Goal: Answer question/provide support: Share knowledge or assist other users

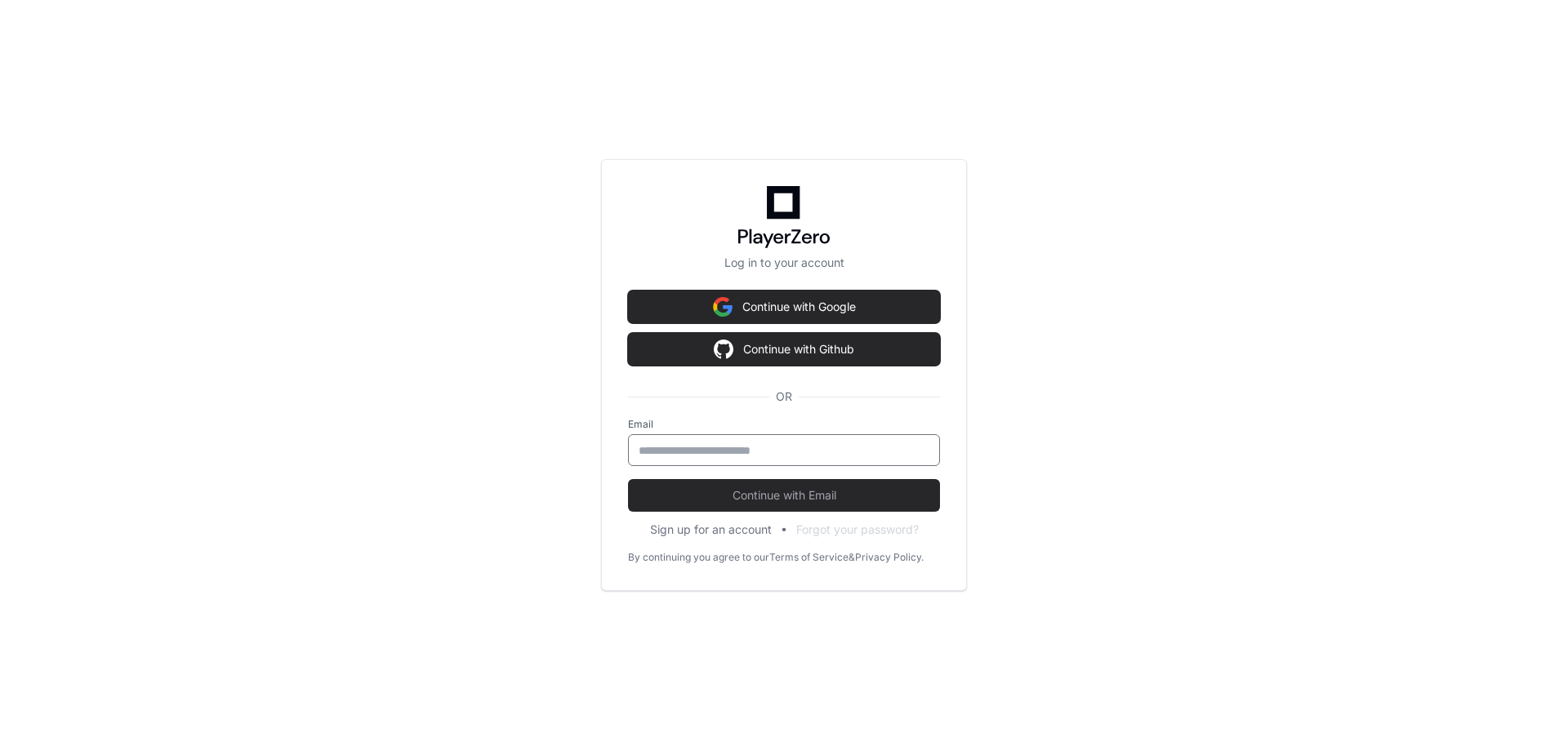
click at [760, 454] on input "email" at bounding box center [784, 451] width 291 height 16
type input "**********"
click at [764, 505] on button "Continue with Email" at bounding box center [784, 496] width 312 height 32
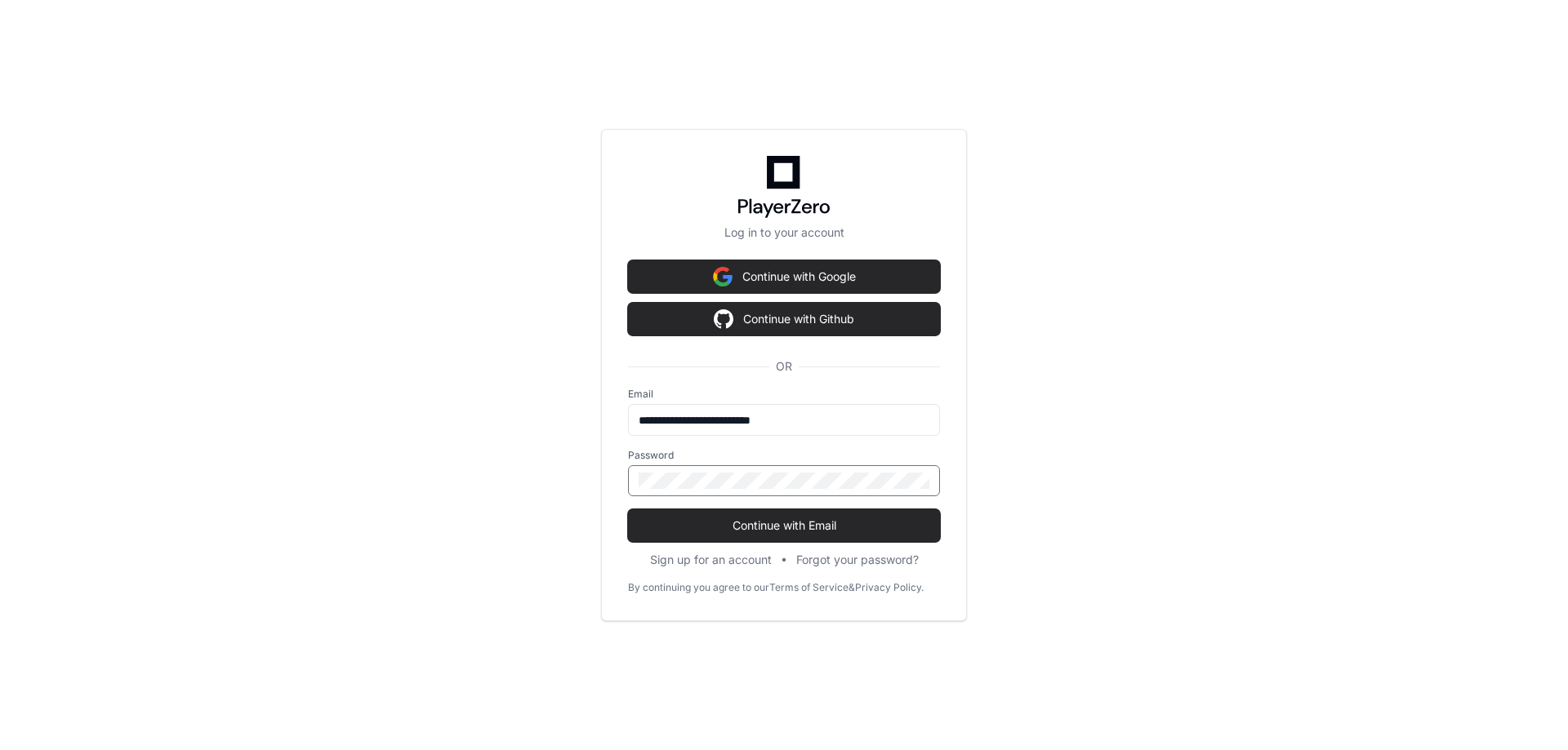
click at [628, 509] on button "Continue with Email" at bounding box center [784, 525] width 312 height 32
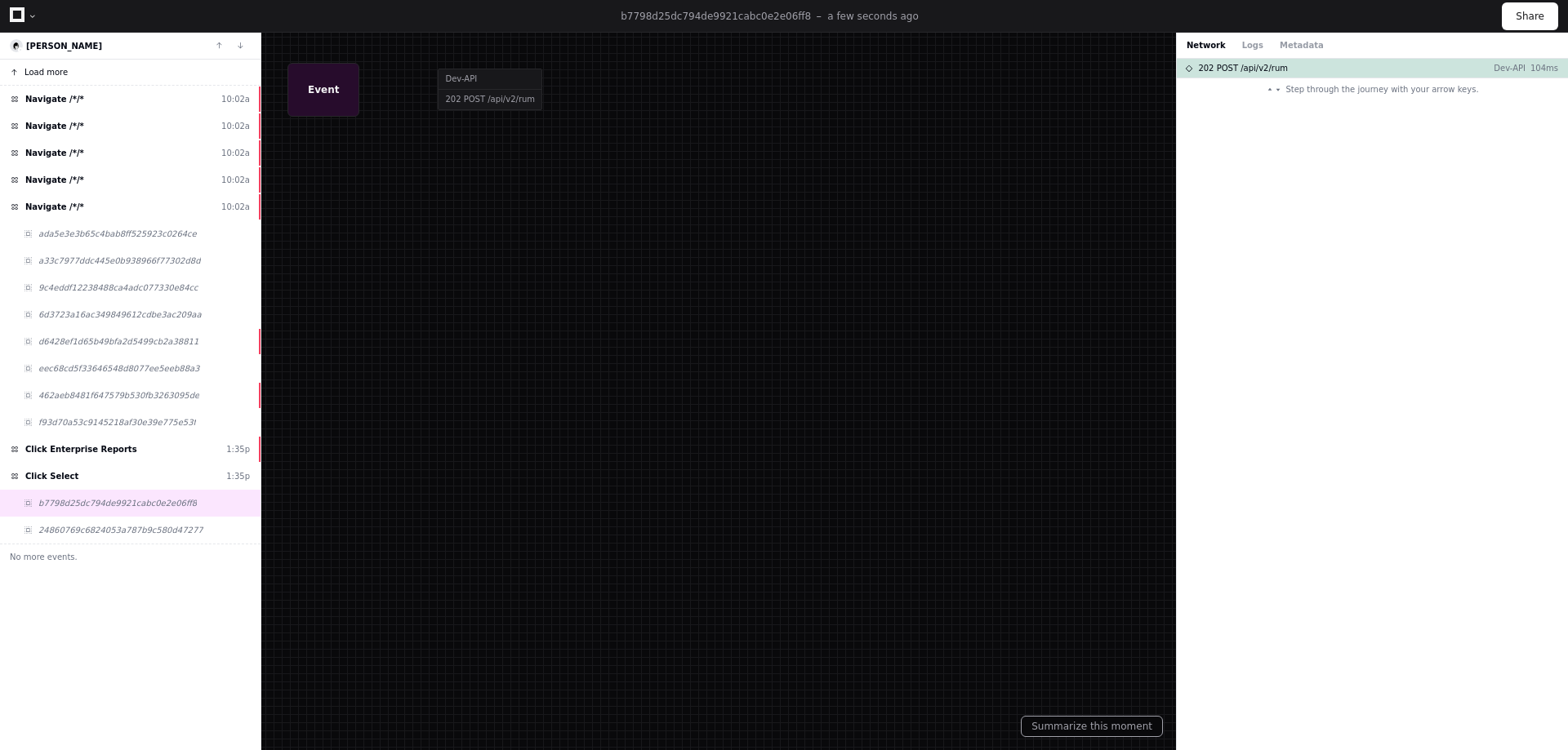
click at [89, 70] on button "Load more" at bounding box center [130, 72] width 261 height 26
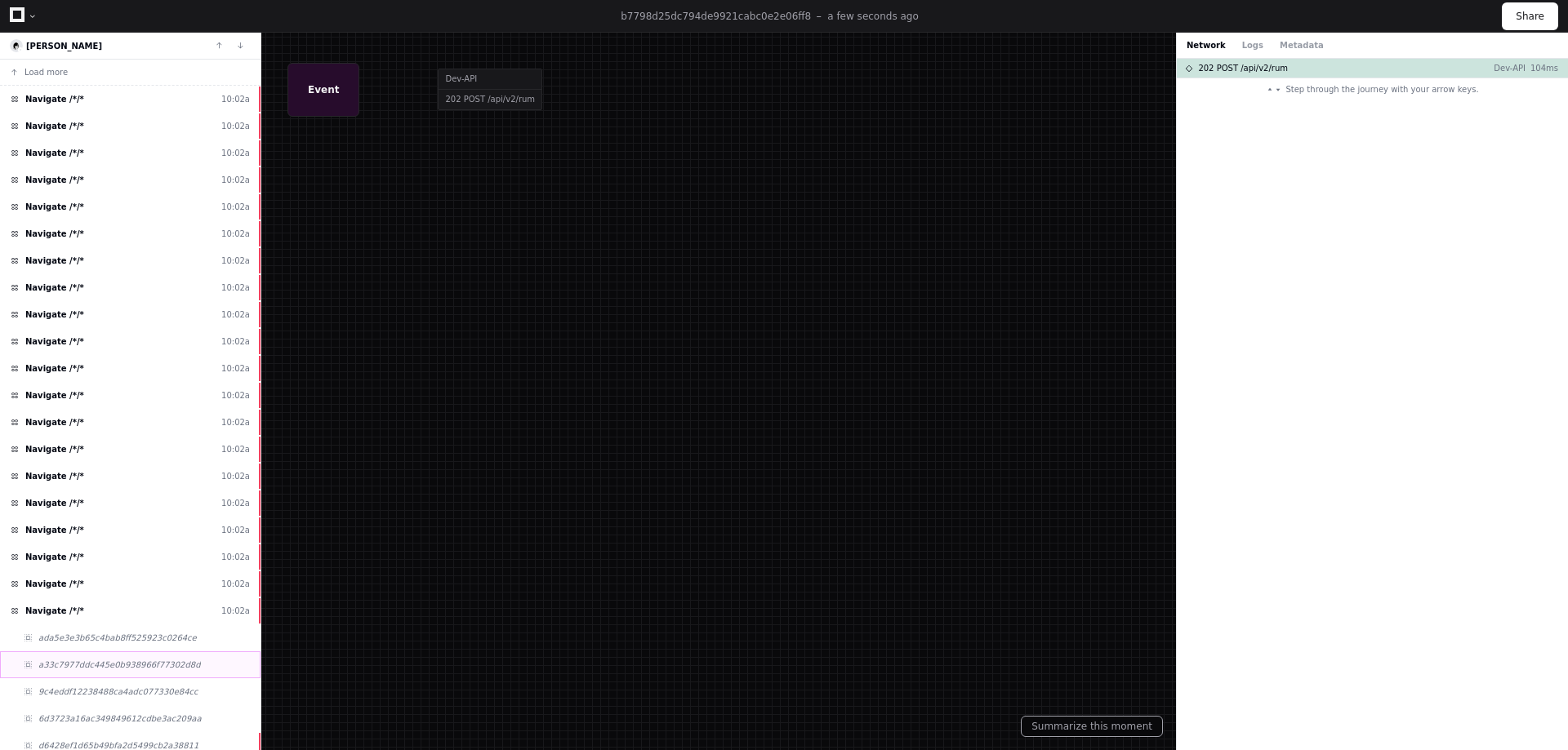
scroll to position [223, 0]
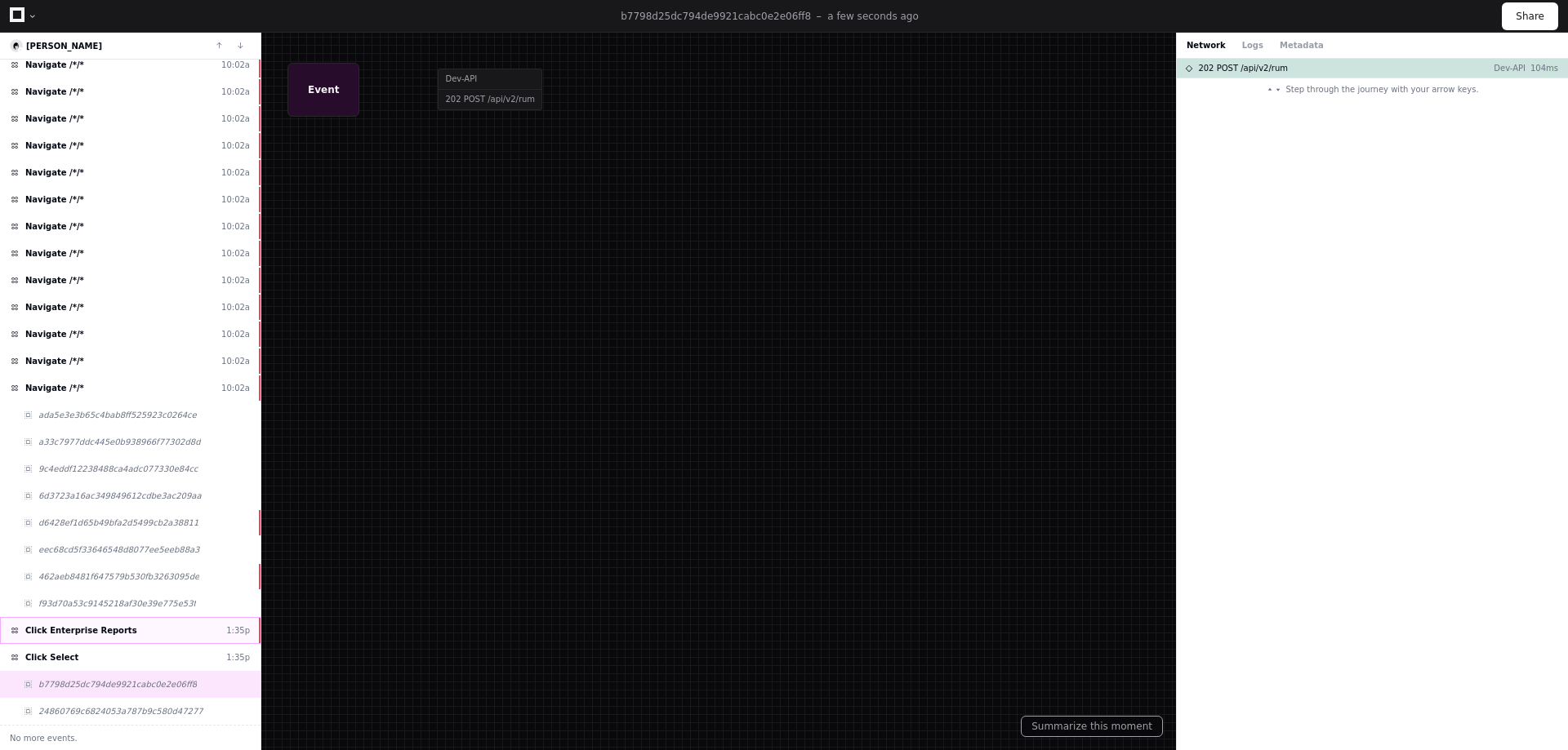
click at [94, 630] on span "Click Enterprise Reports" at bounding box center [81, 631] width 112 height 13
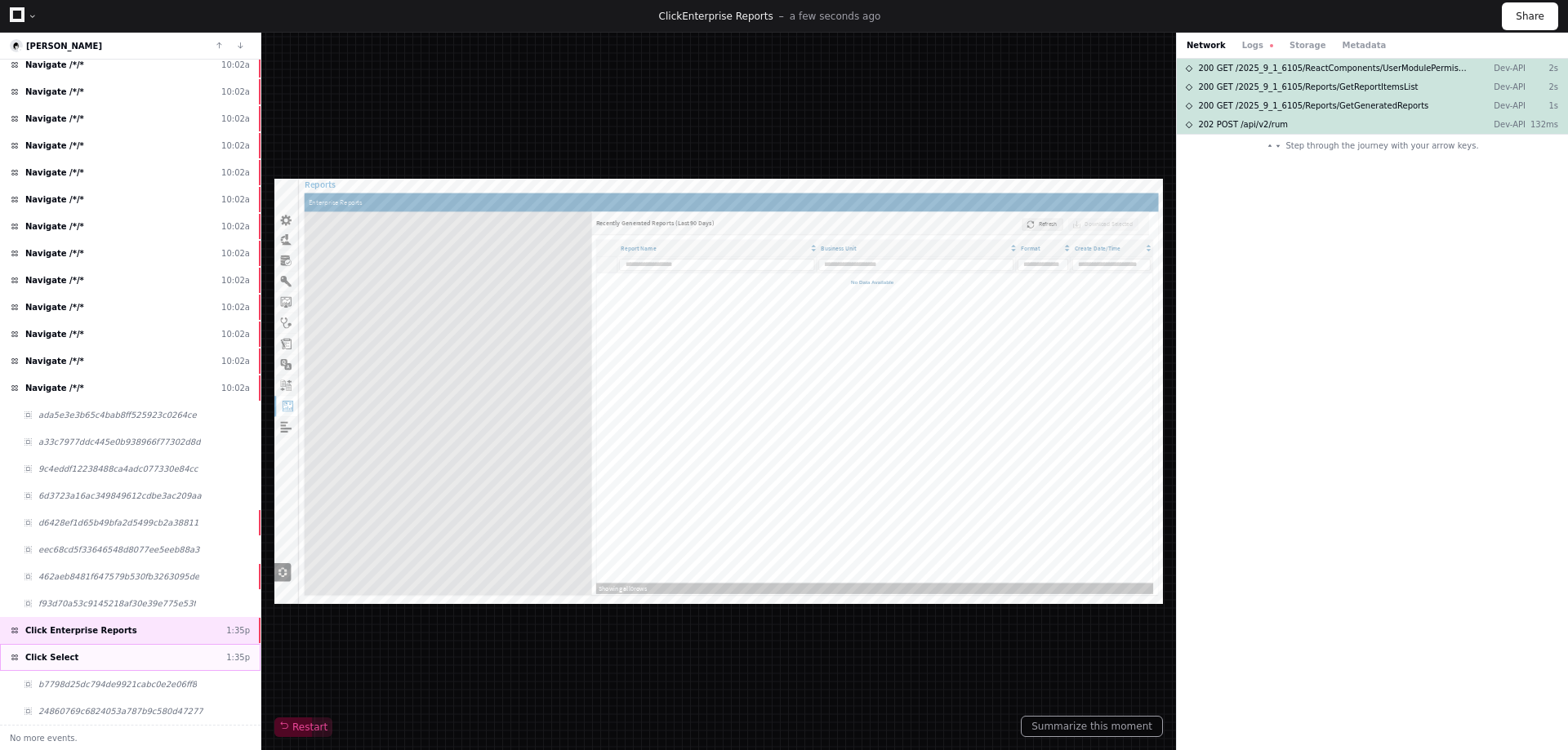
click at [88, 659] on div "Click Select 1:35p" at bounding box center [130, 657] width 261 height 27
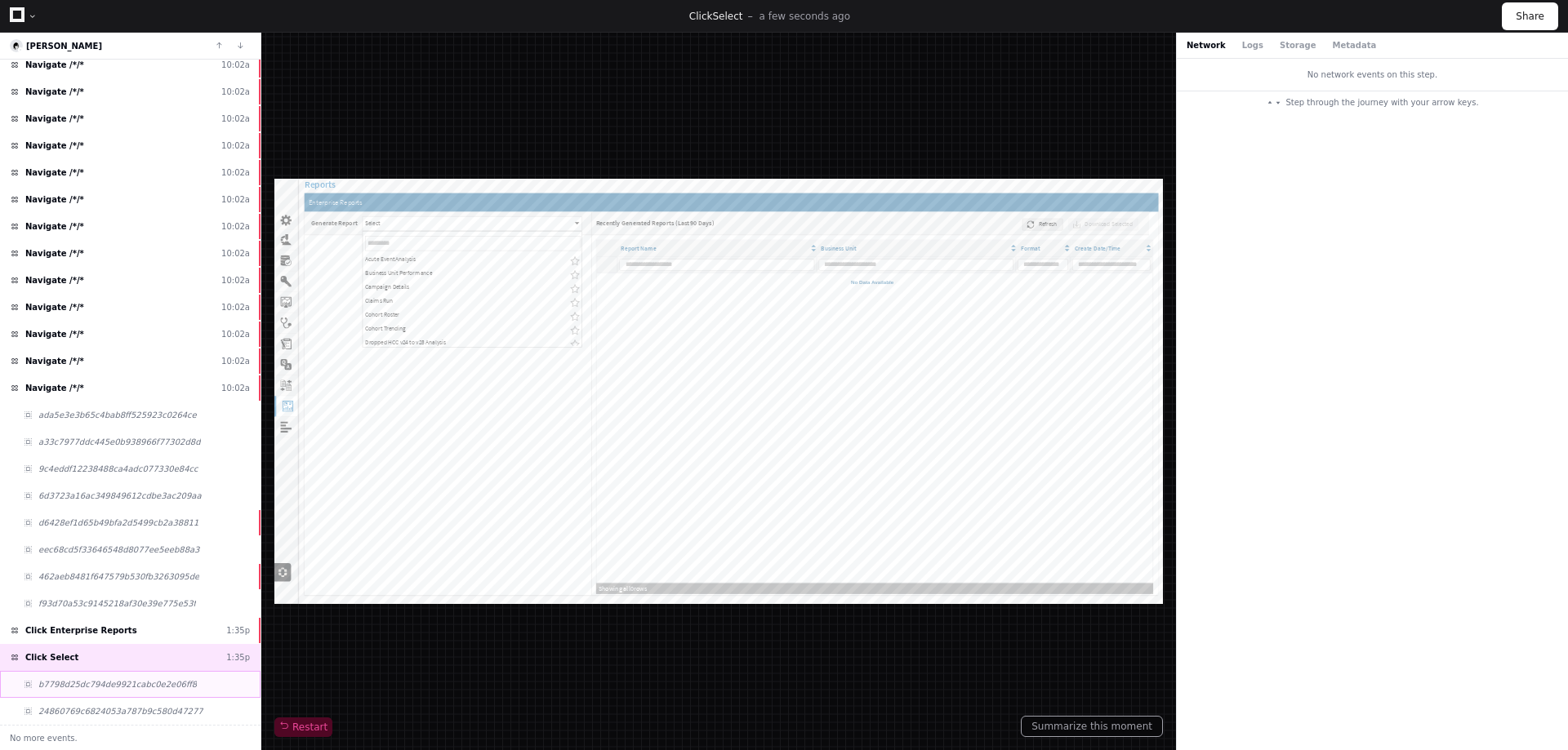
click at [85, 681] on span "b7798d25dc794de9921cabc0e2e06ff8" at bounding box center [118, 684] width 158 height 13
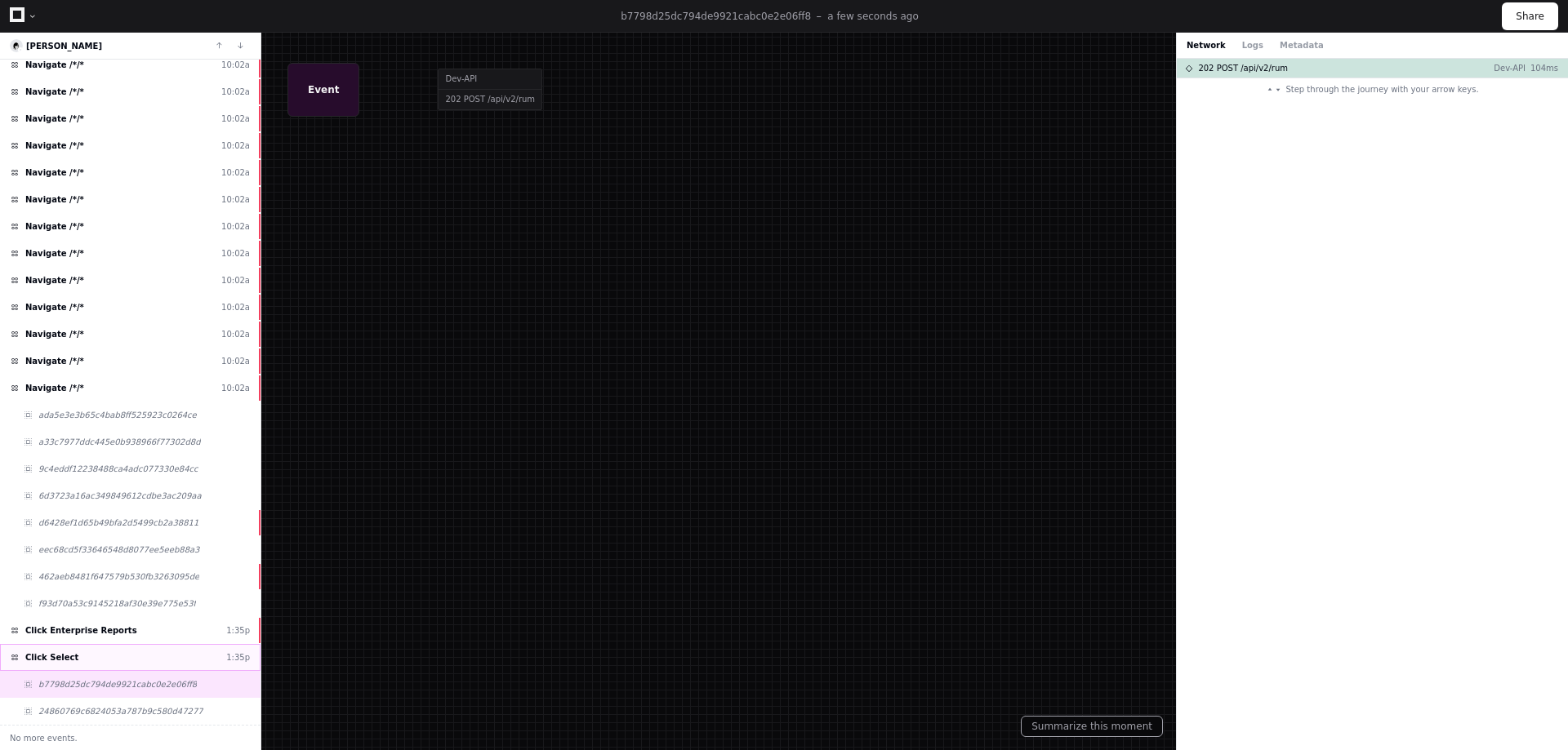
click at [64, 662] on span "Click Select" at bounding box center [51, 657] width 53 height 13
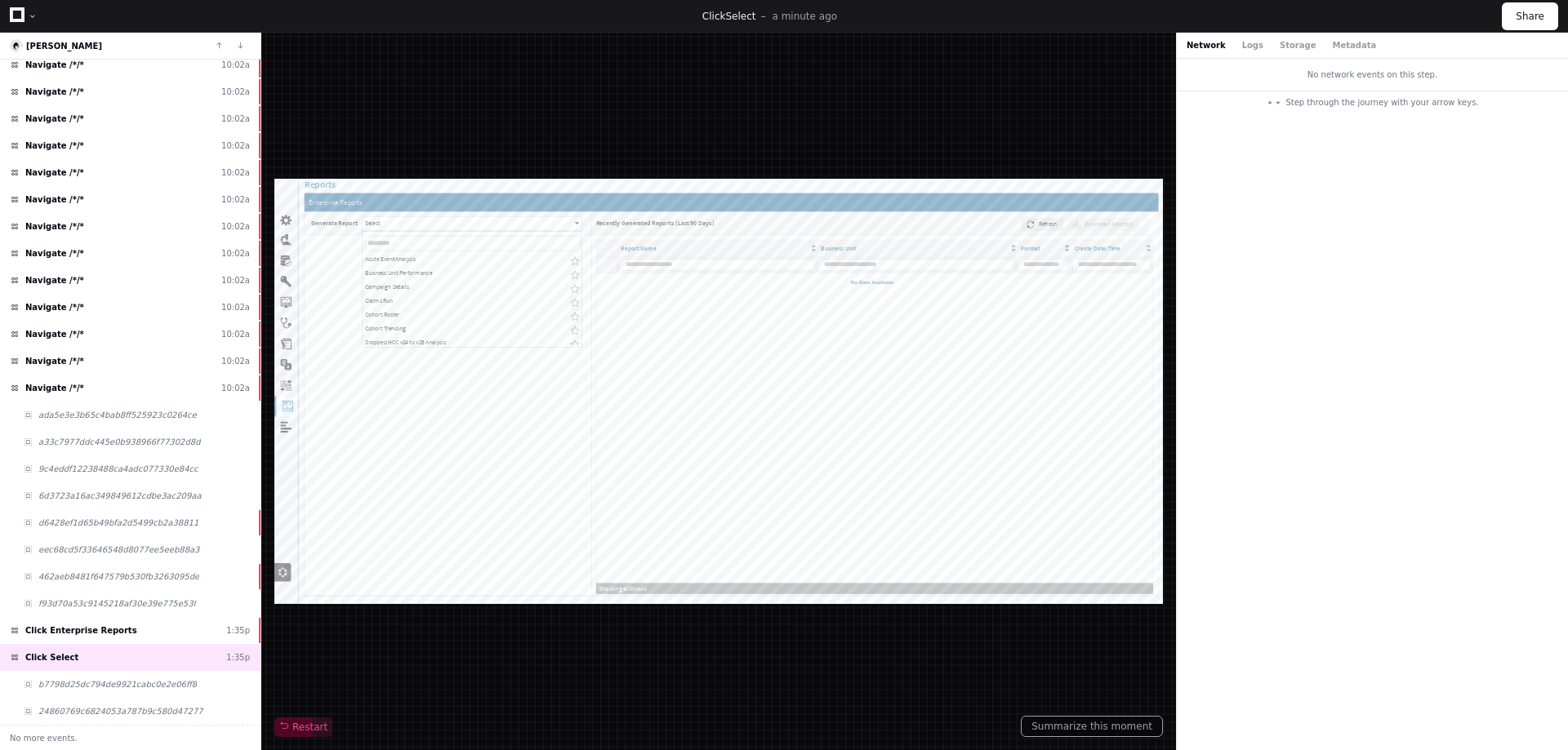
click at [1417, 96] on span "Step through the journey with your arrow keys." at bounding box center [1382, 102] width 193 height 13
click at [1424, 76] on div "No network events on this step." at bounding box center [1372, 74] width 391 height 31
click at [87, 626] on span "Click Enterprise Reports" at bounding box center [81, 631] width 112 height 13
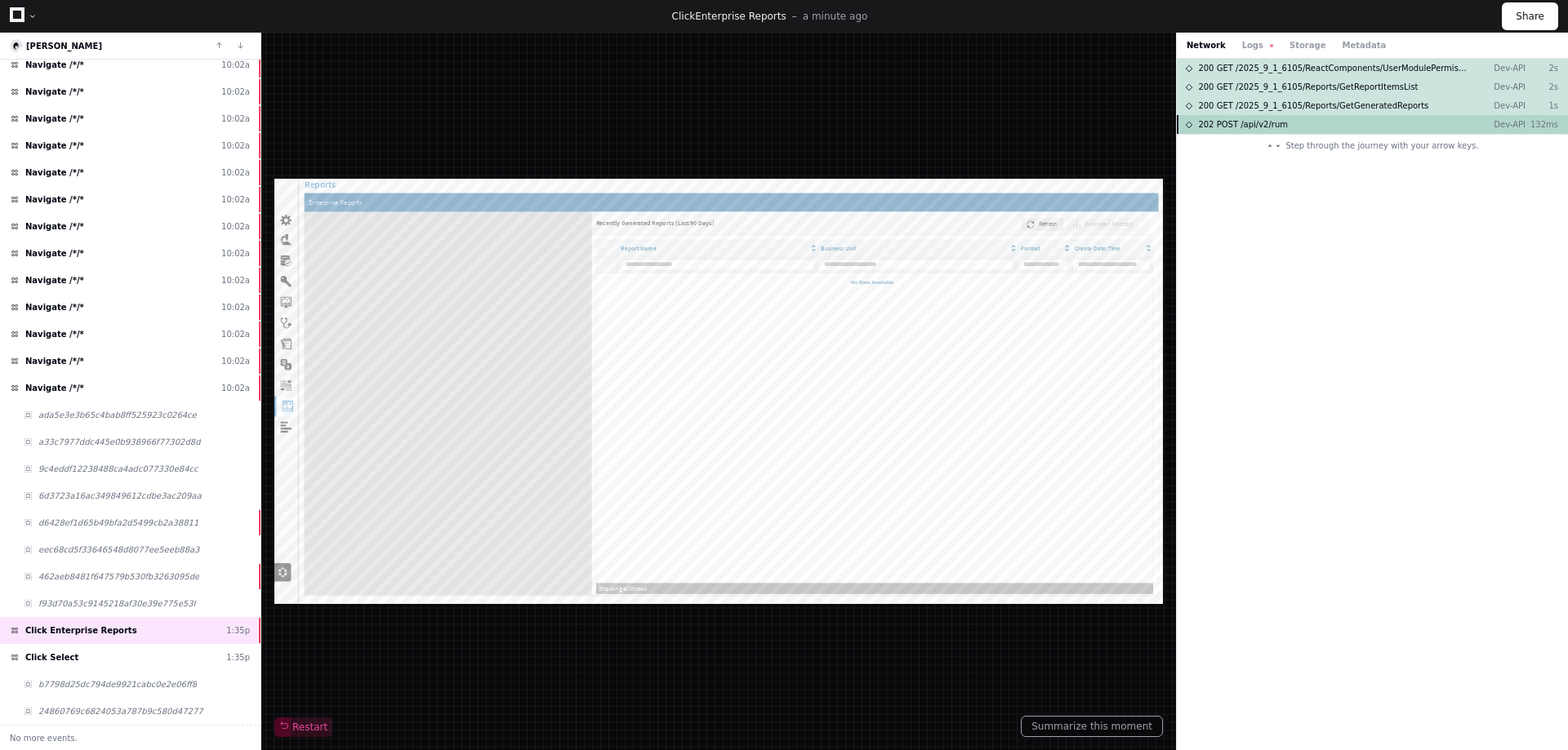
click at [1436, 117] on div "202 POST /api/v2/rum Dev-API 132ms" at bounding box center [1372, 124] width 391 height 19
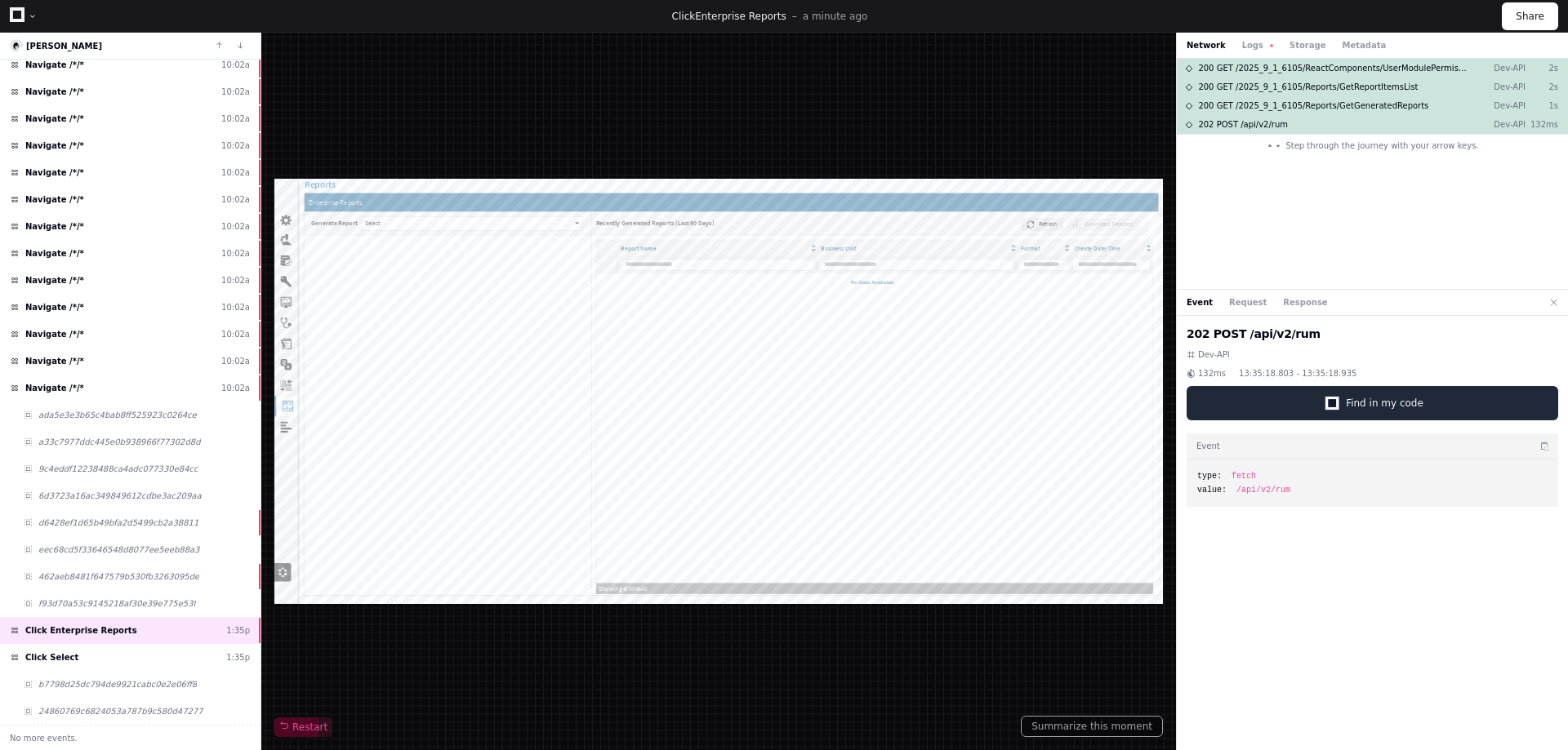
click at [1339, 410] on div at bounding box center [1332, 403] width 13 height 13
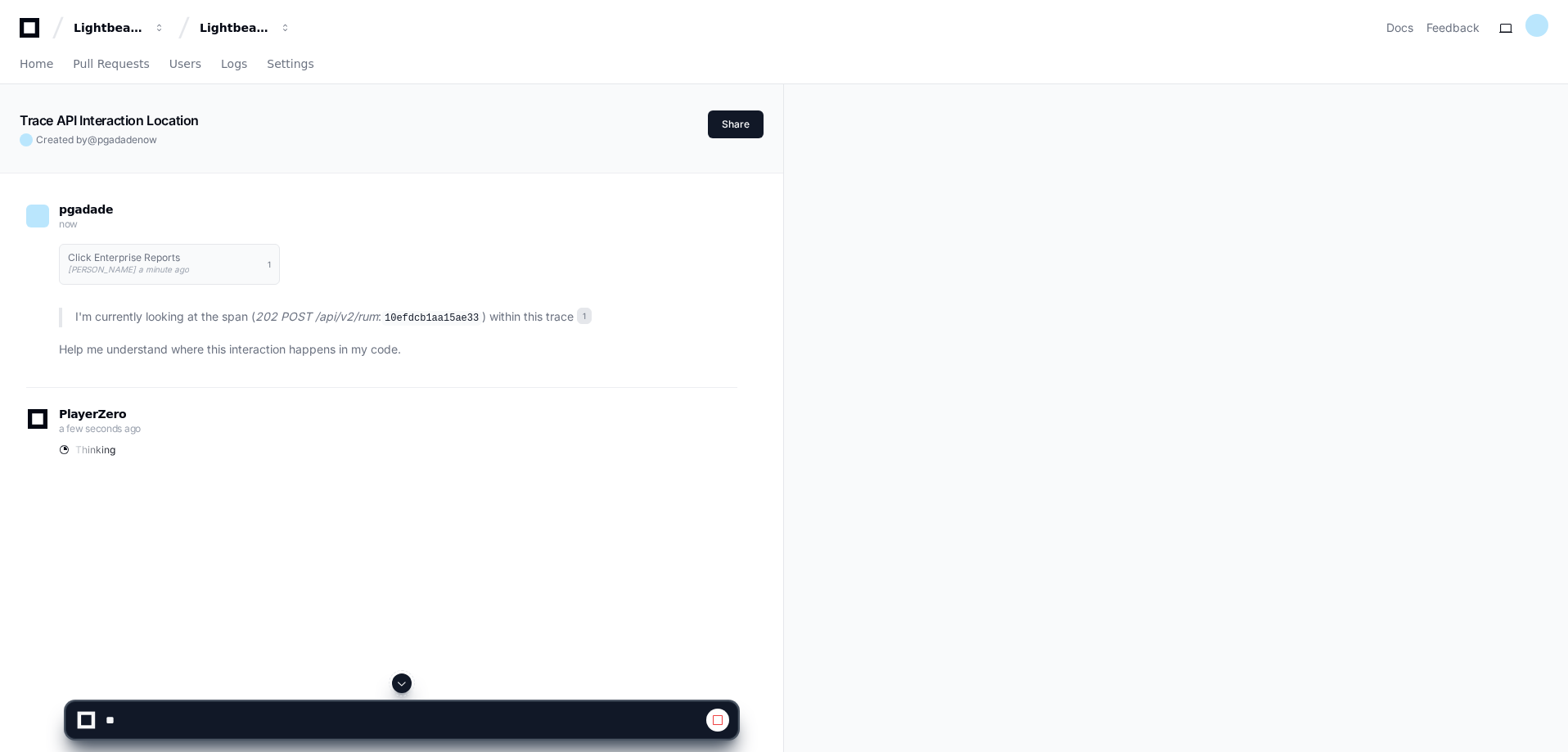
click at [719, 715] on span at bounding box center [717, 720] width 14 height 14
click at [359, 735] on textarea at bounding box center [364, 720] width 522 height 36
type textarea "*"
click at [373, 720] on textarea at bounding box center [364, 720] width 522 height 36
type textarea "**********"
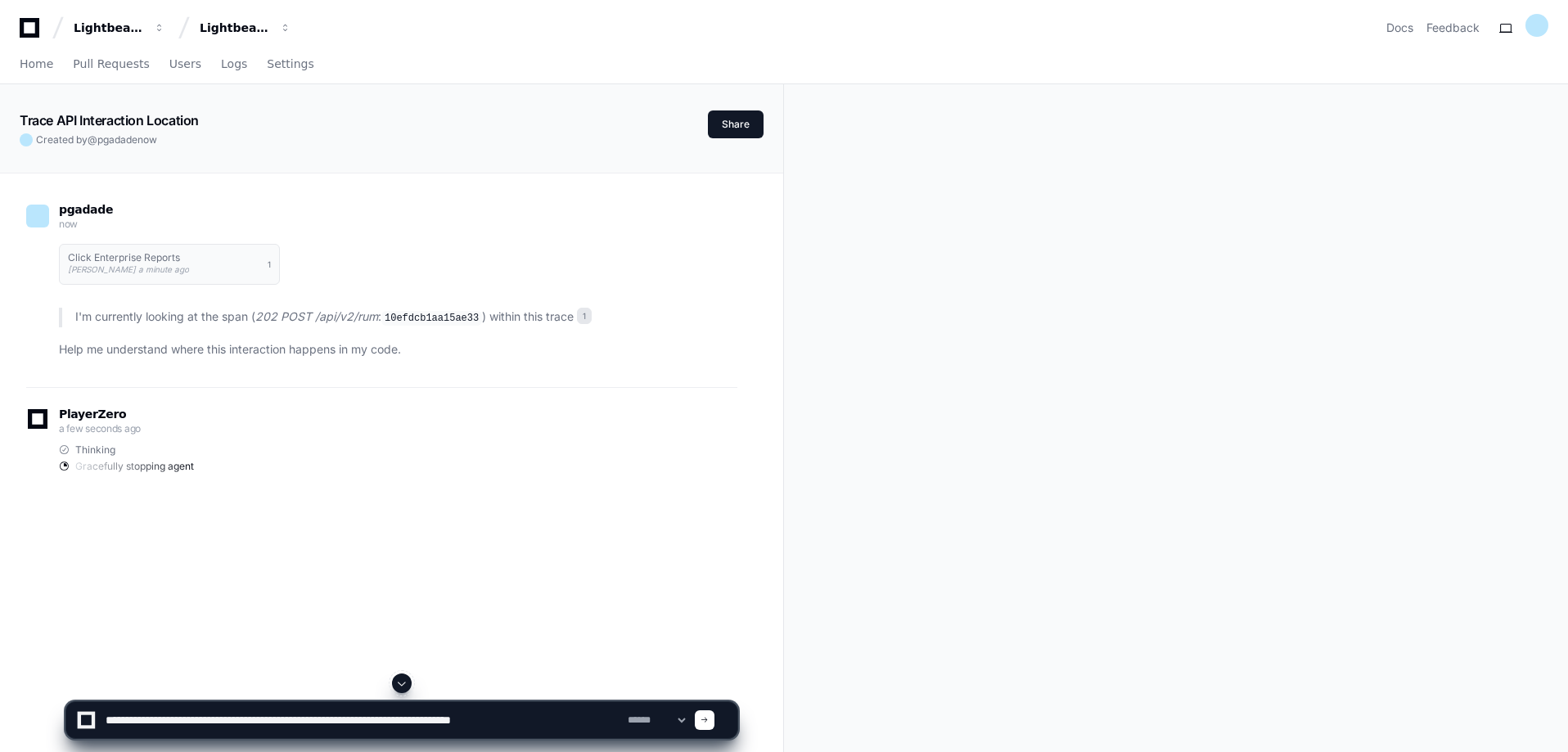
click at [581, 715] on textarea at bounding box center [364, 720] width 522 height 36
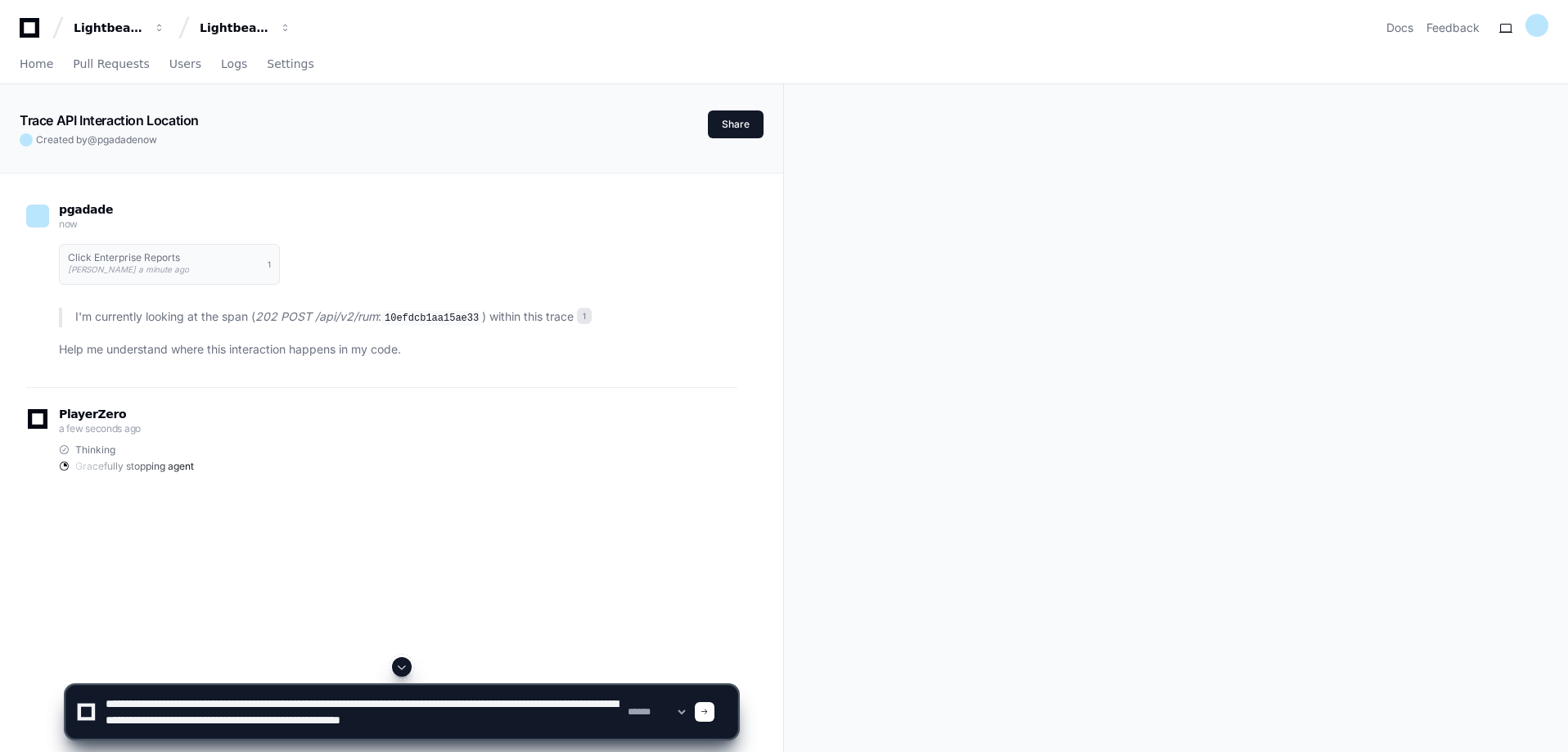
scroll to position [5, 0]
click at [507, 726] on textarea at bounding box center [364, 712] width 522 height 52
paste textarea "**********"
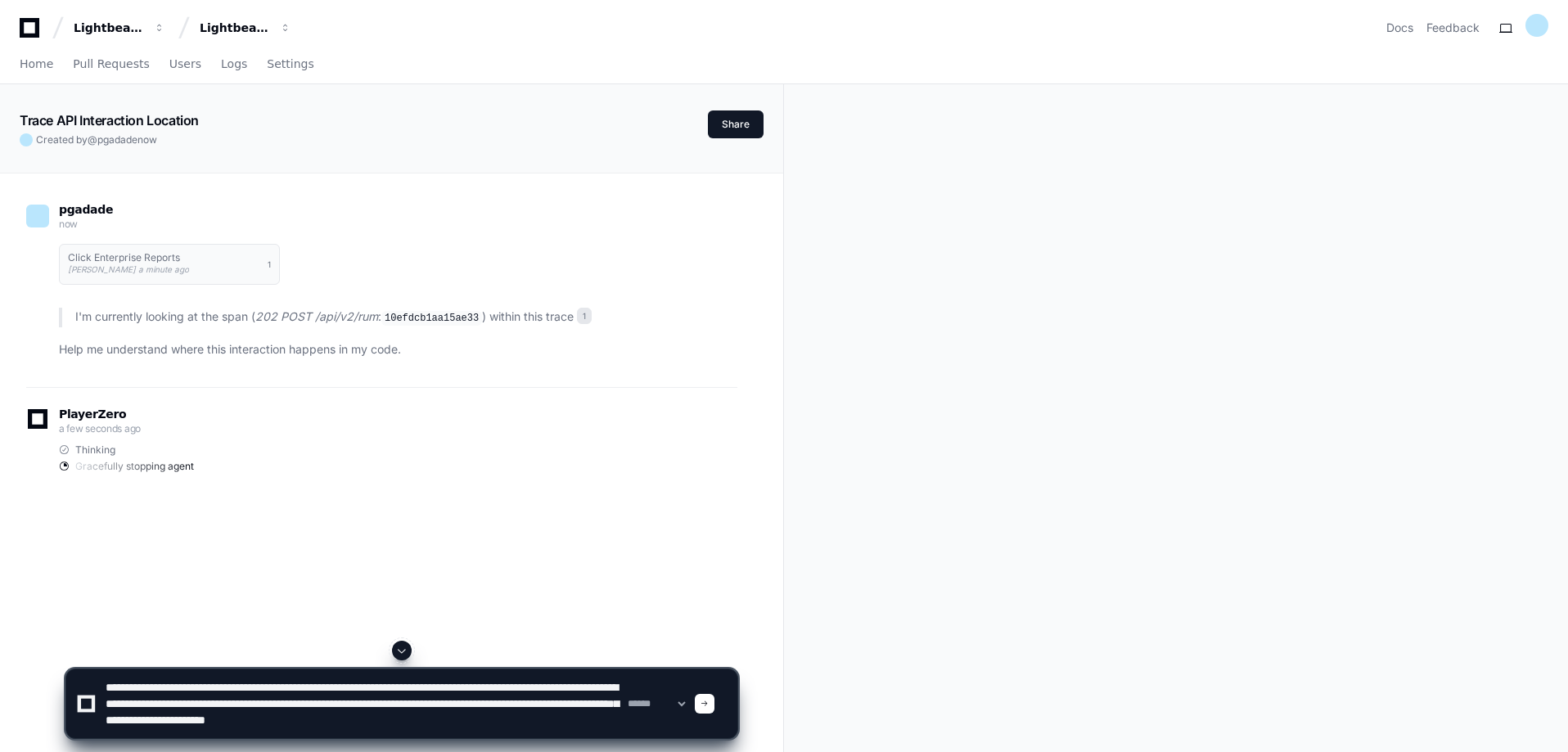
click at [453, 716] on textarea at bounding box center [364, 704] width 522 height 68
drag, startPoint x: 360, startPoint y: 716, endPoint x: 447, endPoint y: 721, distance: 87.1
click at [440, 717] on textarea at bounding box center [364, 704] width 522 height 68
click at [528, 707] on textarea at bounding box center [364, 704] width 522 height 68
click at [389, 717] on textarea at bounding box center [364, 704] width 522 height 68
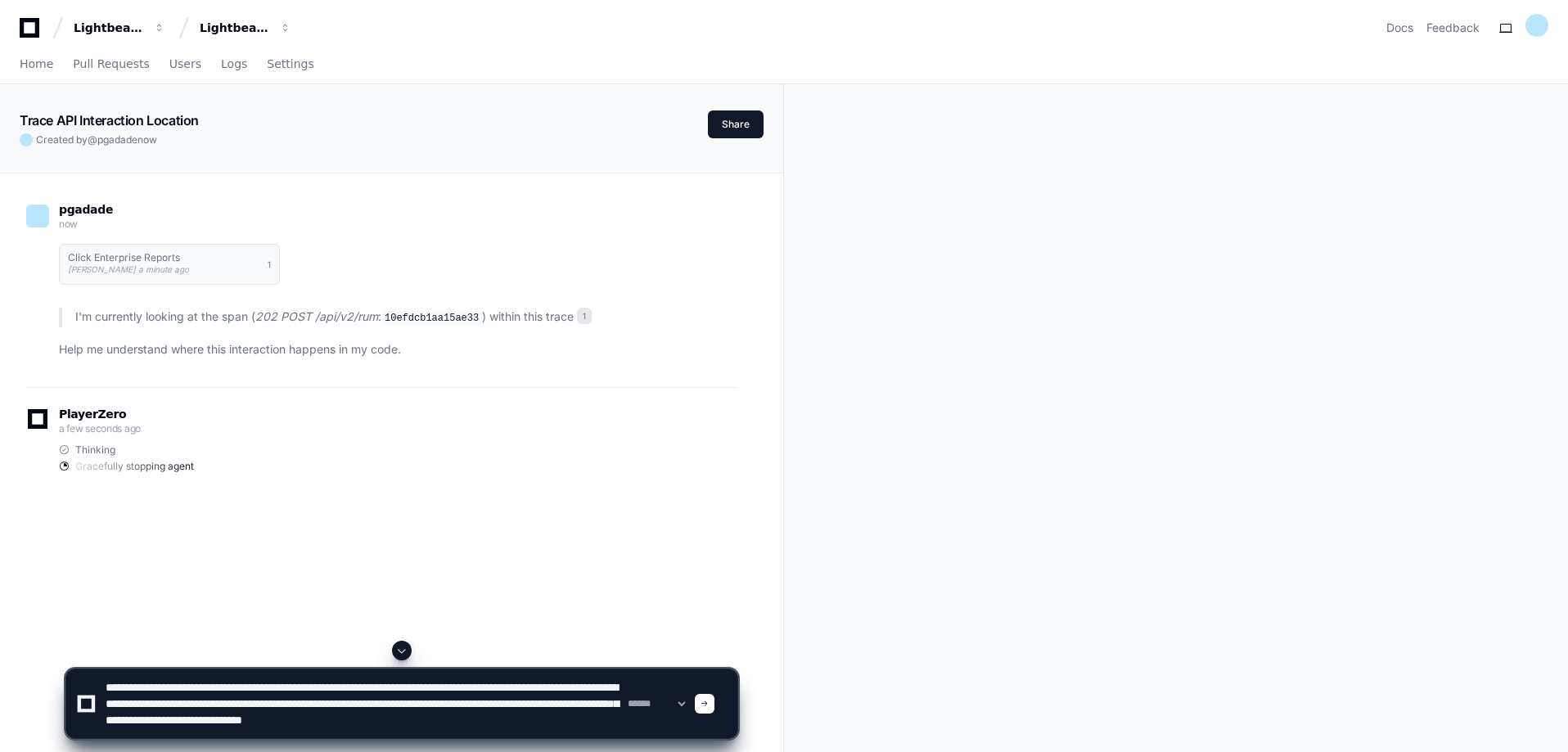
click at [464, 718] on textarea at bounding box center [364, 704] width 522 height 68
click at [563, 712] on textarea at bounding box center [364, 704] width 522 height 68
click at [320, 727] on textarea at bounding box center [364, 704] width 522 height 68
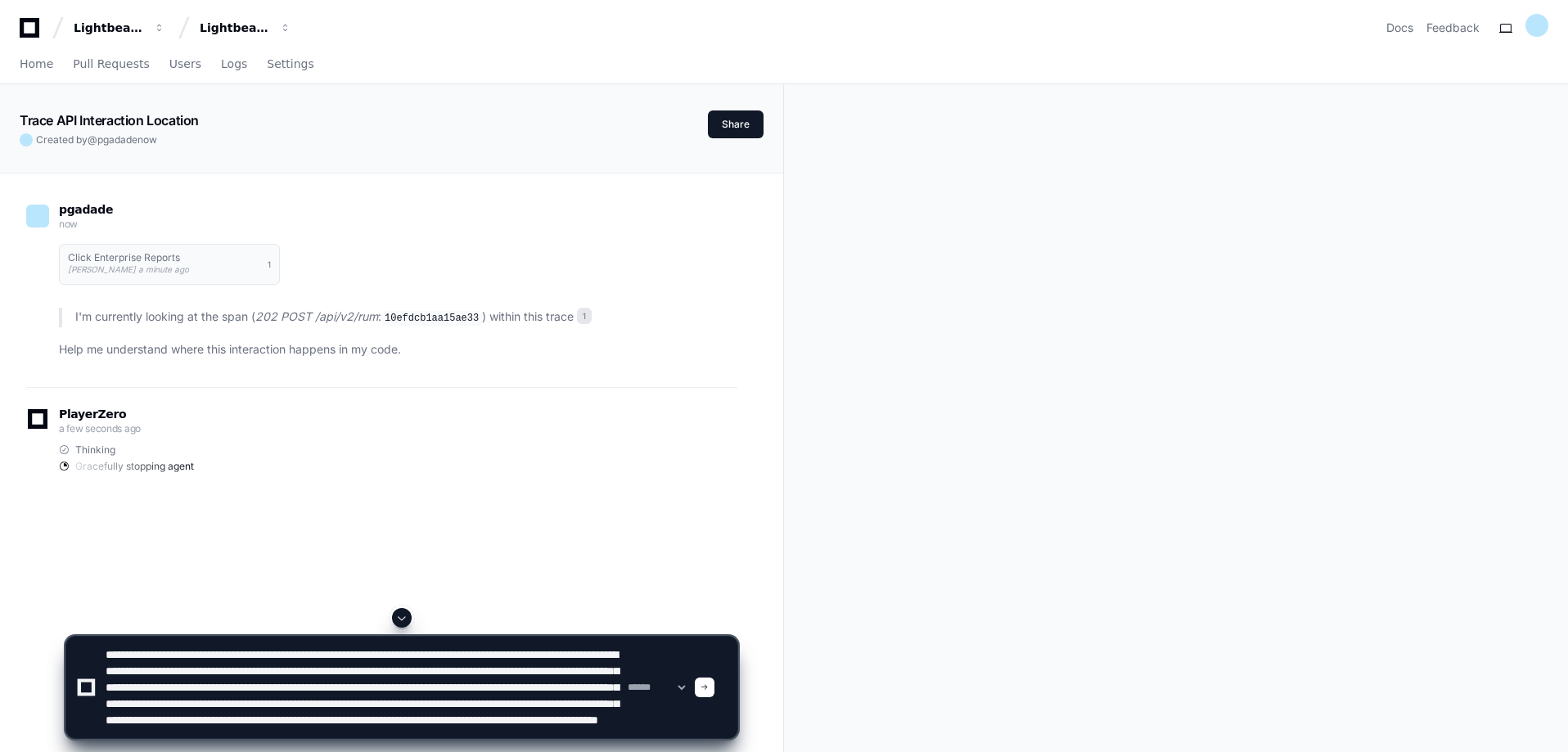
click at [476, 711] on textarea at bounding box center [364, 687] width 522 height 102
type textarea "**********"
click at [708, 689] on span at bounding box center [704, 687] width 8 height 8
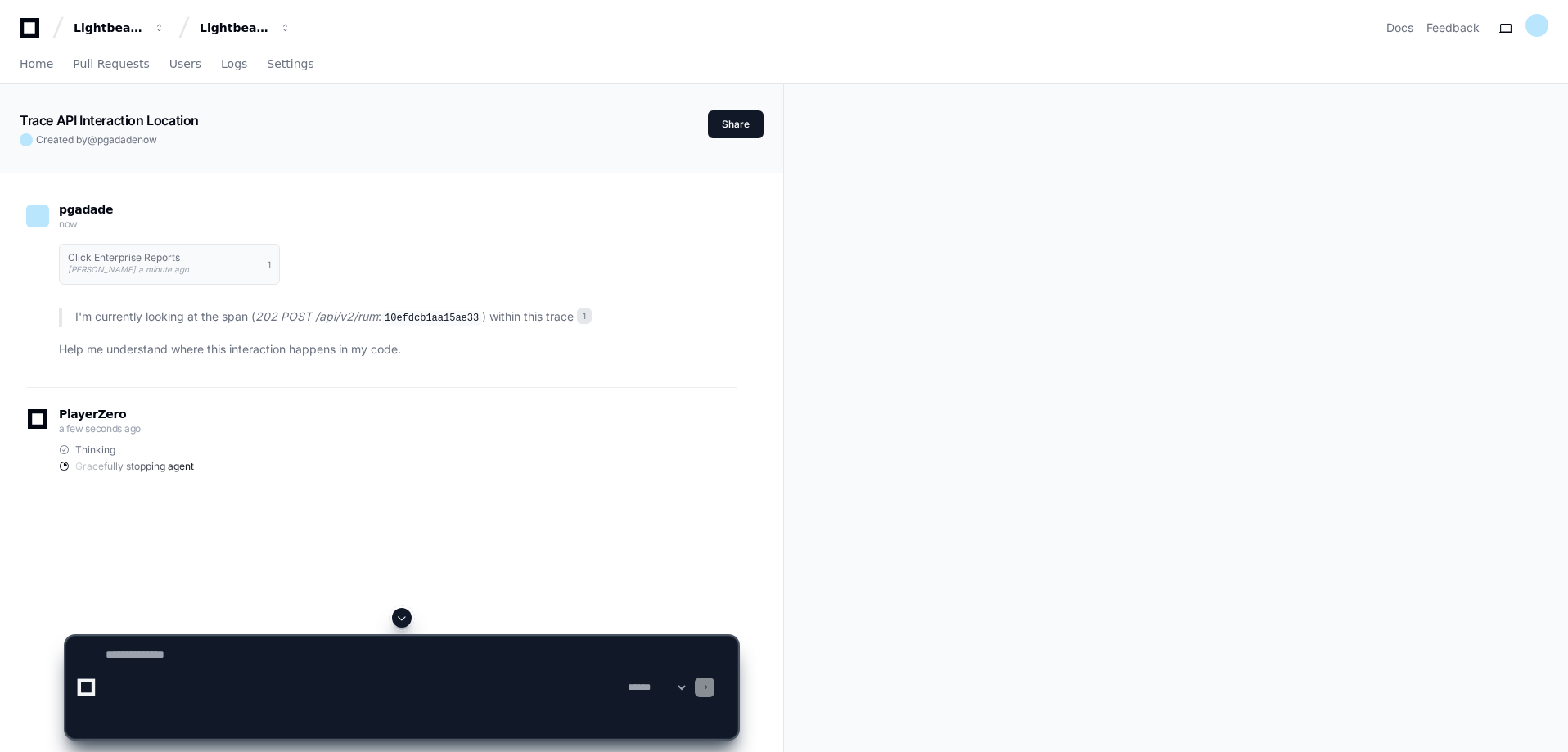
scroll to position [0, 0]
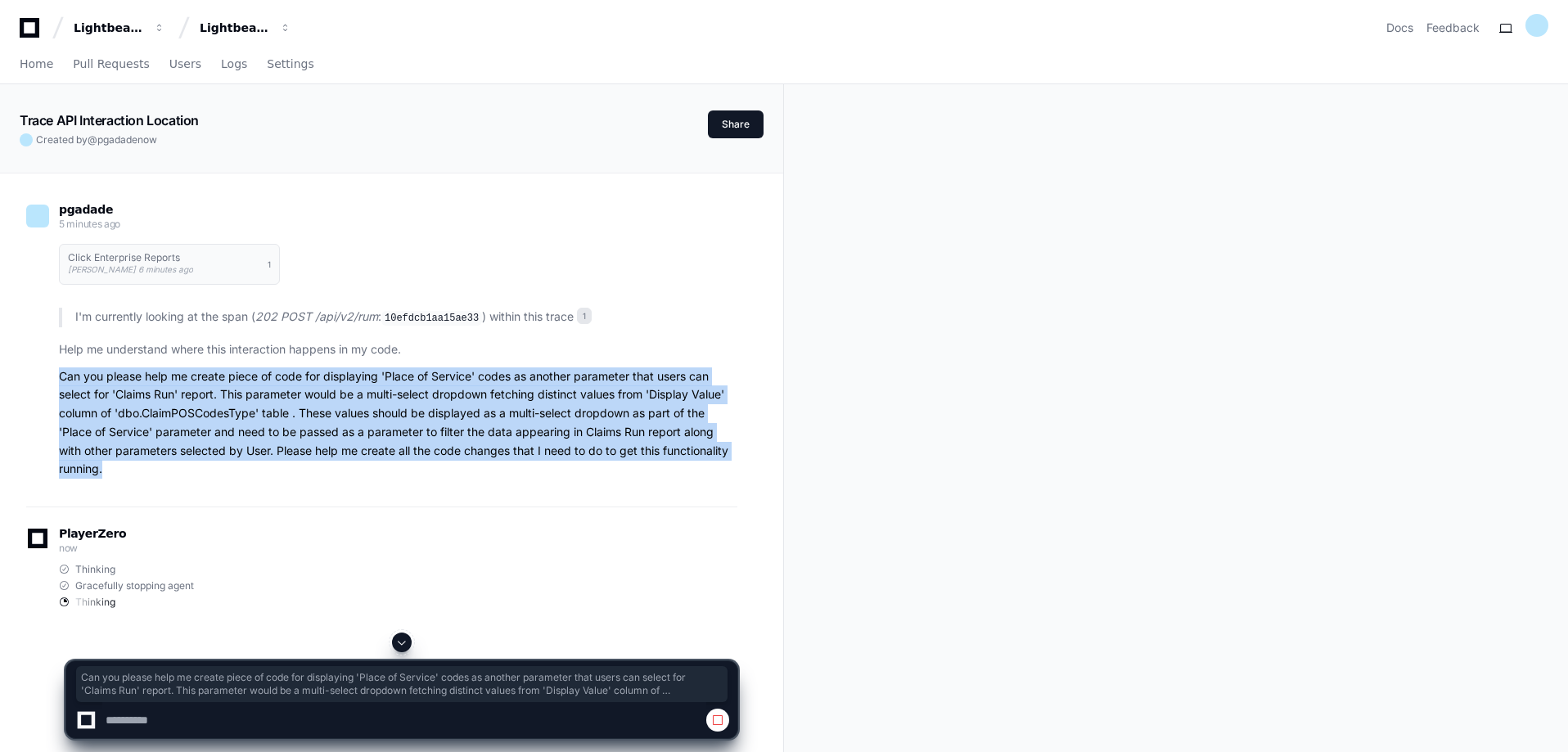
drag, startPoint x: 132, startPoint y: 473, endPoint x: 59, endPoint y: 367, distance: 128.7
click at [59, 367] on p "Can you please help me create piece of code for displaying 'Place of Service' c…" at bounding box center [398, 423] width 679 height 113
copy p "Can you please help me create piece of code for displaying 'Place of Service' c…"
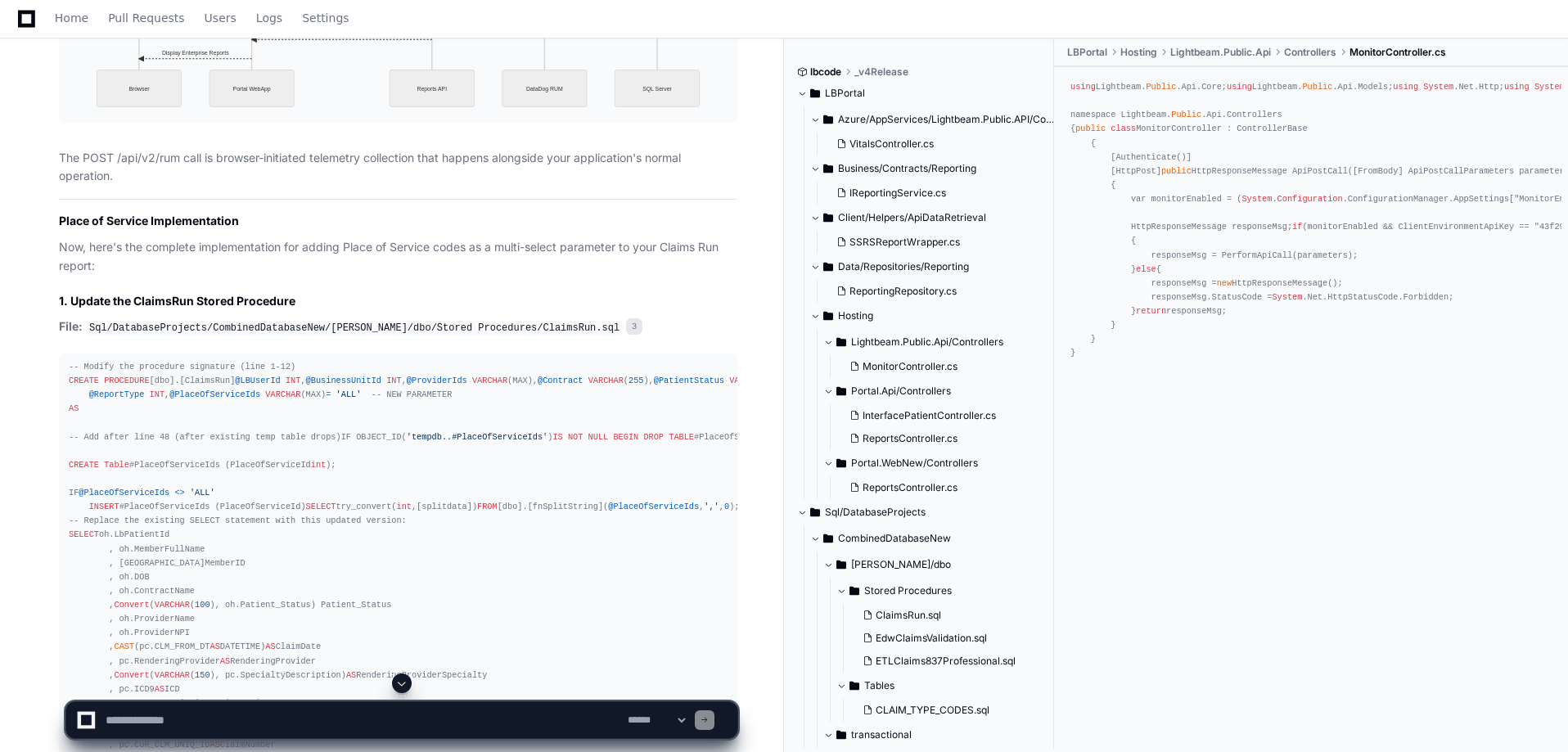
scroll to position [2485, 0]
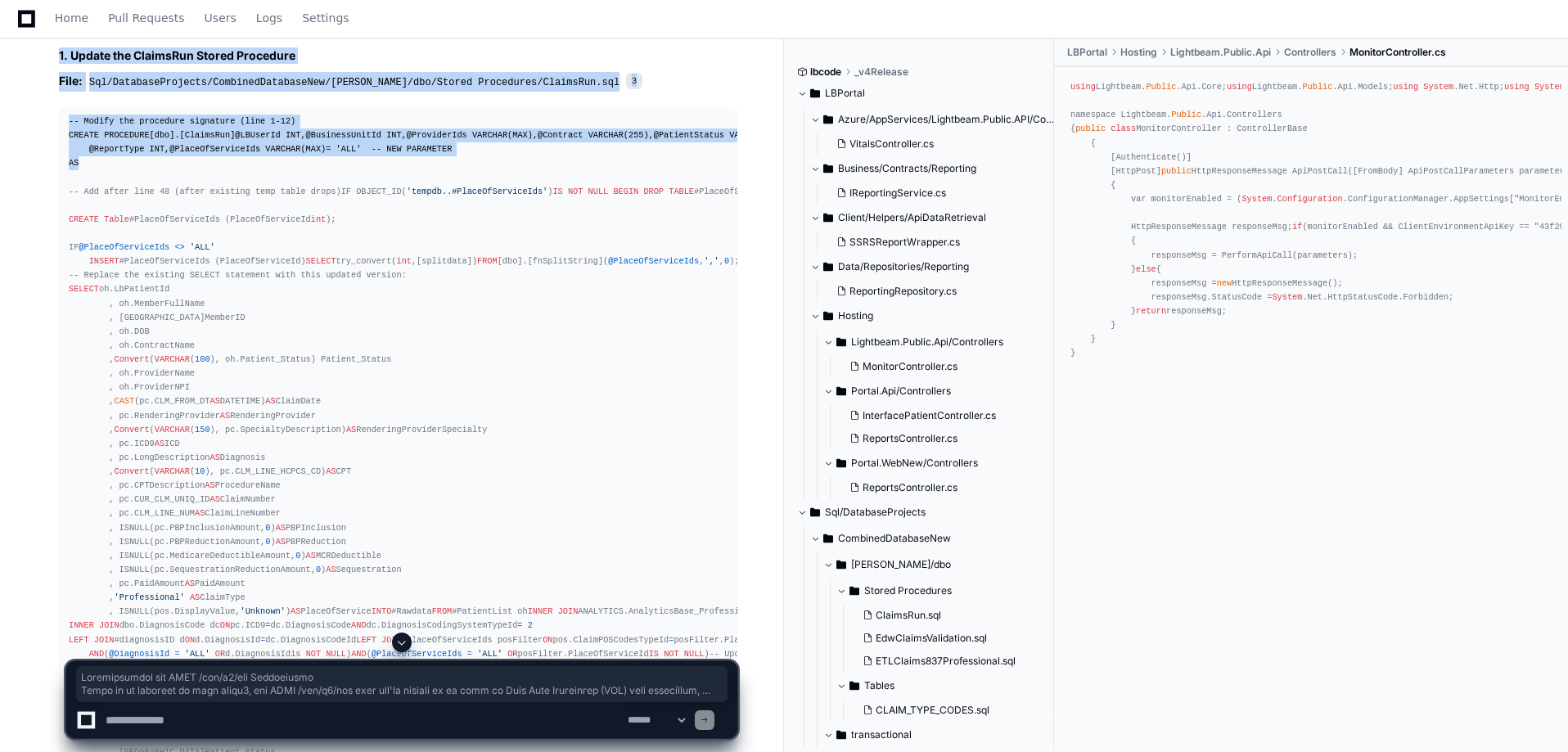
click at [418, 301] on div "Click Enterprise Reports Pravin Gadade 10 minutes ago 1 ClaimsRun.sql 3 ClaimsR…" at bounding box center [382, 150] width 711 height 1763
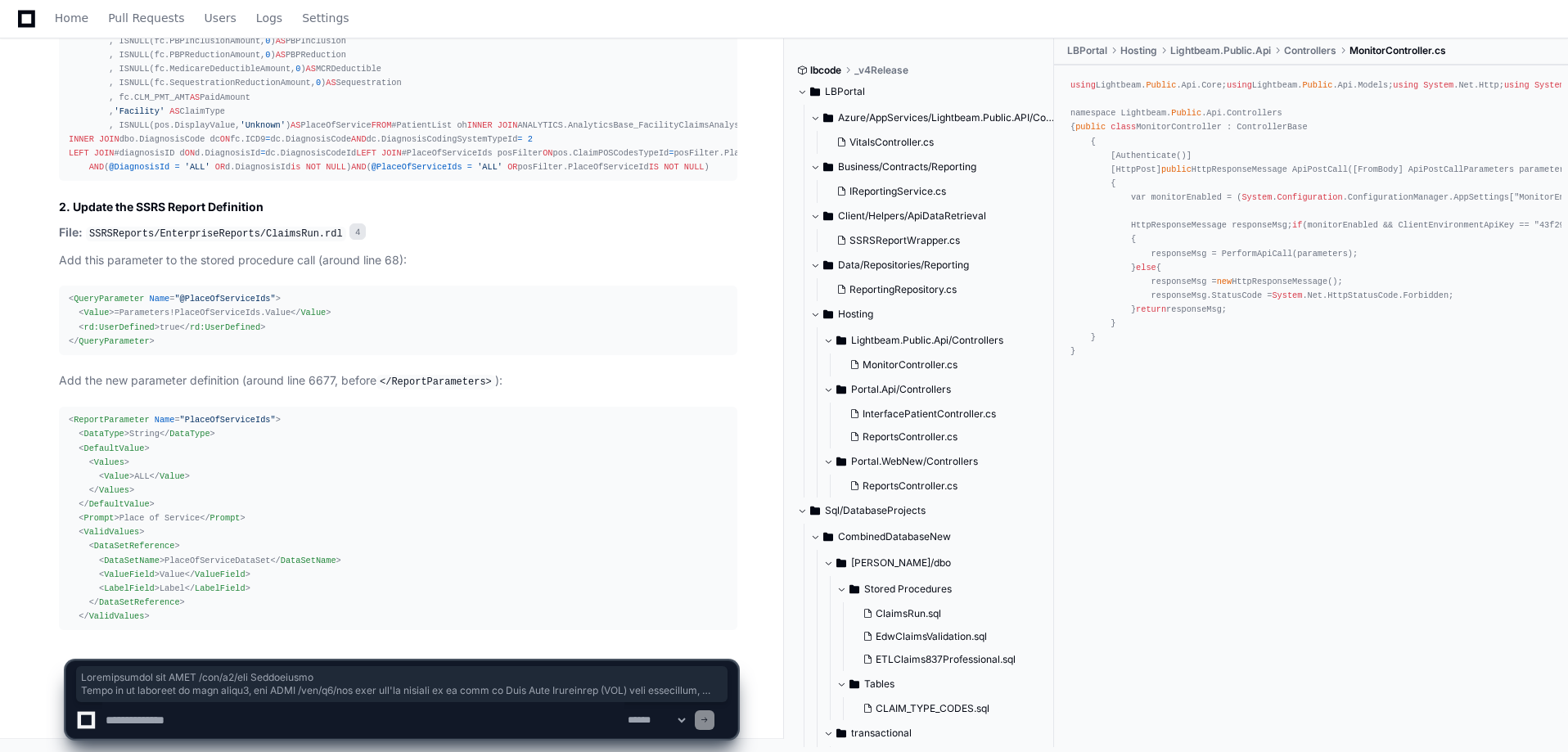
scroll to position [3867, 0]
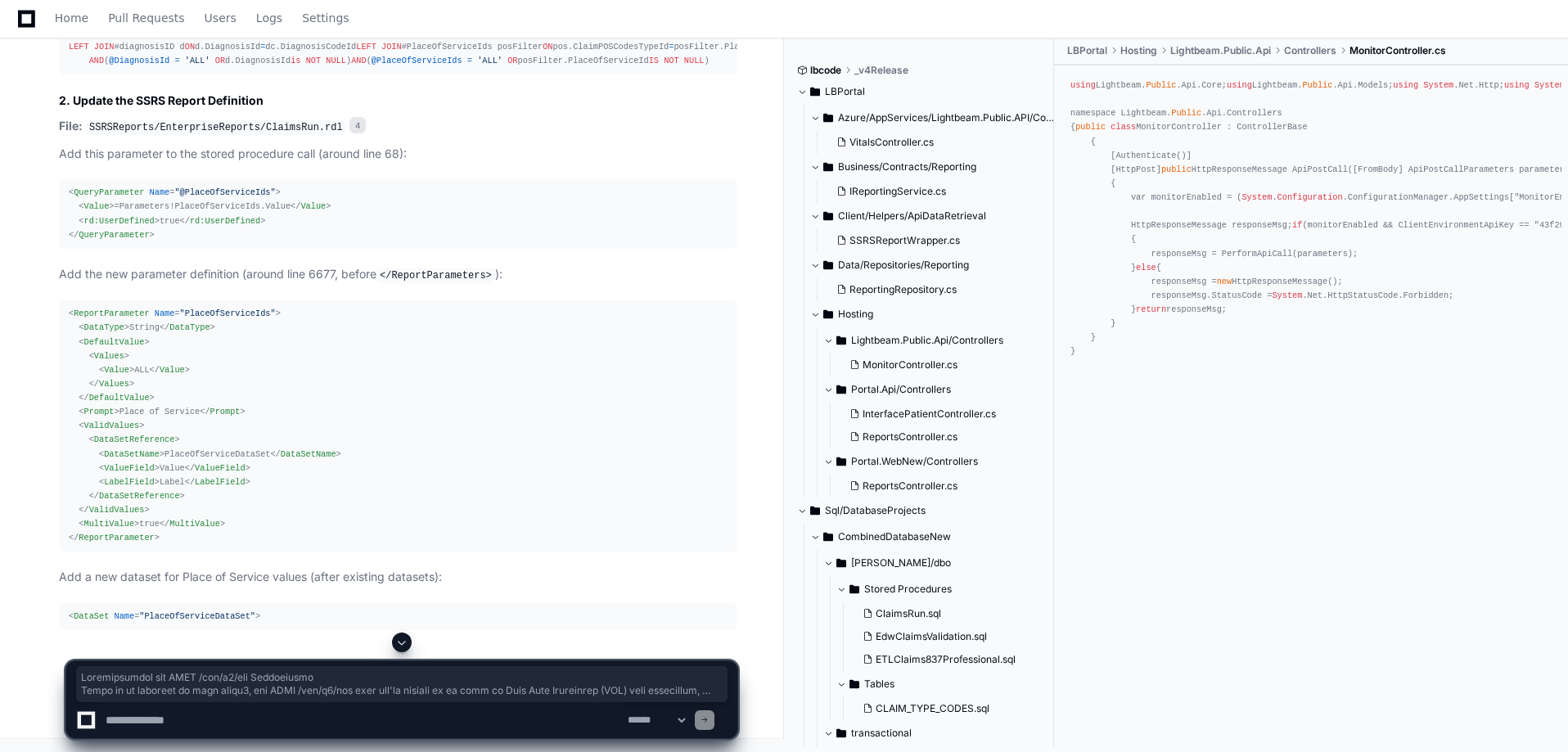
click at [402, 646] on span at bounding box center [401, 642] width 14 height 14
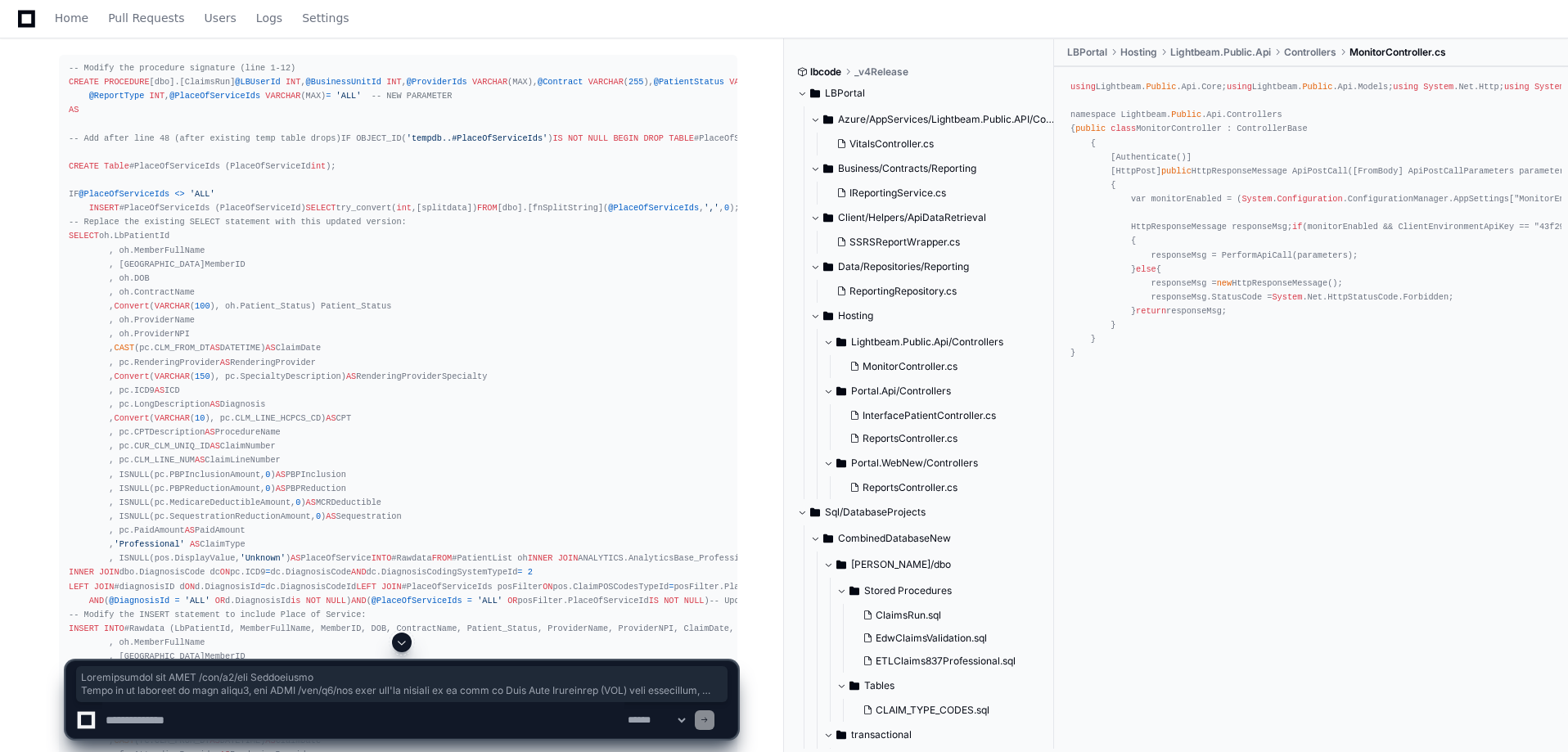
scroll to position [3520, 0]
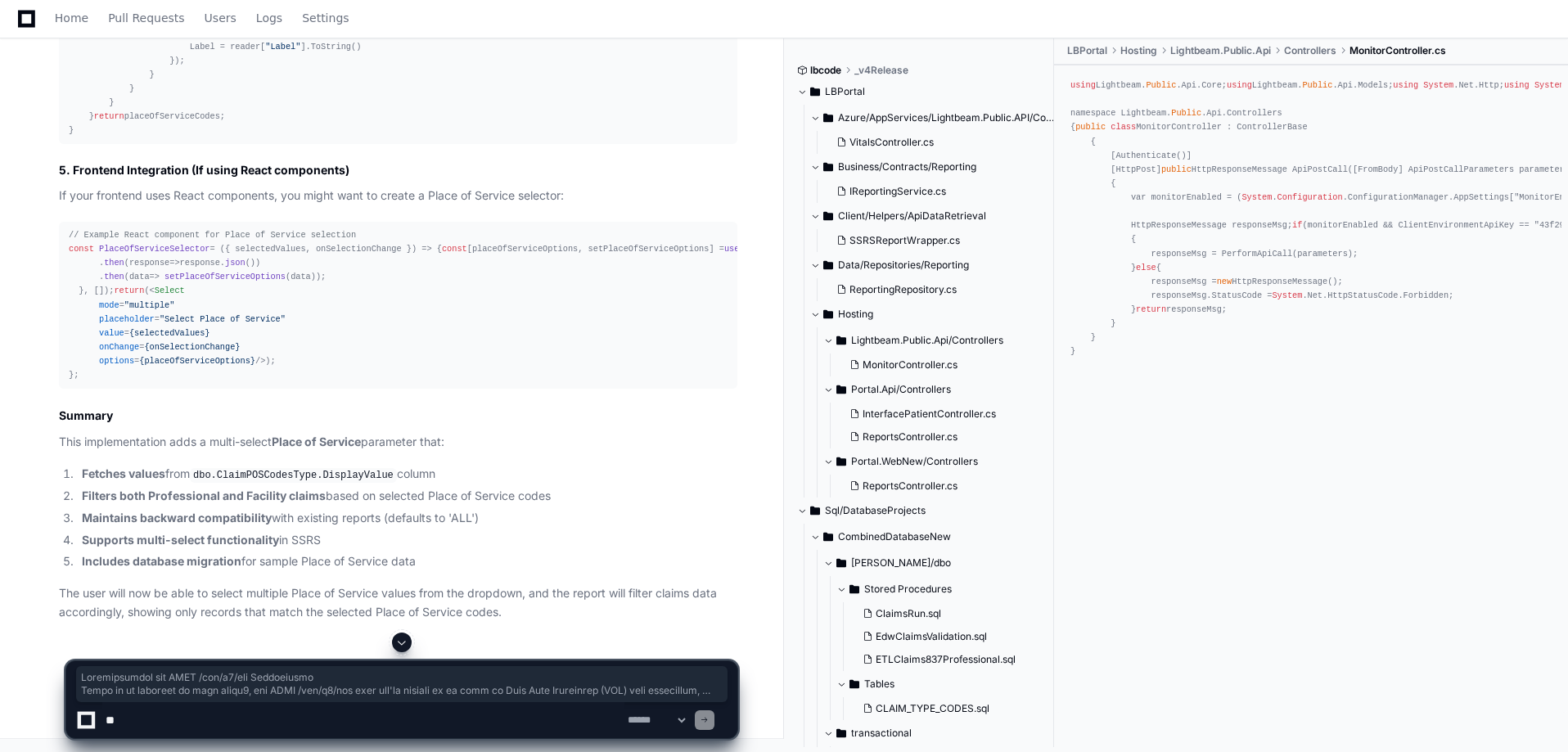
scroll to position [6030, 0]
drag, startPoint x: 50, startPoint y: 430, endPoint x: 458, endPoint y: 476, distance: 410.6
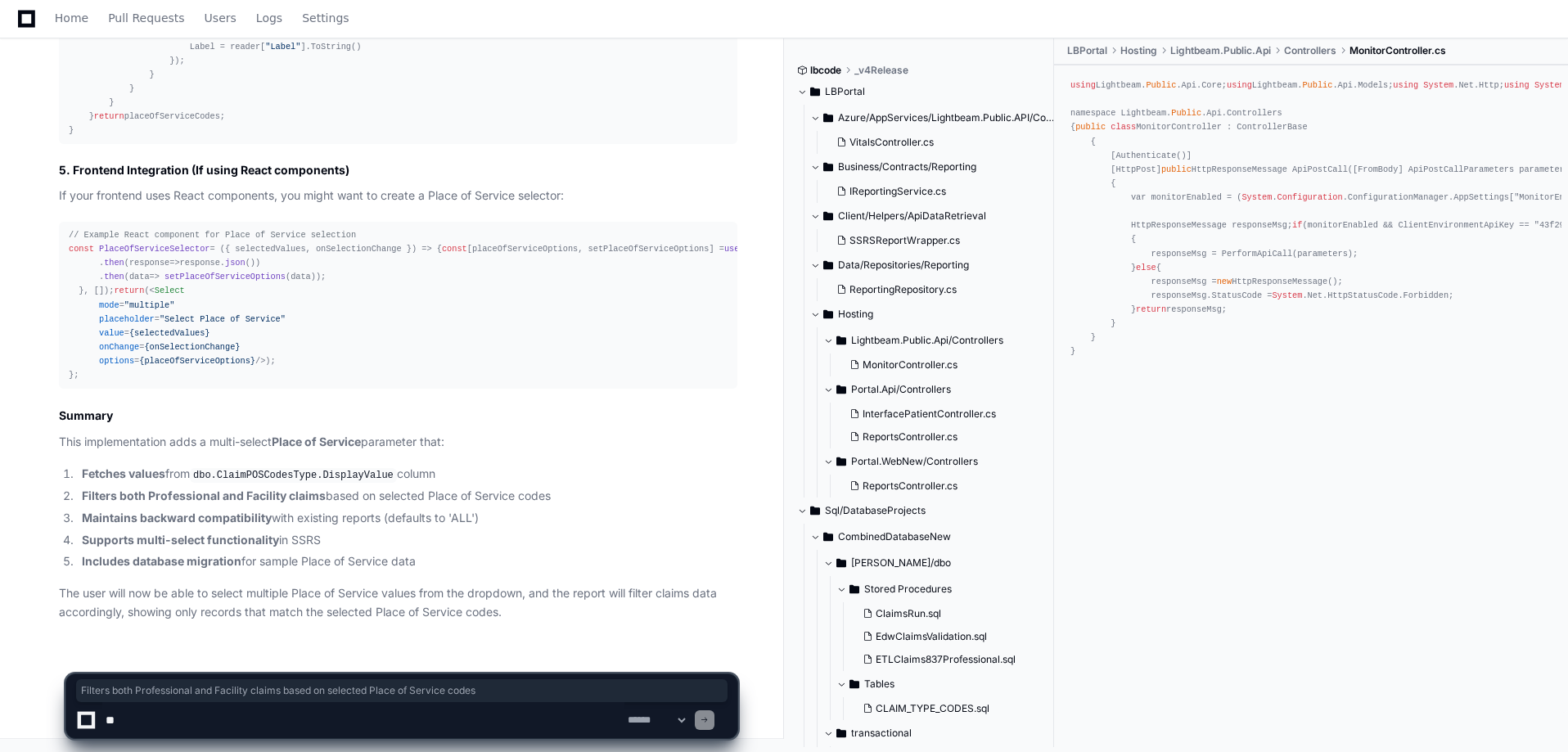
drag, startPoint x: 81, startPoint y: 494, endPoint x: 634, endPoint y: 500, distance: 553.0
click at [634, 500] on li "Filters both Professional and Facility claims based on selected Place of Servic…" at bounding box center [407, 496] width 661 height 19
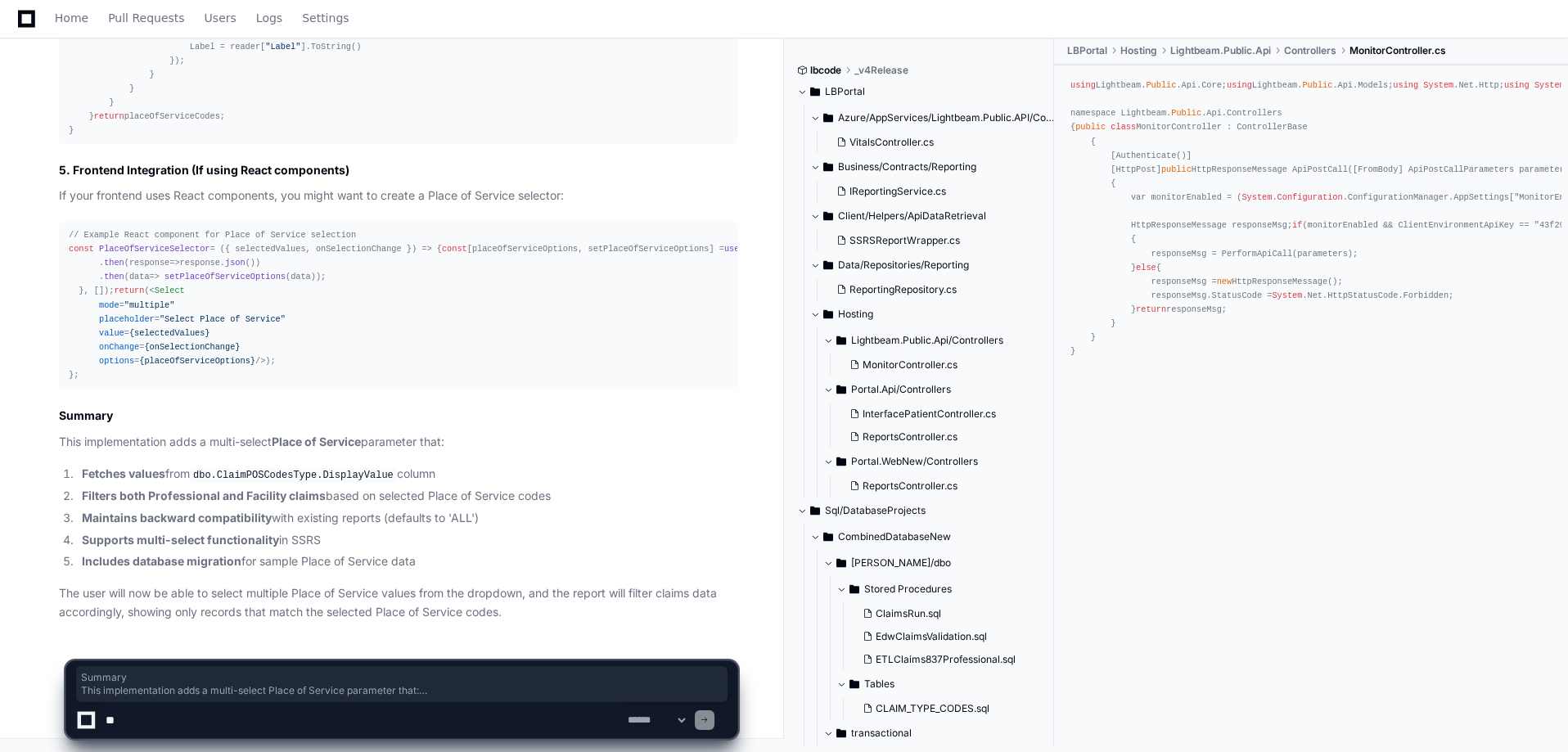
drag, startPoint x: 578, startPoint y: 494, endPoint x: 66, endPoint y: 473, distance: 512.4
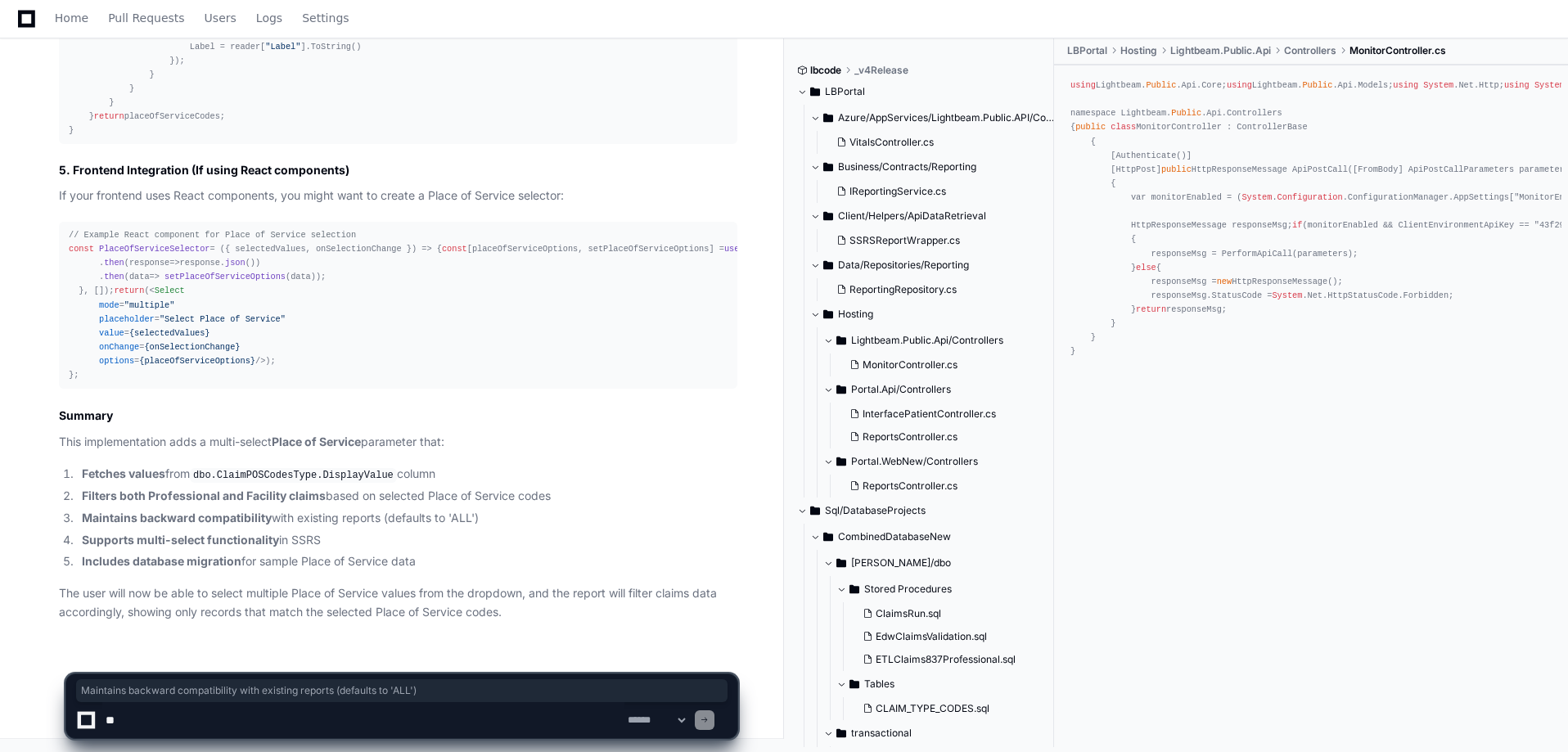
drag, startPoint x: 52, startPoint y: 524, endPoint x: 511, endPoint y: 523, distance: 459.0
drag, startPoint x: 59, startPoint y: 540, endPoint x: 392, endPoint y: 546, distance: 333.1
drag, startPoint x: 41, startPoint y: 566, endPoint x: 521, endPoint y: 572, distance: 480.0
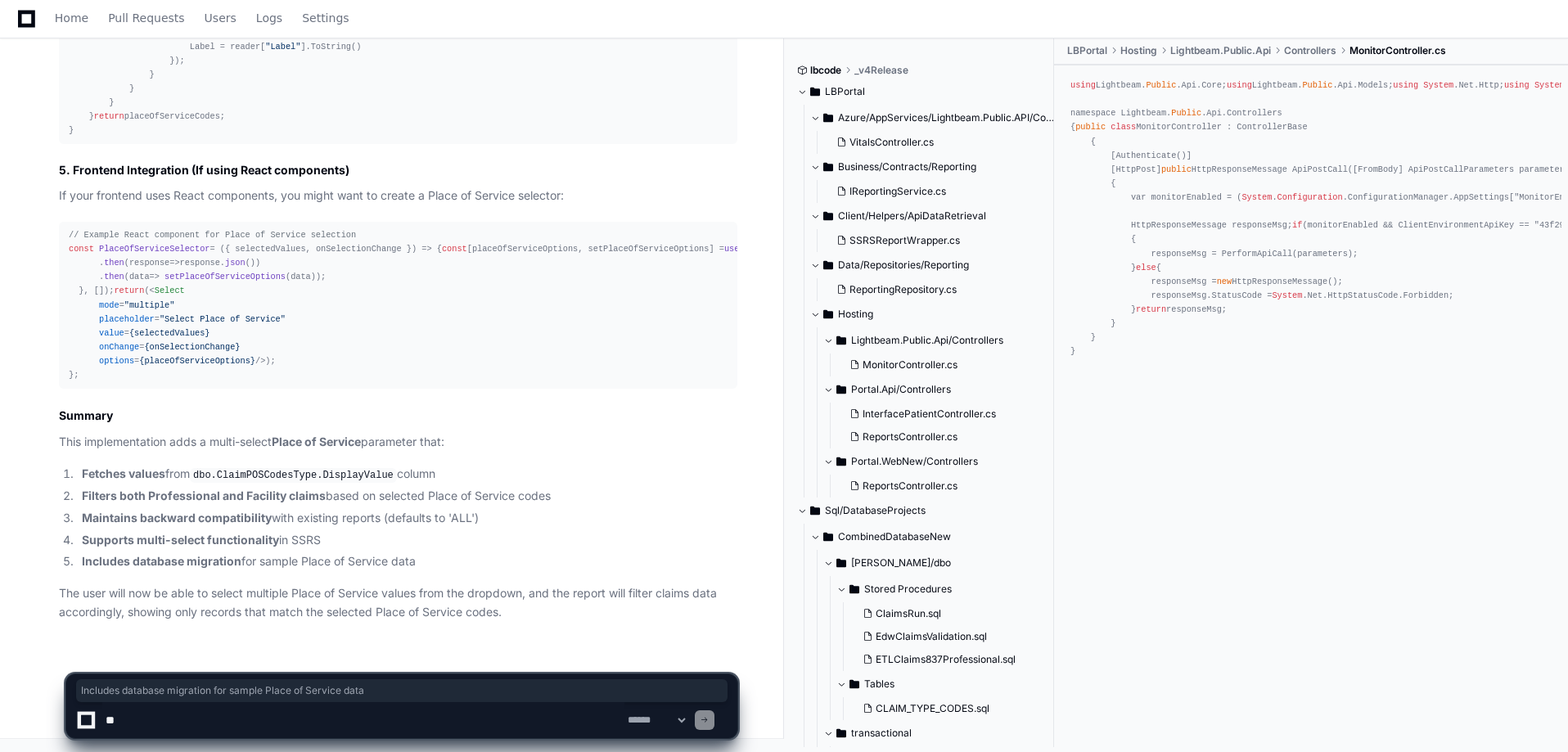
click at [521, 572] on li "Includes database migration for sample Place of Service data" at bounding box center [407, 562] width 661 height 19
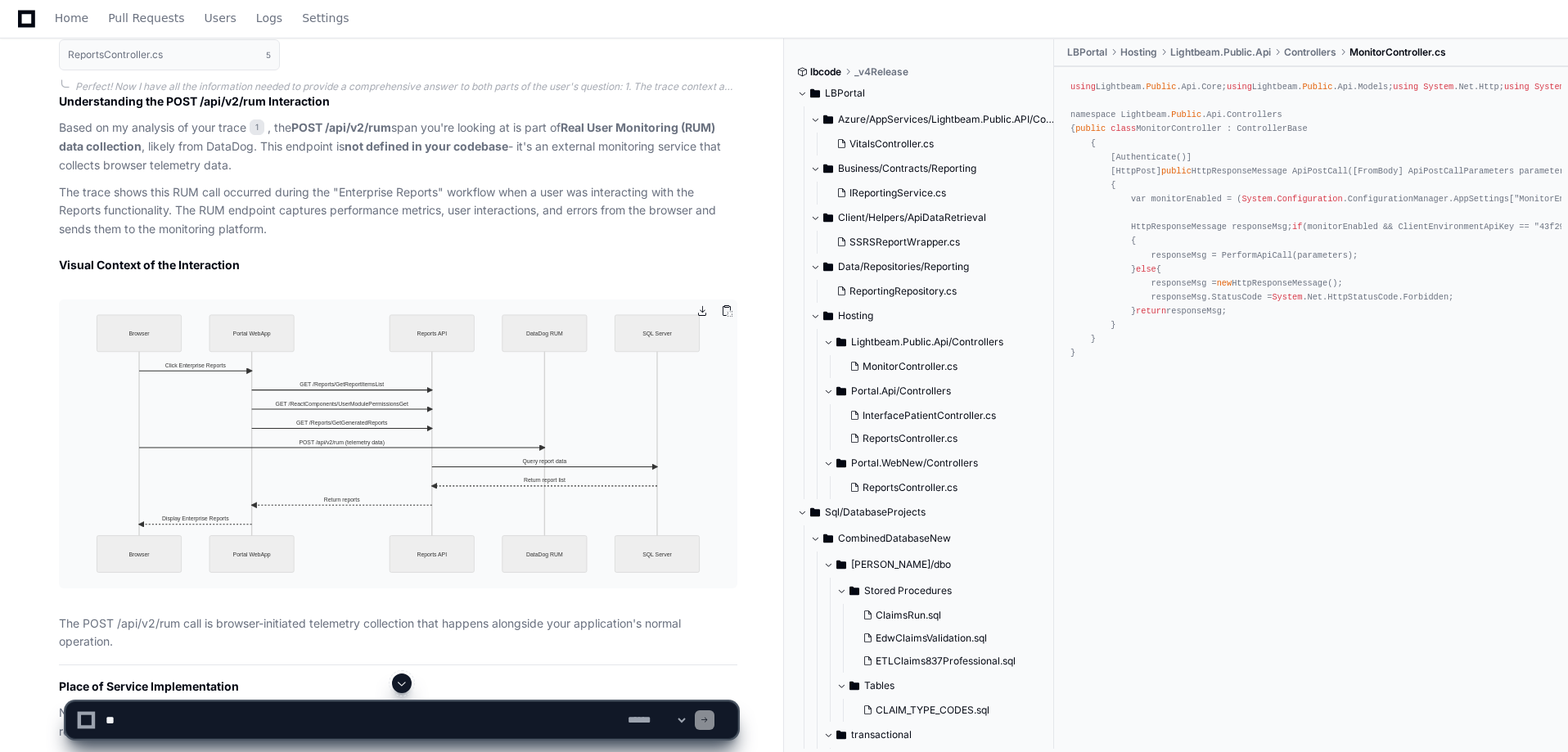
scroll to position [2101, 0]
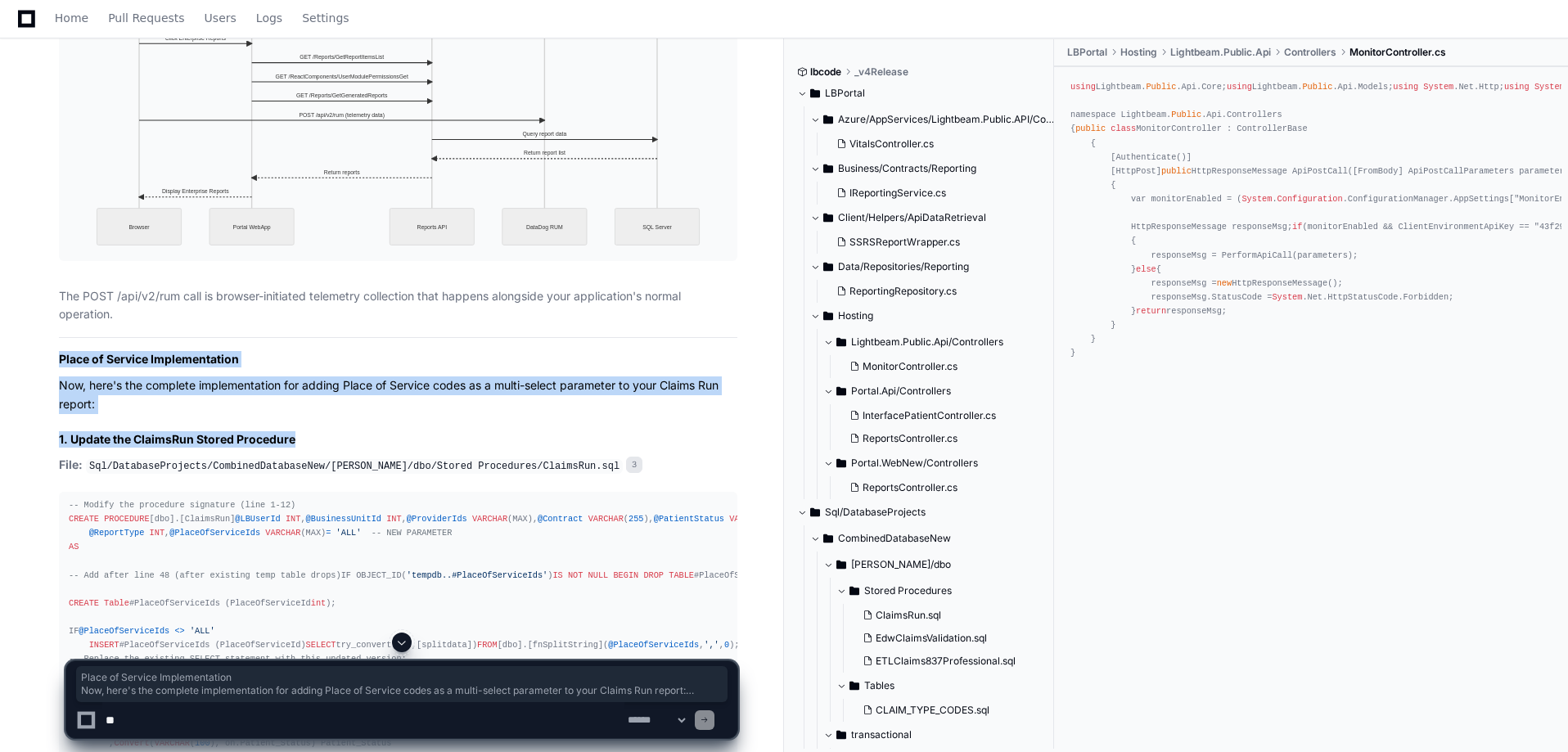
drag, startPoint x: 57, startPoint y: 357, endPoint x: 326, endPoint y: 429, distance: 278.5
copy article "Place of Service Implementation Now, here's the complete implementation for add…"
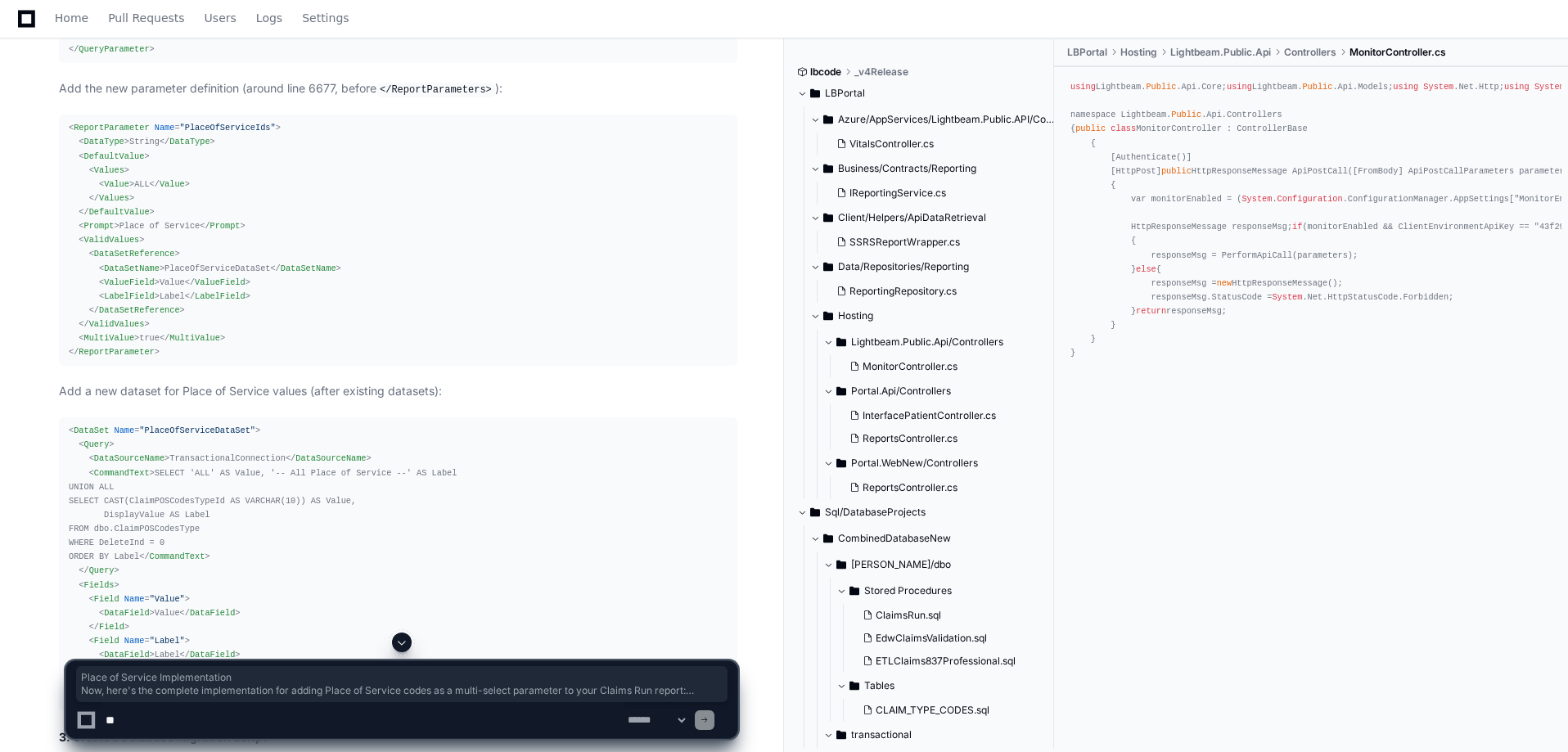
scroll to position [3738, 0]
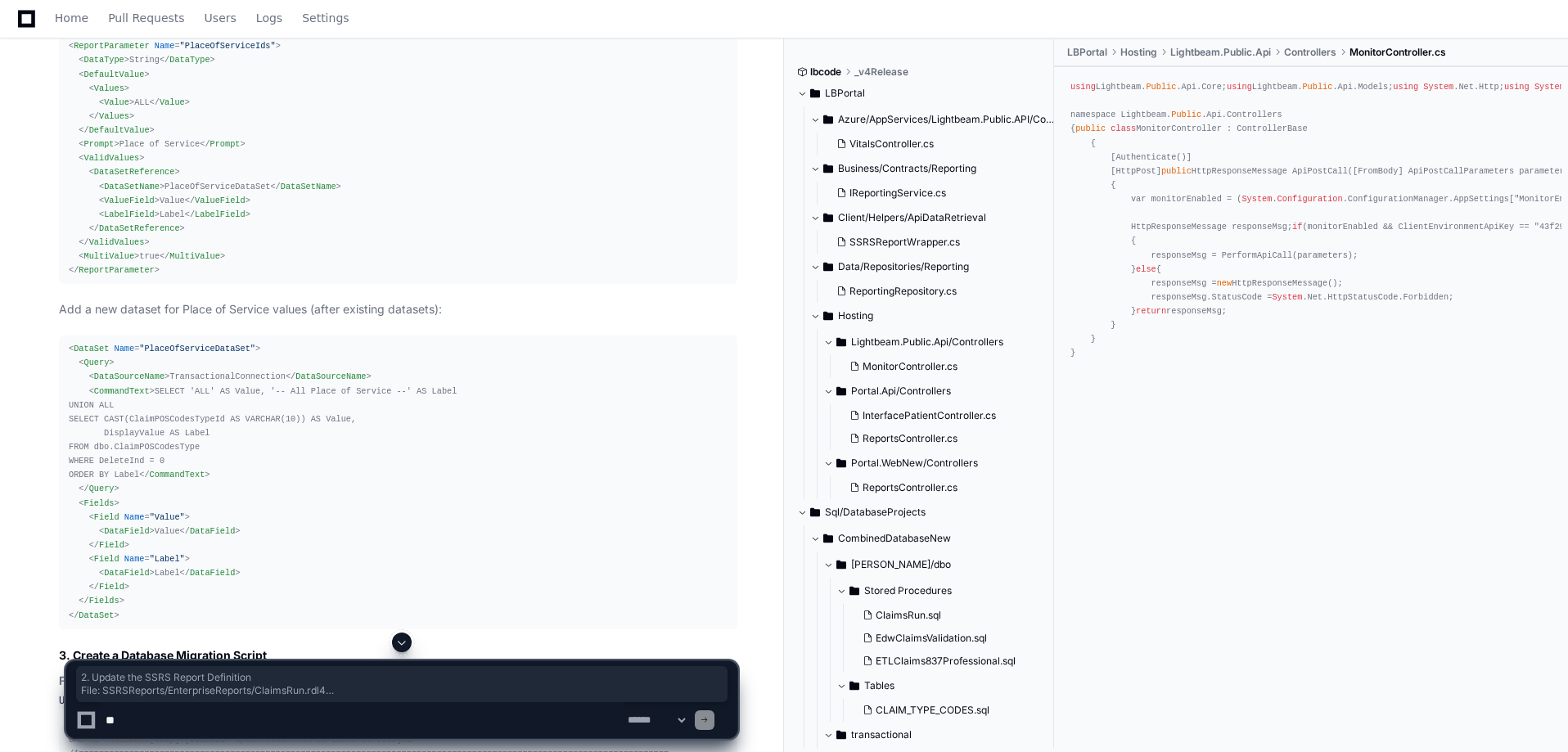
drag, startPoint x: 46, startPoint y: 337, endPoint x: 443, endPoint y: 387, distance: 400.1
click at [443, 387] on div "Click Enterprise Reports [PERSON_NAME] 10 minutes ago 1 ClaimsRun.sql 3 ClaimsR…" at bounding box center [382, 5] width 711 height 3979
copy article "2. Update the SSRS Report Definition File: SSRSReports/EnterpriseReports/Claims…"
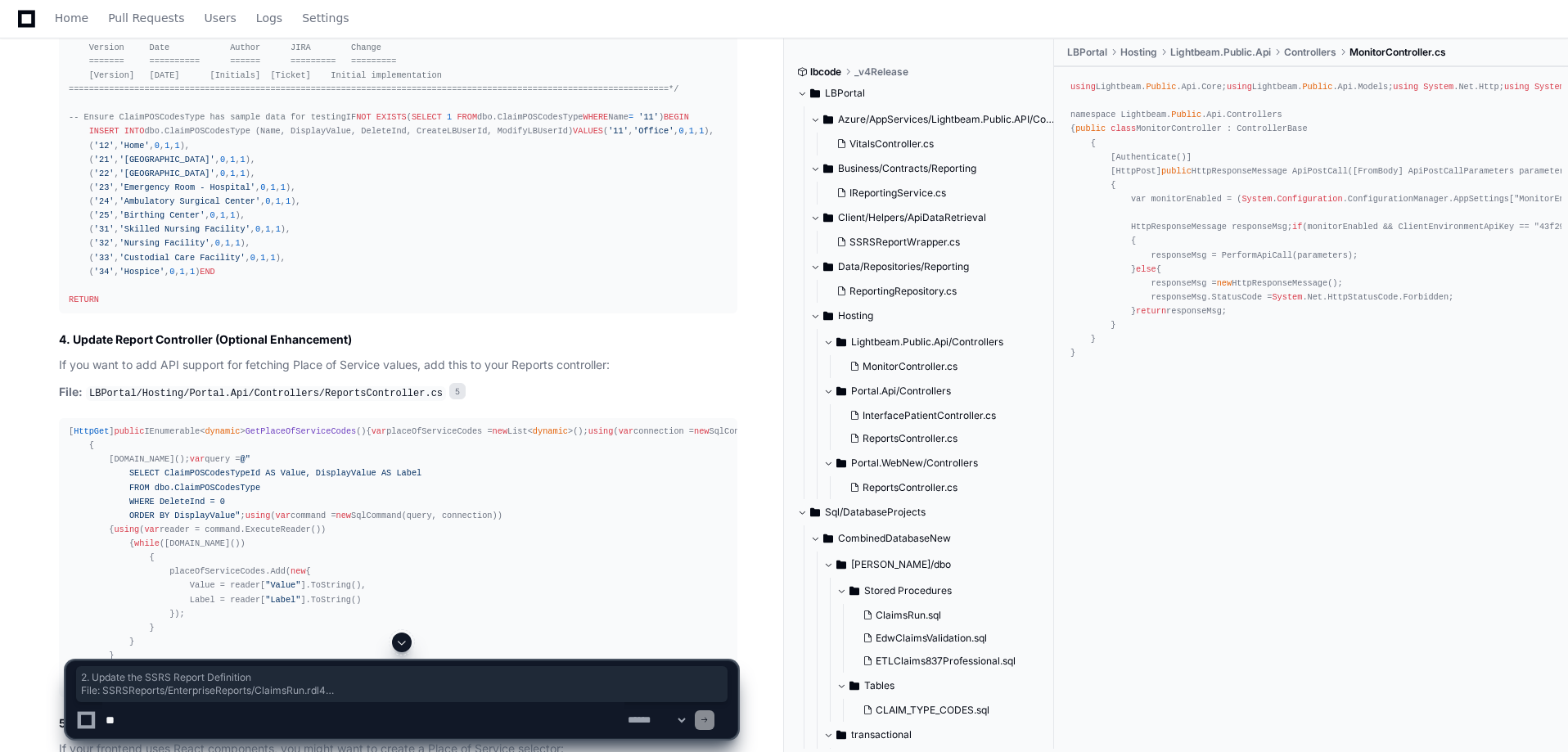
scroll to position [4639, 0]
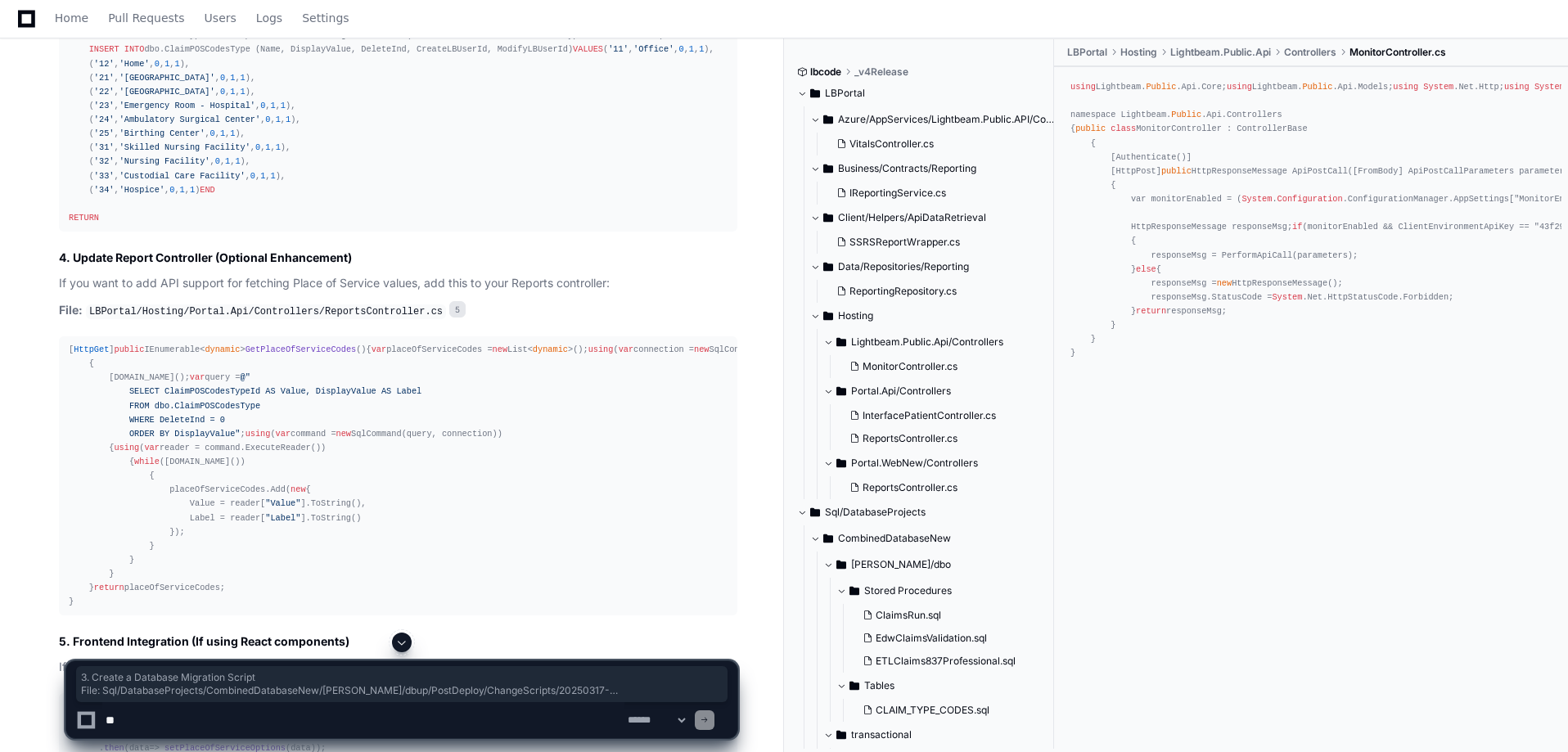
drag, startPoint x: 65, startPoint y: 285, endPoint x: 284, endPoint y: 325, distance: 222.6
copy article "3. Create a Database Migration Script File: Sql/DatabaseProjects/CombinedDataba…"
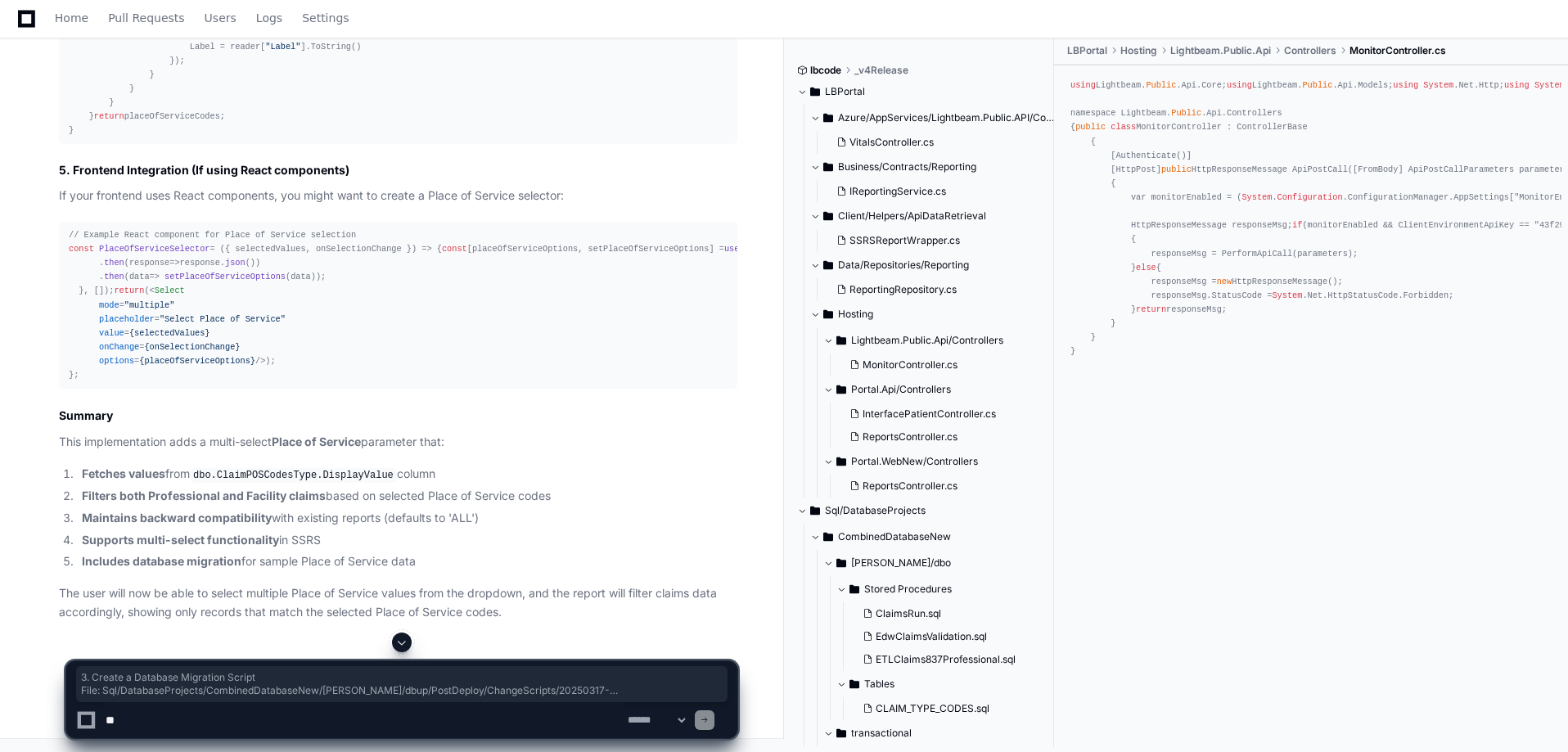
scroll to position [5212, 0]
drag, startPoint x: 43, startPoint y: 292, endPoint x: 635, endPoint y: 347, distance: 594.5
copy article "4. Update Report Controller (Optional Enhancement) If you want to add API suppo…"
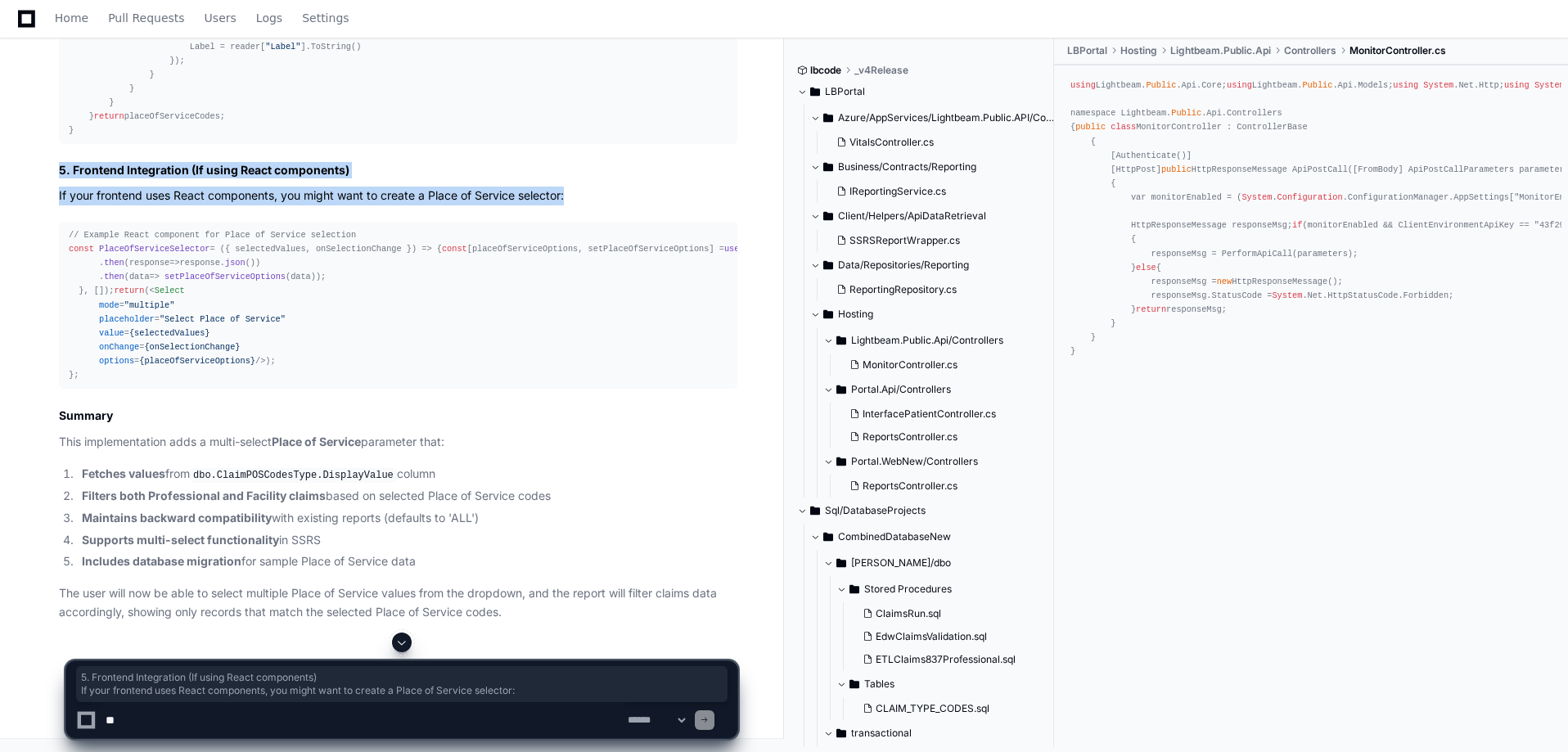
drag, startPoint x: 167, startPoint y: 301, endPoint x: 591, endPoint y: 322, distance: 424.5
copy article "5. Frontend Integration (If using React components) If your frontend uses React…"
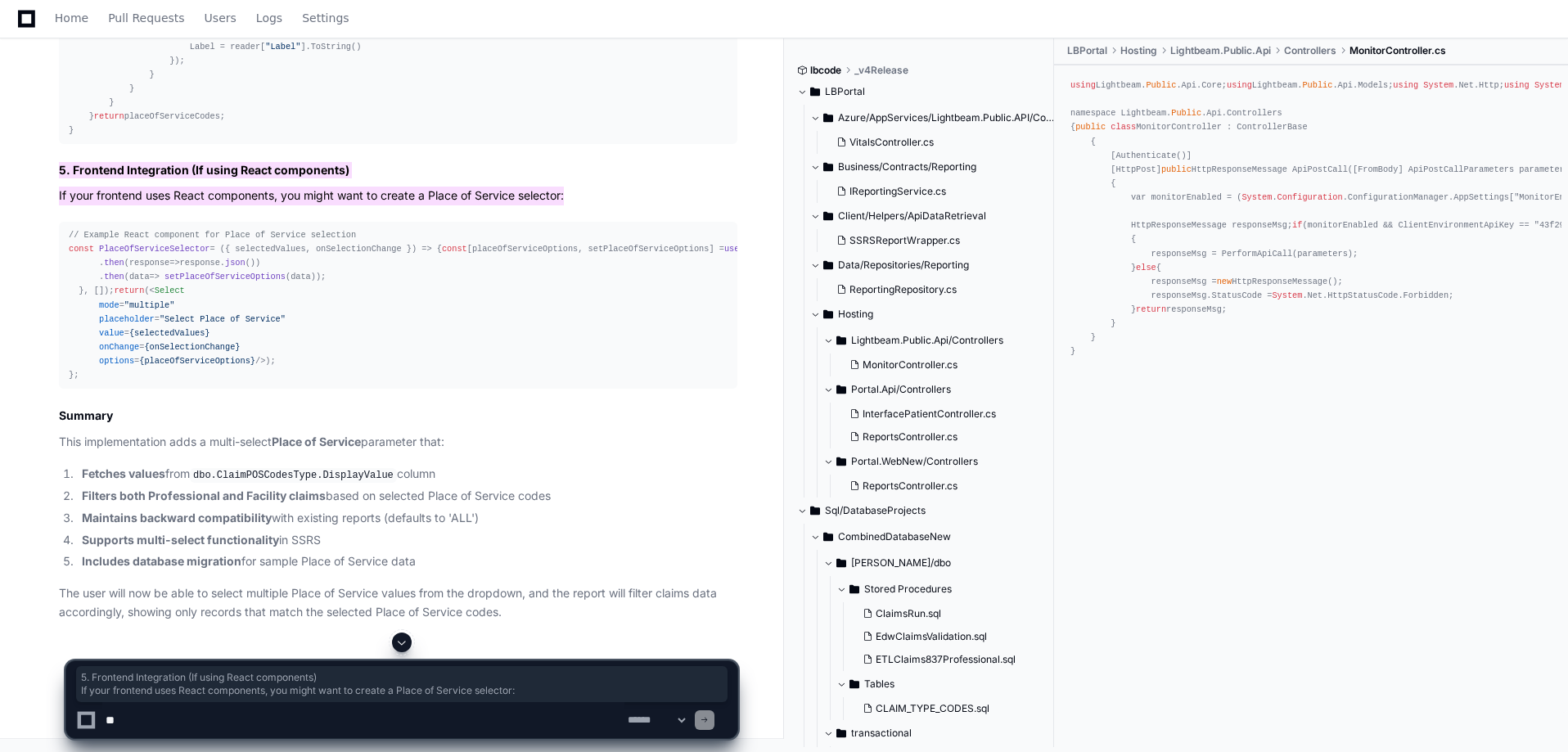
scroll to position [6030, 0]
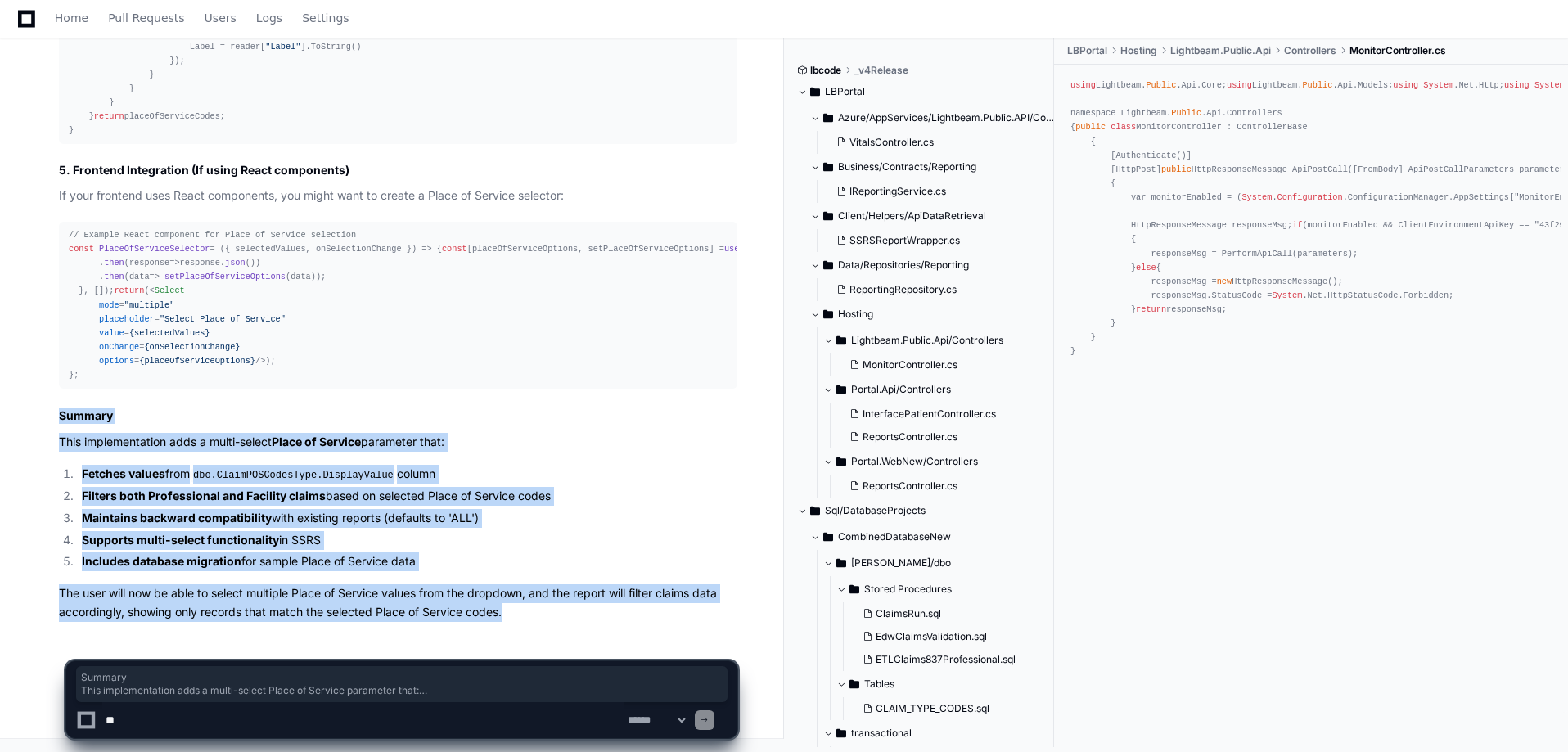
drag, startPoint x: 54, startPoint y: 419, endPoint x: 586, endPoint y: 615, distance: 567.0
copy article "Summary This implementation adds a multi-select Place of Service parameter that…"
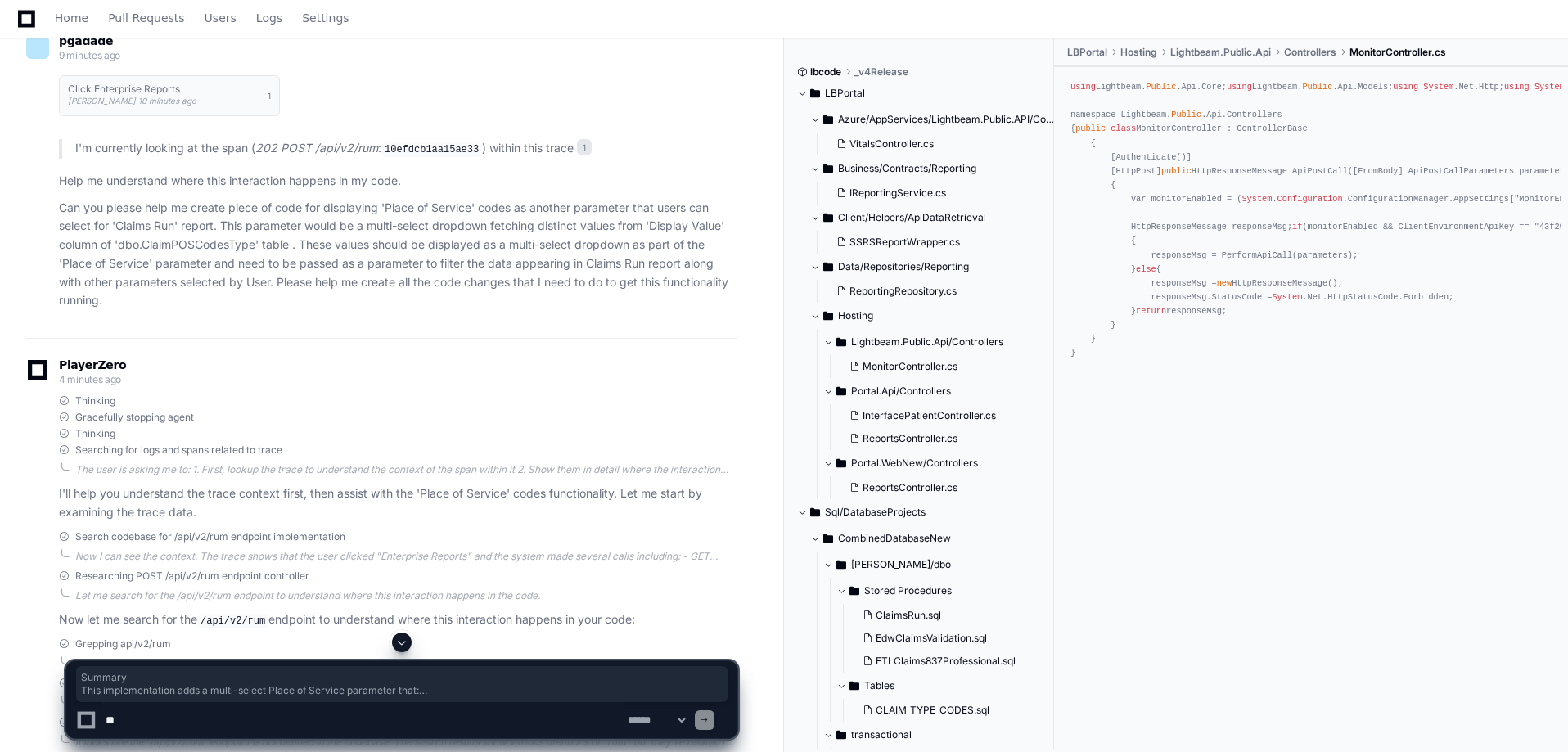
scroll to position [86, 0]
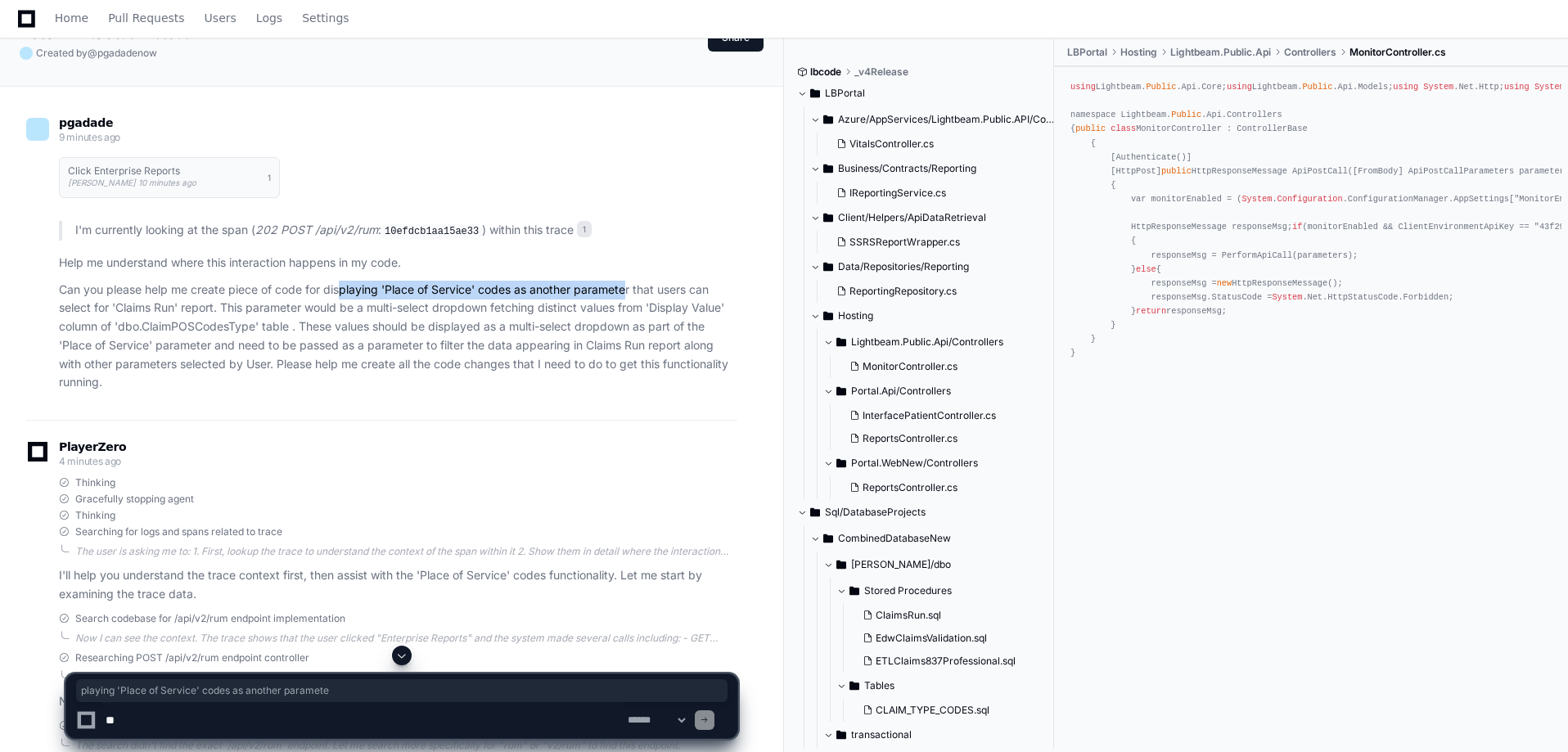
drag, startPoint x: 339, startPoint y: 288, endPoint x: 626, endPoint y: 288, distance: 287.0
click at [626, 288] on p "Can you please help me create piece of code for displaying 'Place of Service' c…" at bounding box center [398, 337] width 679 height 113
drag, startPoint x: 128, startPoint y: 311, endPoint x: 245, endPoint y: 307, distance: 117.1
click at [245, 307] on p "Can you please help me create piece of code for displaying 'Place of Service' c…" at bounding box center [398, 337] width 679 height 113
drag, startPoint x: 383, startPoint y: 311, endPoint x: 659, endPoint y: 311, distance: 276.0
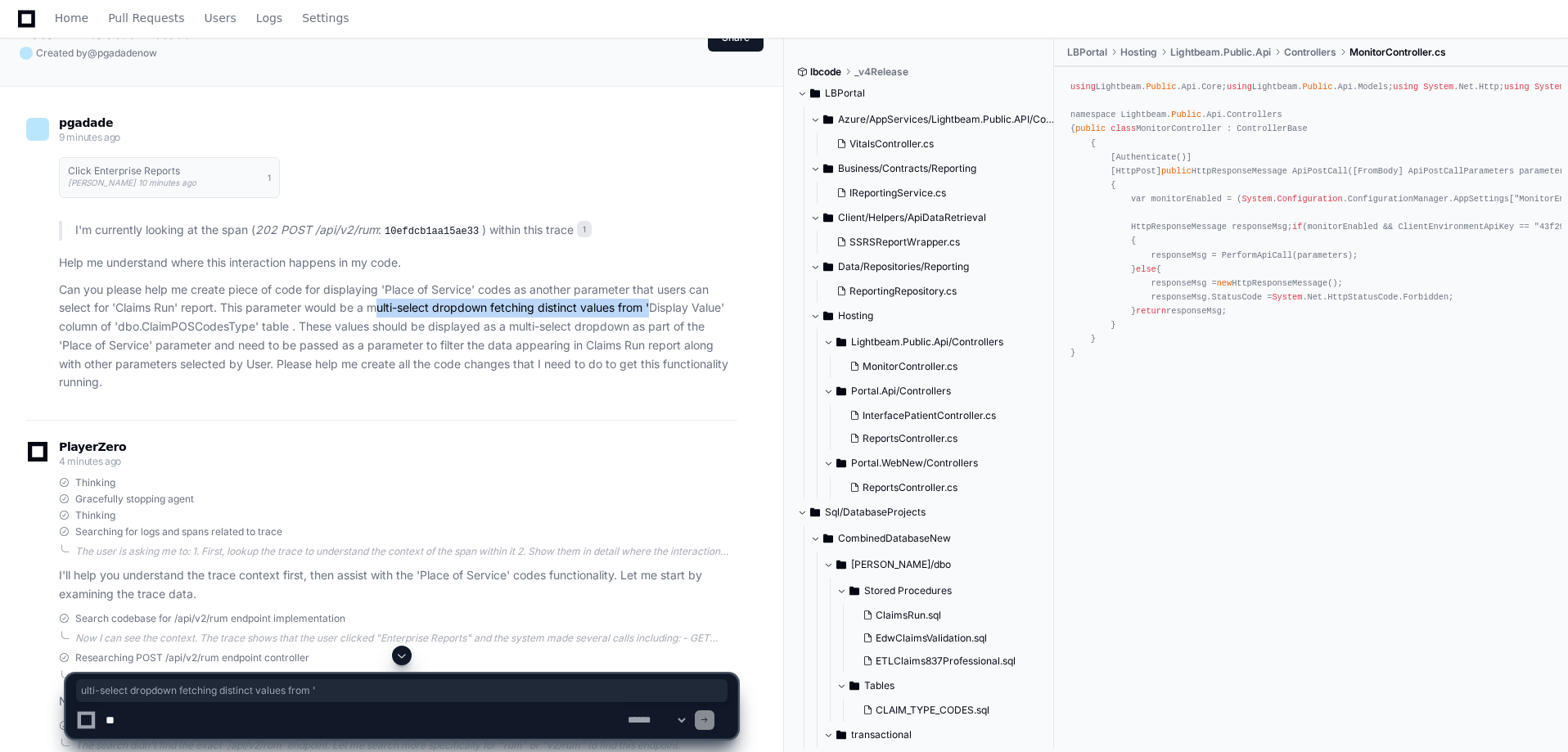
click at [659, 311] on p "Can you please help me create piece of code for displaying 'Place of Service' c…" at bounding box center [398, 337] width 679 height 113
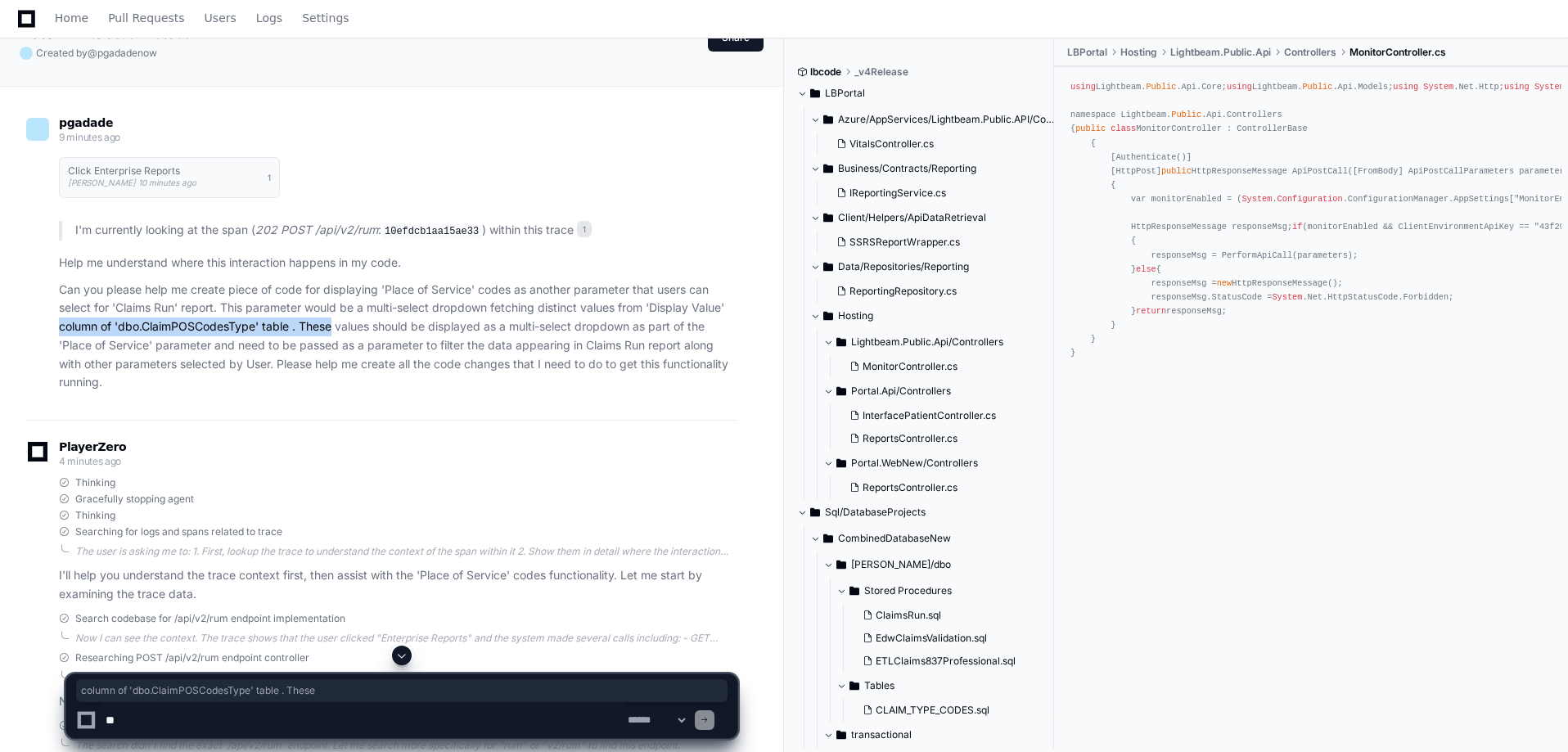
drag, startPoint x: 50, startPoint y: 321, endPoint x: 333, endPoint y: 322, distance: 283.0
click at [333, 322] on div "Can you please help me create piece of code for displaying 'Place of Service' c…" at bounding box center [382, 337] width 711 height 113
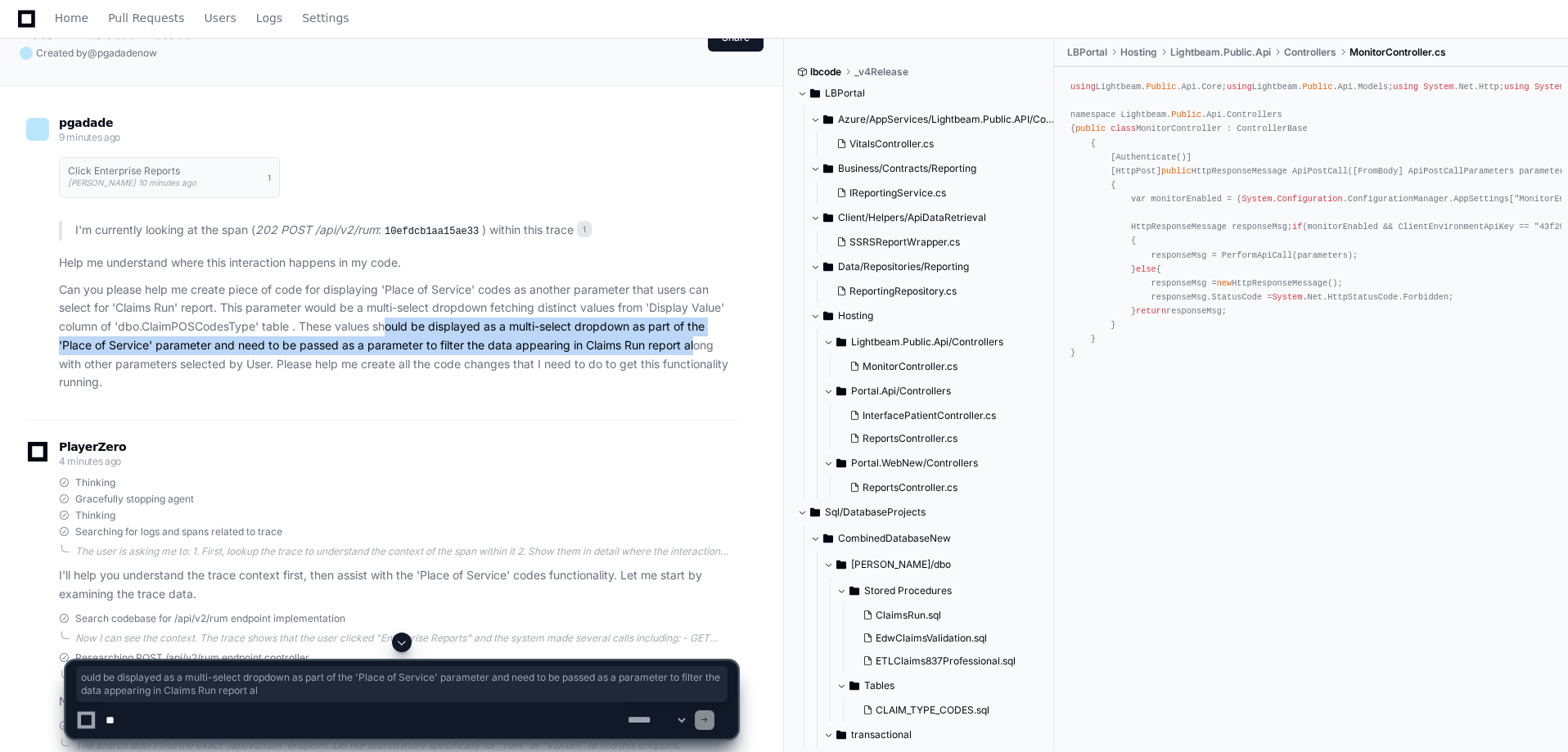
drag, startPoint x: 388, startPoint y: 325, endPoint x: 190, endPoint y: 369, distance: 202.8
click at [701, 332] on p "Can you please help me create piece of code for displaying 'Place of Service' c…" at bounding box center [398, 337] width 679 height 113
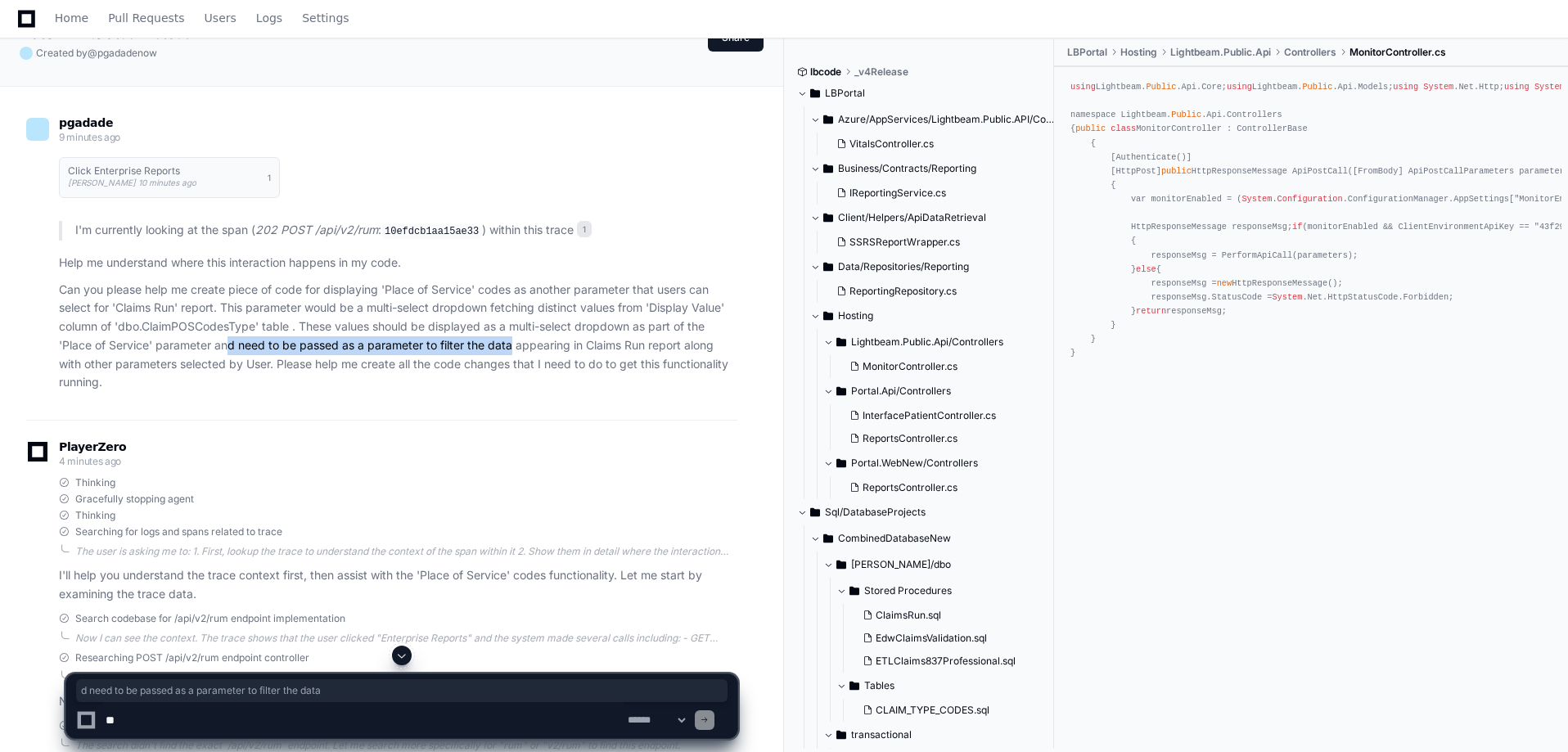
drag, startPoint x: 230, startPoint y: 347, endPoint x: 514, endPoint y: 349, distance: 284.0
click at [514, 349] on p "Can you please help me create piece of code for displaying 'Place of Service' c…" at bounding box center [398, 337] width 679 height 113
click at [547, 397] on div "pgadade 9 minutes ago Click Enterprise Reports Pravin Gadade 10 minutes ago 1 I…" at bounding box center [382, 258] width 711 height 323
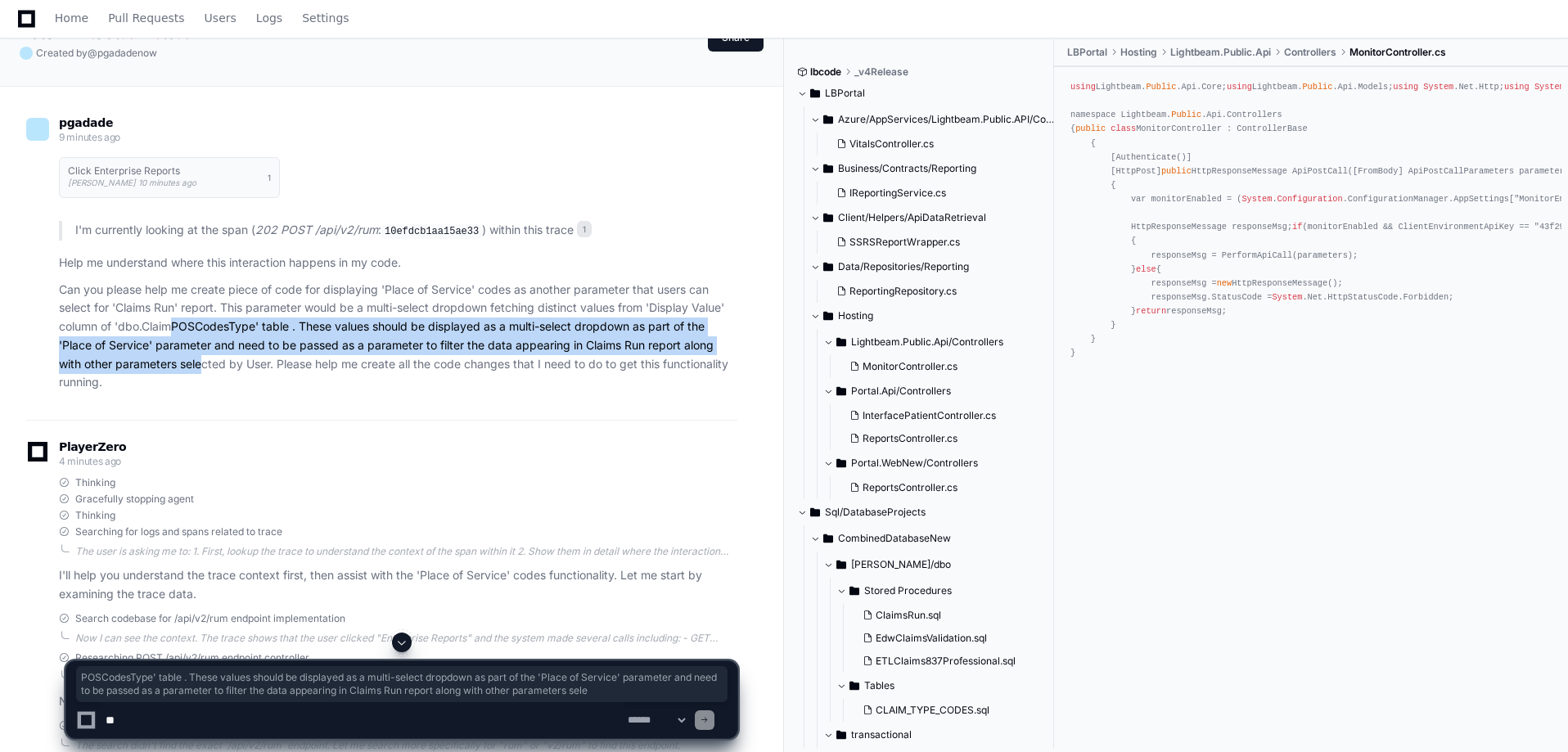
drag, startPoint x: 176, startPoint y: 335, endPoint x: 202, endPoint y: 373, distance: 46.0
click at [202, 373] on p "Can you please help me create piece of code for displaying 'Place of Service' c…" at bounding box center [398, 337] width 679 height 113
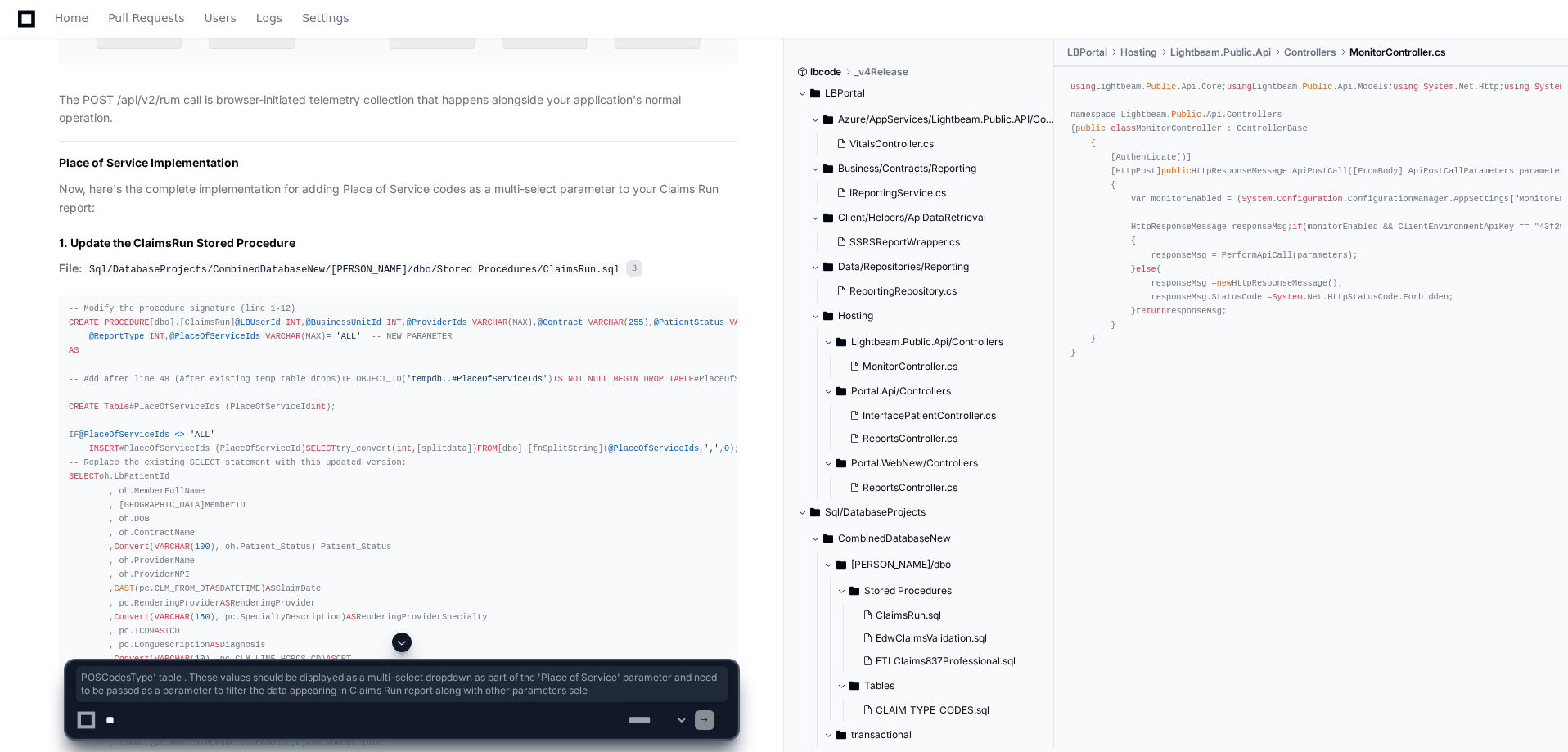
scroll to position [2379, 0]
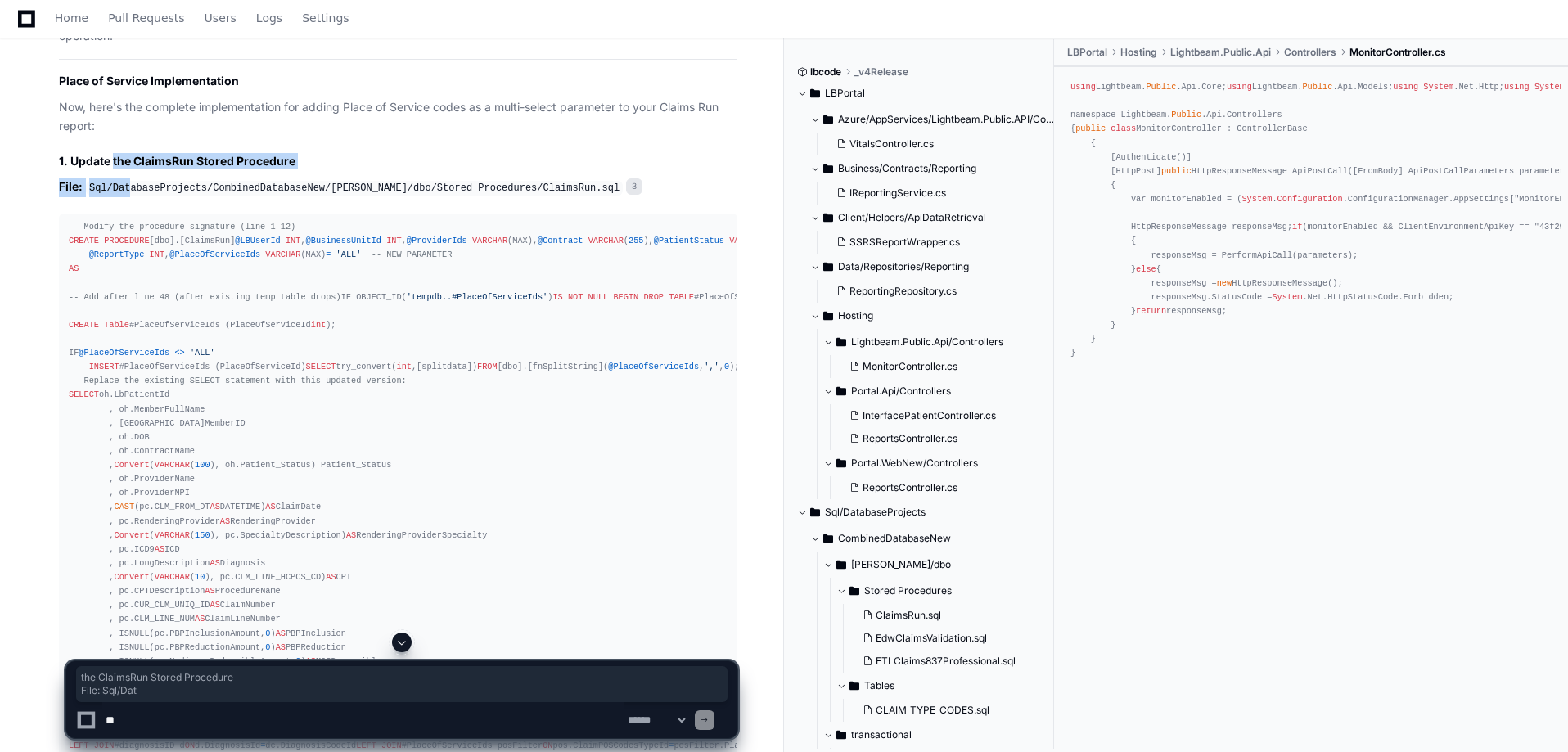
drag, startPoint x: 113, startPoint y: 163, endPoint x: 125, endPoint y: 192, distance: 31.4
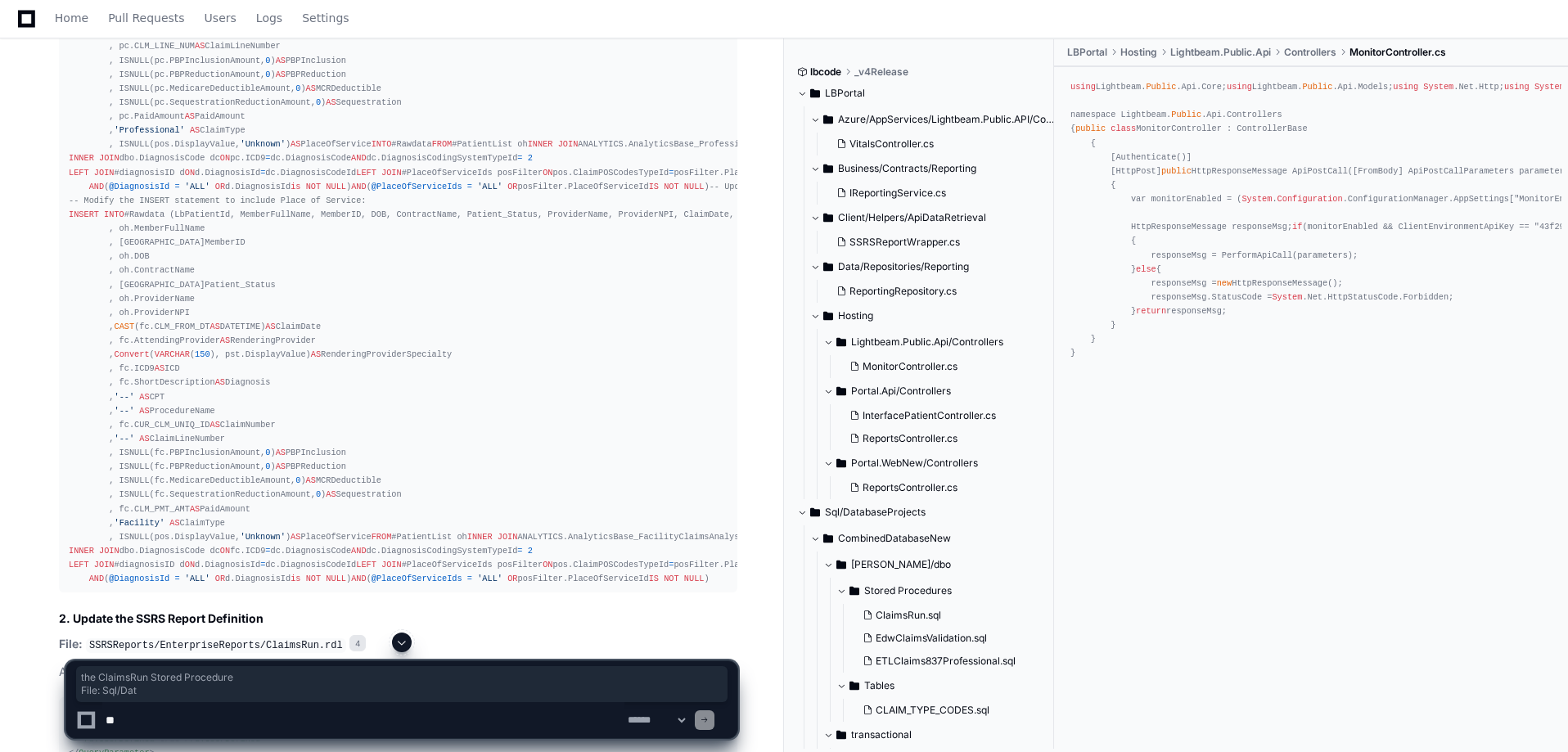
scroll to position [3280, 0]
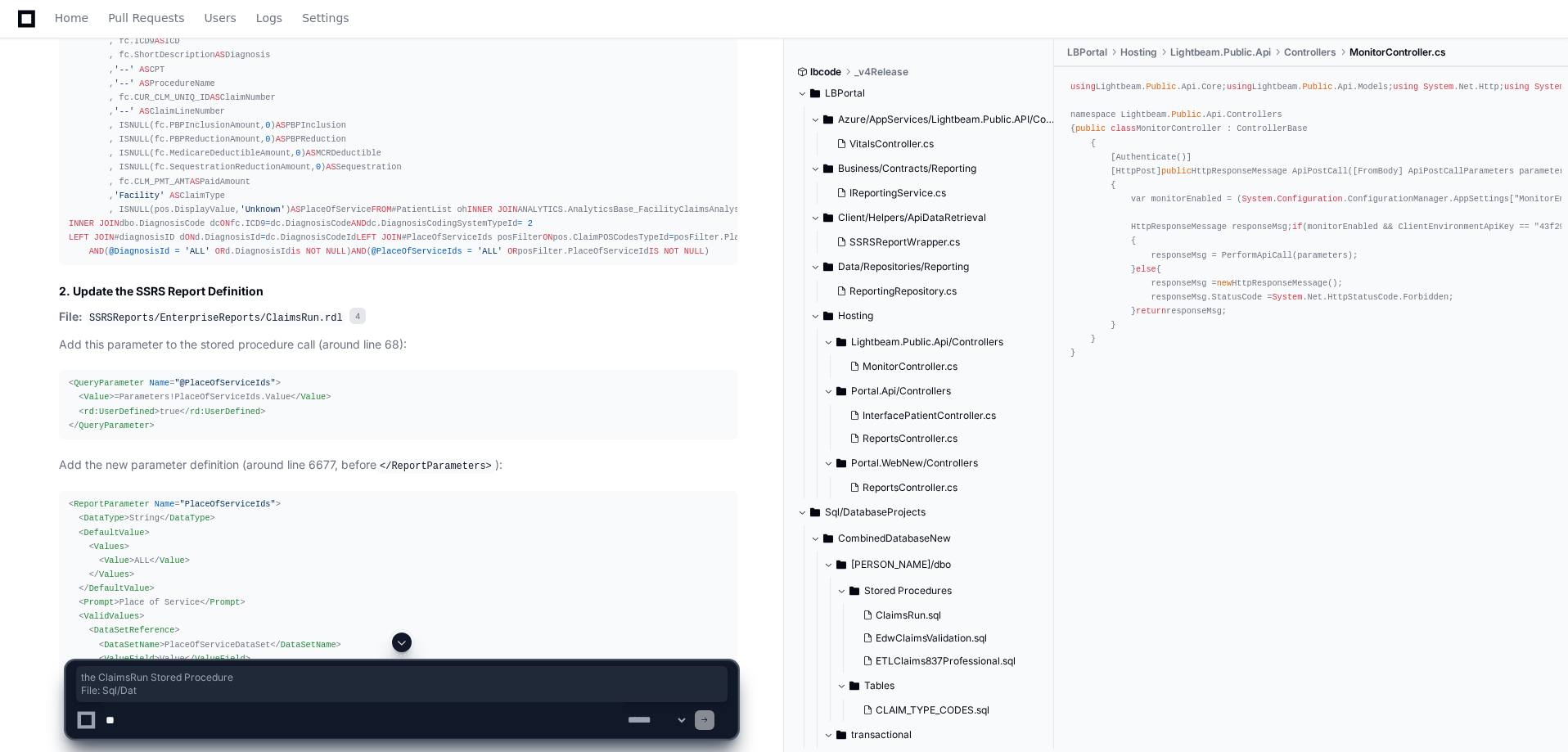
click at [31, 538] on div "Click Enterprise Reports Pravin Gadade 10 minutes ago 1 ClaimsRun.sql 3 ClaimsR…" at bounding box center [382, 463] width 711 height 3979
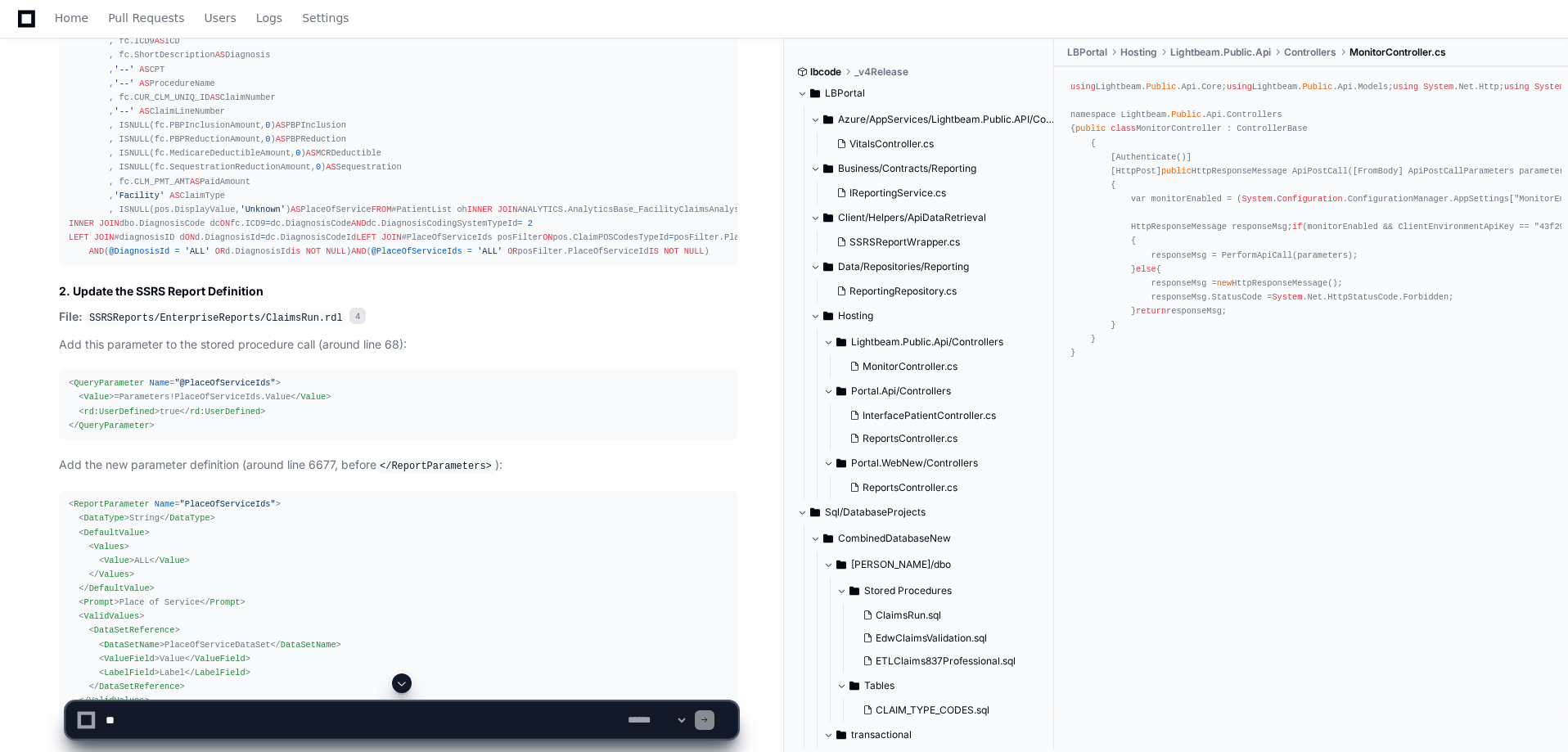
click at [32, 539] on div "Click Enterprise Reports Pravin Gadade 10 minutes ago 1 ClaimsRun.sql 3 ClaimsR…" at bounding box center [382, 463] width 711 height 3979
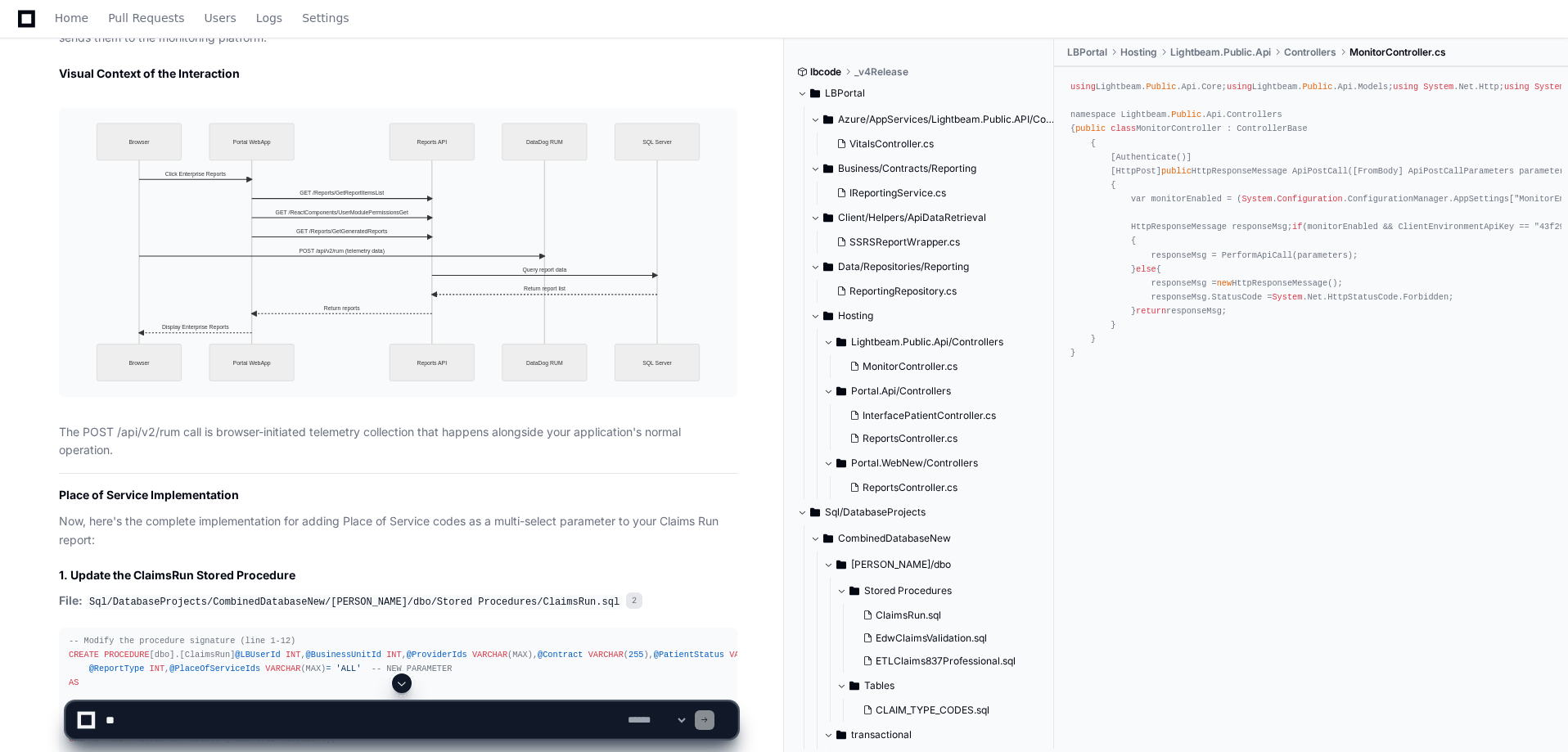
scroll to position [1801, 0]
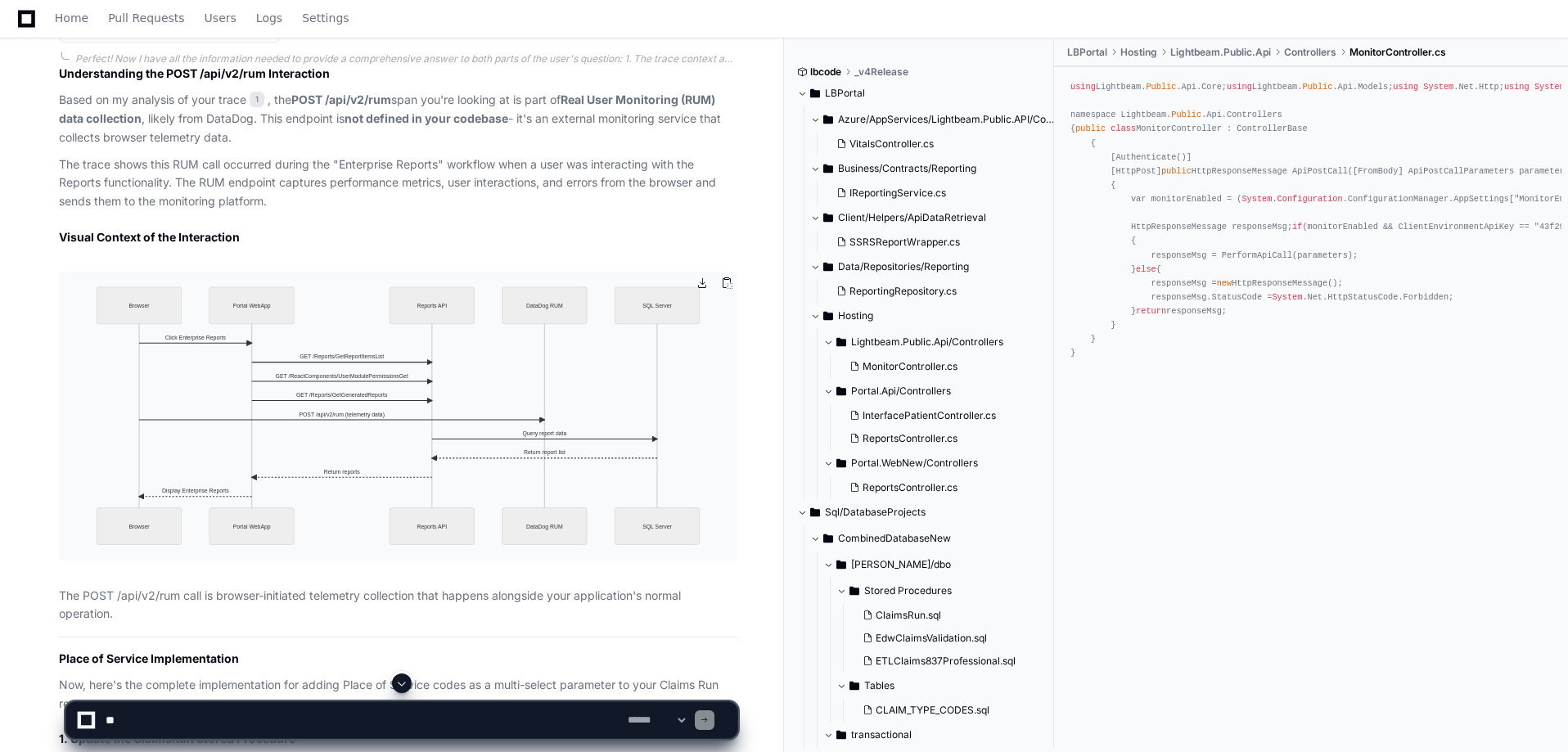
click at [268, 391] on img at bounding box center [398, 416] width 679 height 288
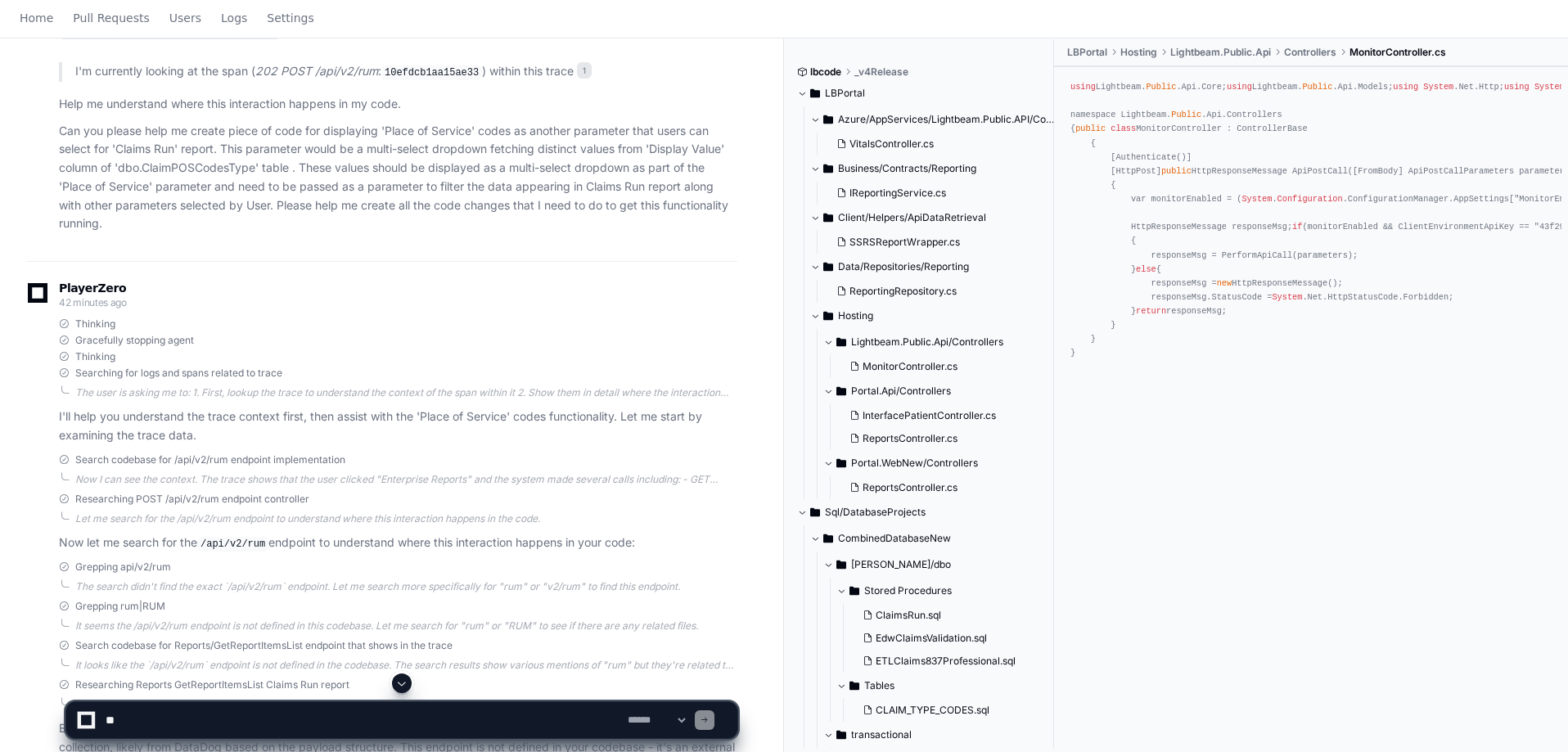
scroll to position [0, 0]
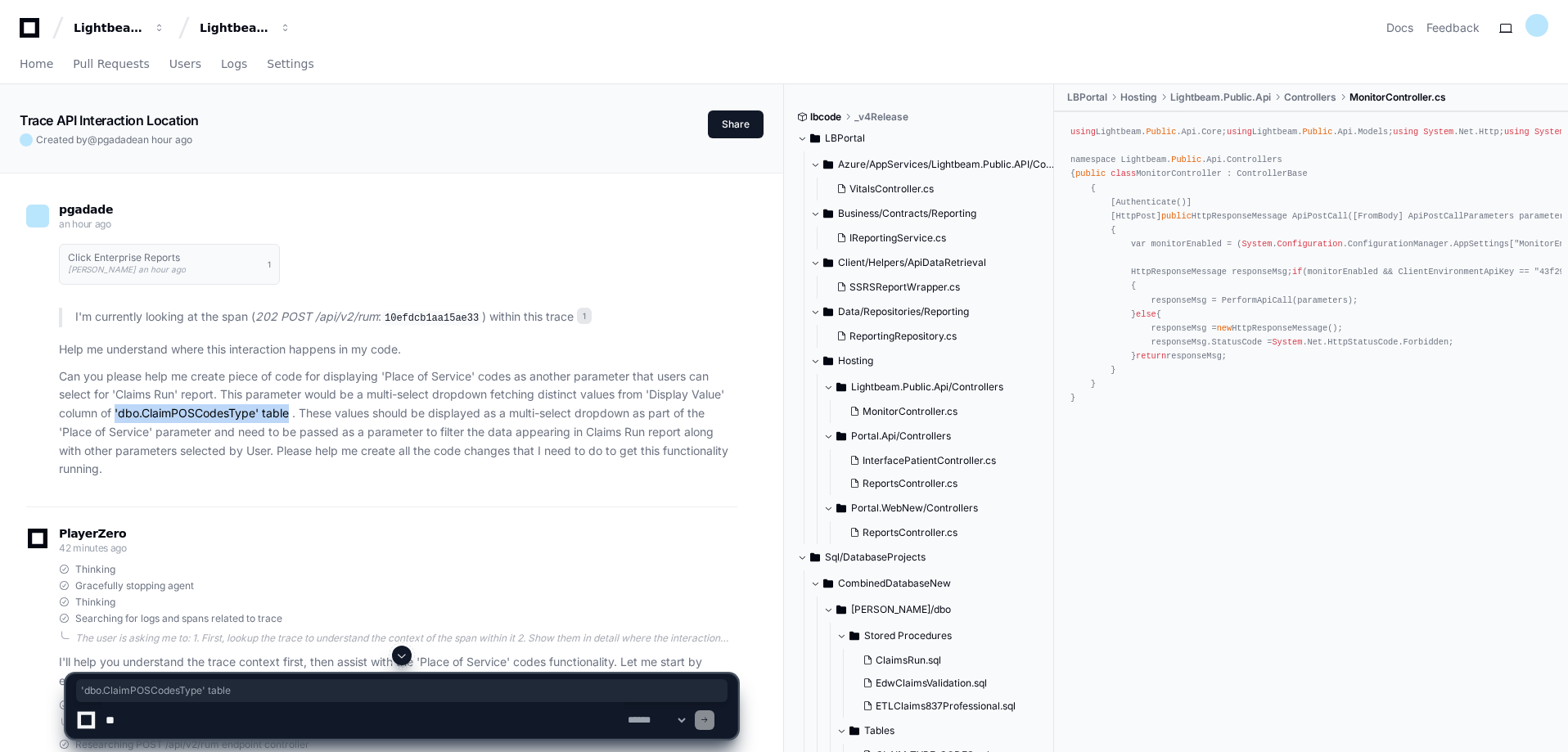
drag, startPoint x: 117, startPoint y: 408, endPoint x: 291, endPoint y: 412, distance: 174.0
click at [291, 412] on p "Can you please help me create piece of code for displaying 'Place of Service' c…" at bounding box center [398, 423] width 679 height 113
copy p "'dbo.ClaimPOSCodesType' table"
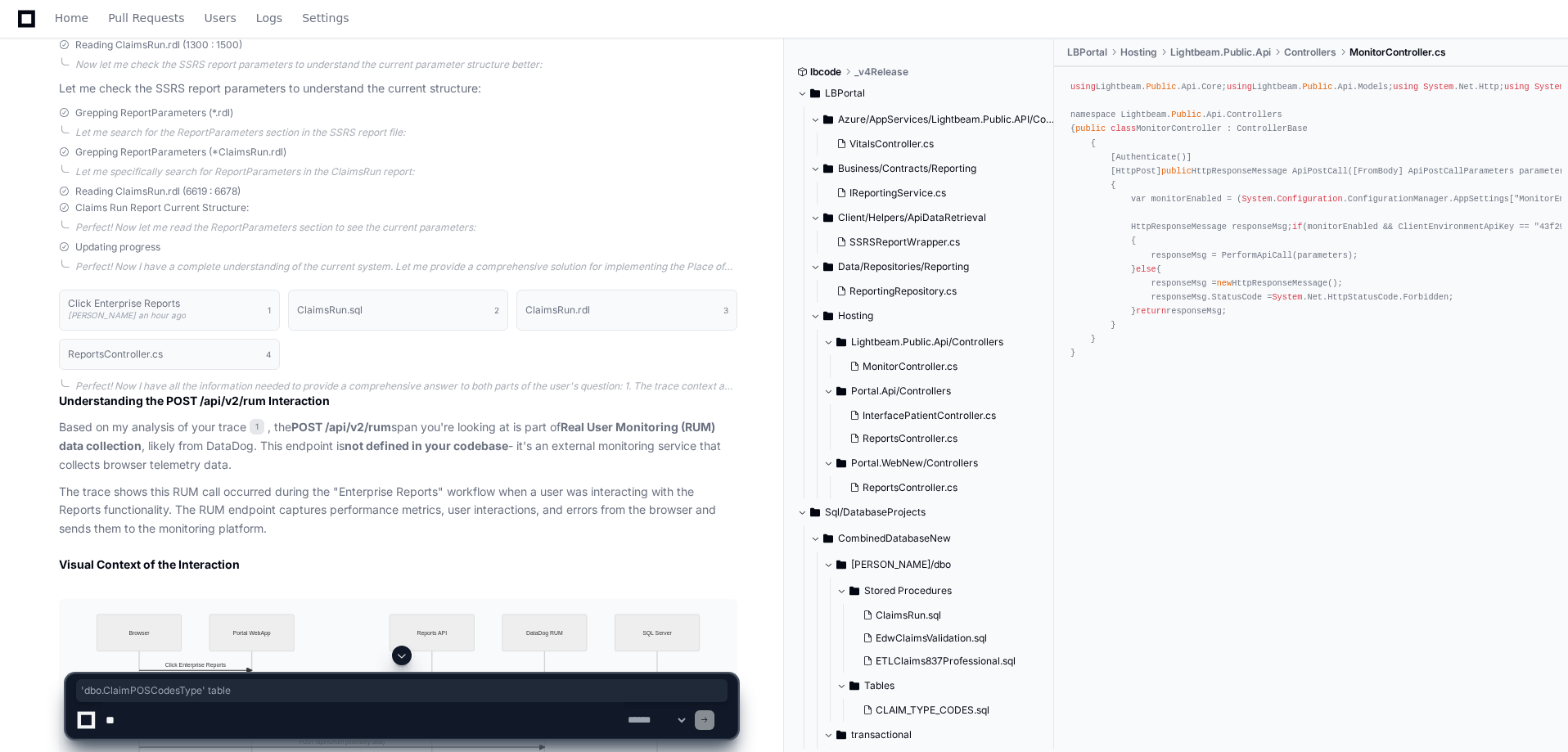
scroll to position [2047, 0]
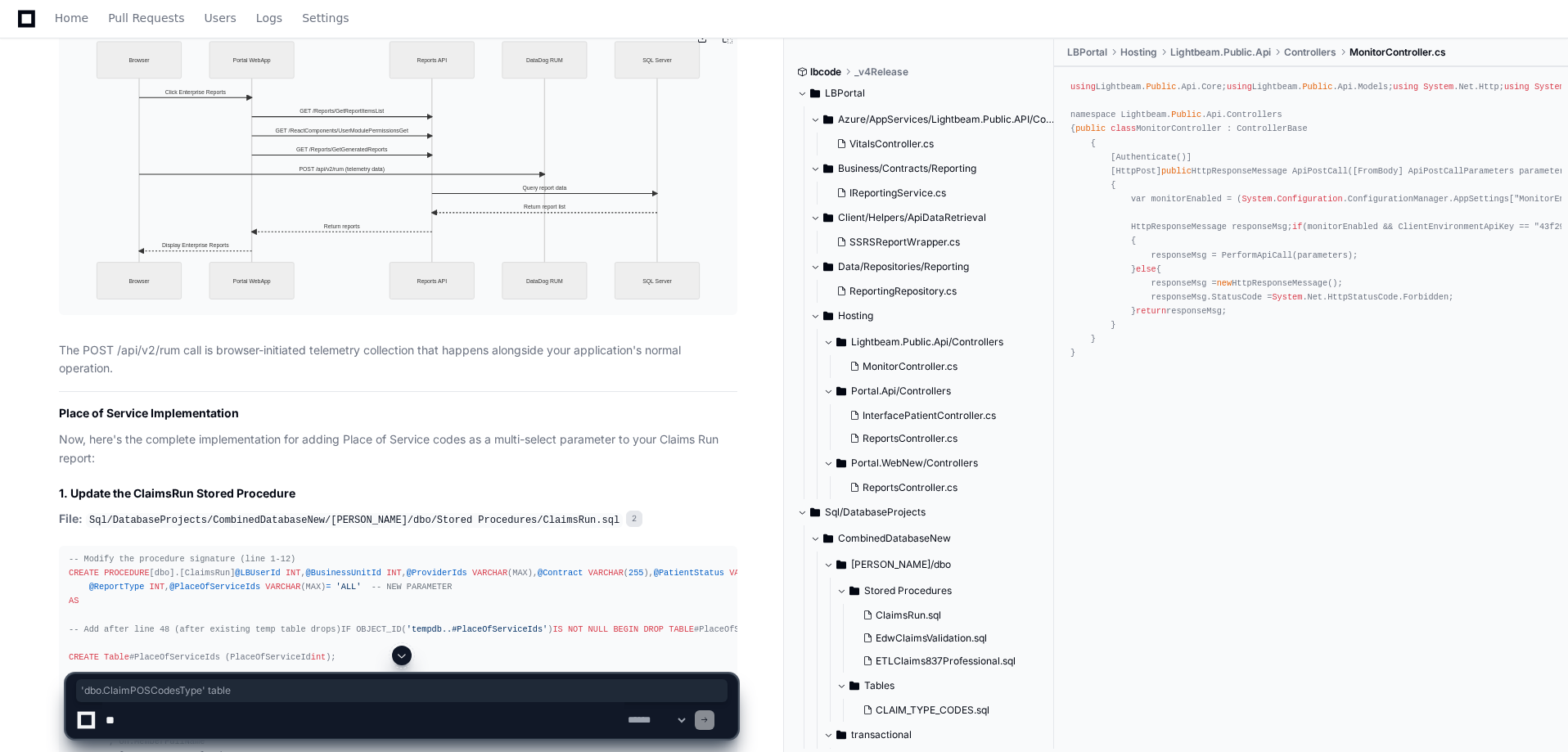
click at [421, 239] on img at bounding box center [398, 170] width 679 height 288
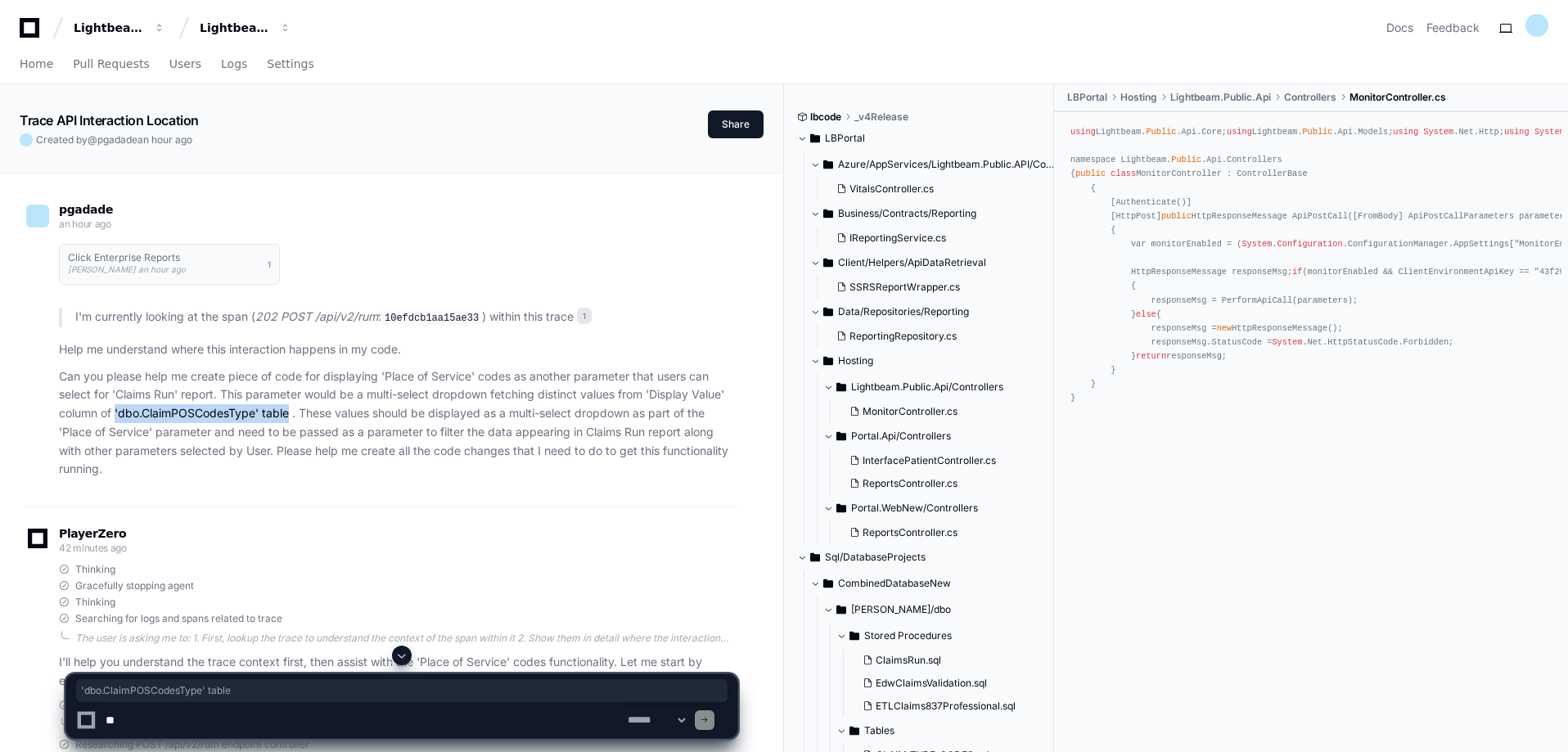
scroll to position [164, 0]
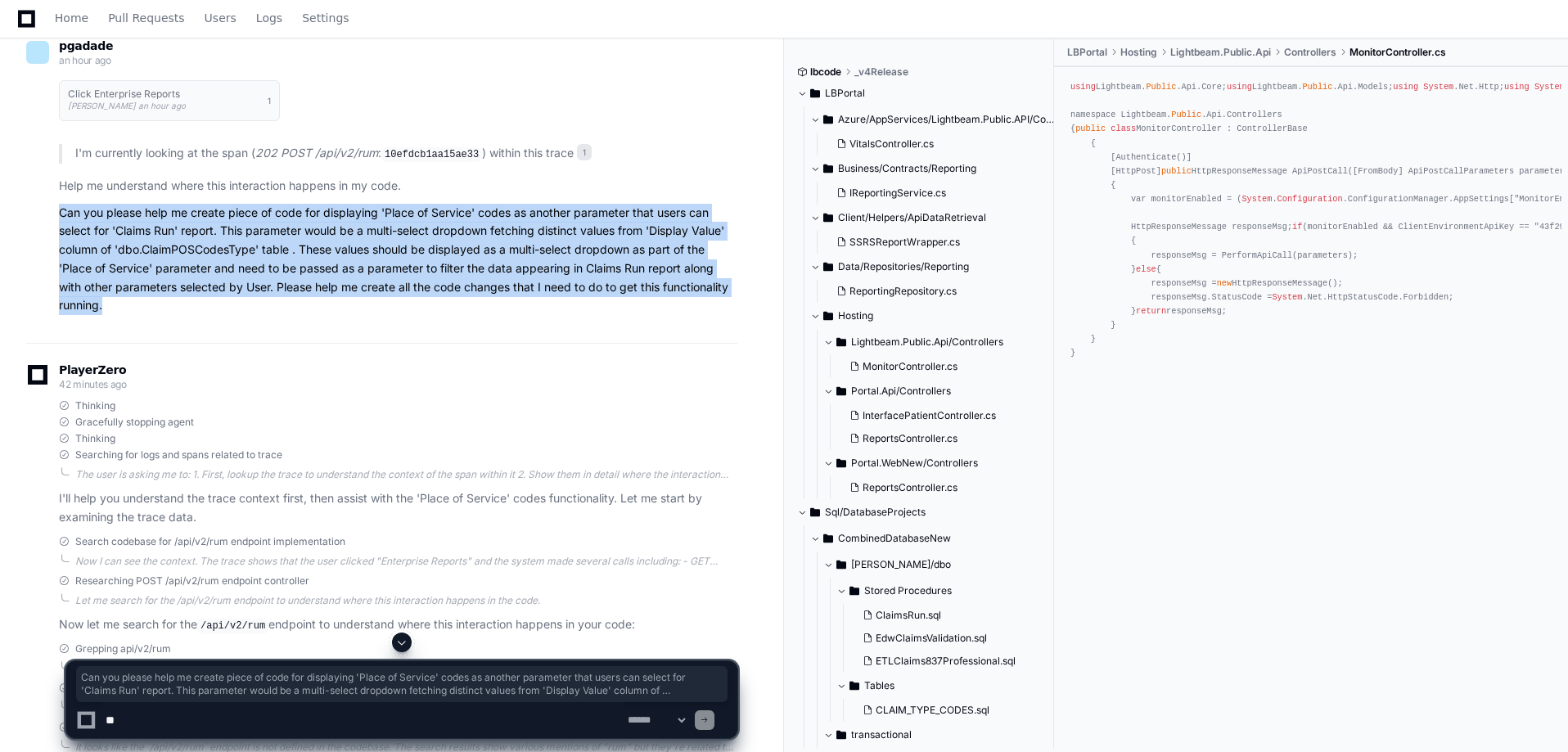
drag, startPoint x: 44, startPoint y: 213, endPoint x: 216, endPoint y: 324, distance: 204.7
click at [216, 324] on div "pgadade an hour ago Click Enterprise Reports Pravin Gadade an hour ago 1 I'm cu…" at bounding box center [382, 181] width 711 height 323
drag, startPoint x: 384, startPoint y: 210, endPoint x: 581, endPoint y: 304, distance: 218.3
click at [581, 304] on p "Can you please help me create piece of code for displaying 'Place of Service' c…" at bounding box center [398, 259] width 679 height 113
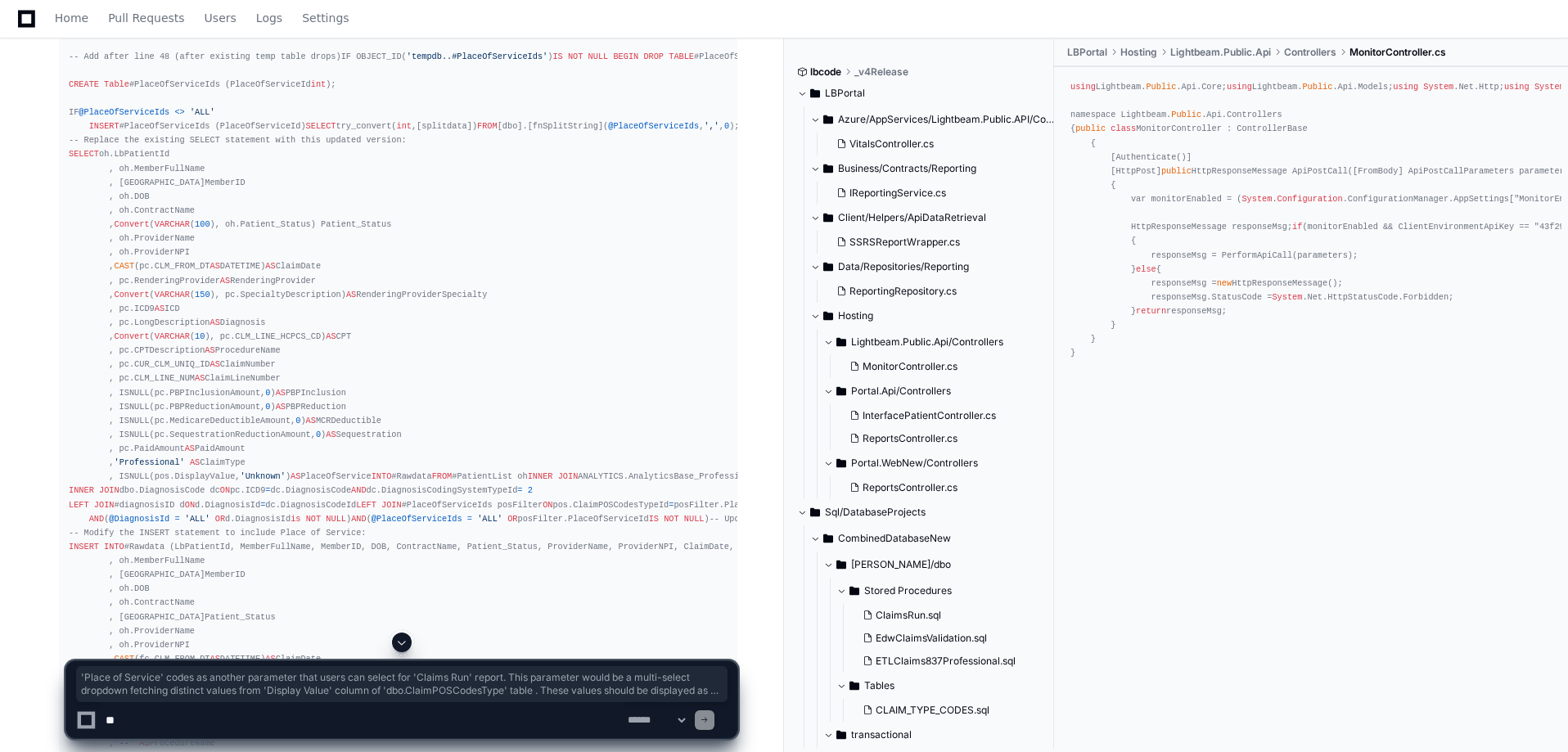
scroll to position [2374, 0]
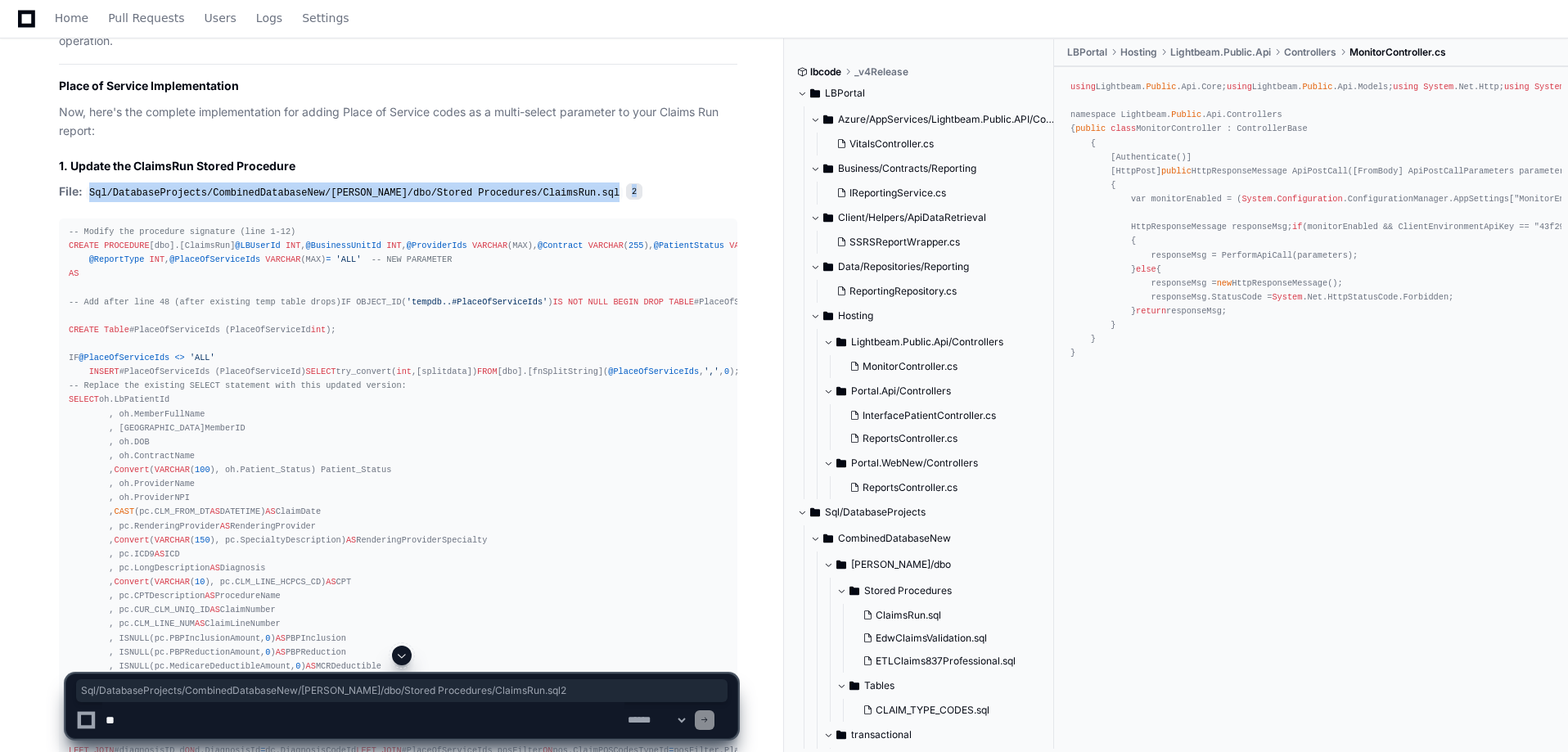
drag, startPoint x: 91, startPoint y: 194, endPoint x: 566, endPoint y: 194, distance: 475.0
click at [566, 194] on p "File: Sql/DatabaseProjects/CombinedDatabaseNew/edw/dbo/Stored Procedures/Claims…" at bounding box center [398, 193] width 679 height 20
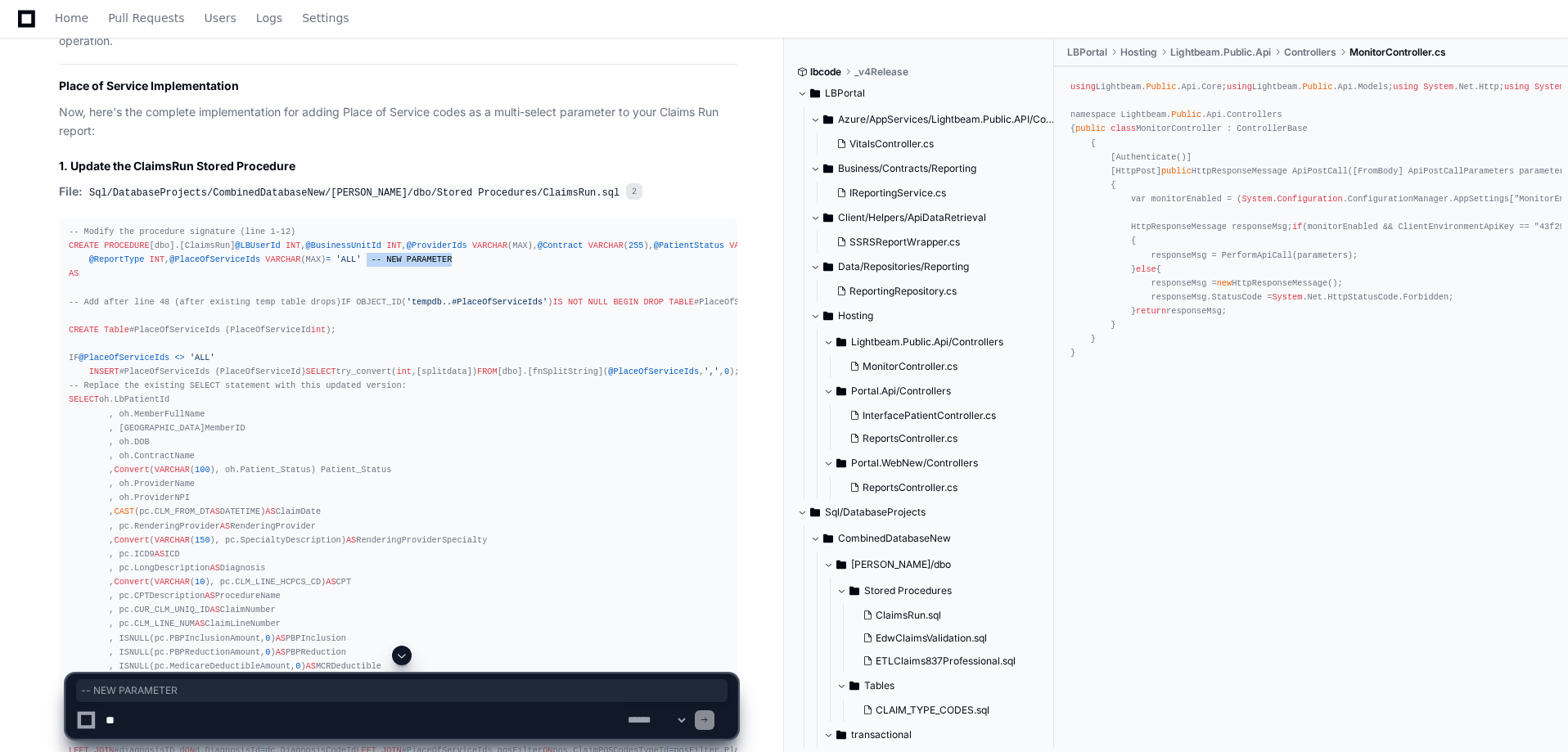
drag, startPoint x: 275, startPoint y: 395, endPoint x: 406, endPoint y: 401, distance: 131.1
click at [406, 401] on div "-- Modify the procedure signature (line 1-12) CREATE PROCEDURE [dbo].[ClaimsRun…" at bounding box center [398, 694] width 659 height 939
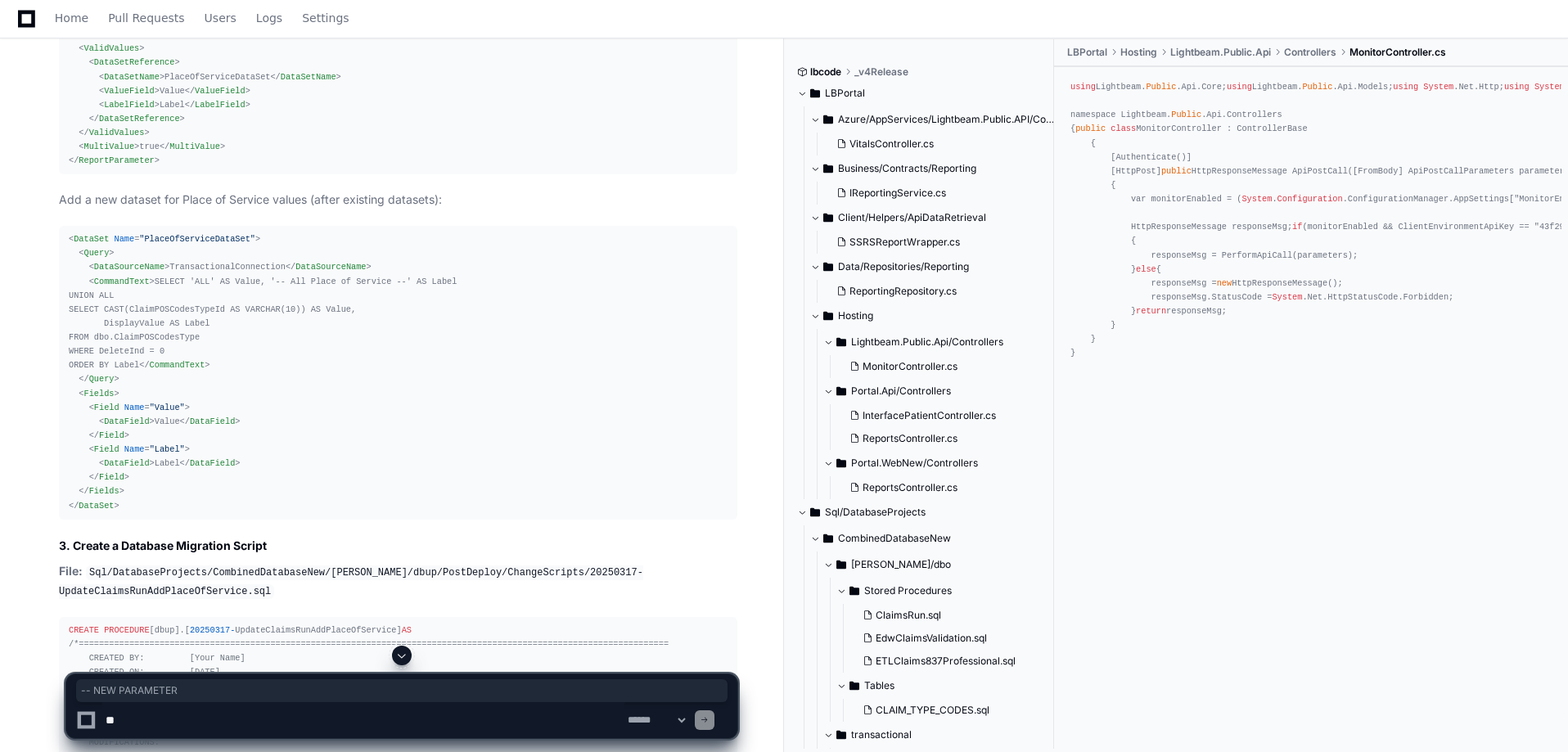
scroll to position [4012, 0]
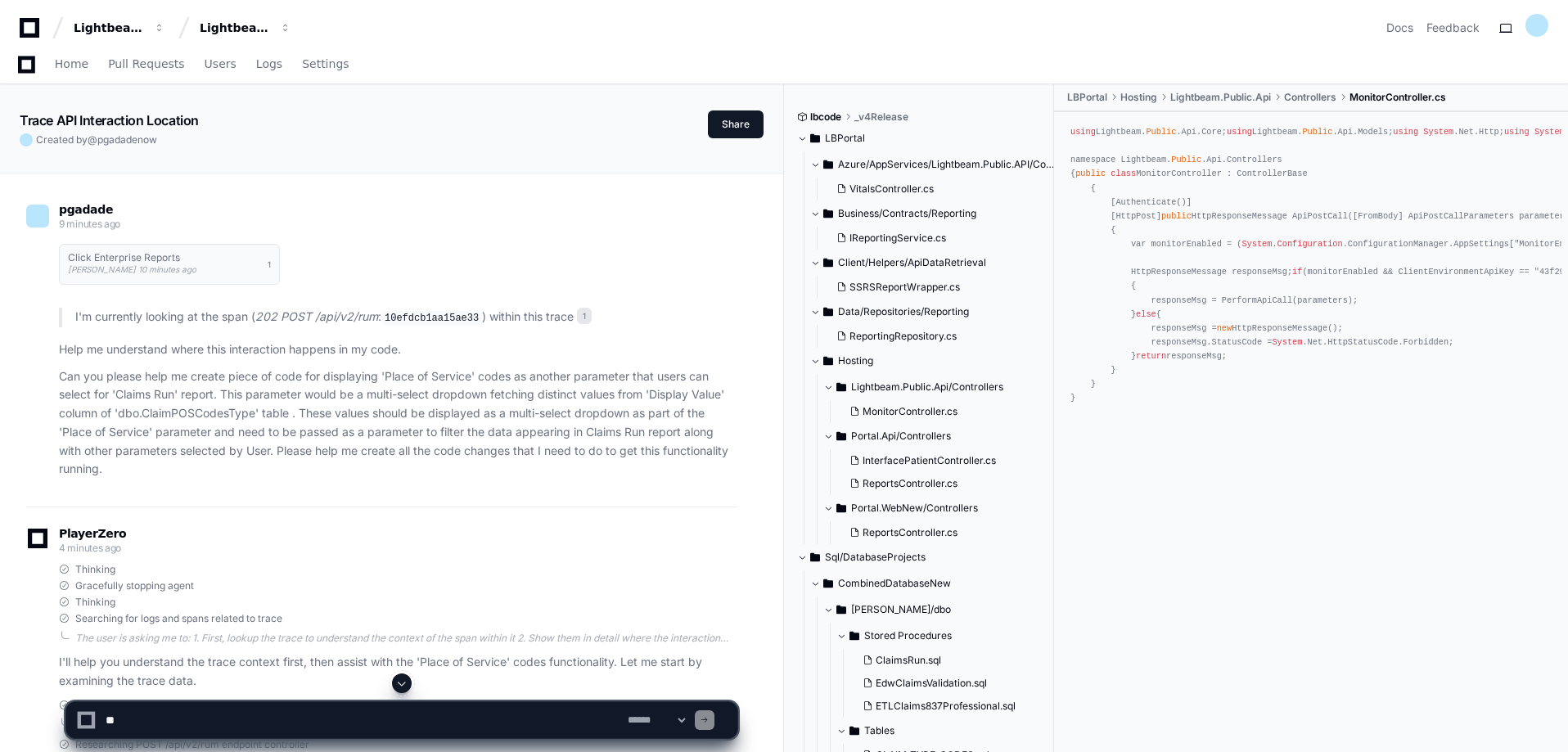
scroll to position [3280, 0]
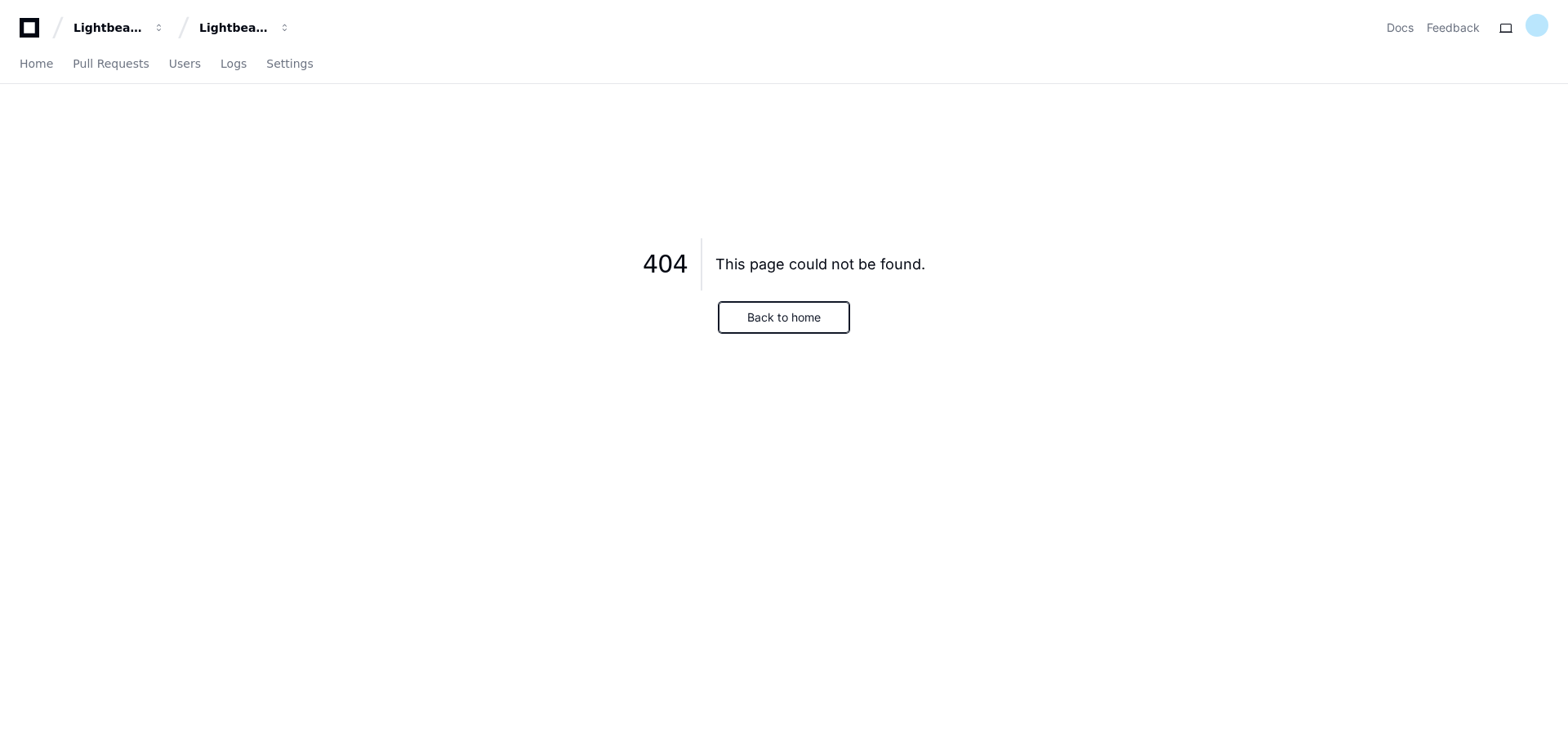
click at [804, 313] on button "Back to home" at bounding box center [784, 317] width 130 height 31
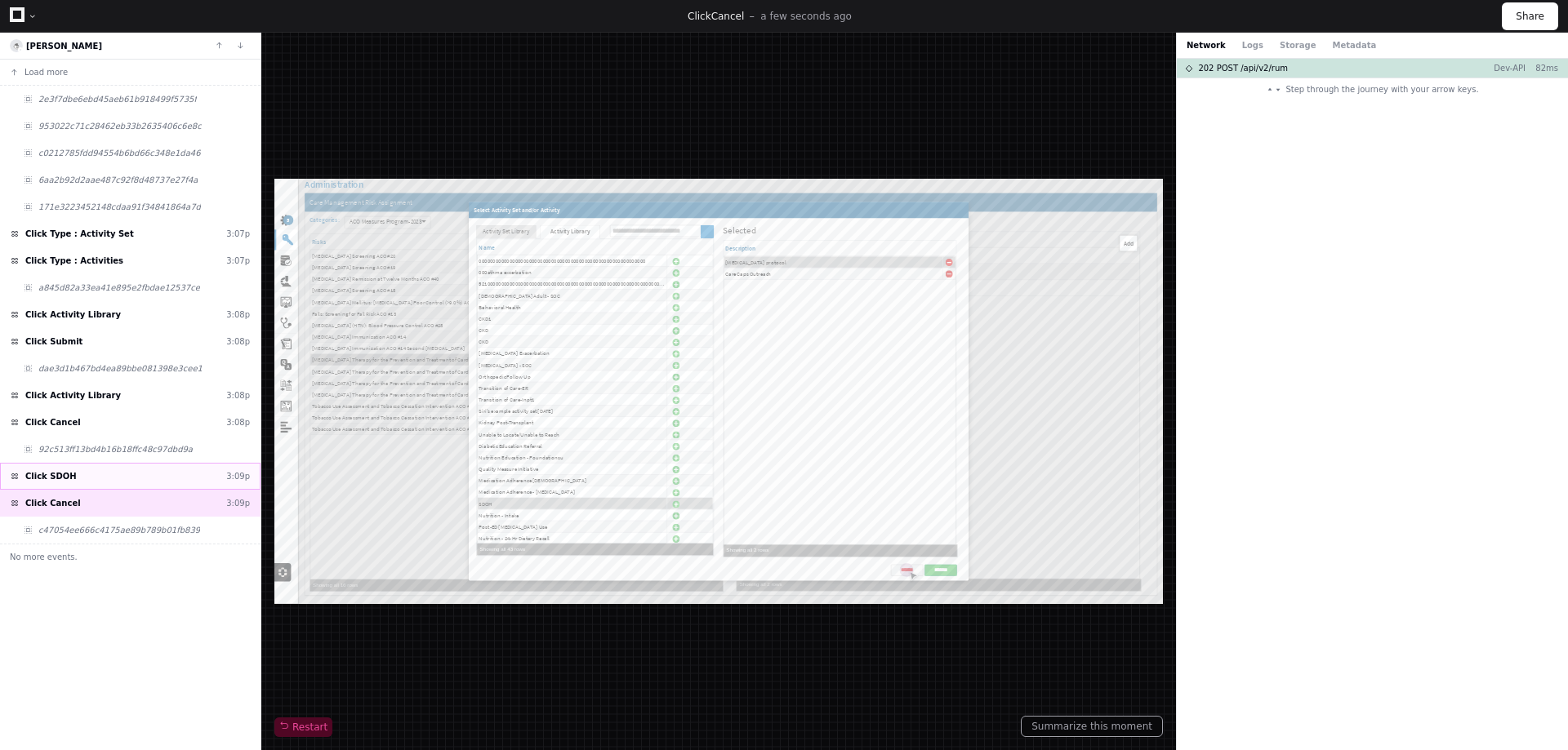
click at [76, 481] on div "Click SDOH 3:09p" at bounding box center [130, 476] width 261 height 27
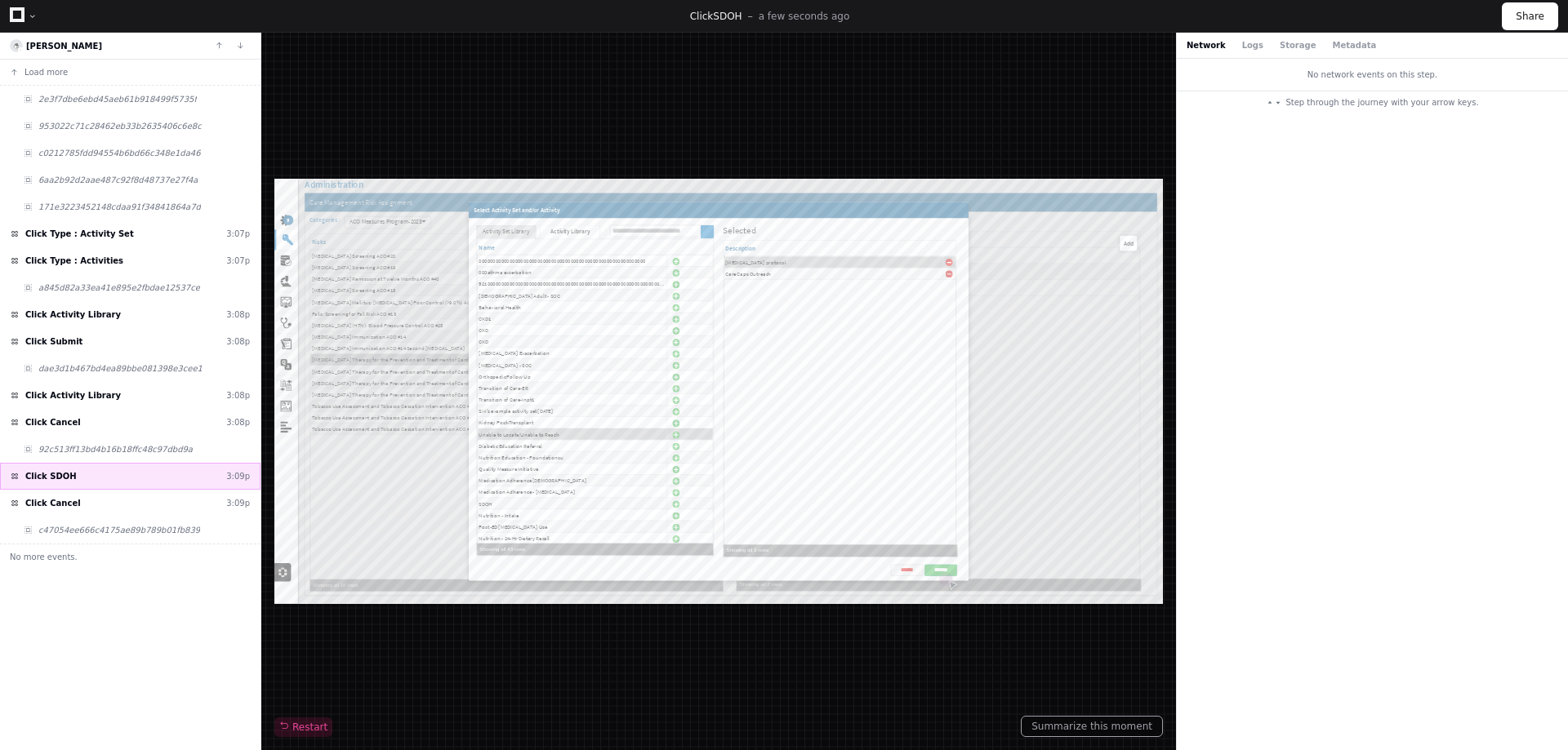
scroll to position [409, 0]
click at [76, 507] on div "Click Cancel 3:09p" at bounding box center [130, 503] width 261 height 27
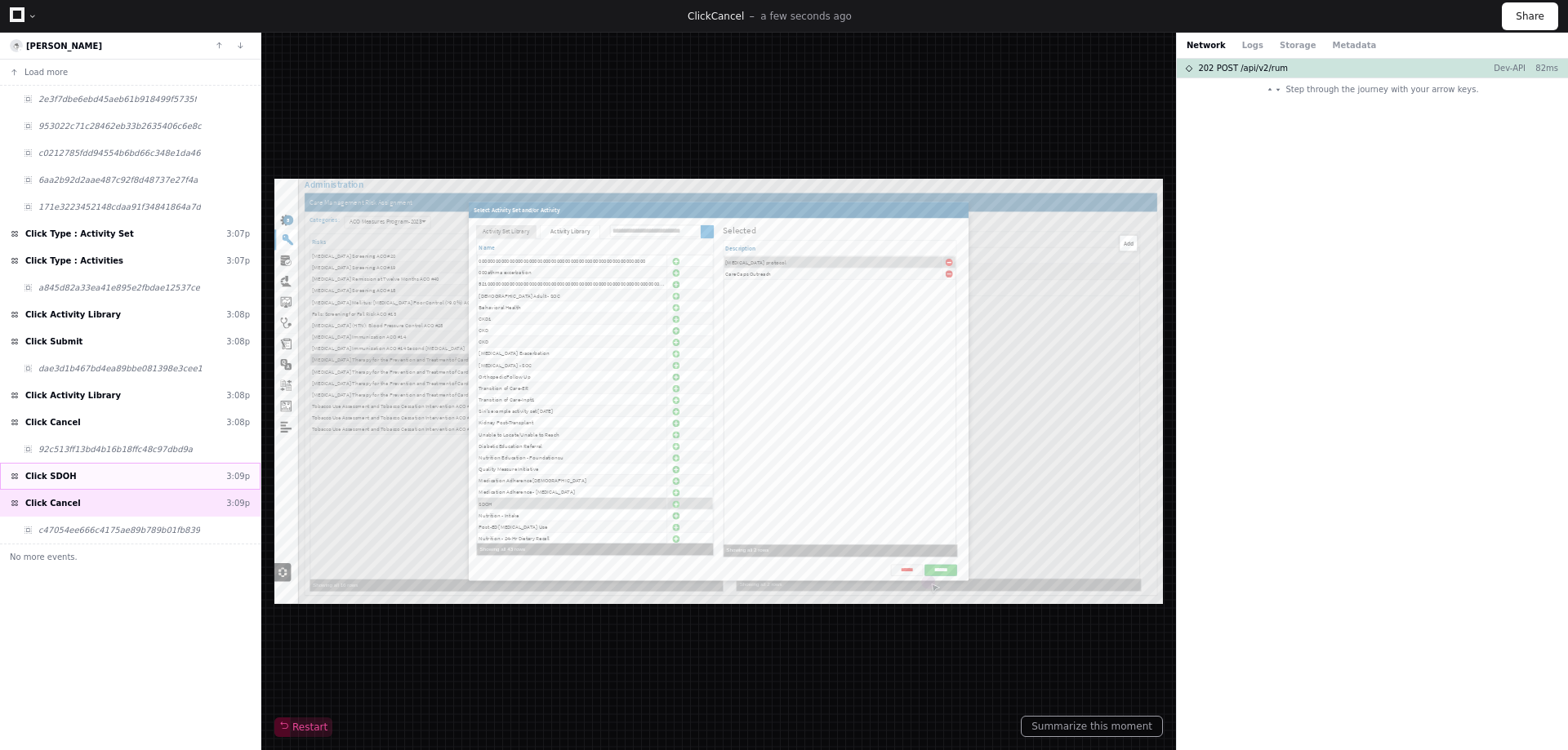
scroll to position [409, 0]
click at [88, 479] on div "Click SDOH 3:09p" at bounding box center [130, 476] width 261 height 27
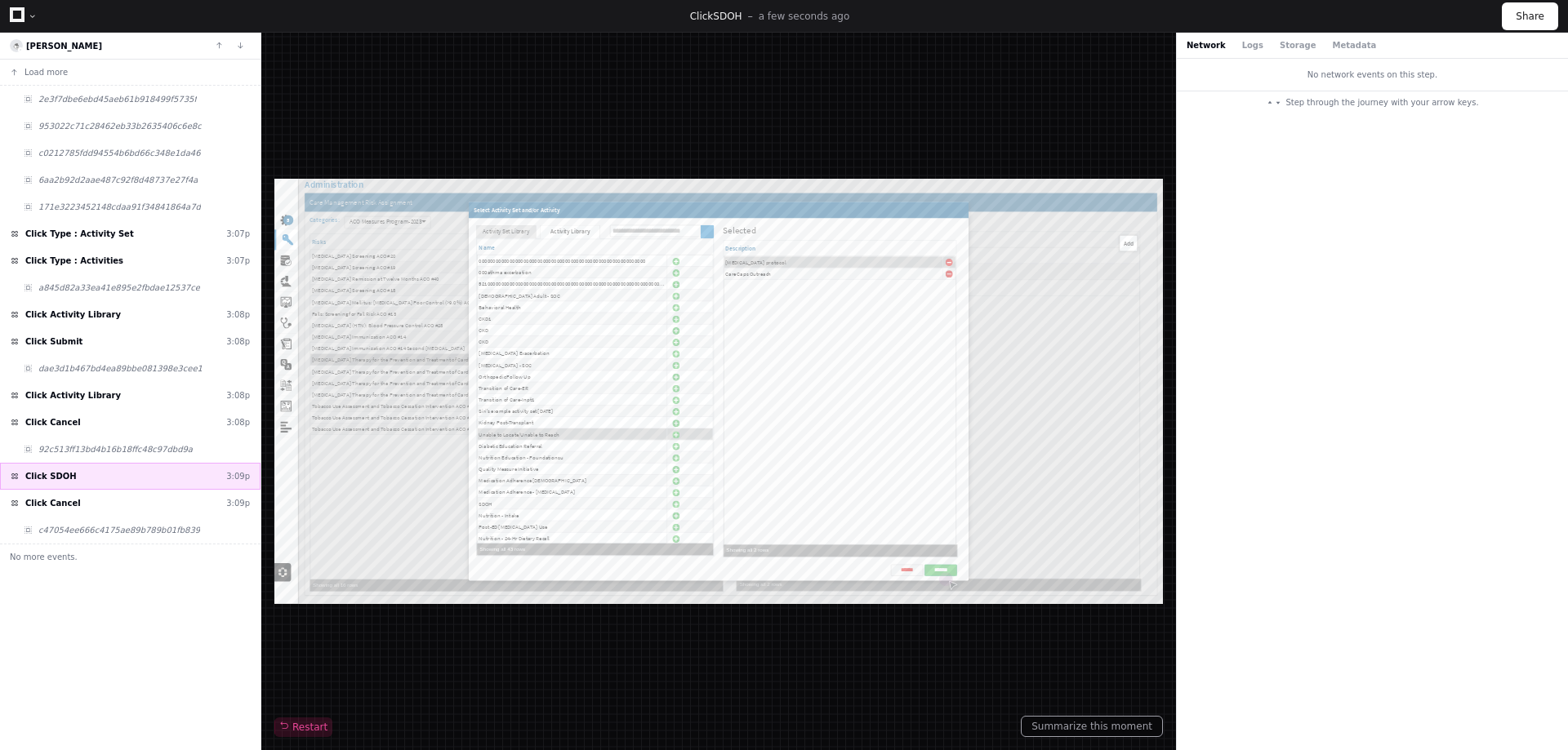
scroll to position [409, 0]
click at [1352, 83] on div "No network events on this step." at bounding box center [1372, 74] width 391 height 31
click at [1346, 100] on span "Step through the journey with your arrow keys." at bounding box center [1382, 102] width 193 height 13
click at [1343, 76] on div "No network events on this step." at bounding box center [1372, 74] width 391 height 31
click at [1245, 43] on button "Logs" at bounding box center [1254, 46] width 22 height 13
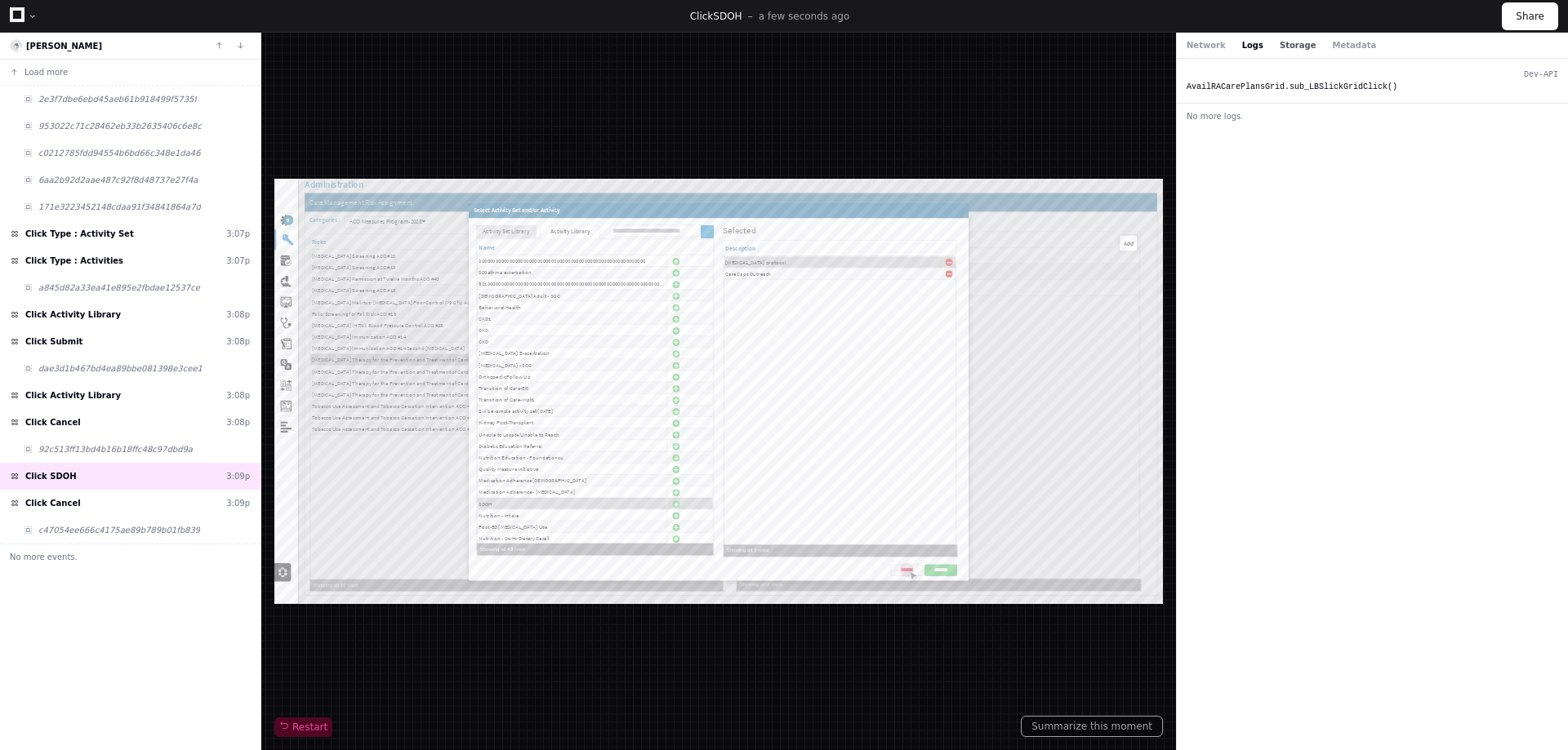
click at [1291, 43] on button "Storage" at bounding box center [1298, 46] width 36 height 13
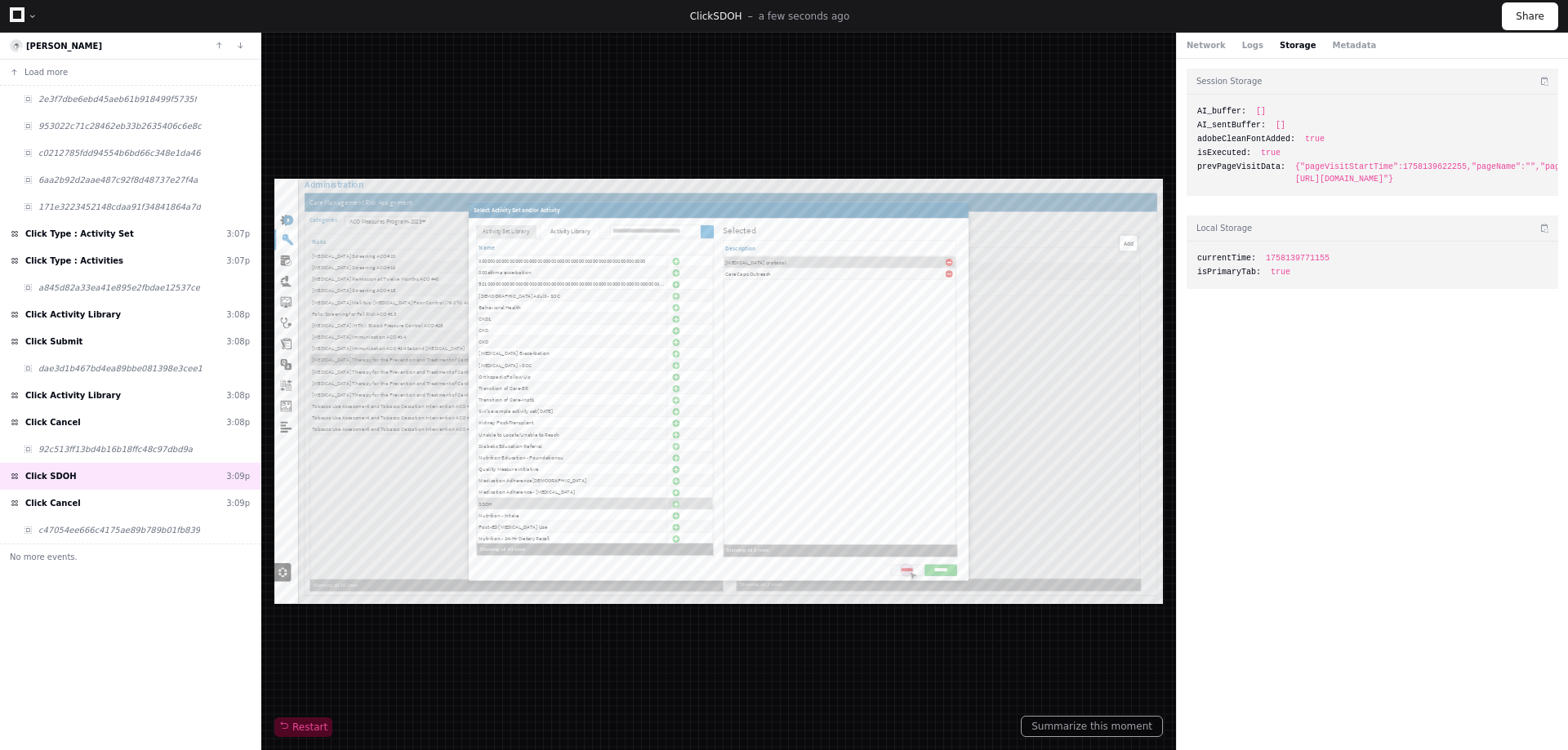
drag, startPoint x: 1352, startPoint y: 248, endPoint x: 1354, endPoint y: 287, distance: 39.1
click at [1351, 249] on div "currentTime: 1758139771155 isPrimaryTab: true" at bounding box center [1373, 265] width 372 height 48
drag, startPoint x: 1311, startPoint y: 251, endPoint x: 1244, endPoint y: 142, distance: 127.9
click at [1309, 251] on div "currentTime: 1758139771155 isPrimaryTab: true" at bounding box center [1373, 265] width 372 height 48
click at [1206, 44] on button "Network" at bounding box center [1207, 46] width 40 height 13
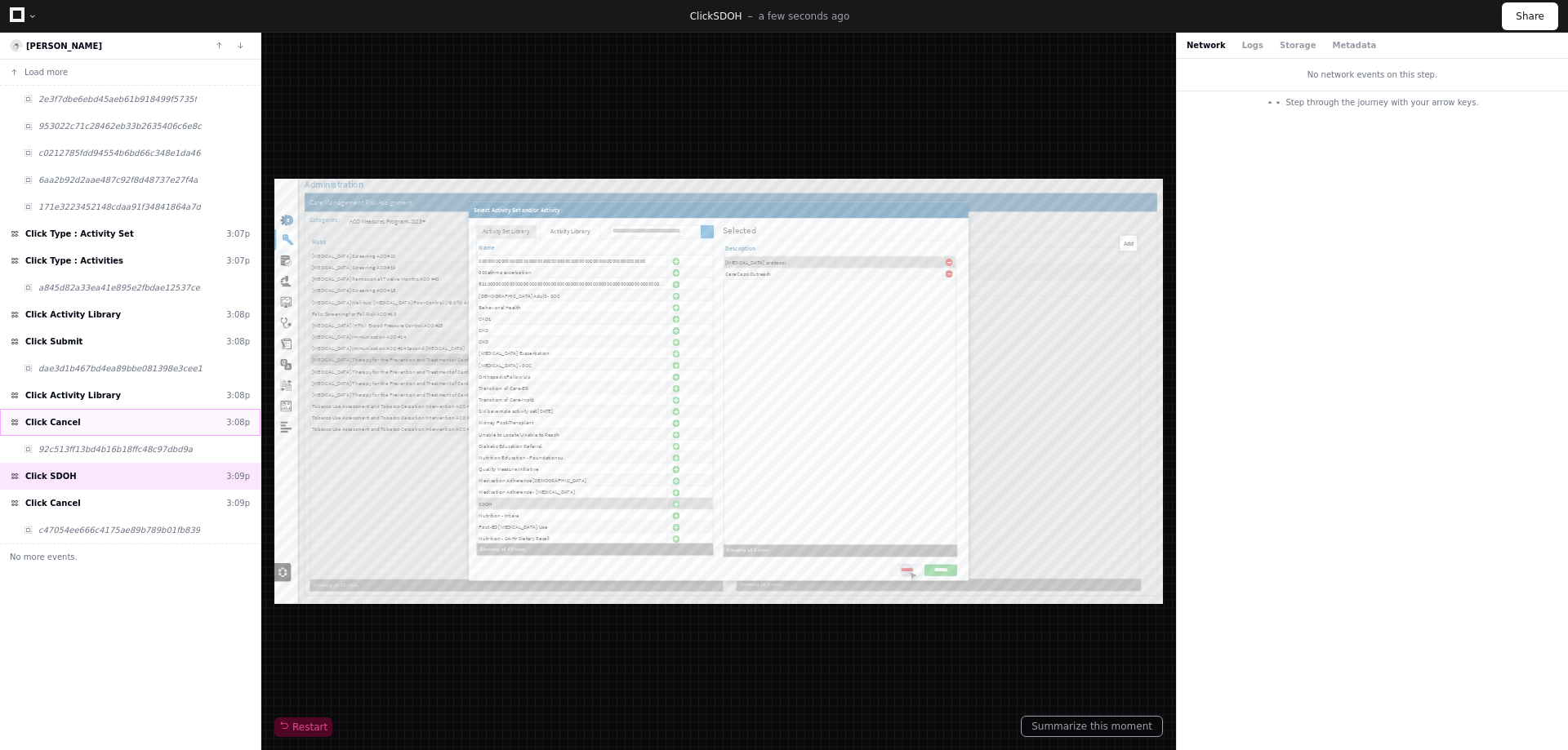
click at [94, 416] on div "Click Cancel 3:08p" at bounding box center [130, 422] width 261 height 27
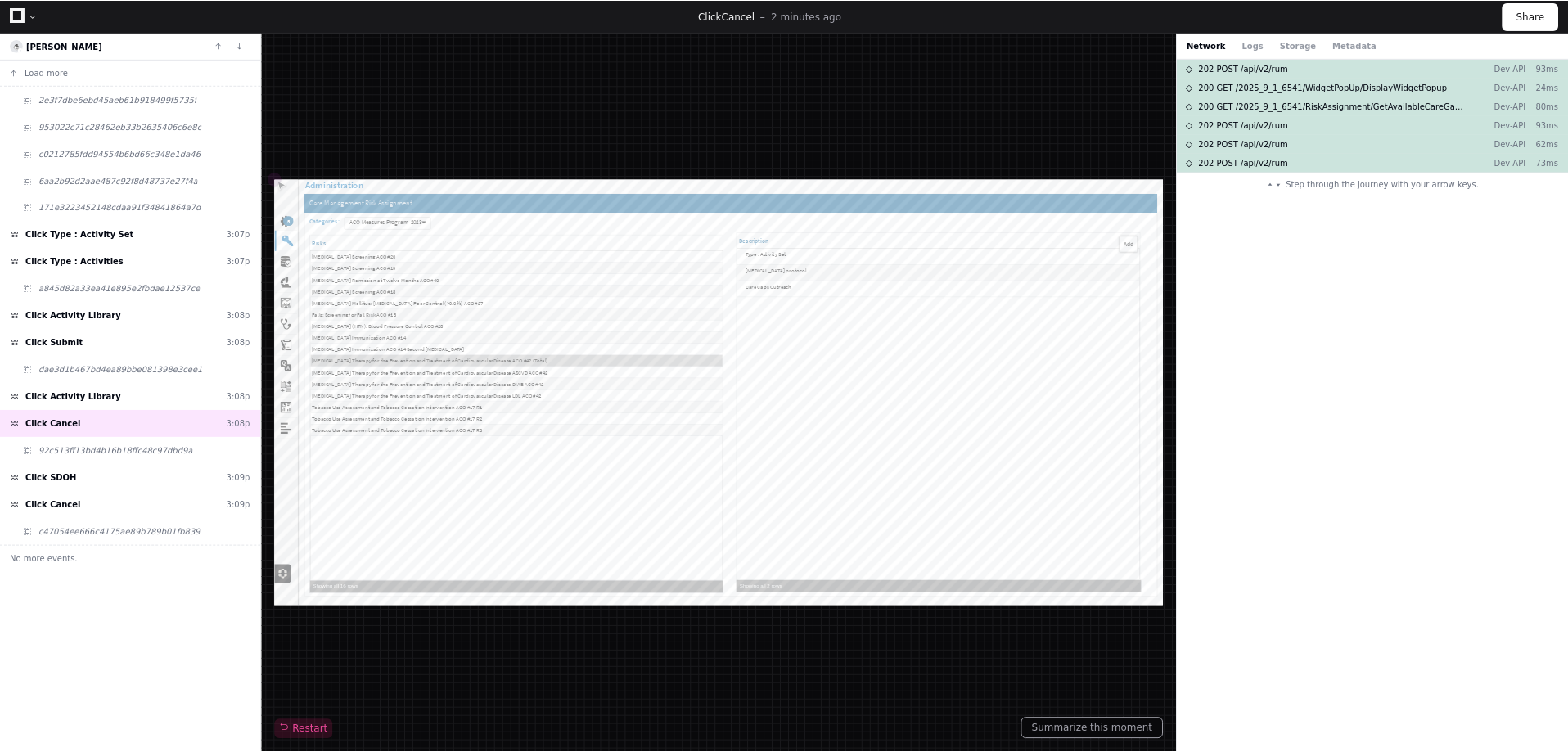
scroll to position [410, 0]
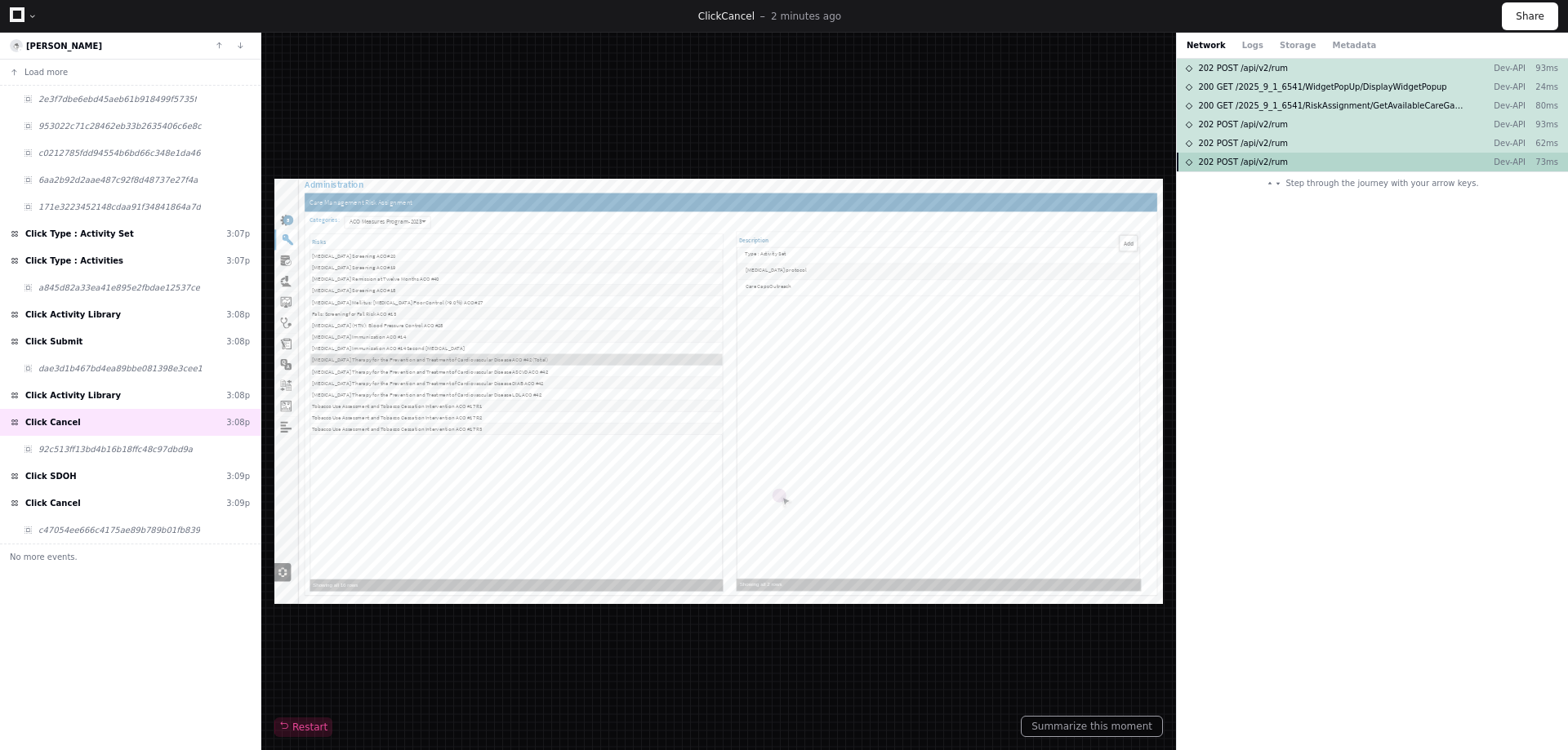
click at [1301, 157] on div "202 POST /api/v2/rum Dev-API 73ms" at bounding box center [1372, 162] width 391 height 19
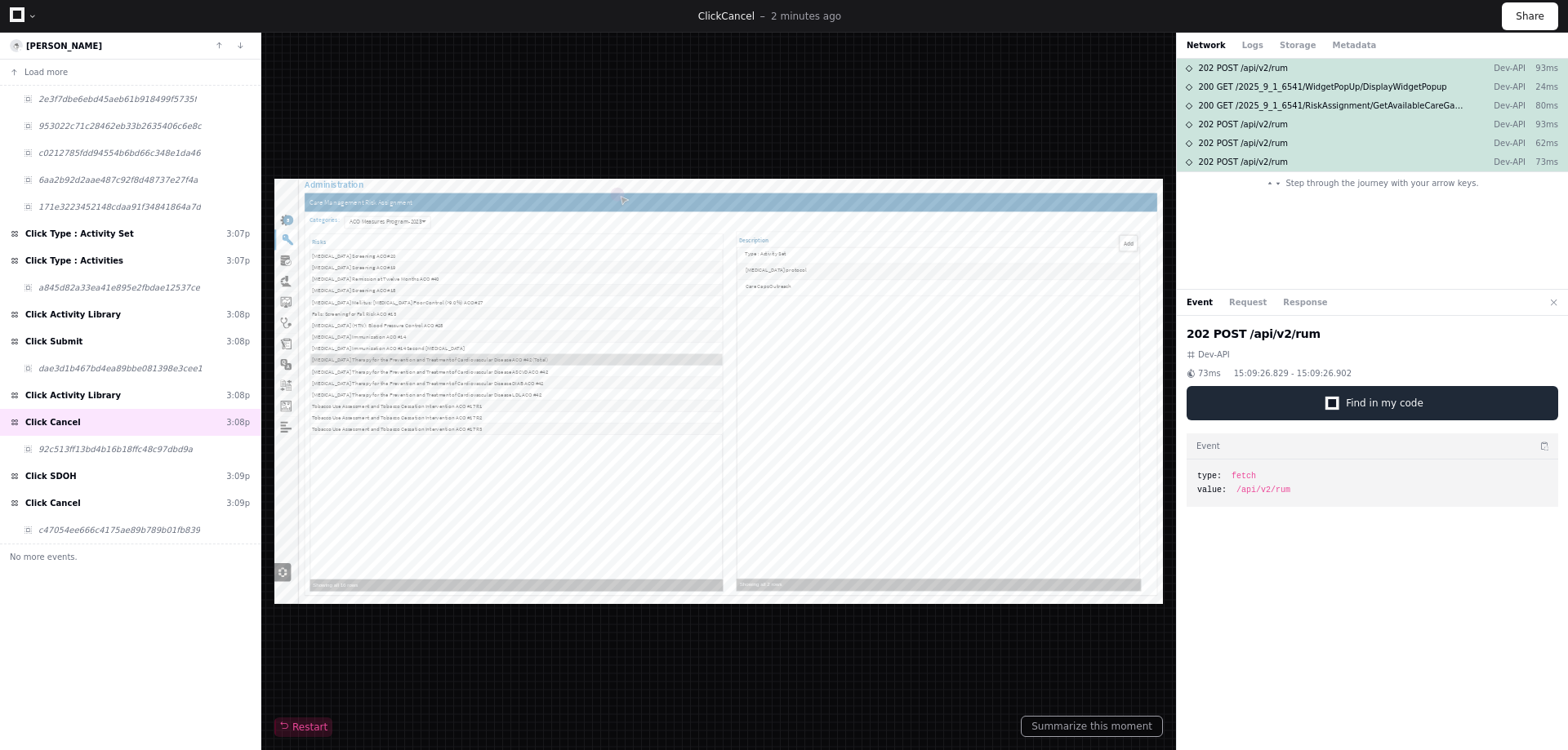
click at [1352, 409] on span "Find in my code" at bounding box center [1385, 403] width 77 height 13
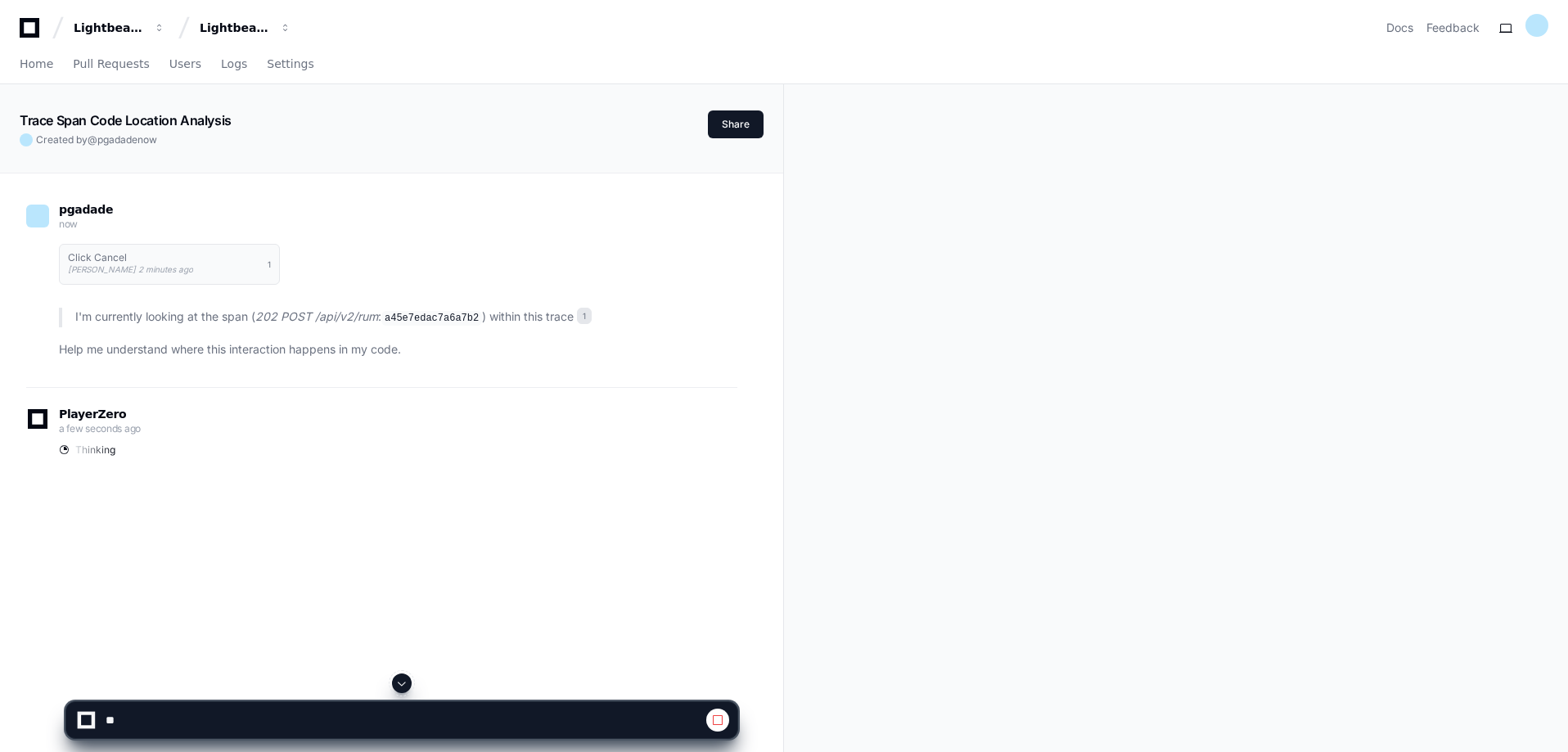
click at [721, 724] on span at bounding box center [717, 720] width 14 height 14
click at [434, 721] on textarea at bounding box center [364, 720] width 522 height 36
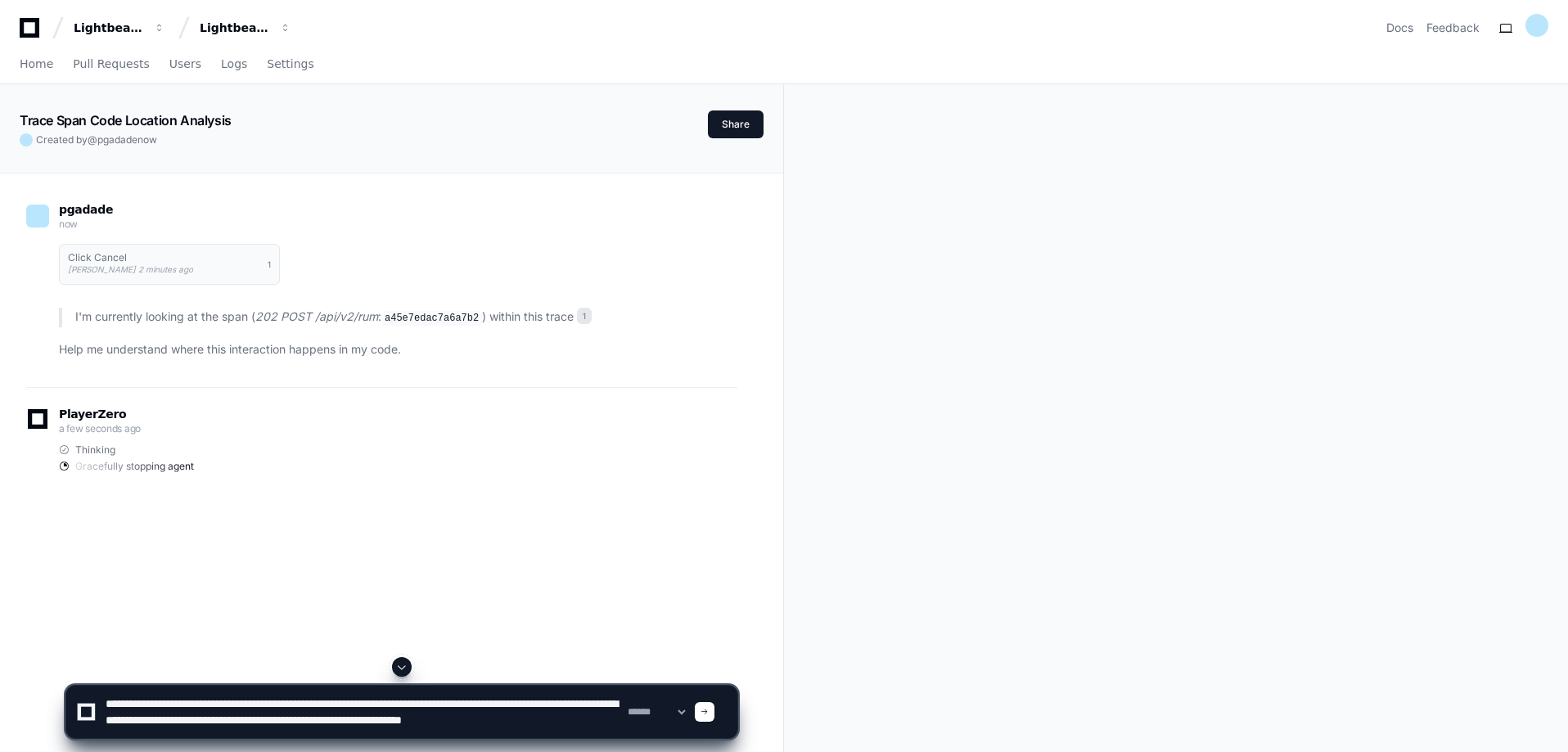
scroll to position [5, 0]
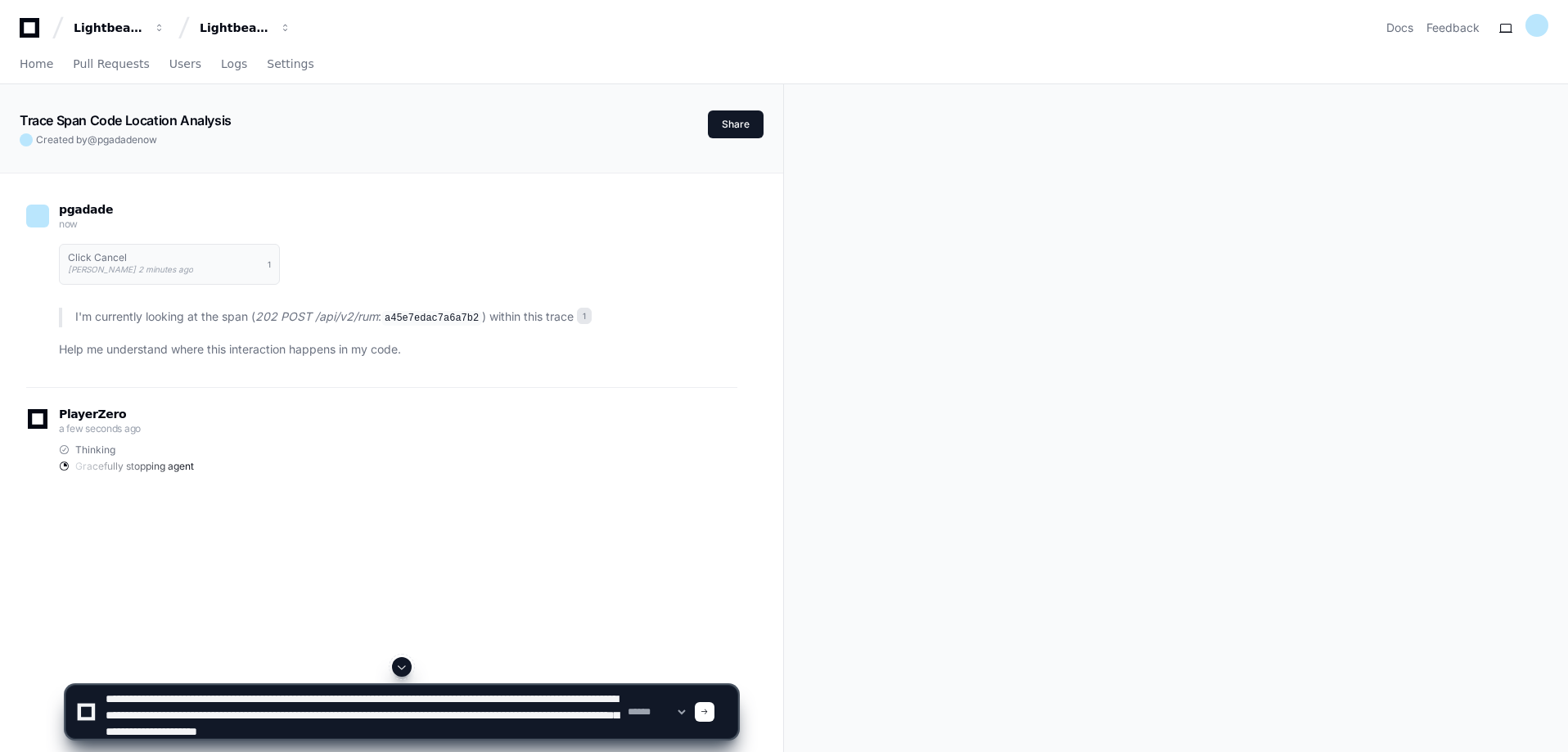
type textarea "**********"
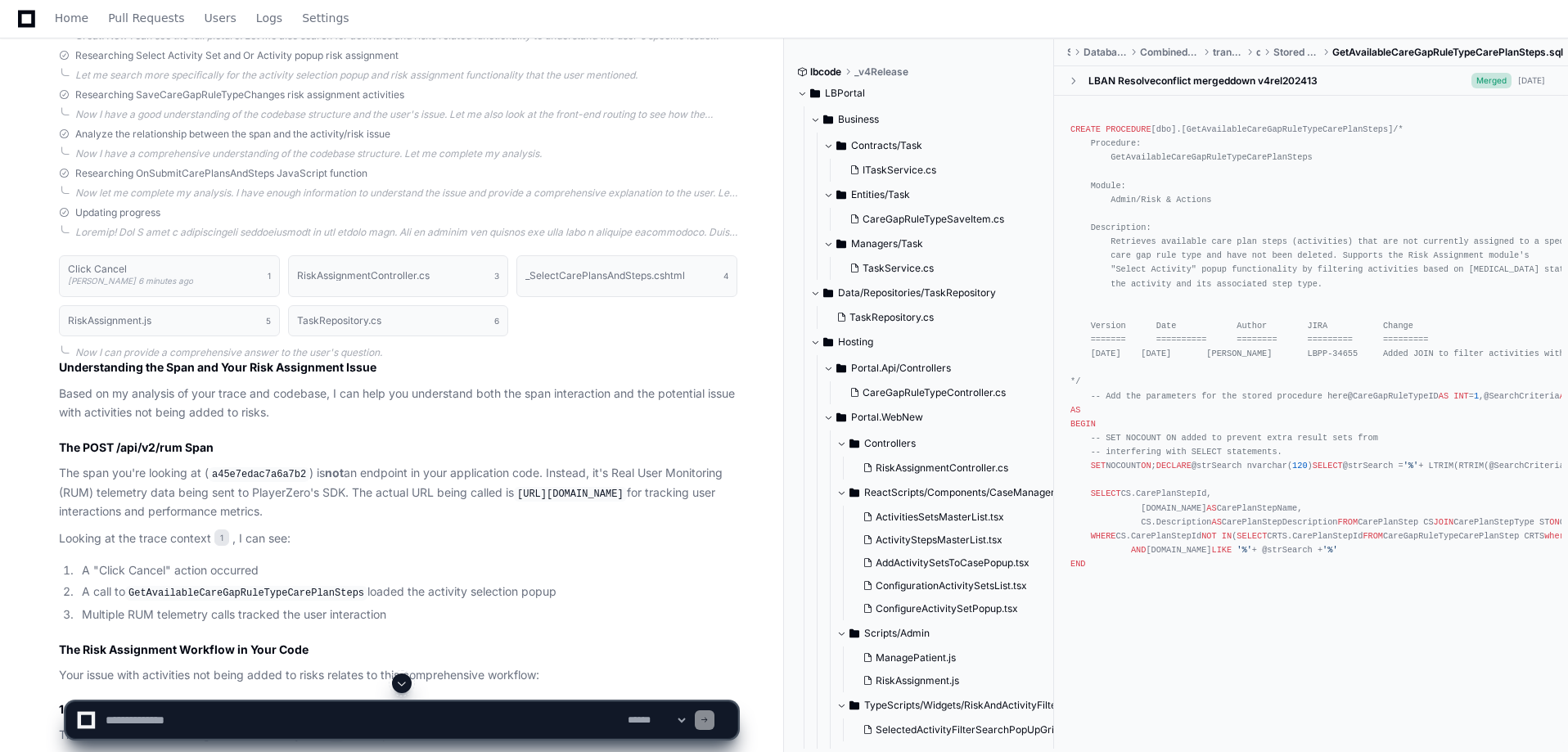
scroll to position [708, 0]
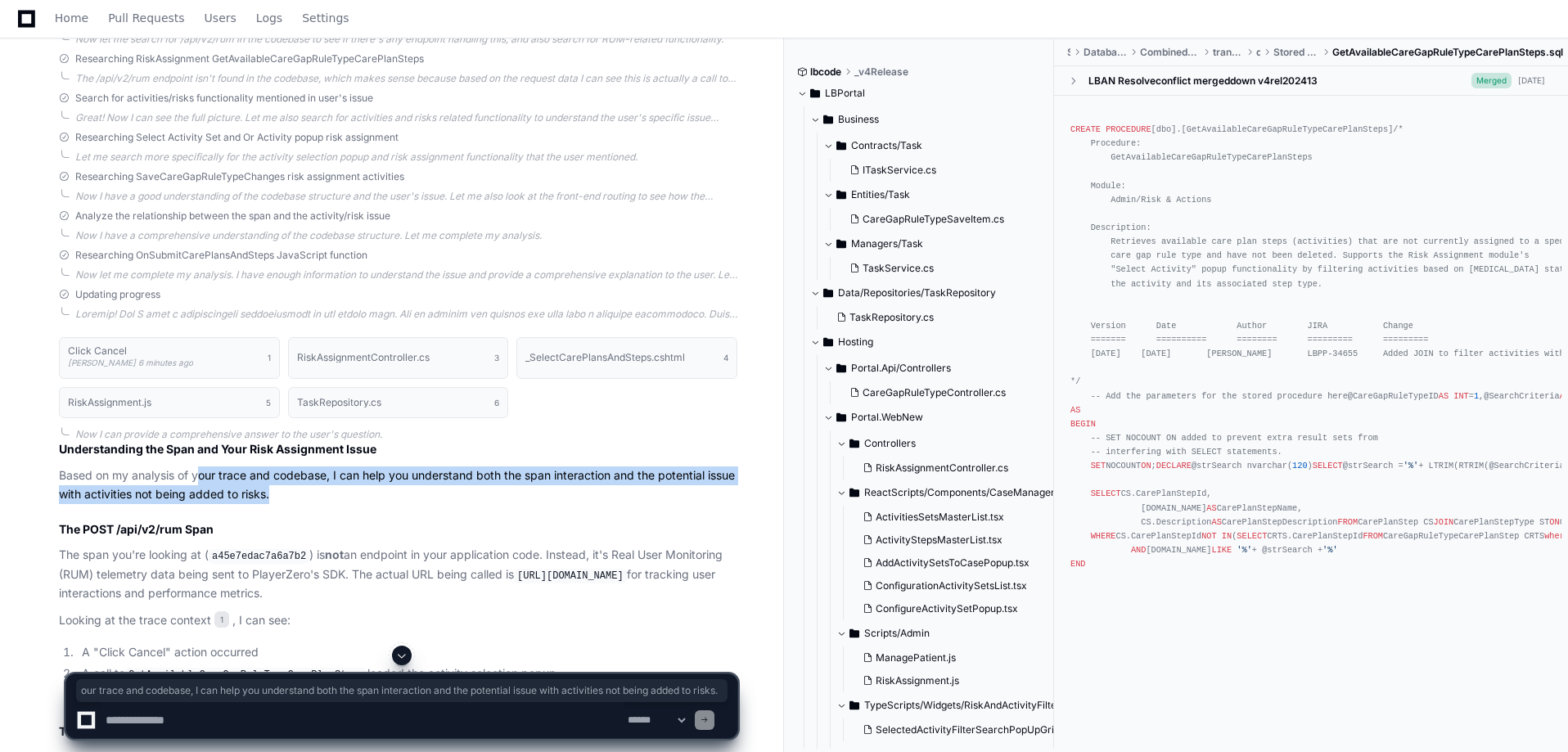
drag, startPoint x: 197, startPoint y: 477, endPoint x: 318, endPoint y: 498, distance: 122.8
click at [318, 498] on p "Based on my analysis of your trace and codebase, I can help you understand both…" at bounding box center [398, 485] width 679 height 38
click at [322, 497] on p "Based on my analysis of your trace and codebase, I can help you understand both…" at bounding box center [398, 485] width 679 height 38
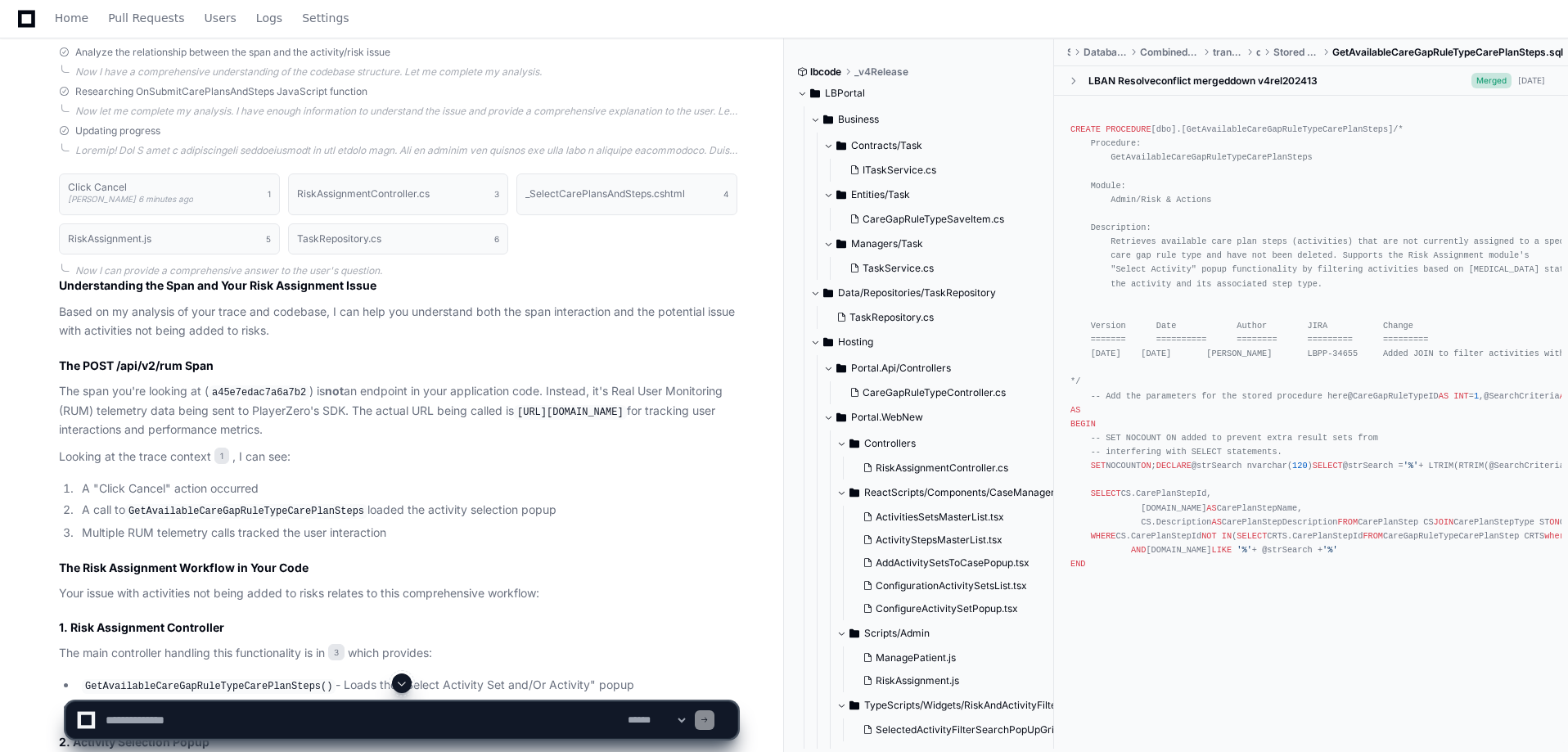
scroll to position [954, 0]
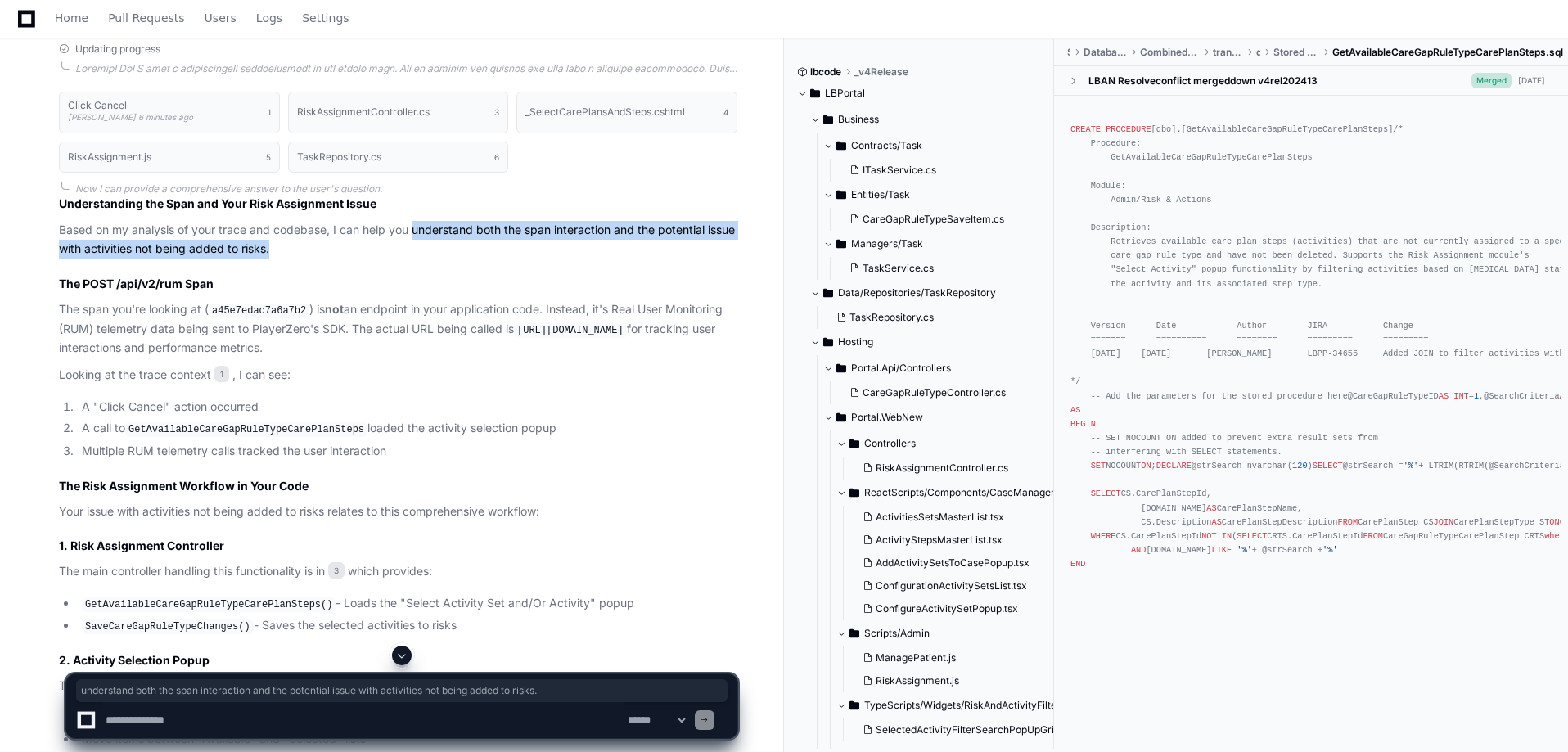
drag, startPoint x: 416, startPoint y: 224, endPoint x: 427, endPoint y: 257, distance: 34.8
click at [427, 257] on p "Based on my analysis of your trace and codebase, I can help you understand both…" at bounding box center [398, 240] width 679 height 38
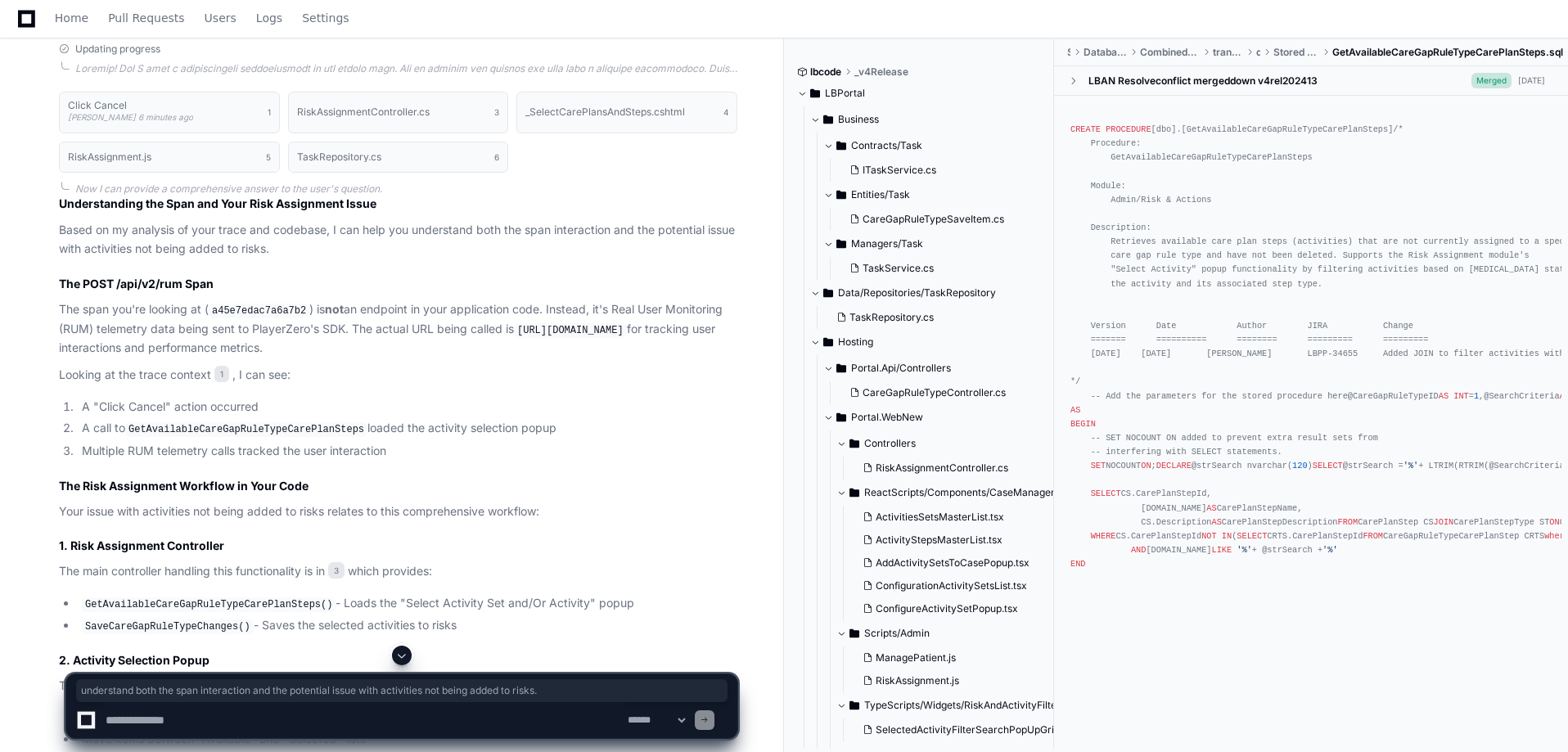
click at [267, 286] on h3 "The POST /api/v2/rum Span" at bounding box center [398, 284] width 679 height 16
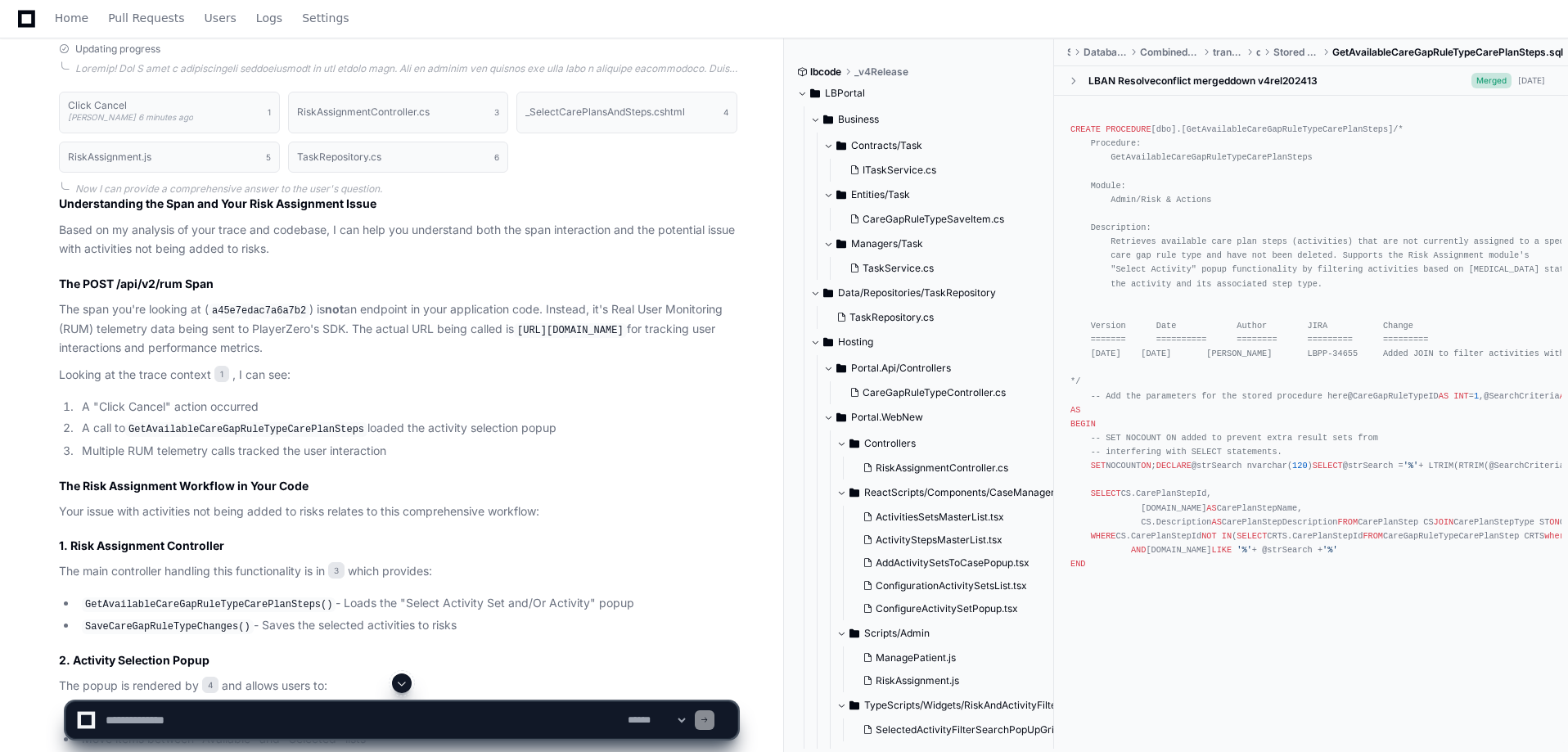
scroll to position [1200, 0]
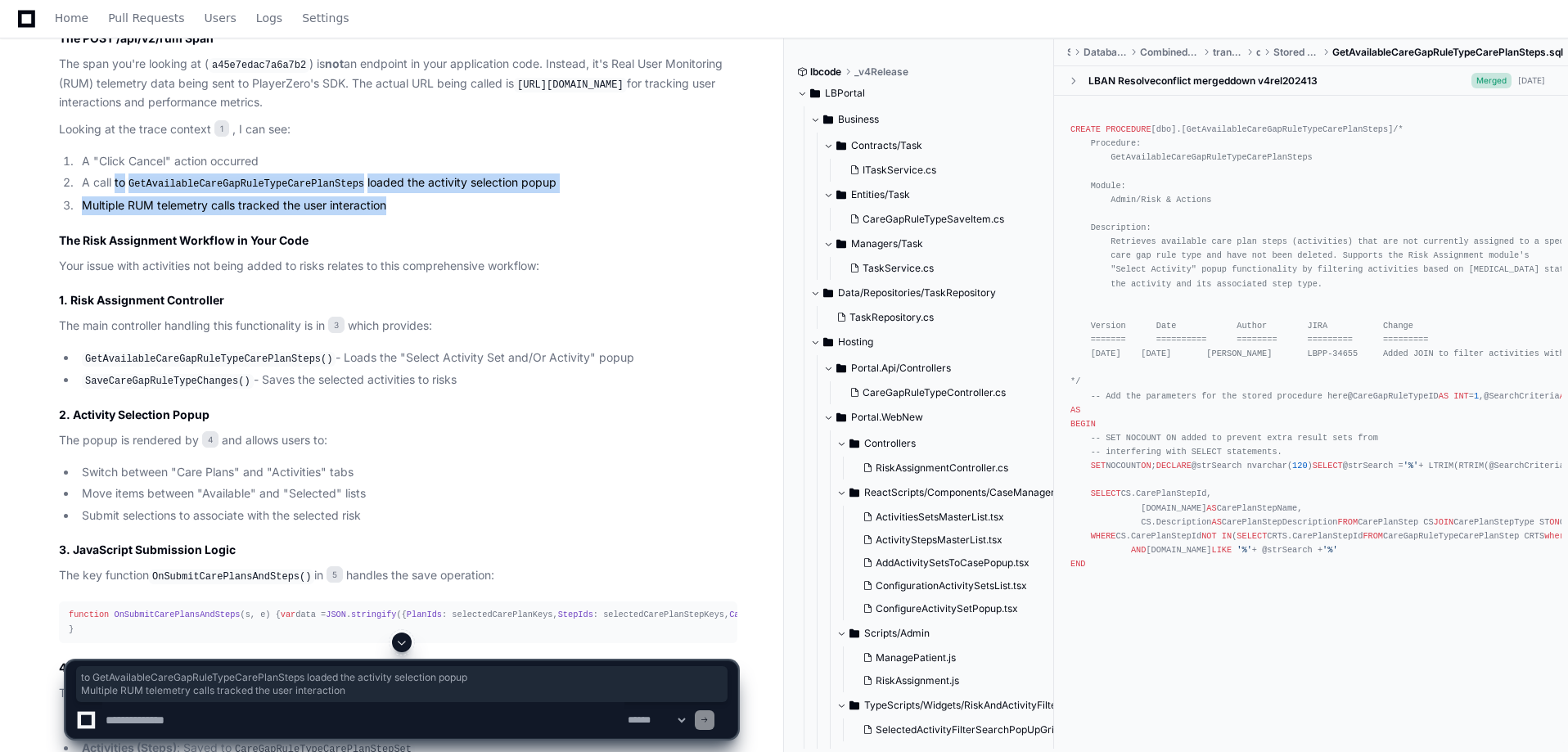
drag, startPoint x: 113, startPoint y: 185, endPoint x: 394, endPoint y: 201, distance: 281.5
click at [394, 201] on ol "A "Click Cancel" action occurred A call to GetAvailableCareGapRuleTypeCarePlanS…" at bounding box center [398, 184] width 679 height 63
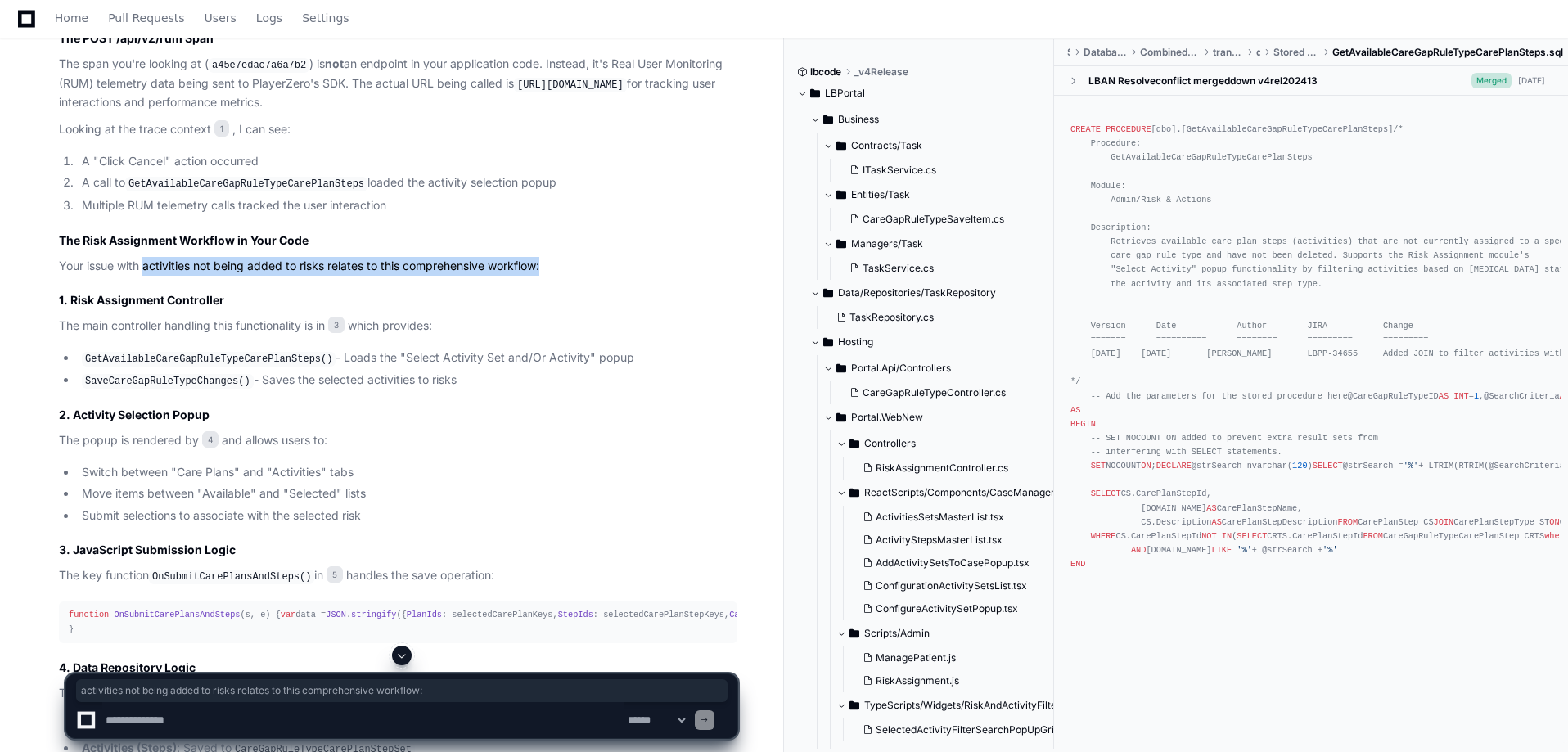
drag, startPoint x: 145, startPoint y: 262, endPoint x: 571, endPoint y: 265, distance: 426.0
click at [571, 265] on p "Your issue with activities not being added to risks relates to this comprehensi…" at bounding box center [398, 266] width 679 height 19
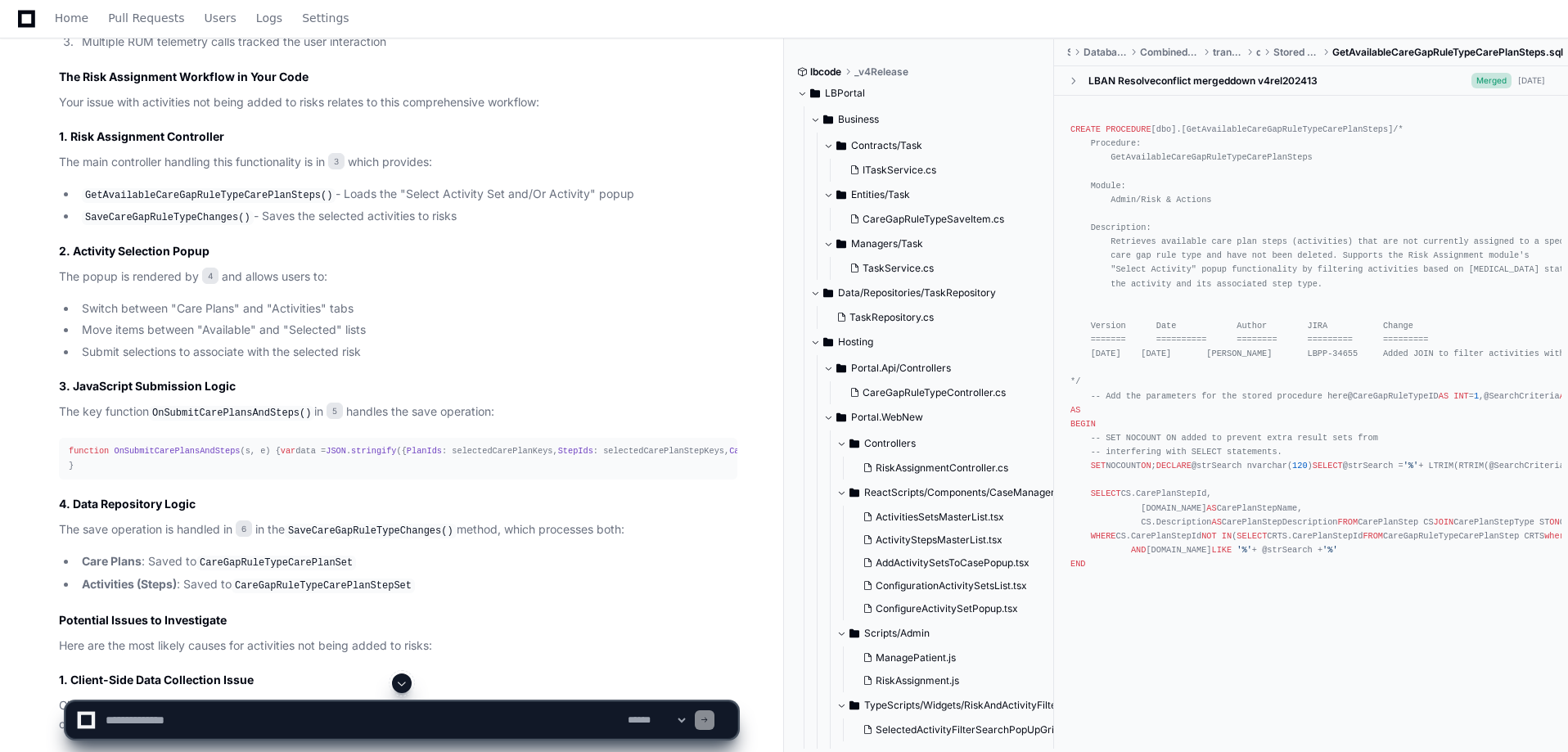
scroll to position [1527, 0]
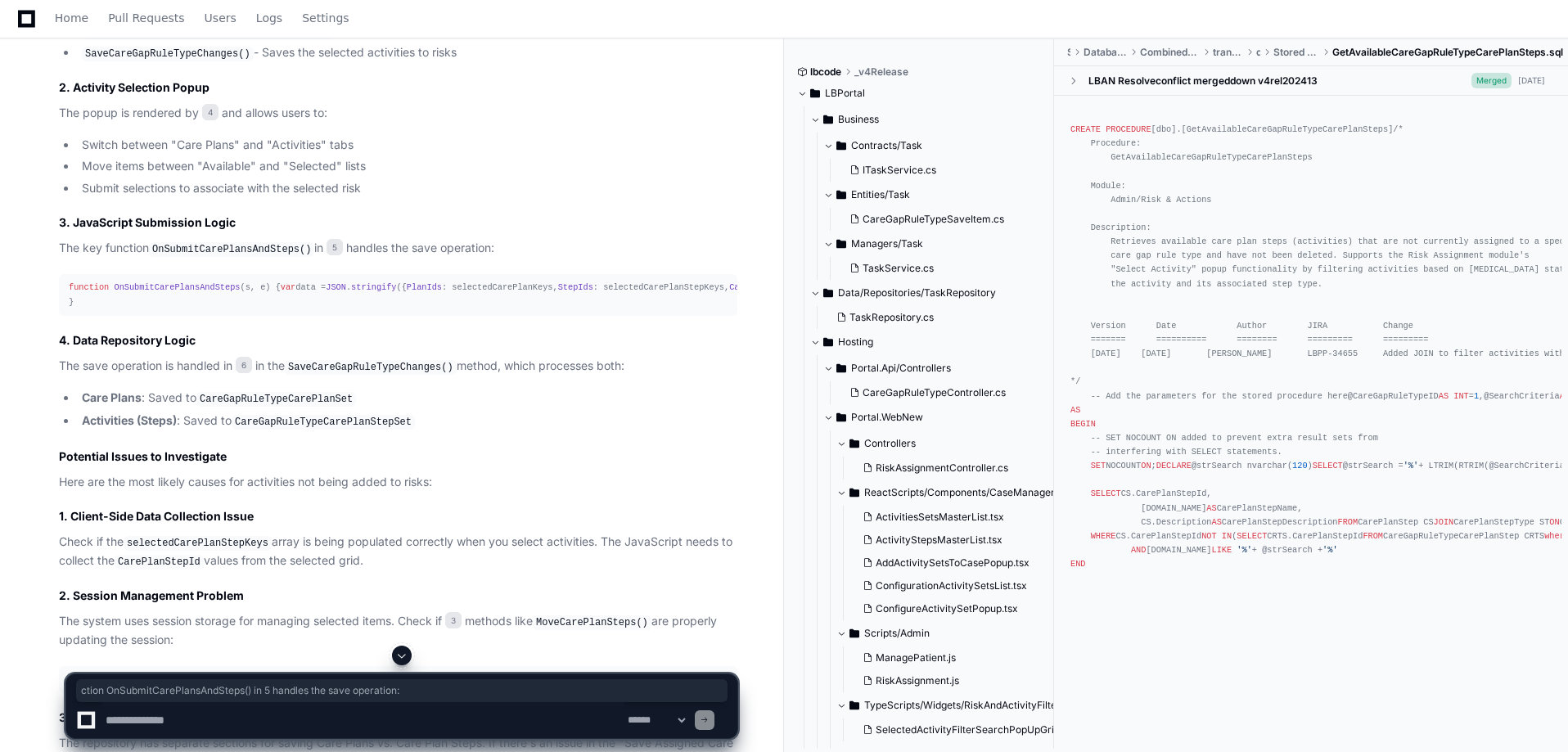
drag, startPoint x: 122, startPoint y: 247, endPoint x: 520, endPoint y: 234, distance: 398.2
click at [520, 234] on article "Understanding the Span and Your Risk Assignment Issue Based on my analysis of y…" at bounding box center [398, 700] width 679 height 2154
drag, startPoint x: 518, startPoint y: 241, endPoint x: 5, endPoint y: 254, distance: 513.2
click at [5, 254] on div "pgadade 4 minutes ago Click Cancel [PERSON_NAME] 6 minutes ago 1 I'm currently …" at bounding box center [392, 269] width 783 height 3248
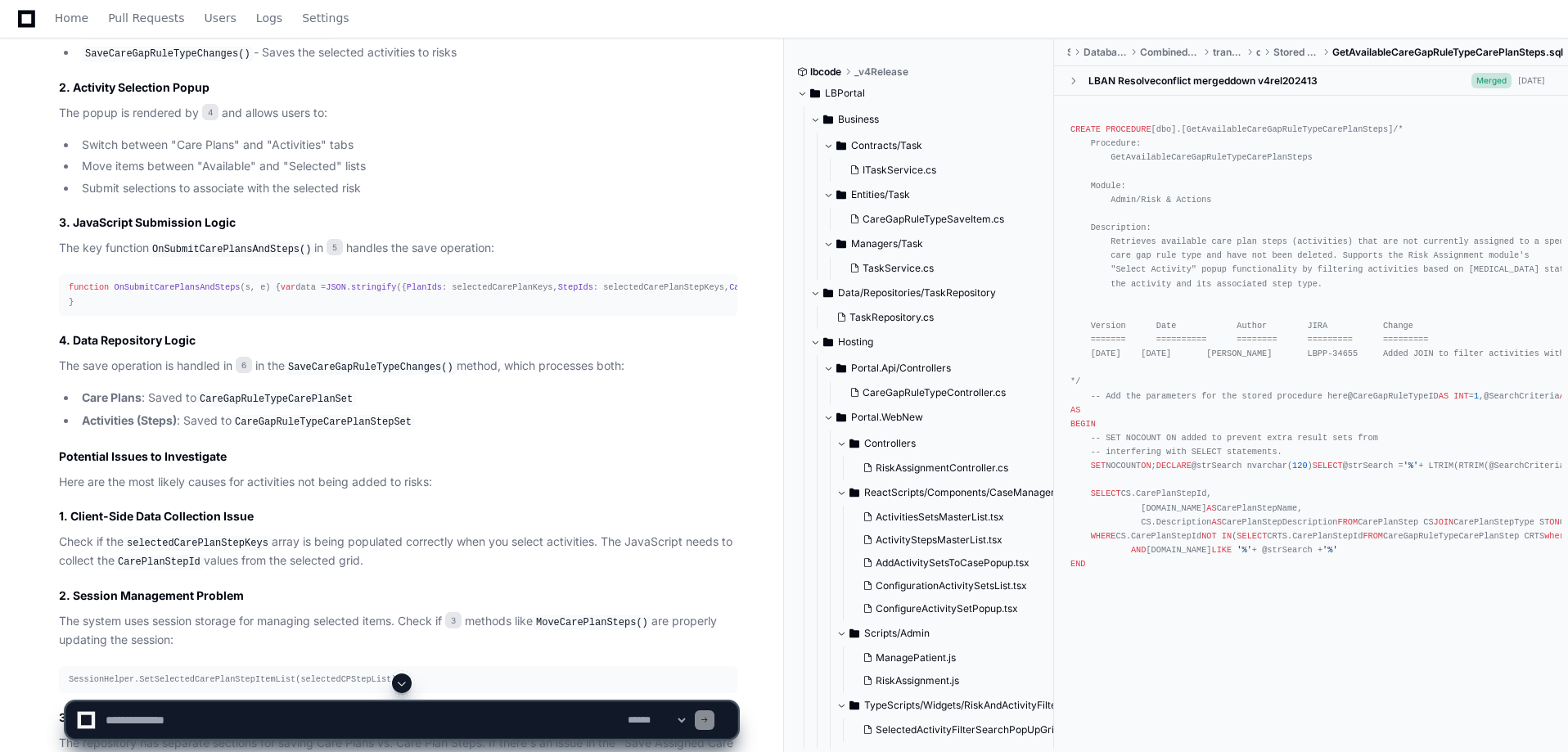
click at [127, 256] on article "Understanding the Span and Your Risk Assignment Issue Based on my analysis of y…" at bounding box center [398, 700] width 679 height 2154
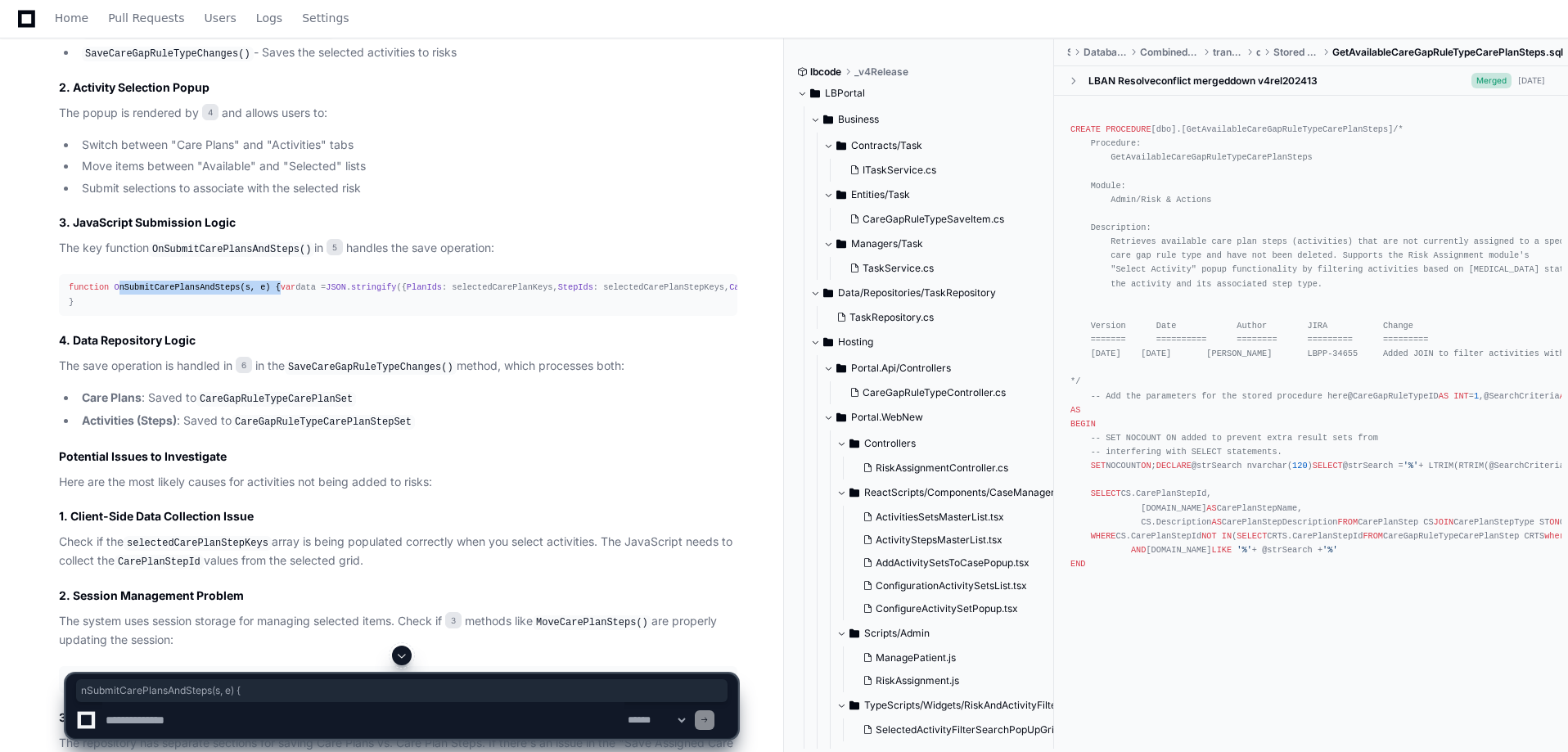
drag, startPoint x: 115, startPoint y: 282, endPoint x: 284, endPoint y: 285, distance: 169.0
click at [284, 285] on div "function OnSubmitCarePlansAndSteps ( s, e ) { var data = JSON . stringify ({ Pl…" at bounding box center [398, 294] width 659 height 28
drag, startPoint x: 85, startPoint y: 297, endPoint x: 230, endPoint y: 303, distance: 145.1
click at [247, 297] on div "function OnSubmitCarePlansAndSteps ( s, e ) { var data = JSON . stringify ({ Pl…" at bounding box center [398, 294] width 659 height 28
drag, startPoint x: 105, startPoint y: 310, endPoint x: 275, endPoint y: 313, distance: 170.0
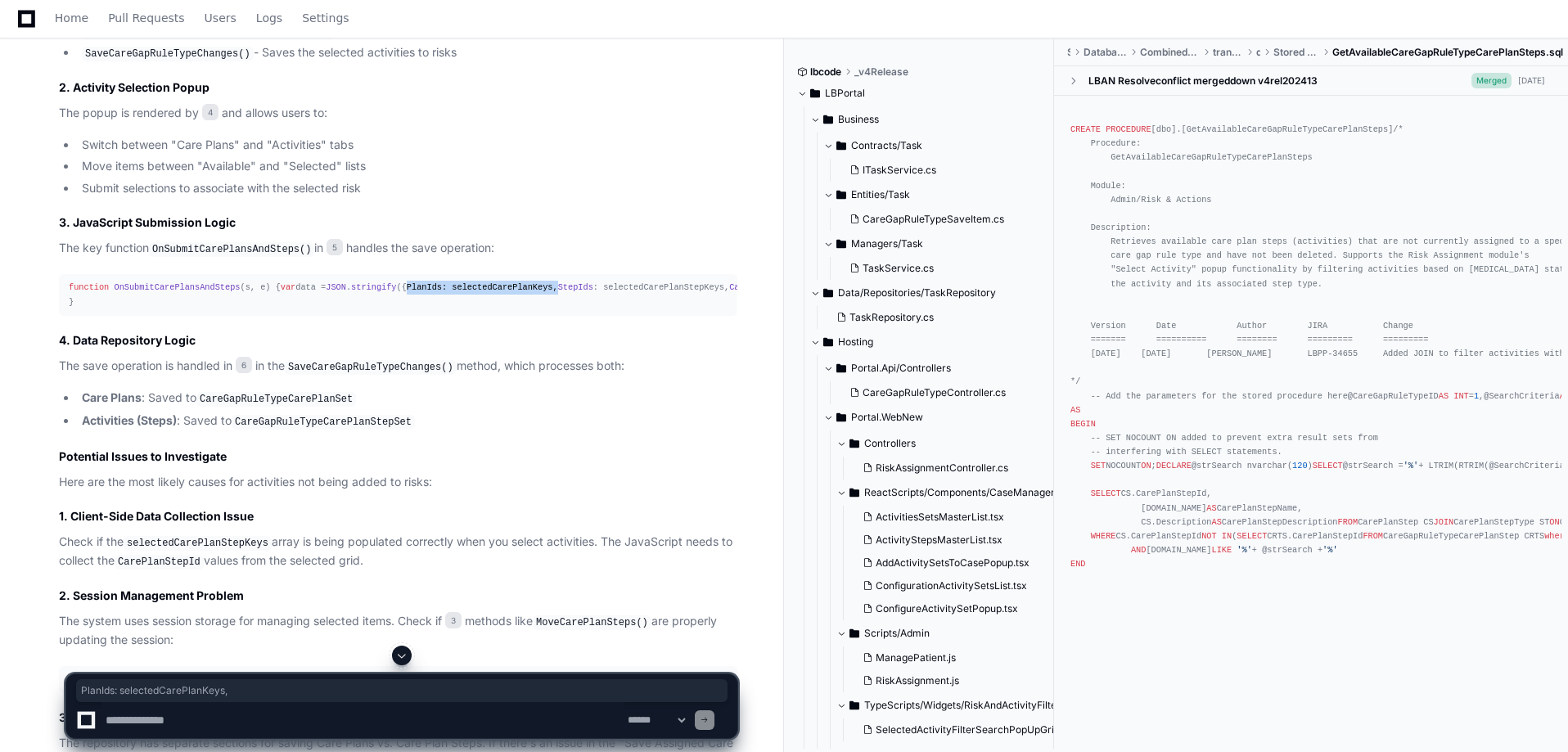
click at [275, 309] on div "function OnSubmitCarePlansAndSteps ( s, e ) { var data = JSON . stringify ({ Pl…" at bounding box center [398, 294] width 659 height 28
drag, startPoint x: 108, startPoint y: 324, endPoint x: 275, endPoint y: 326, distance: 167.0
click at [275, 309] on div "function OnSubmitCarePlansAndSteps ( s, e ) { var data = JSON . stringify ({ Pl…" at bounding box center [398, 294] width 659 height 28
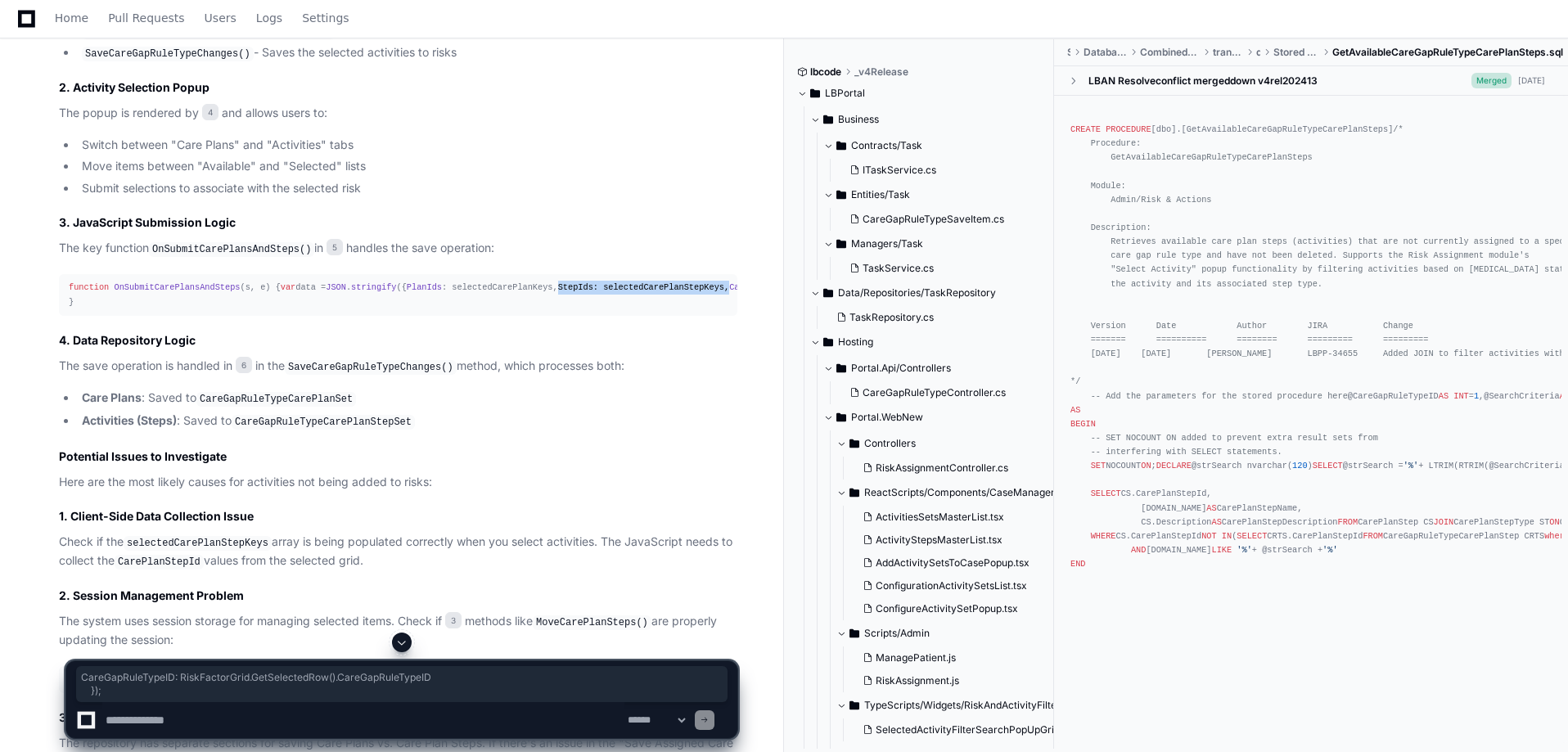
drag, startPoint x: 77, startPoint y: 339, endPoint x: 207, endPoint y: 356, distance: 131.1
click at [207, 309] on div "function OnSubmitCarePlansAndSteps ( s, e ) { var data = JSON . stringify ({ Pl…" at bounding box center [398, 294] width 659 height 28
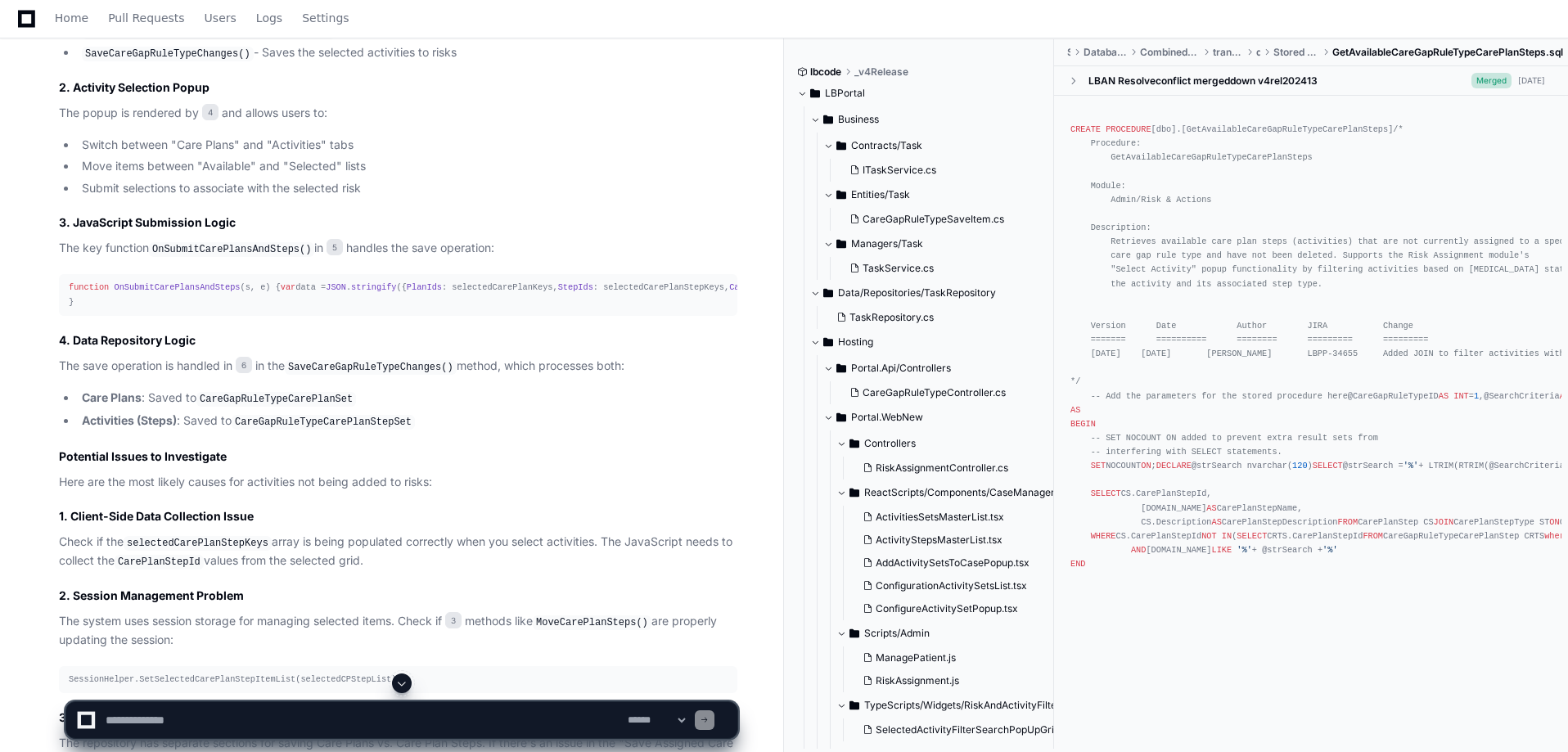
click at [197, 309] on div "function OnSubmitCarePlansAndSteps ( s, e ) { var data = JSON . stringify ({ Pl…" at bounding box center [398, 294] width 659 height 28
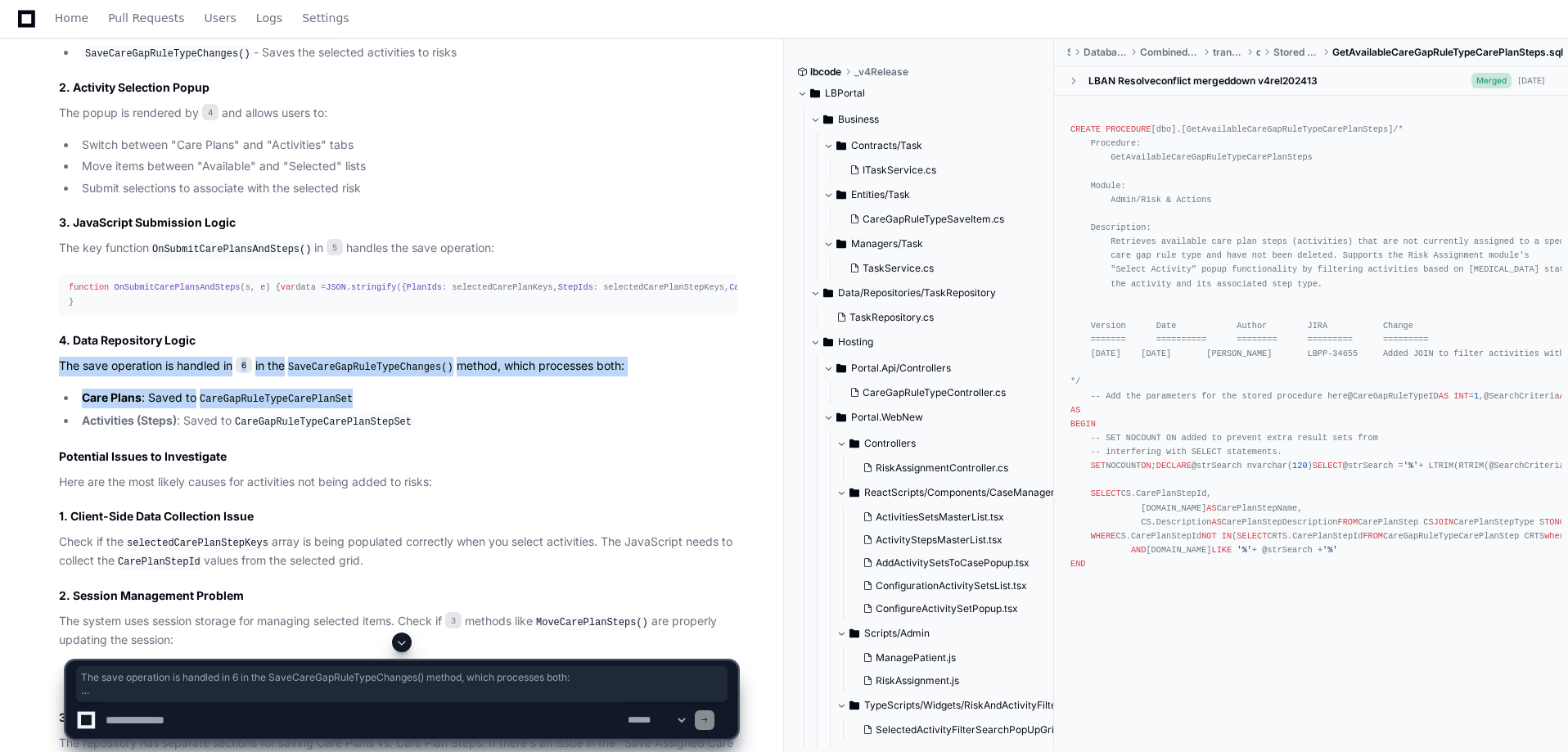
drag, startPoint x: 61, startPoint y: 447, endPoint x: 647, endPoint y: 455, distance: 586.1
click at [647, 455] on article "Understanding the Span and Your Risk Assignment Issue Based on my analysis of y…" at bounding box center [398, 700] width 679 height 2154
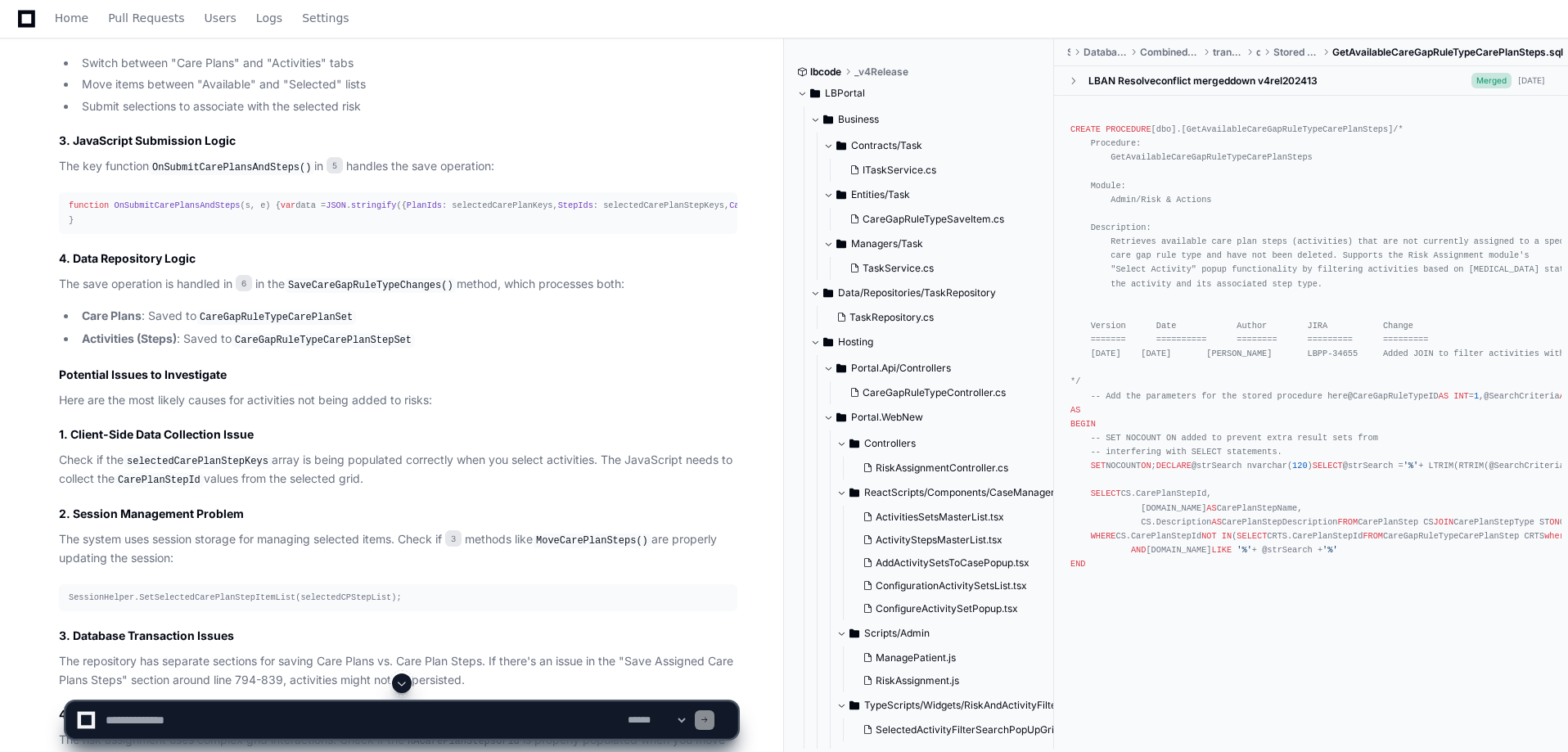
click at [620, 349] on li "Activities (Steps) : Saved to CareGapRuleTypeCarePlanStepSet" at bounding box center [407, 340] width 661 height 20
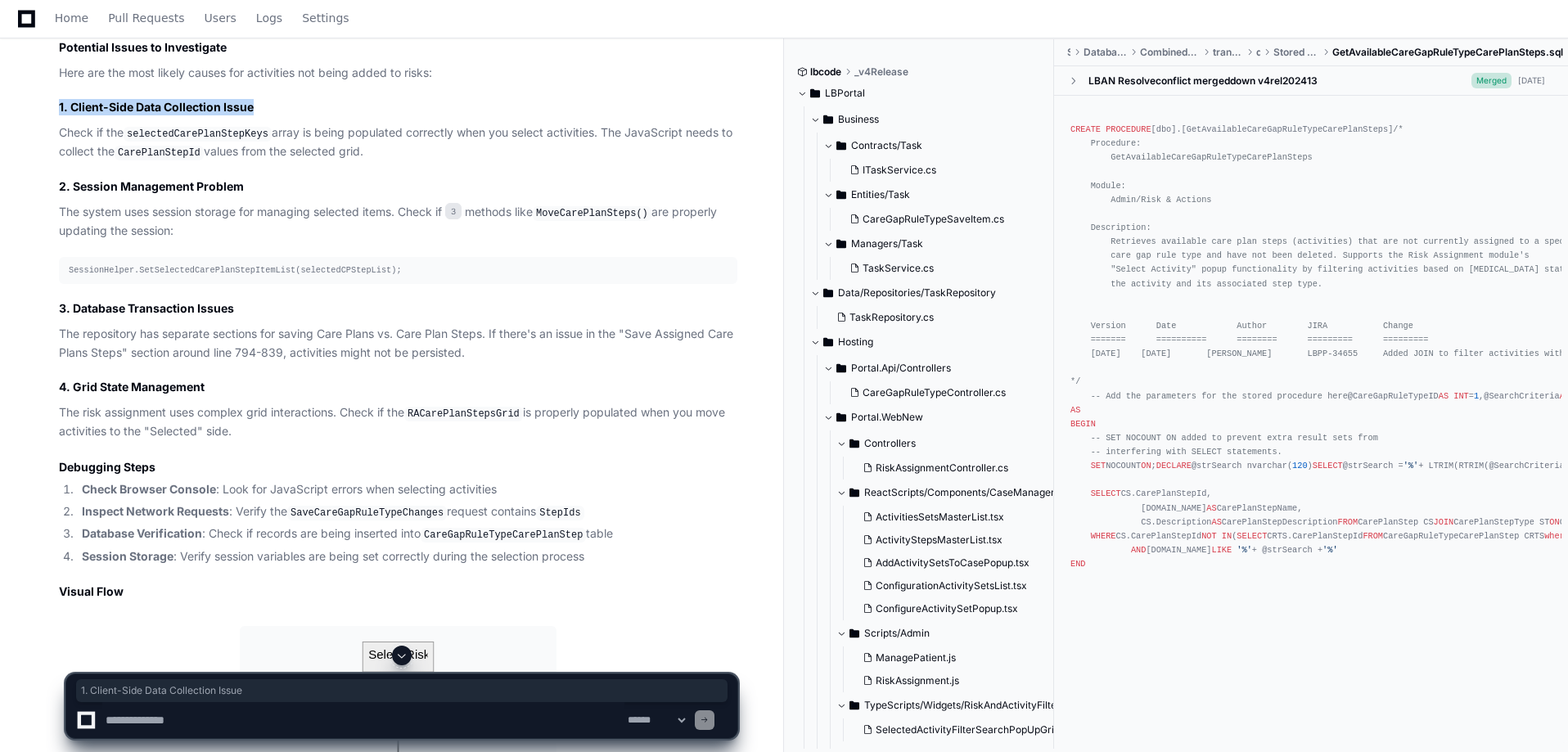
drag, startPoint x: 58, startPoint y: 185, endPoint x: 283, endPoint y: 189, distance: 225.0
click at [283, 189] on div "Click Cancel [PERSON_NAME] 6 minutes ago 1 RiskAssignmentController.cs 3 _Selec…" at bounding box center [382, 232] width 711 height 2267
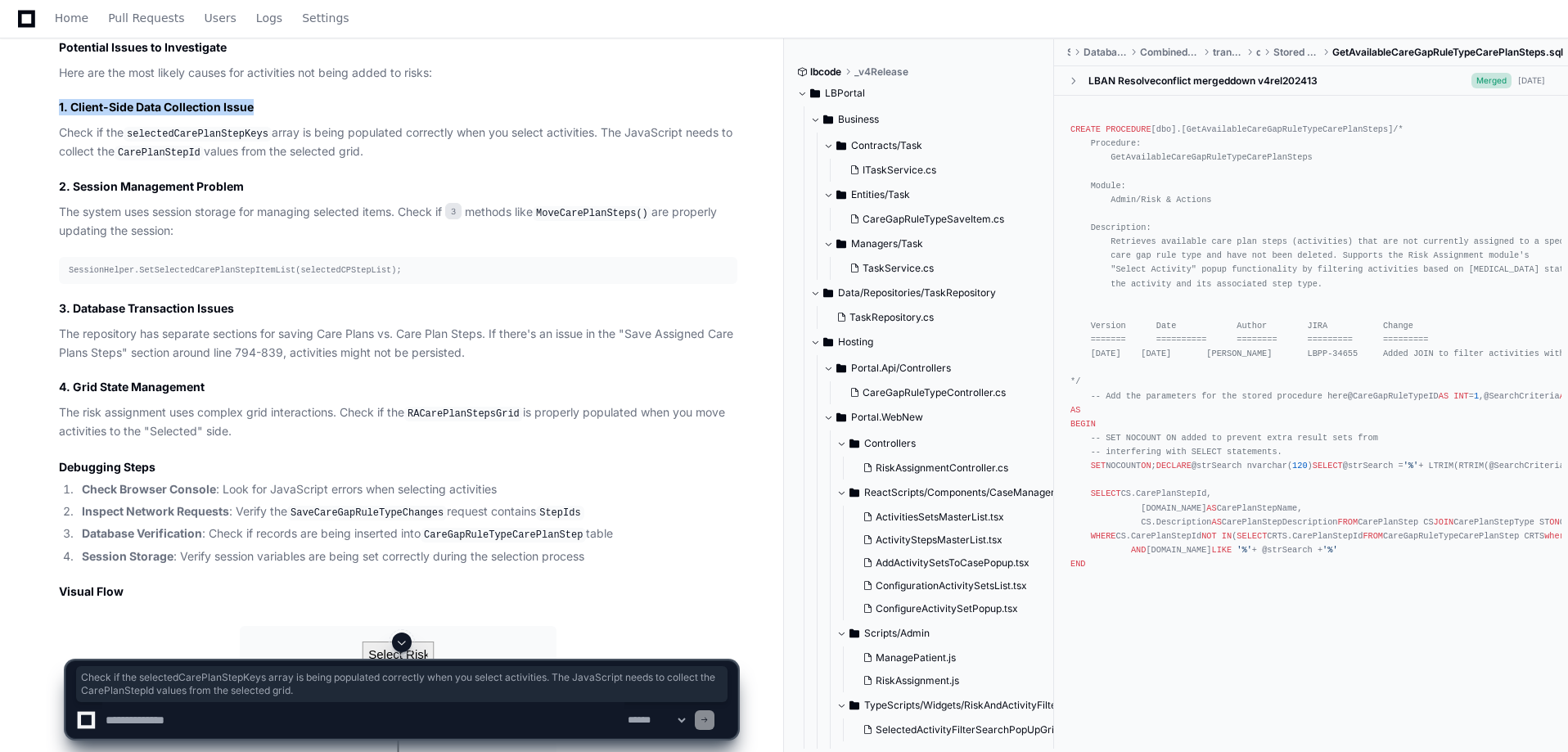
drag, startPoint x: 47, startPoint y: 212, endPoint x: 411, endPoint y: 229, distance: 364.4
click at [411, 229] on div "Click Cancel [PERSON_NAME] 6 minutes ago 1 RiskAssignmentController.cs 3 _Selec…" at bounding box center [382, 232] width 711 height 2267
click at [411, 162] on p "Check if the selectedCarePlanStepKeys array is being populated correctly when y…" at bounding box center [398, 142] width 679 height 39
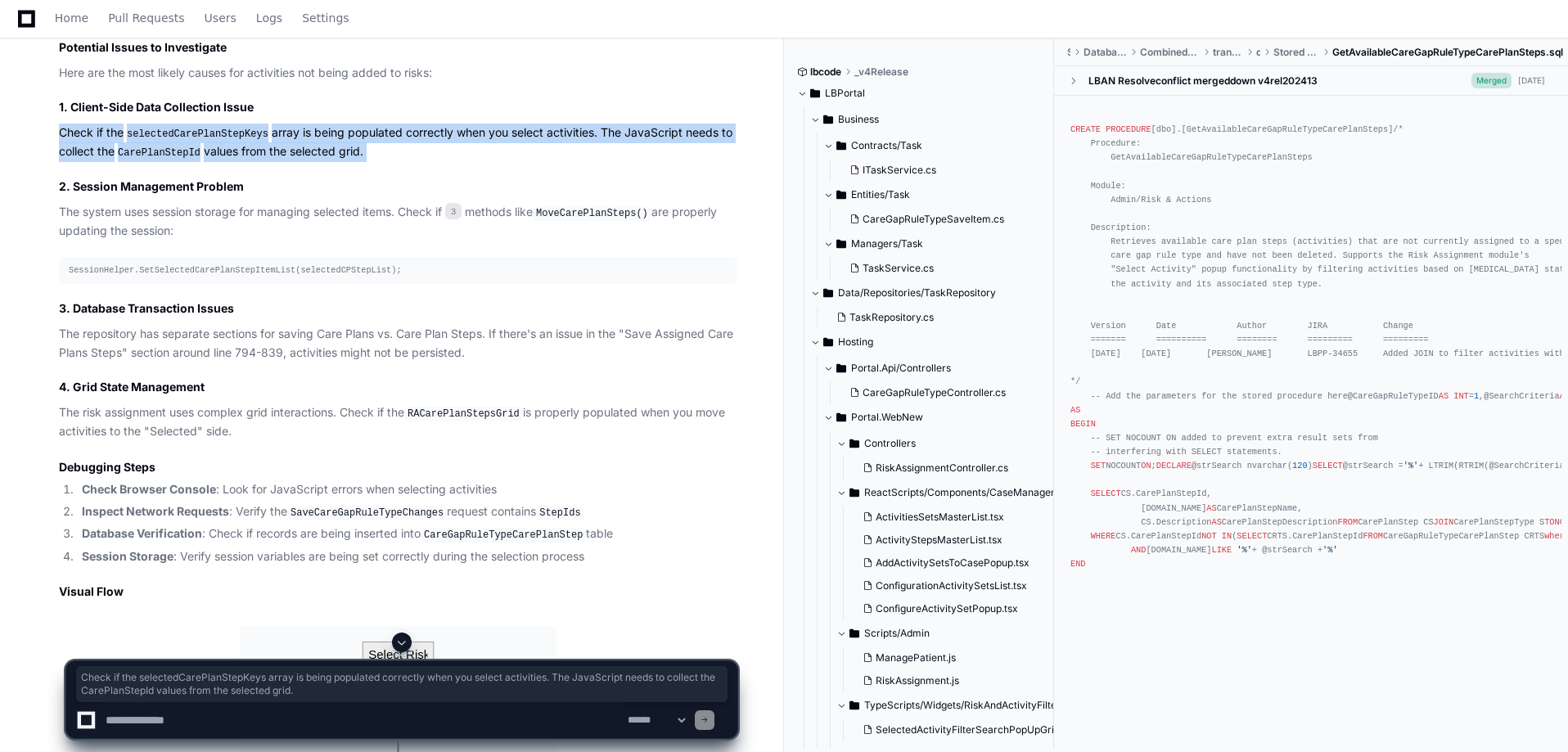
drag, startPoint x: 411, startPoint y: 229, endPoint x: 63, endPoint y: 210, distance: 348.5
click at [63, 162] on p "Check if the selectedCarePlanStepKeys array is being populated correctly when y…" at bounding box center [398, 142] width 679 height 39
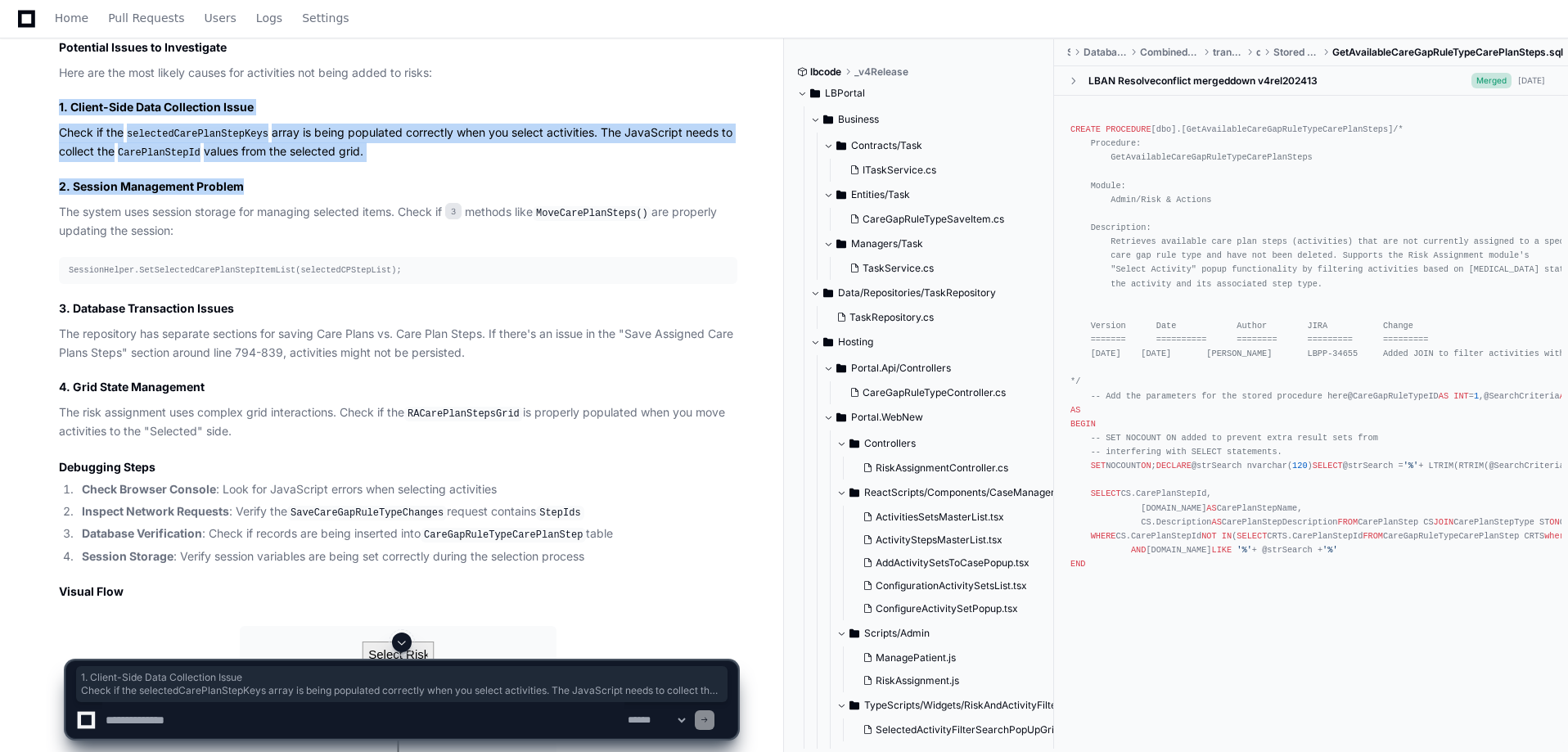
drag, startPoint x: 265, startPoint y: 268, endPoint x: 49, endPoint y: 187, distance: 230.7
click at [49, 187] on div "Click Cancel [PERSON_NAME] 6 minutes ago 1 RiskAssignmentController.cs 3 _Selec…" at bounding box center [382, 232] width 711 height 2267
drag, startPoint x: 38, startPoint y: 286, endPoint x: 206, endPoint y: 313, distance: 170.2
click at [206, 313] on div "Click Cancel [PERSON_NAME] 6 minutes ago 1 RiskAssignmentController.cs 3 _Selec…" at bounding box center [382, 232] width 711 height 2267
click at [206, 240] on p "The system uses session storage for managing selected items. Check if 3 methods…" at bounding box center [398, 222] width 679 height 38
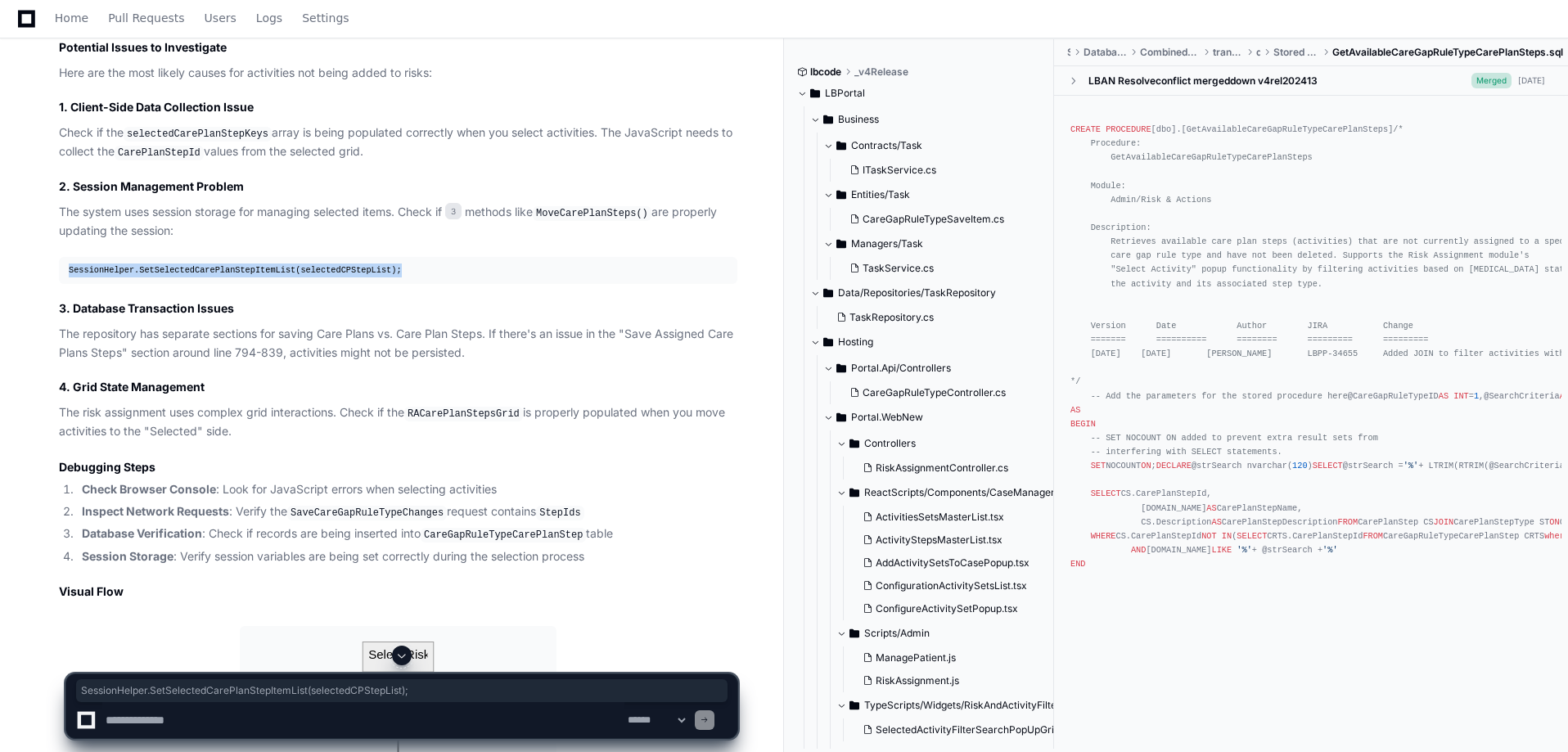
drag, startPoint x: 63, startPoint y: 354, endPoint x: 435, endPoint y: 340, distance: 372.3
click at [435, 284] on pre "SessionHelper.SetSelectedCarePlanStepItemList(selectedCPStepList);" at bounding box center [398, 270] width 679 height 27
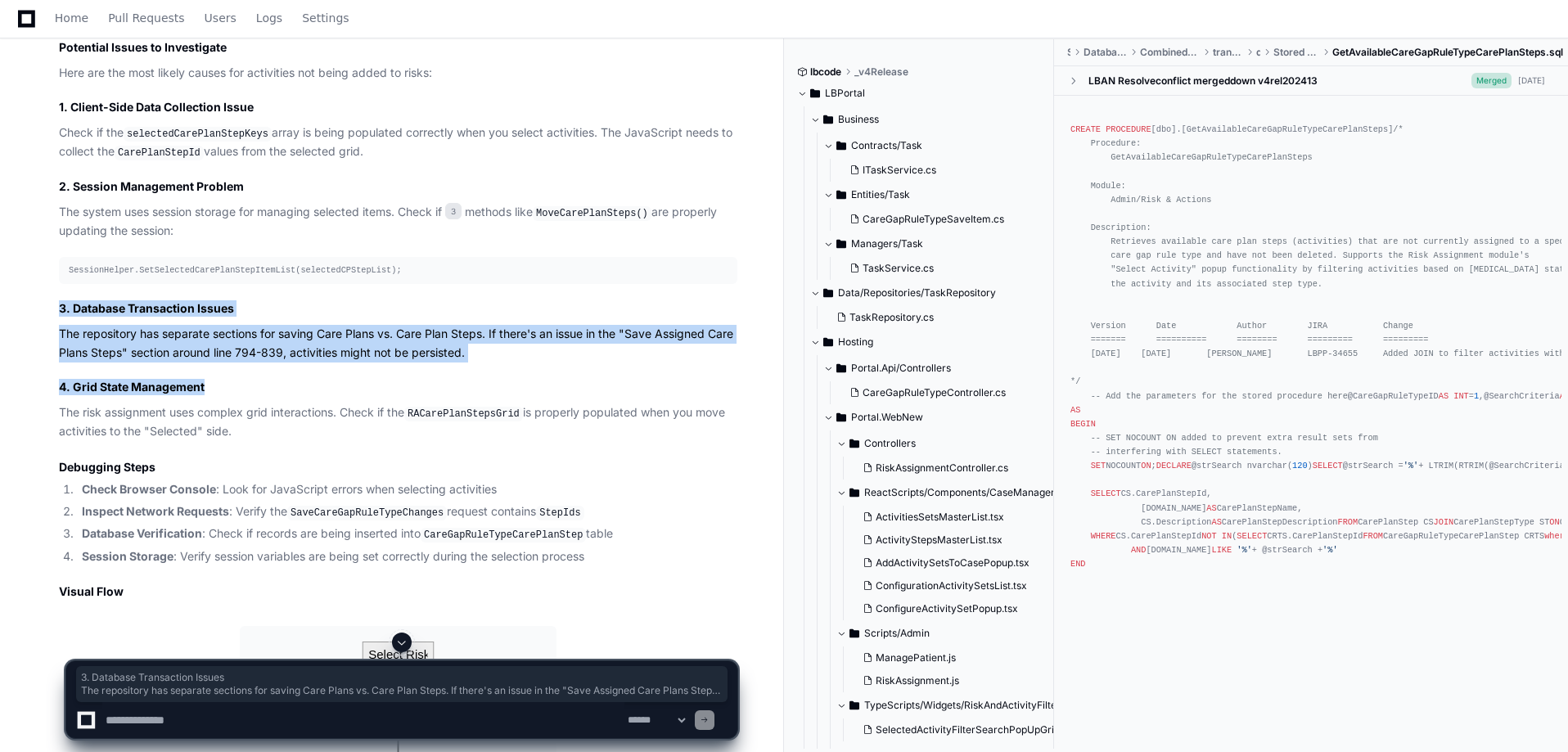
drag, startPoint x: 35, startPoint y: 391, endPoint x: 579, endPoint y: 442, distance: 546.4
click at [579, 442] on div "Click Cancel [PERSON_NAME] 6 minutes ago 1 RiskAssignmentController.cs 3 _Selec…" at bounding box center [382, 232] width 711 height 2267
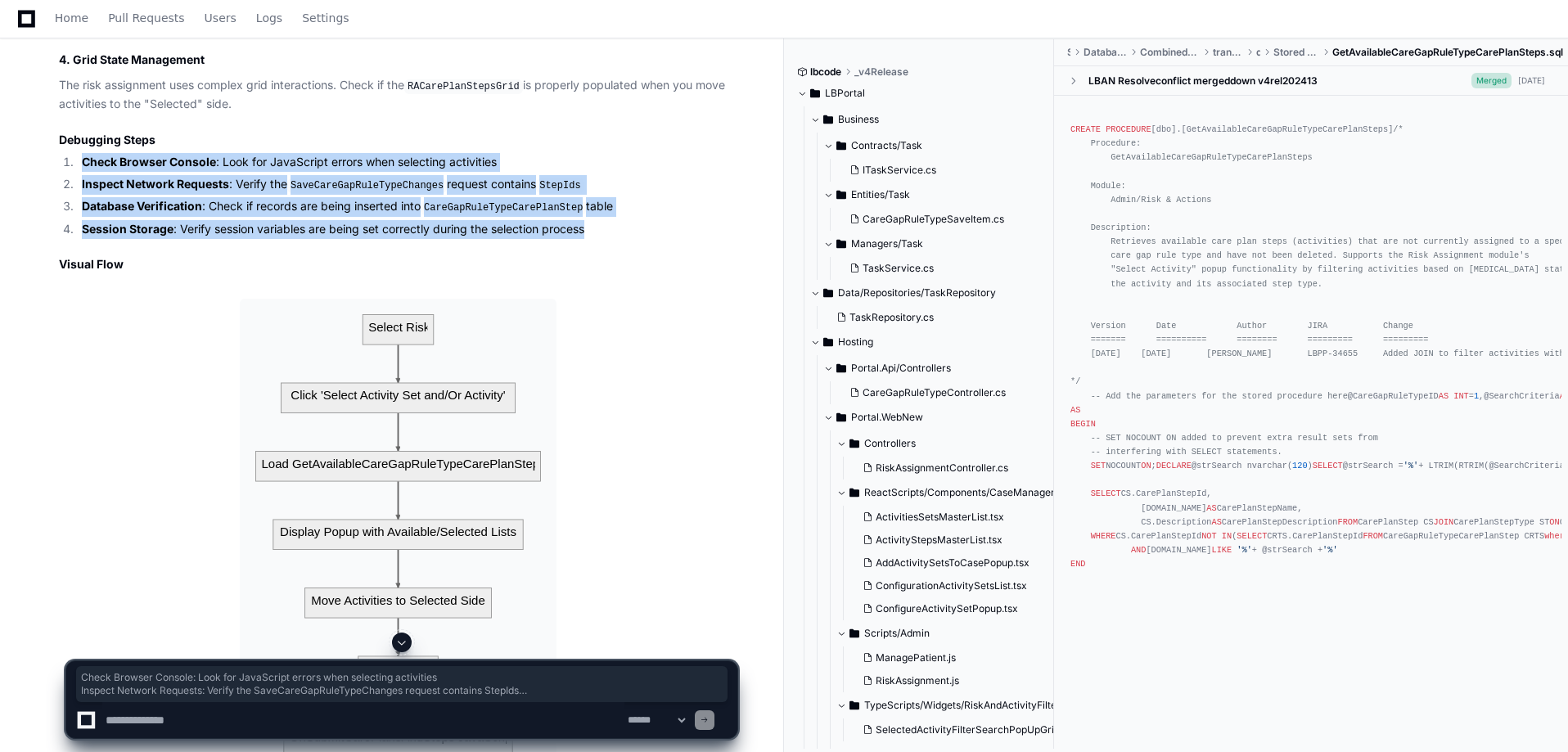
drag, startPoint x: 68, startPoint y: 230, endPoint x: 610, endPoint y: 309, distance: 547.7
click at [610, 239] on ol "Check Browser Console : Look for JavaScript errors when selecting activities In…" at bounding box center [398, 195] width 679 height 86
click at [619, 172] on li "Check Browser Console : Look for JavaScript errors when selecting activities" at bounding box center [407, 162] width 661 height 19
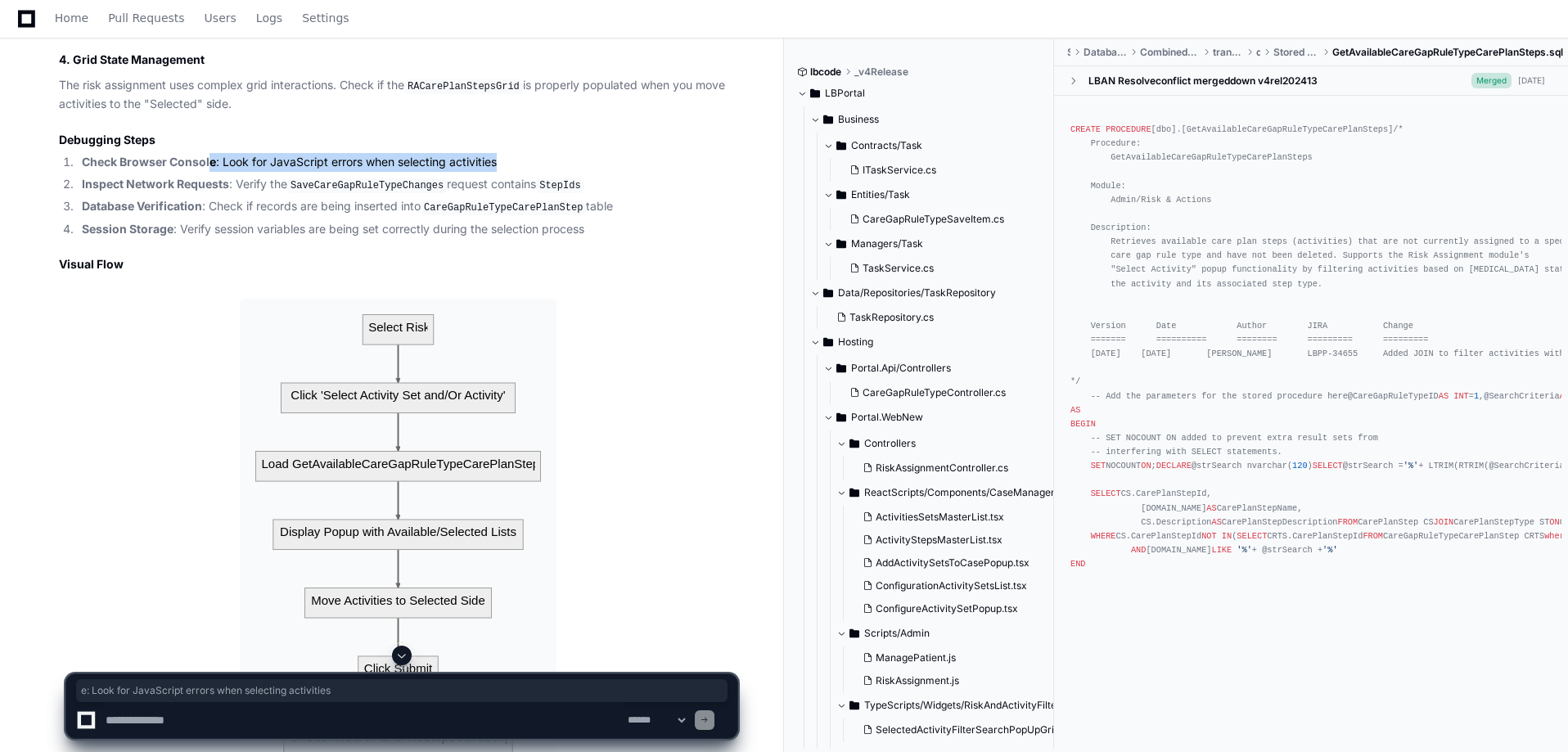
drag, startPoint x: 212, startPoint y: 232, endPoint x: 545, endPoint y: 280, distance: 336.4
click at [544, 172] on li "Check Browser Console : Look for JavaScript errors when selecting activities" at bounding box center [407, 162] width 661 height 19
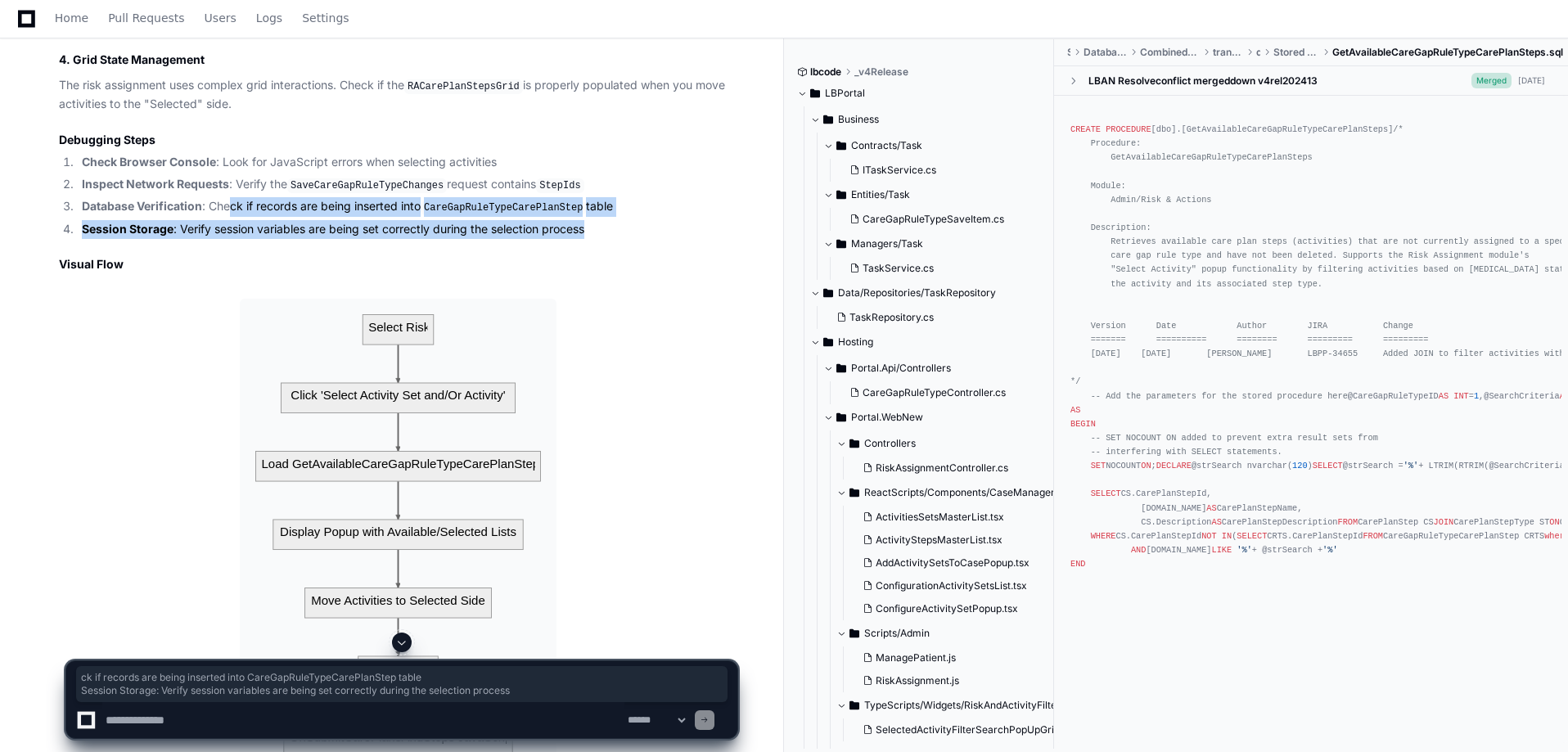
drag, startPoint x: 248, startPoint y: 288, endPoint x: 622, endPoint y: 294, distance: 374.0
click at [622, 239] on ol "Check Browser Console : Look for JavaScript errors when selecting activities In…" at bounding box center [398, 195] width 679 height 86
click at [622, 239] on li "Session Storage : Verify session variables are being set correctly during the s…" at bounding box center [407, 230] width 661 height 19
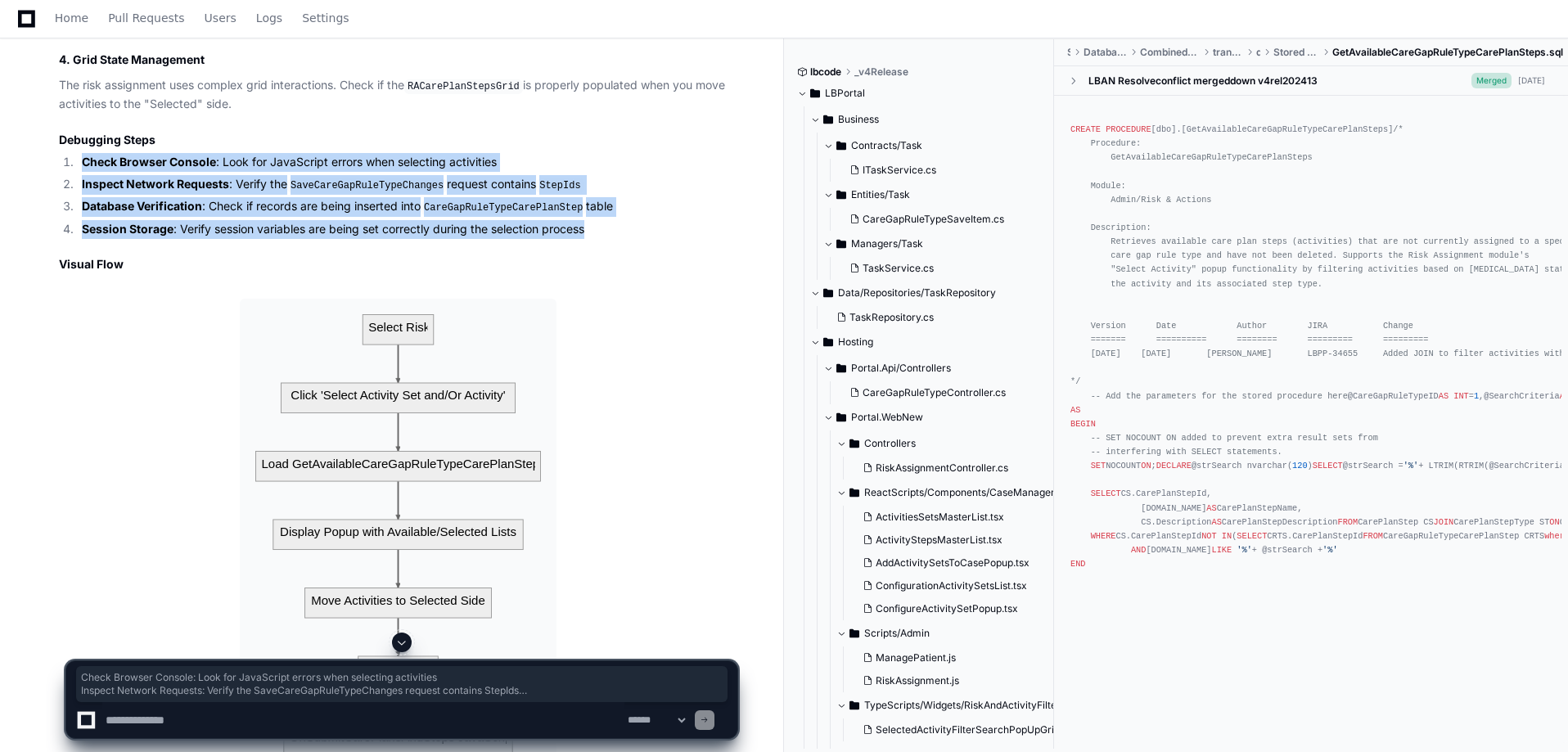
drag, startPoint x: 625, startPoint y: 295, endPoint x: 0, endPoint y: 227, distance: 628.7
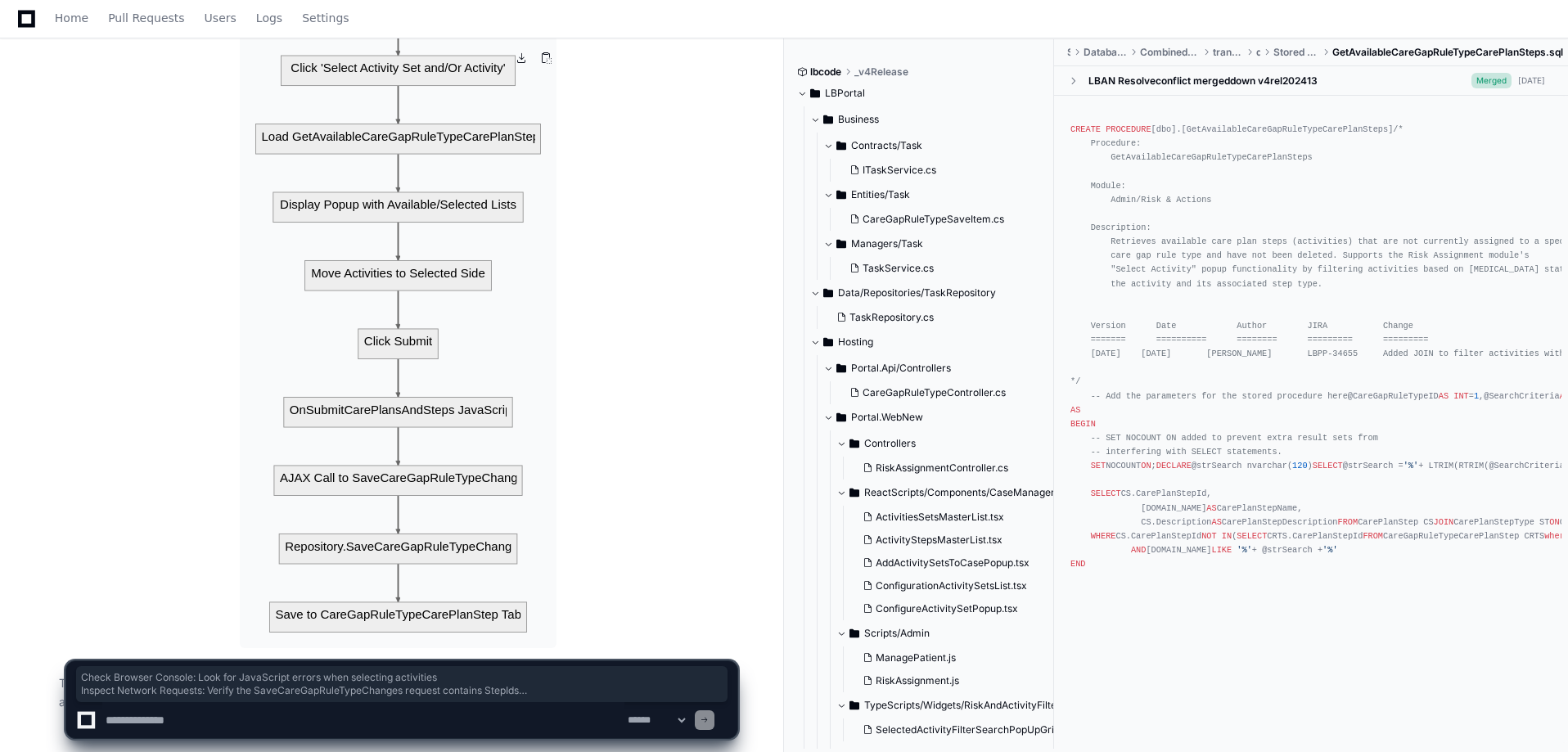
scroll to position [2755, 0]
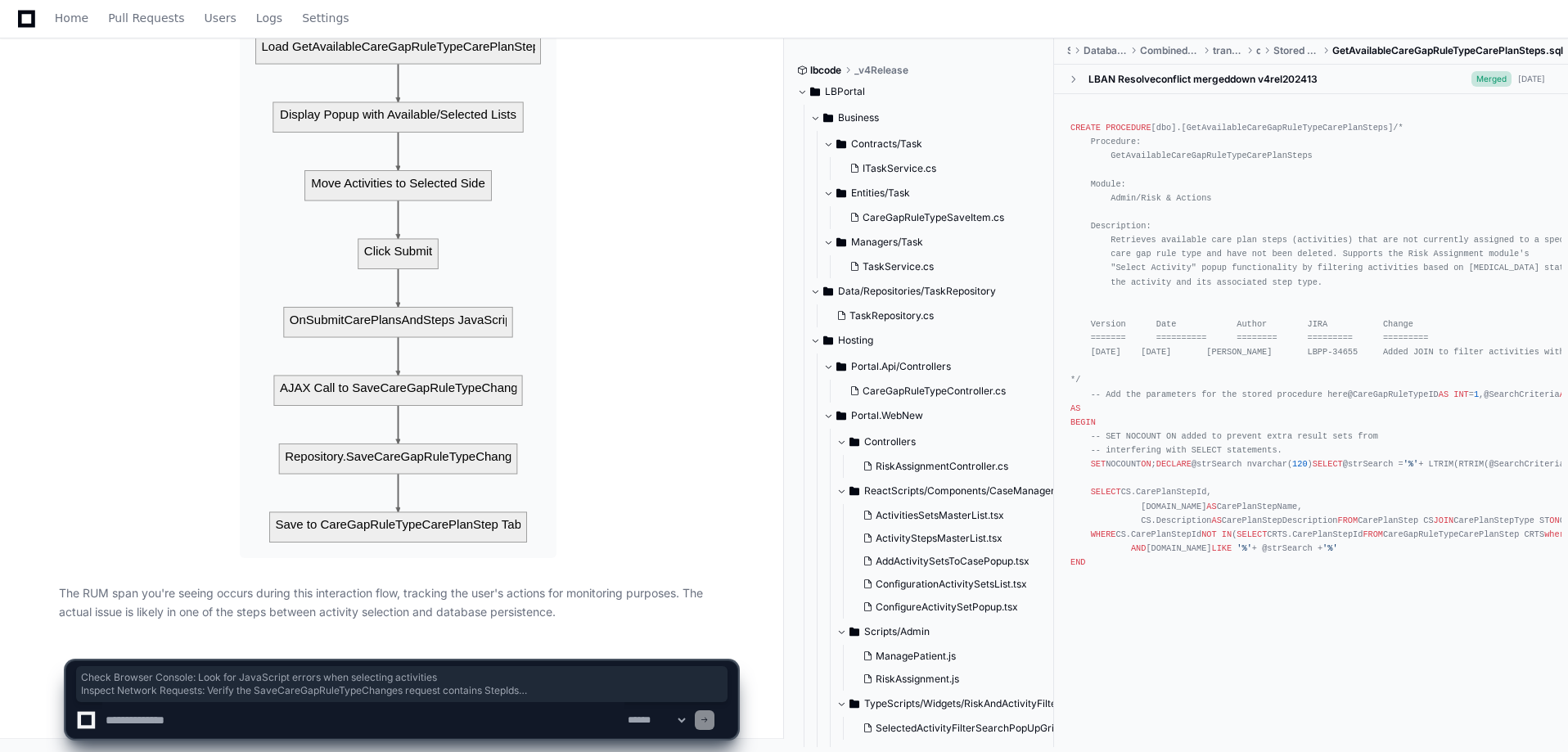
click at [154, 725] on textarea at bounding box center [364, 720] width 522 height 36
click at [176, 712] on textarea at bounding box center [364, 720] width 522 height 36
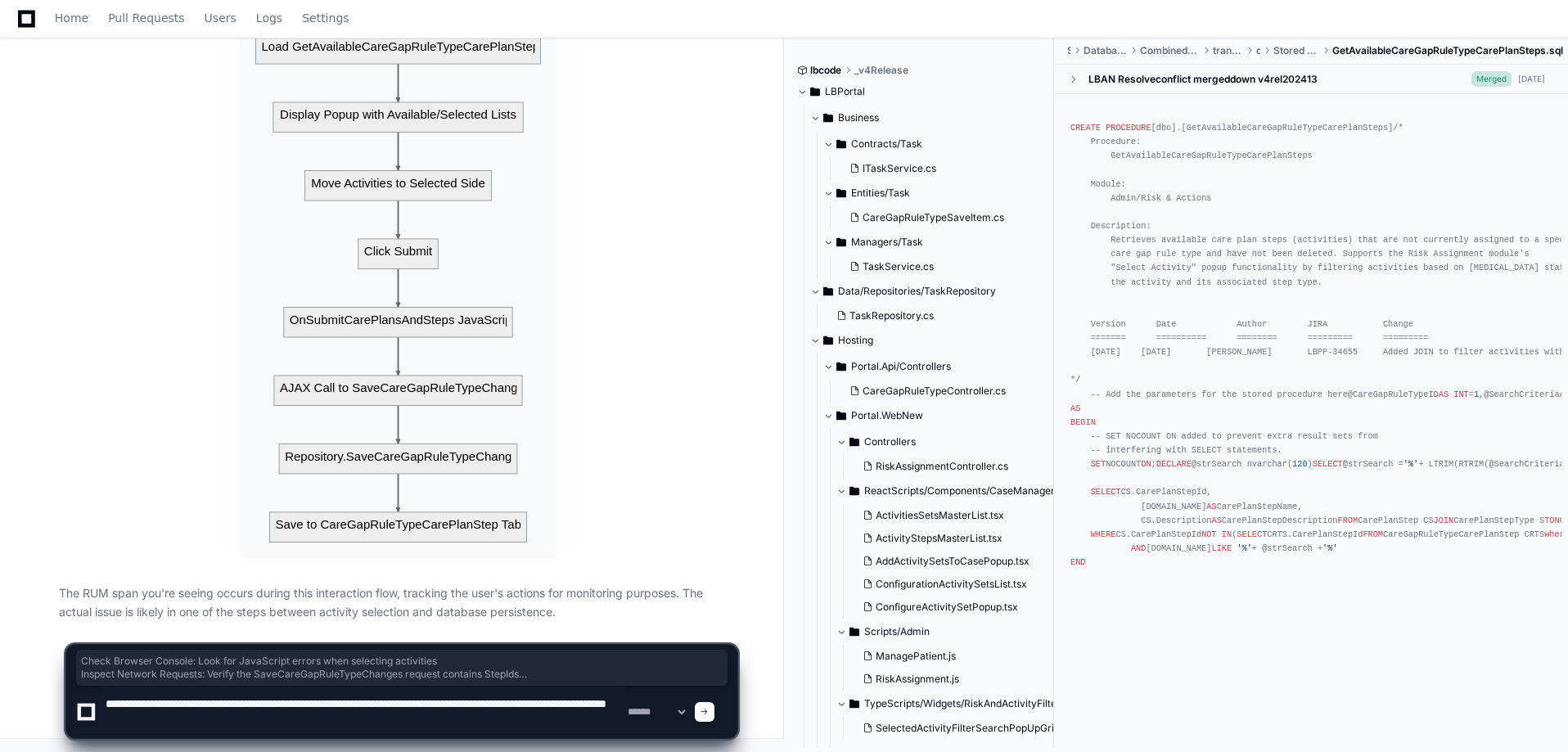
type textarea "**********"
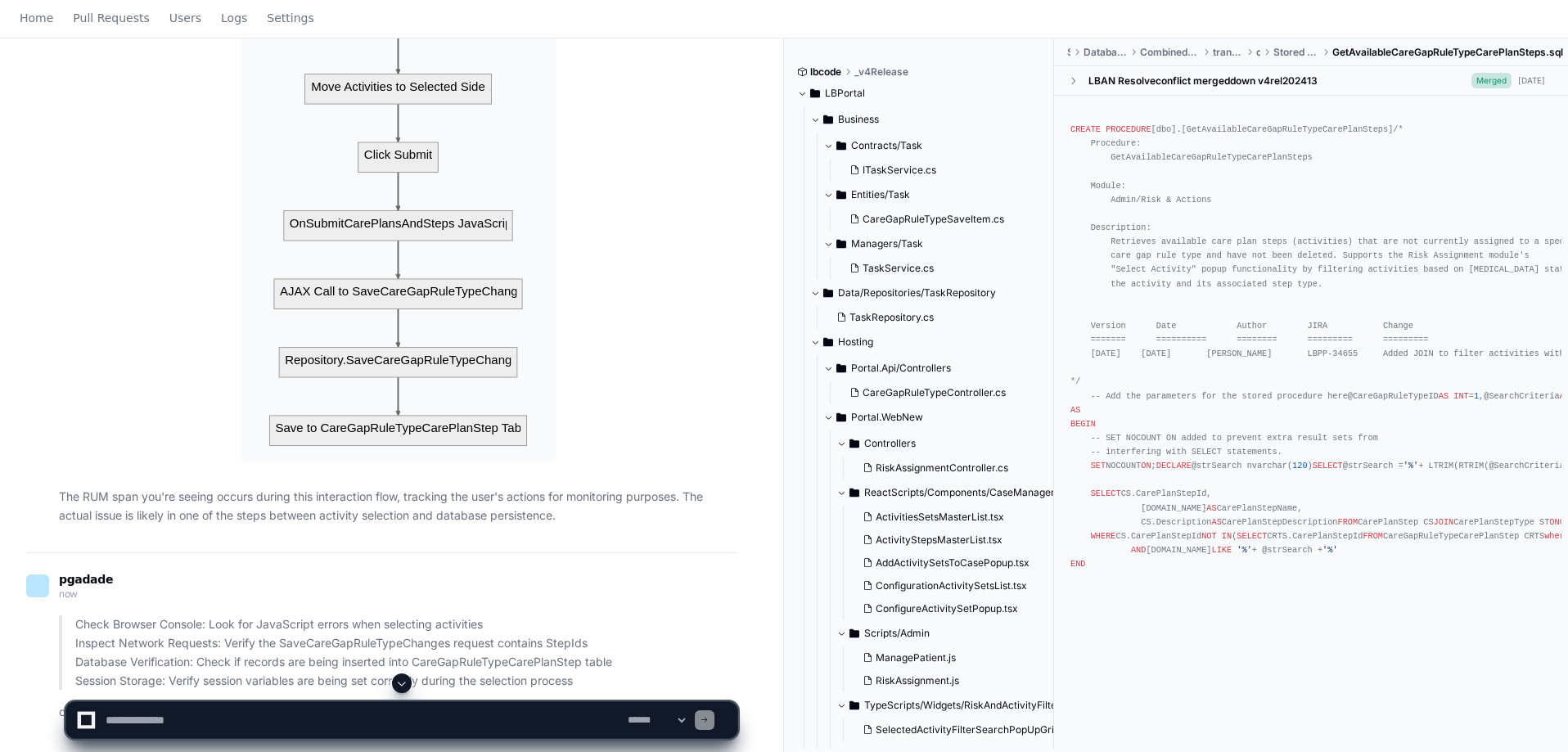
scroll to position [0, 0]
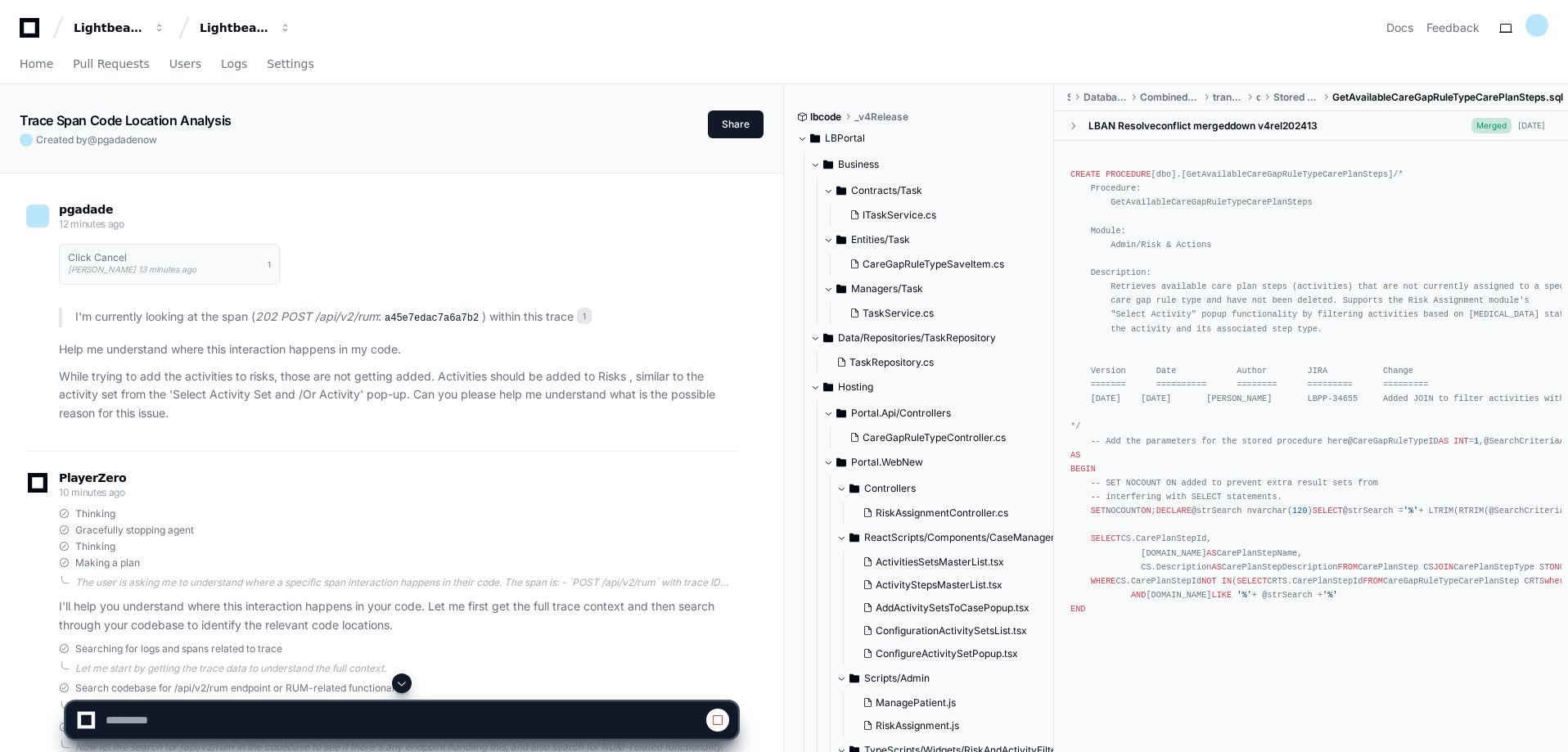
click at [409, 680] on span at bounding box center [401, 684] width 14 height 14
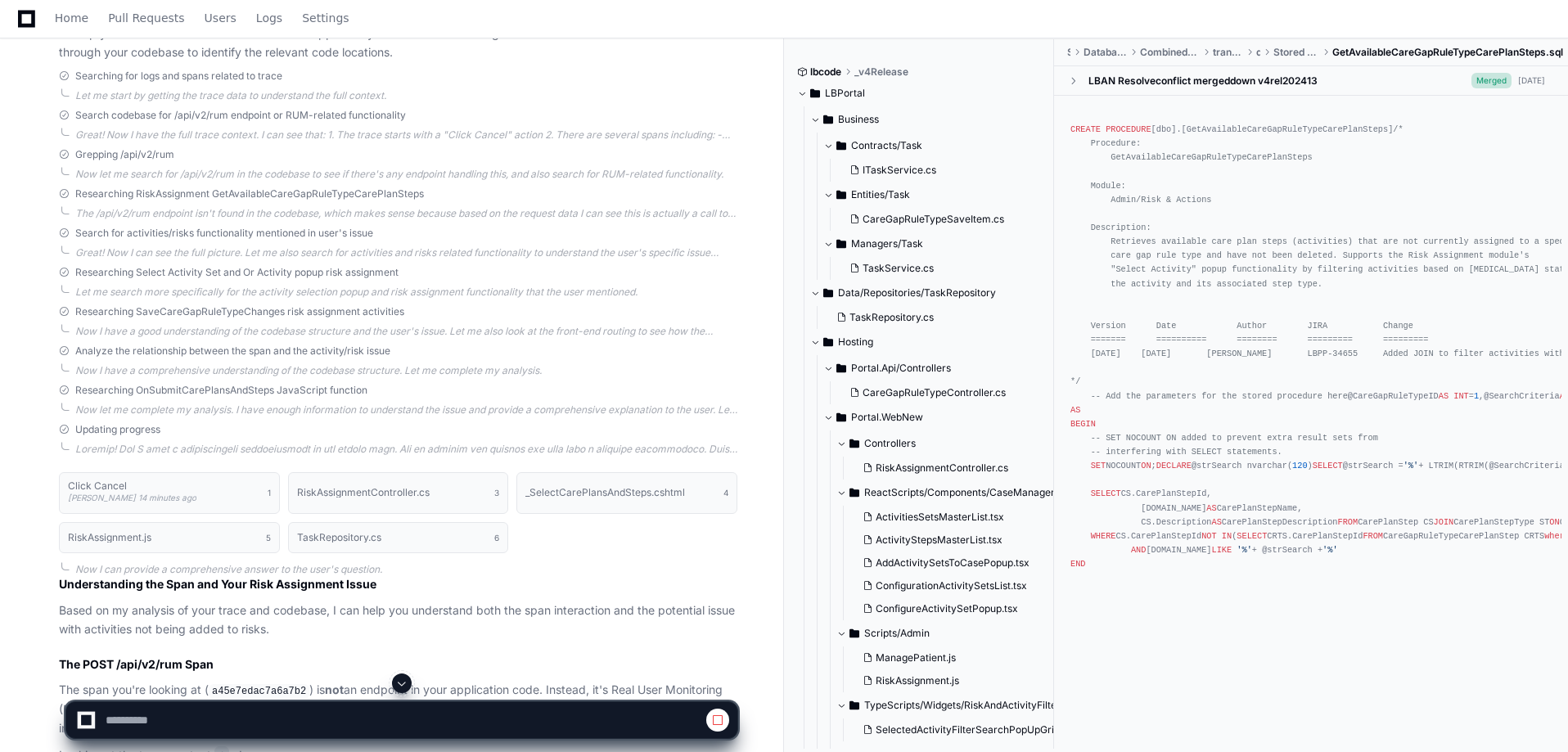
click at [403, 675] on button at bounding box center [401, 684] width 20 height 20
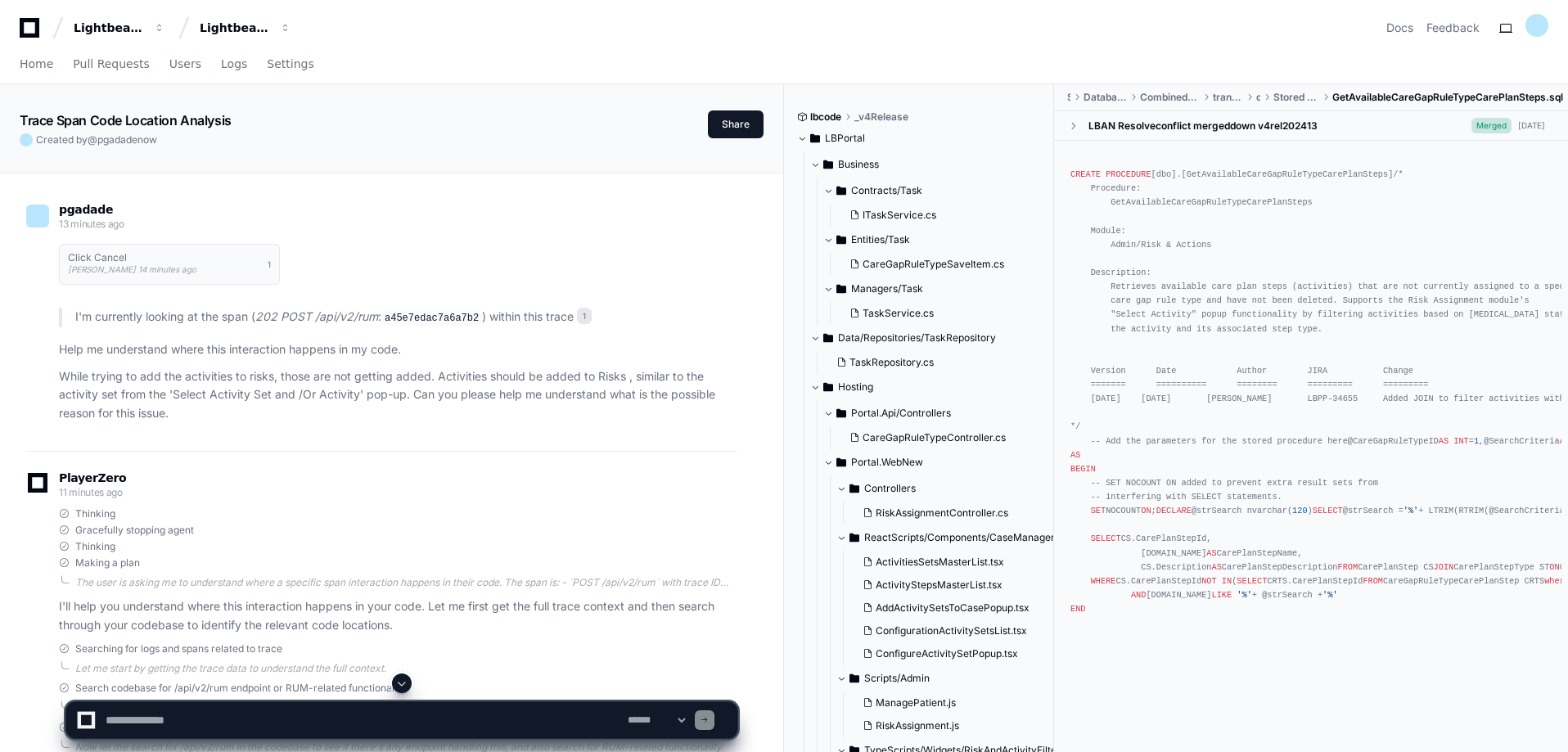
click at [406, 680] on span at bounding box center [401, 684] width 14 height 14
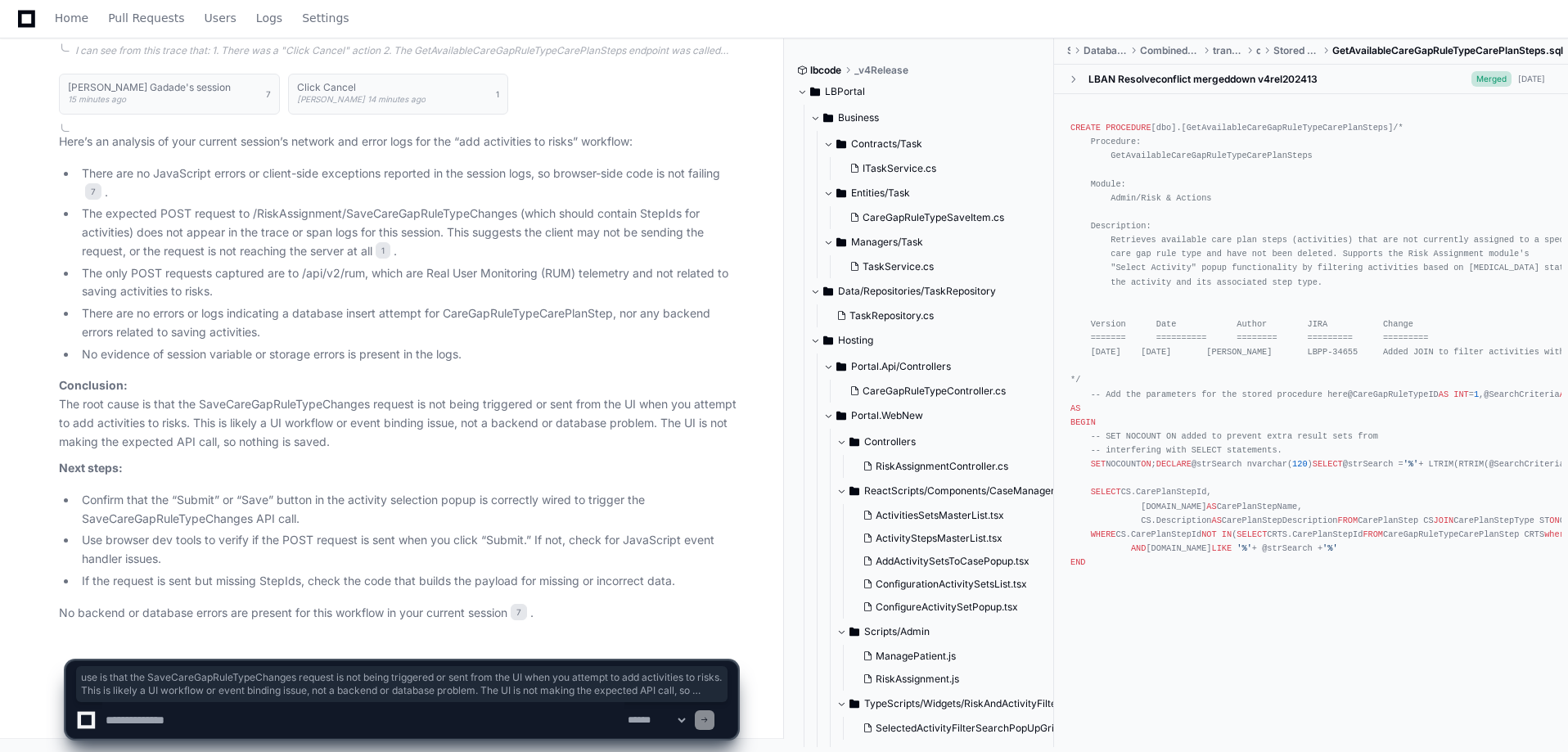
drag, startPoint x: 120, startPoint y: 403, endPoint x: 404, endPoint y: 442, distance: 286.7
click at [404, 442] on p "Conclusion: The root cause is that the SaveCareGapRuleTypeChanges request is no…" at bounding box center [398, 413] width 679 height 75
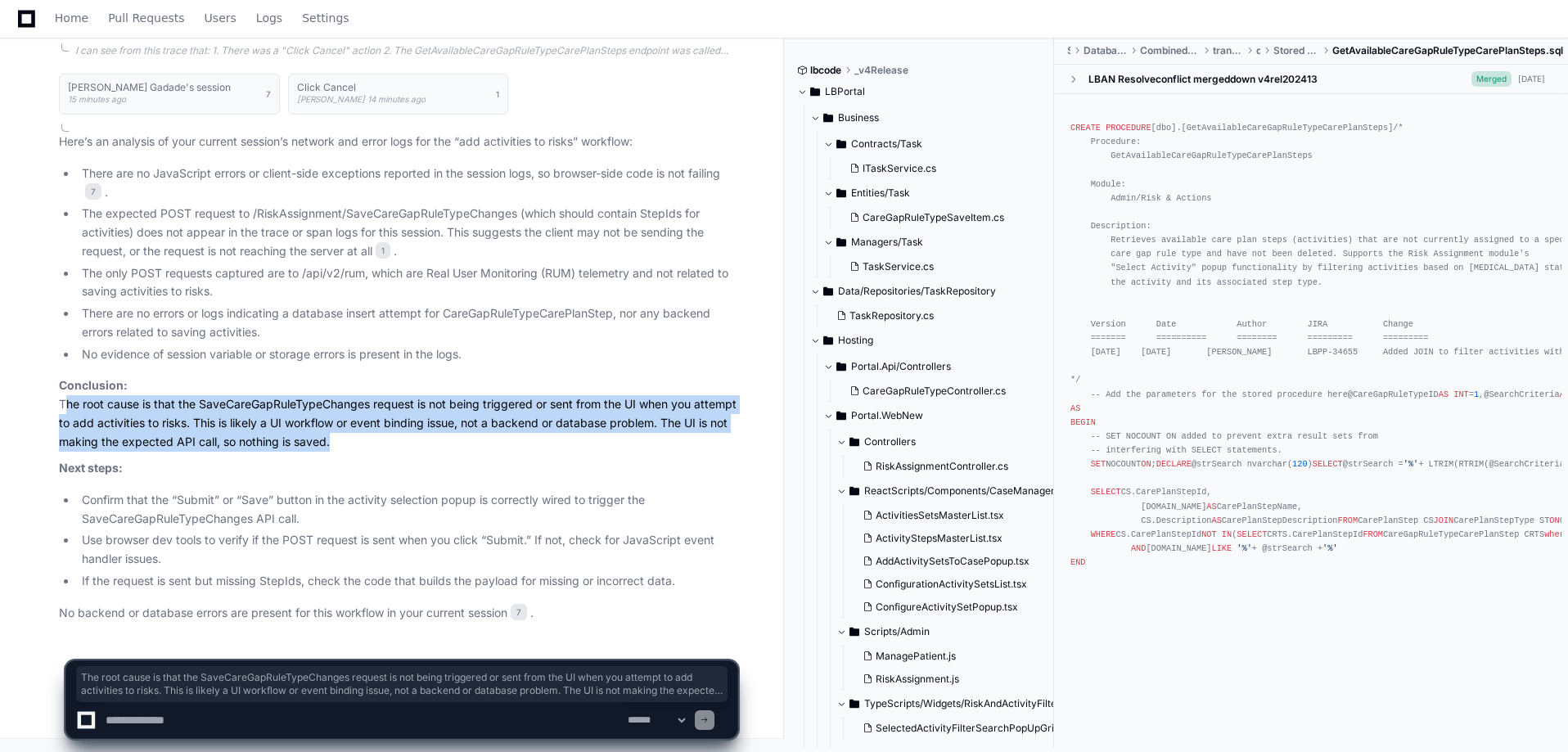
drag, startPoint x: 404, startPoint y: 442, endPoint x: 57, endPoint y: 411, distance: 348.4
click at [57, 411] on div "[PERSON_NAME] Gadade's session 15 minutes ago 7 Click Cancel [PERSON_NAME] 14 m…" at bounding box center [382, 343] width 711 height 559
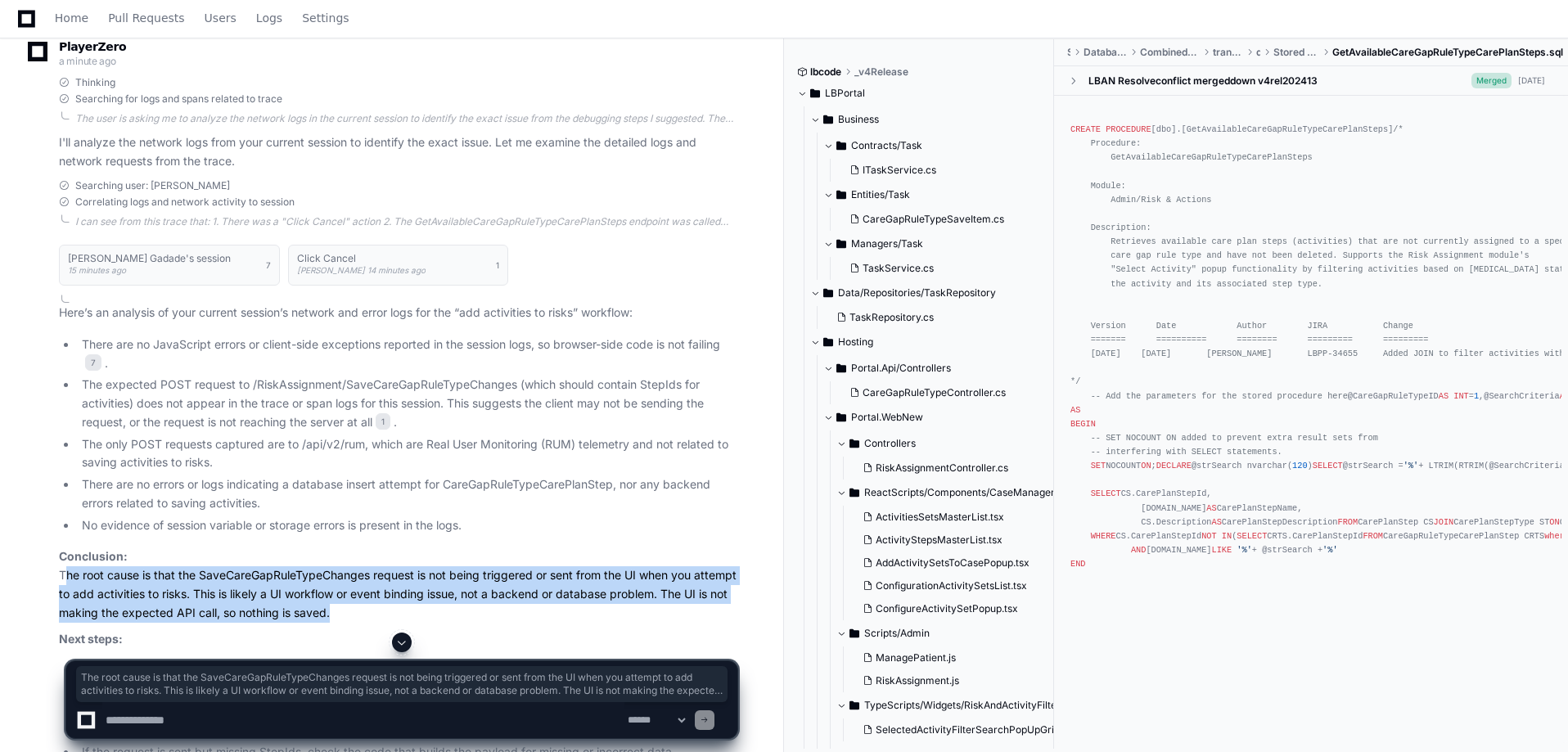
scroll to position [3590, 0]
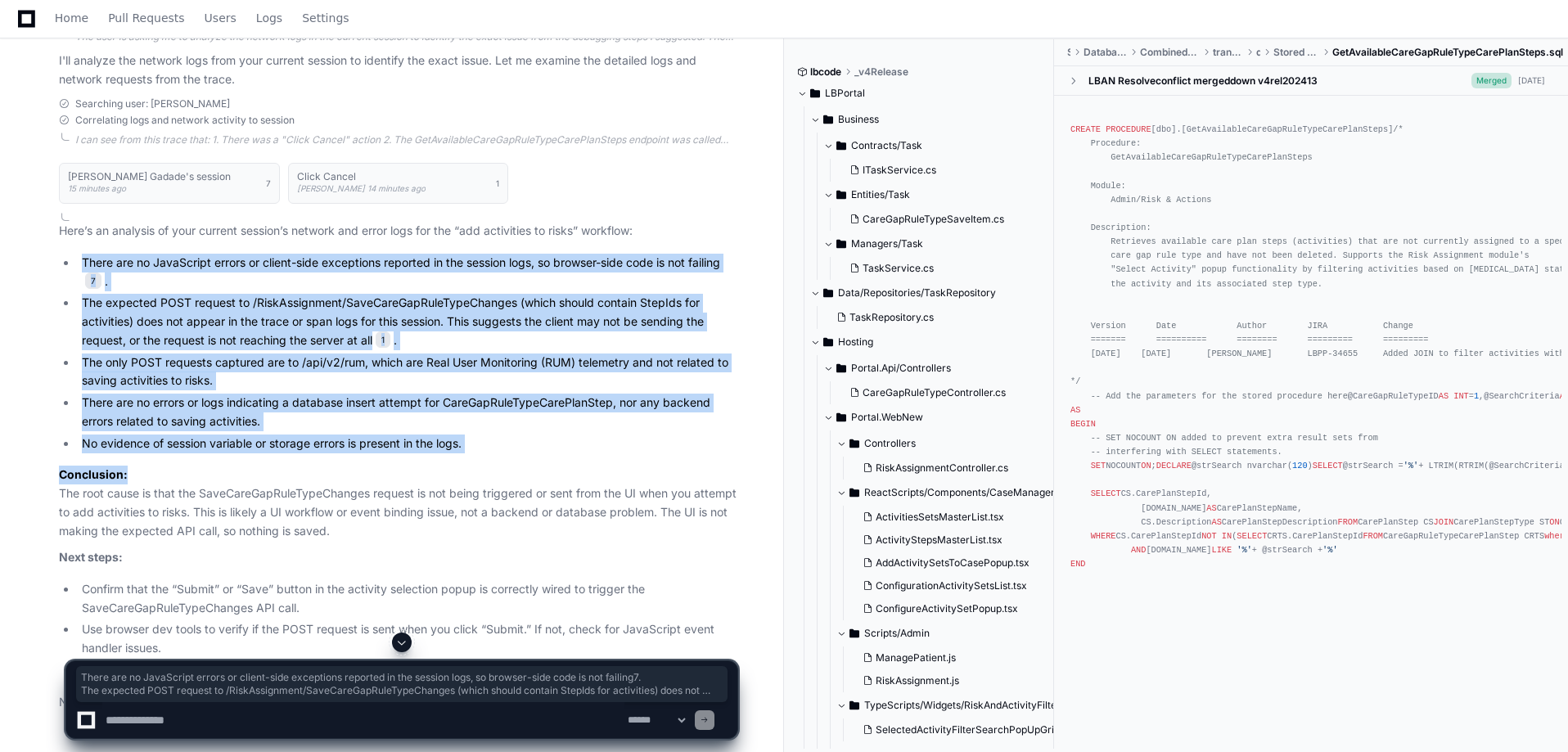
drag, startPoint x: 68, startPoint y: 333, endPoint x: 491, endPoint y: 528, distance: 465.8
click at [491, 528] on article "Here’s an analysis of your current session’s network and error logs for the “ad…" at bounding box center [398, 467] width 679 height 490
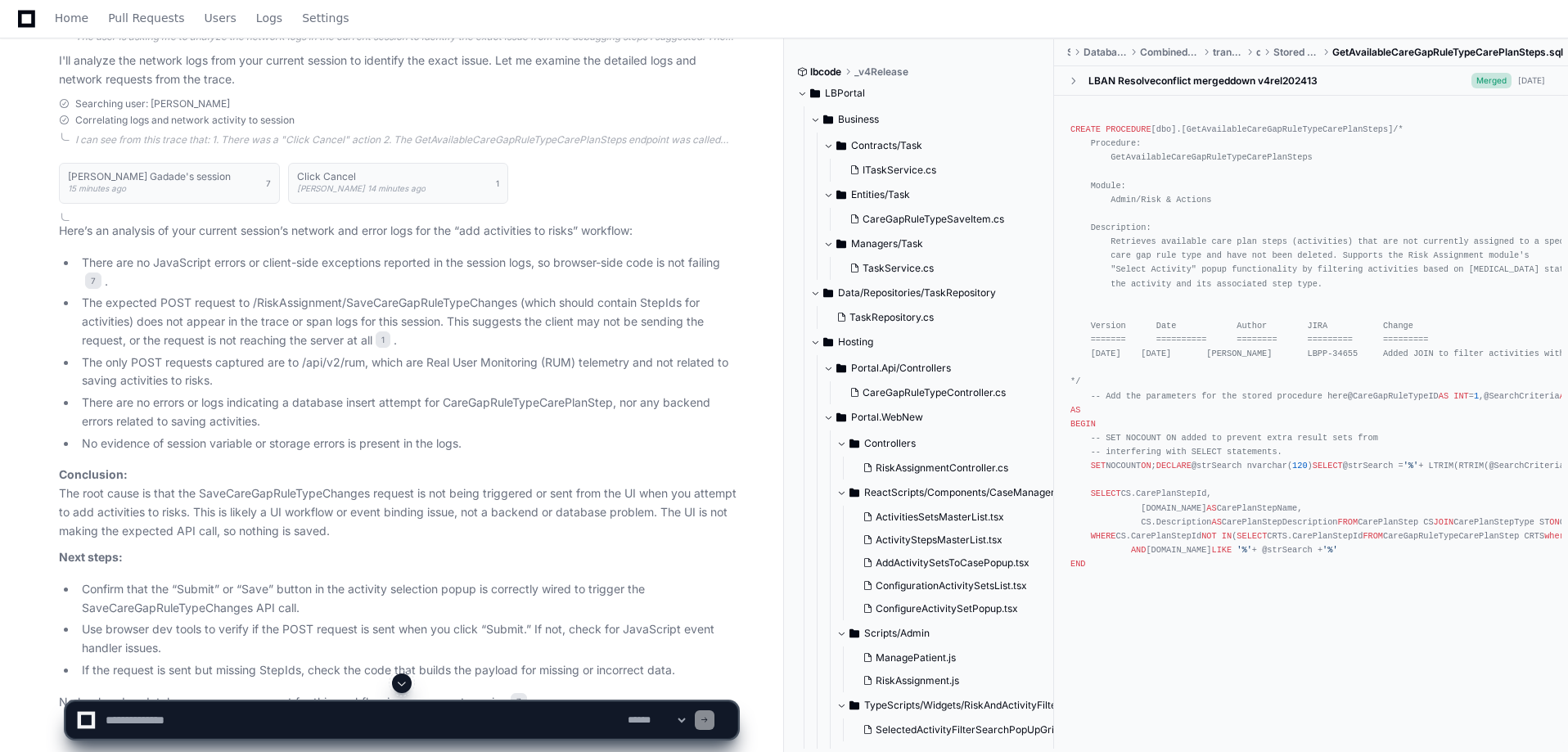
scroll to position [3754, 0]
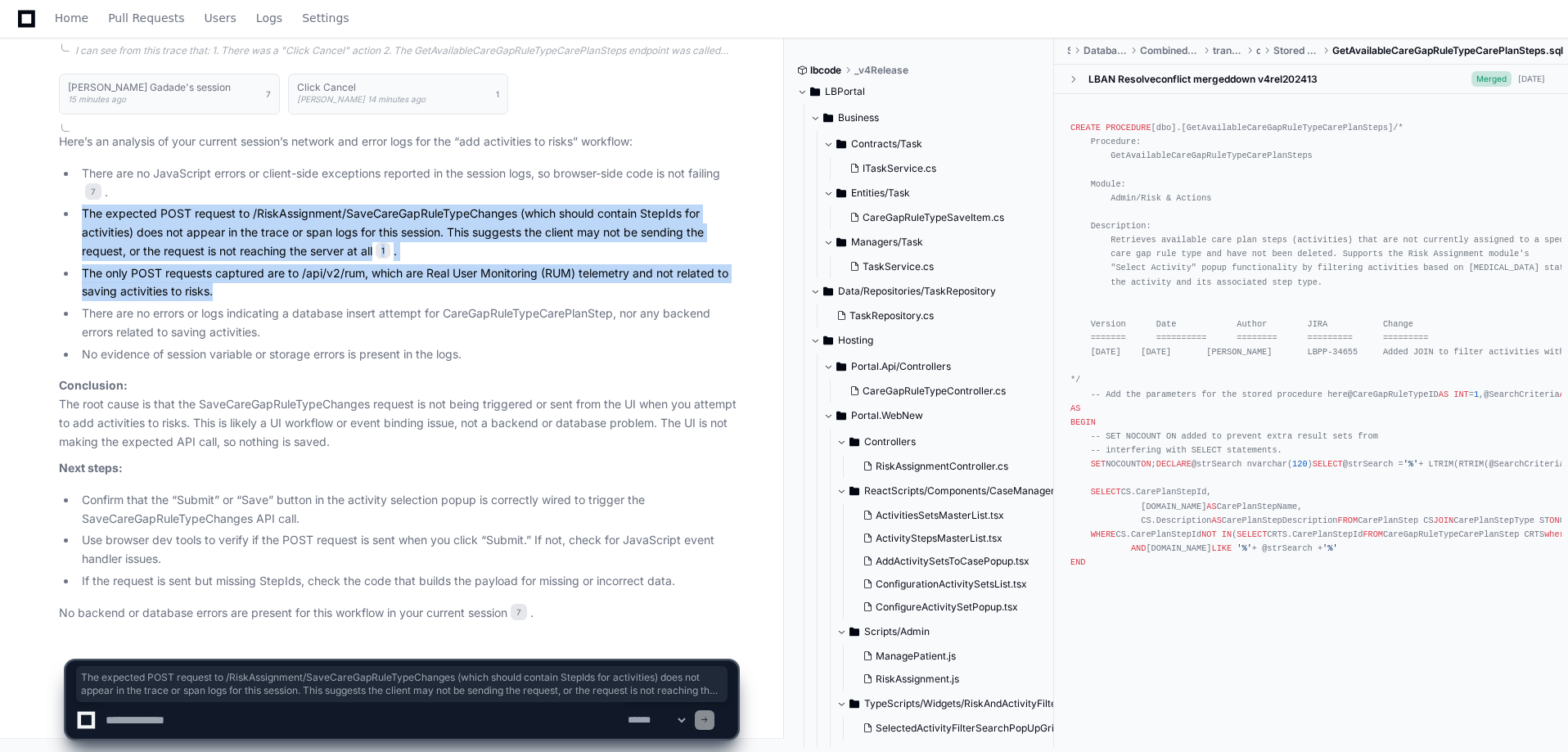
drag, startPoint x: 70, startPoint y: 207, endPoint x: 494, endPoint y: 300, distance: 434.1
click at [494, 300] on ul "There are no JavaScript errors or client-side exceptions reported in the sessio…" at bounding box center [398, 265] width 679 height 200
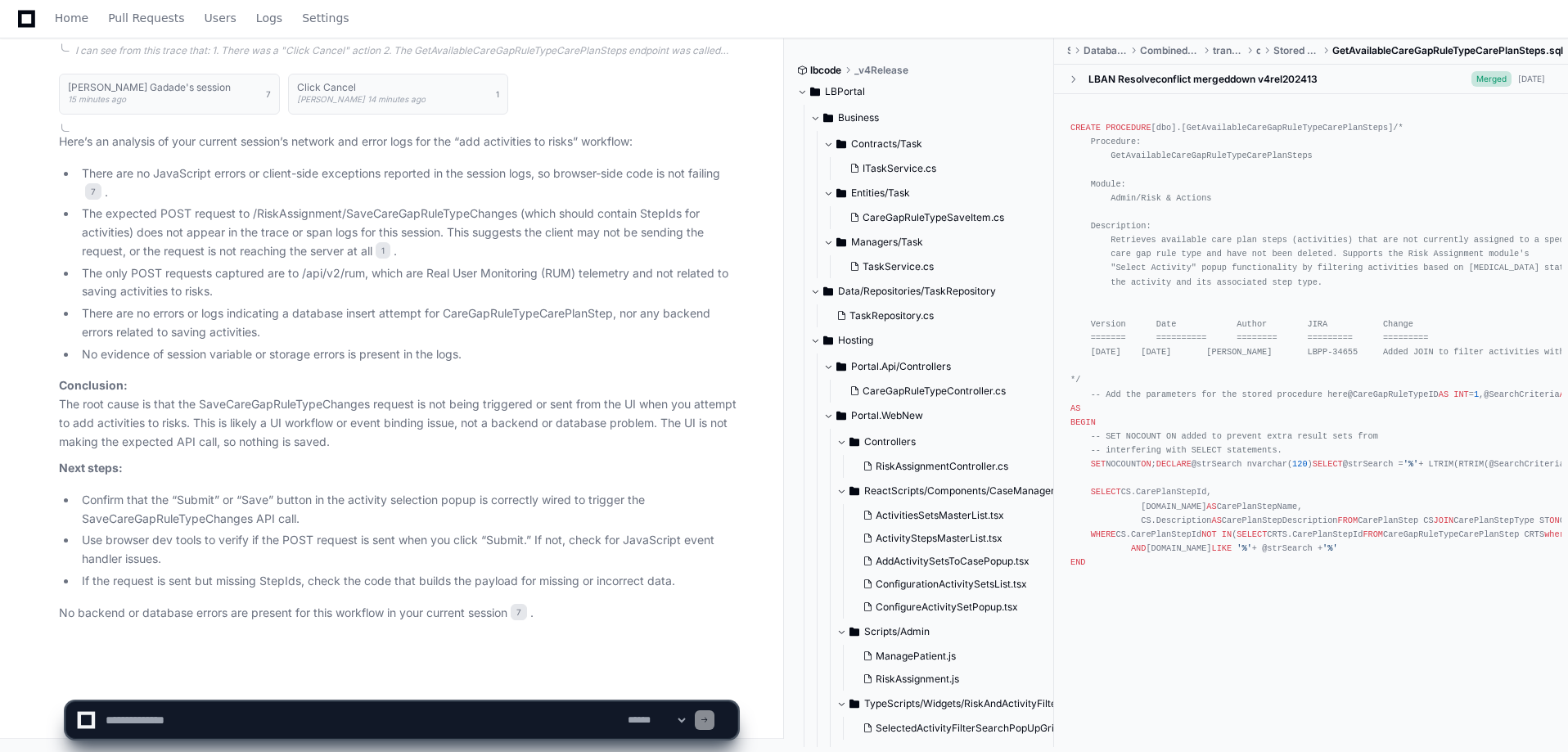
click at [306, 352] on li "No evidence of session variable or storage errors is present in the logs." at bounding box center [407, 355] width 661 height 19
click at [29, 482] on div "[PERSON_NAME] Gadade's session 15 minutes ago 7 Click Cancel [PERSON_NAME] 14 m…" at bounding box center [382, 343] width 711 height 559
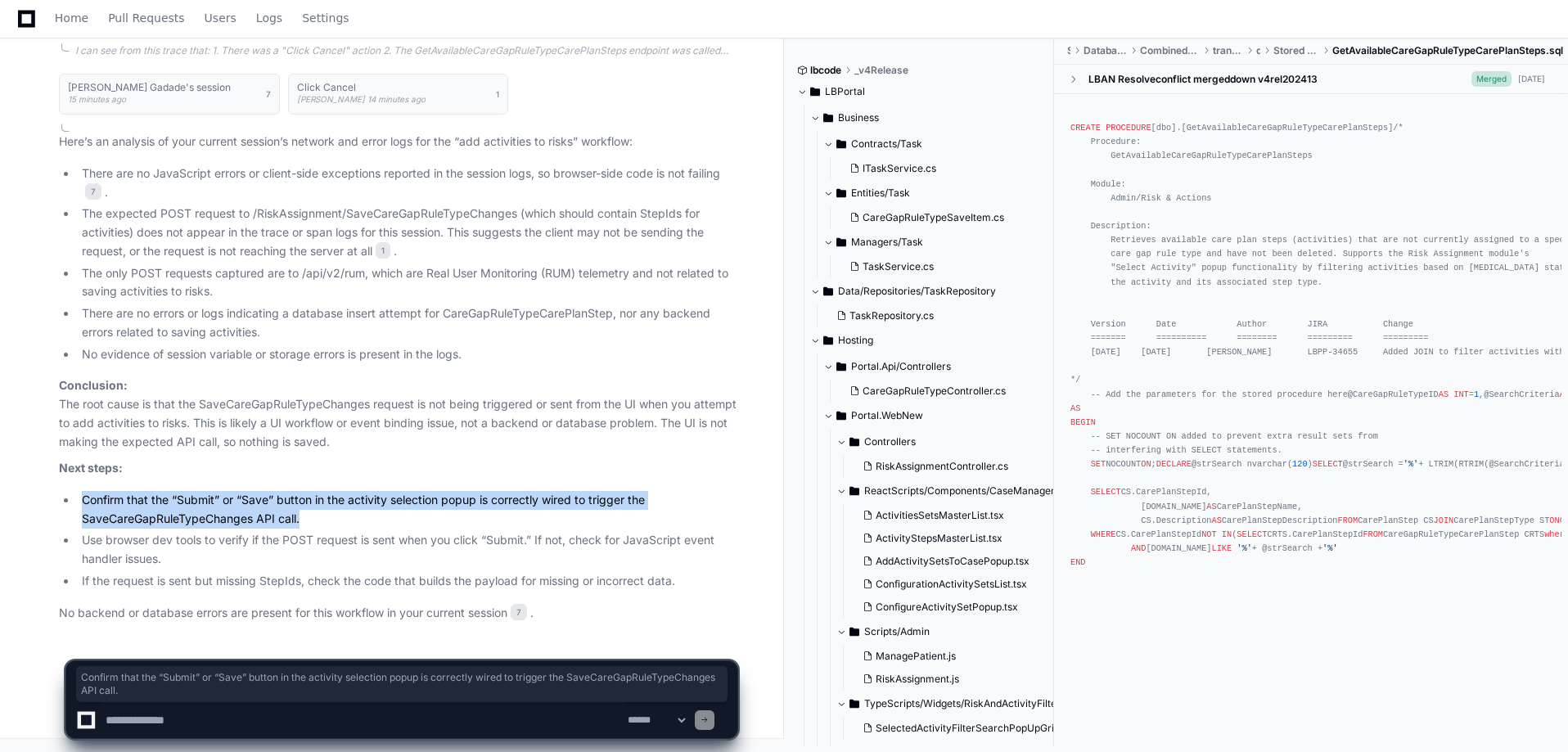
drag, startPoint x: 77, startPoint y: 498, endPoint x: 356, endPoint y: 518, distance: 279.7
click at [356, 518] on ul "Confirm that the “Submit” or “Save” button in the activity selection popup is c…" at bounding box center [398, 540] width 679 height 100
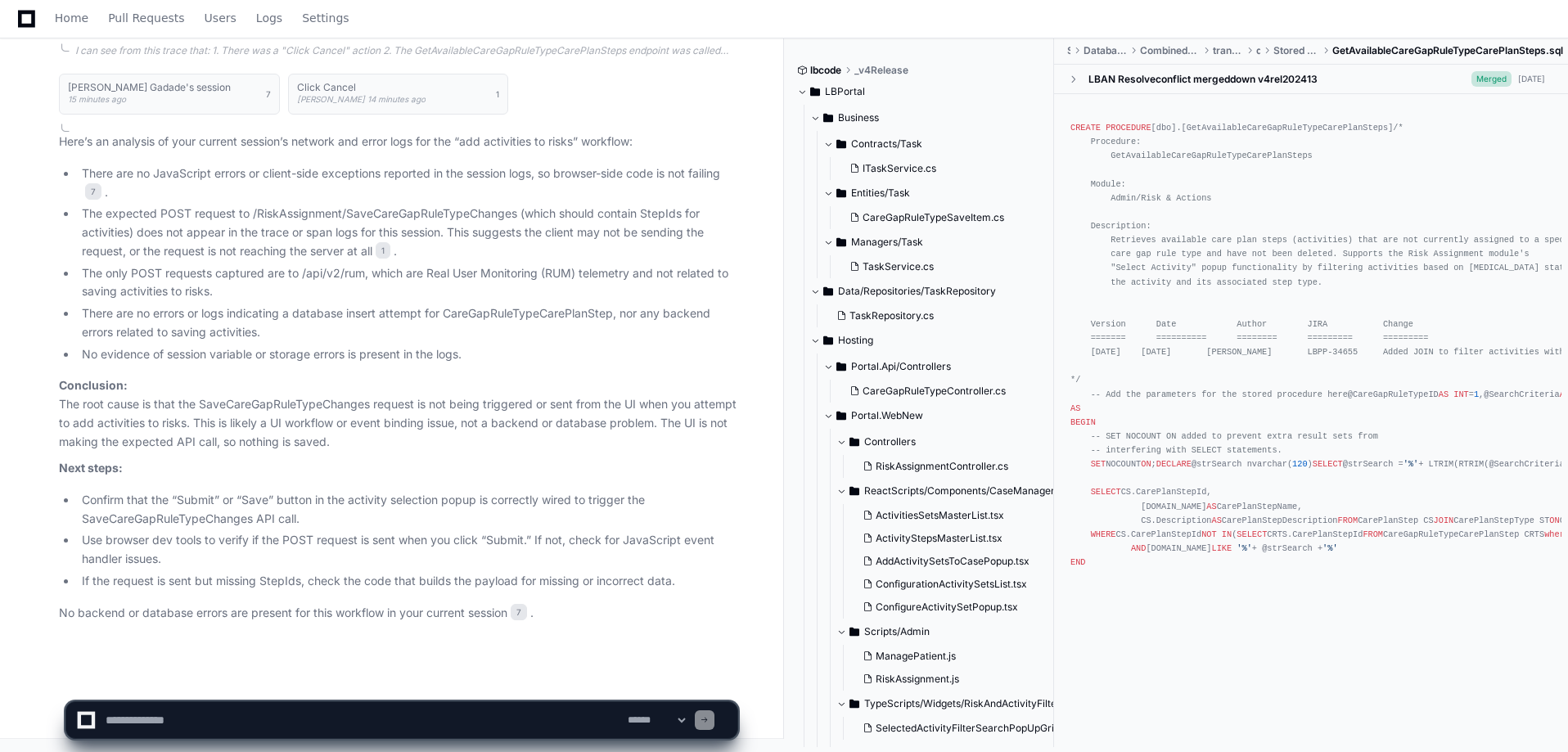
click at [392, 554] on li "Use browser dev tools to verify if the POST request is sent when you click “Sub…" at bounding box center [407, 550] width 661 height 38
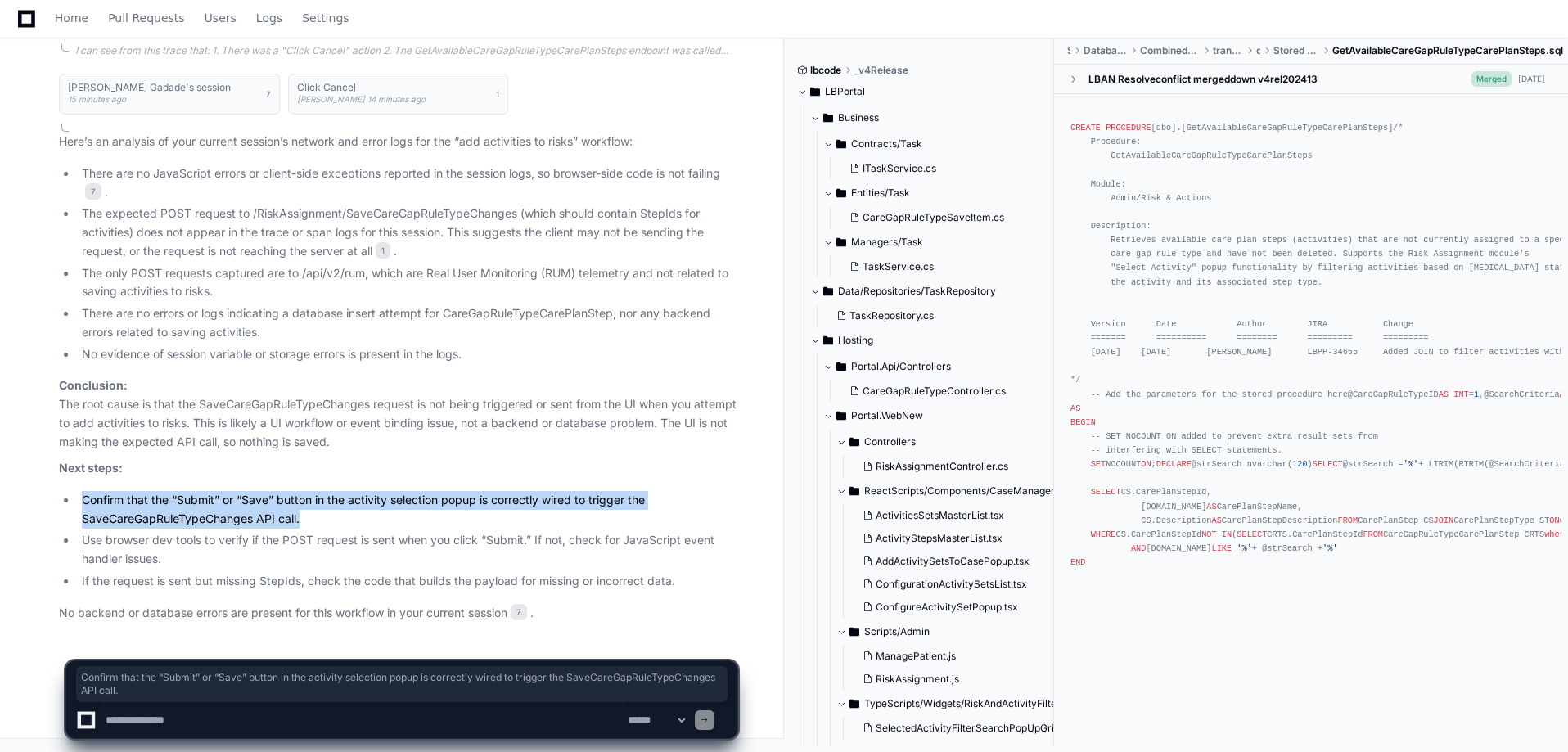
drag, startPoint x: 338, startPoint y: 523, endPoint x: 45, endPoint y: 492, distance: 294.6
click at [45, 492] on div "[PERSON_NAME] Gadade's session 15 minutes ago 7 Click Cancel [PERSON_NAME] 14 m…" at bounding box center [382, 343] width 711 height 559
drag, startPoint x: 392, startPoint y: 438, endPoint x: 232, endPoint y: 497, distance: 170.5
click at [89, 399] on p "Conclusion: The root cause is that the SaveCareGapRuleTypeChanges request is no…" at bounding box center [398, 413] width 679 height 75
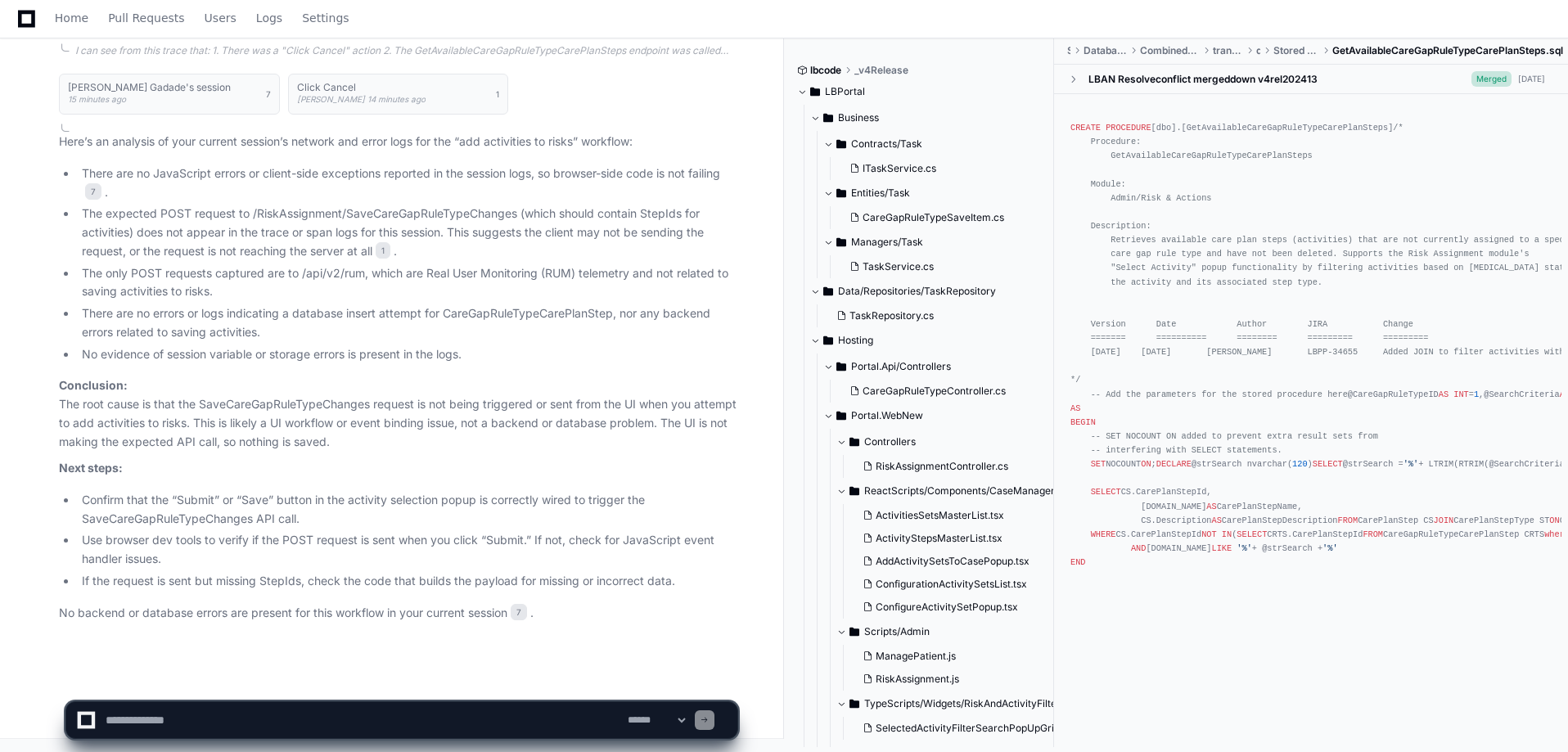
click at [326, 507] on li "Confirm that the “Submit” or “Save” button in the activity selection popup is c…" at bounding box center [407, 510] width 661 height 38
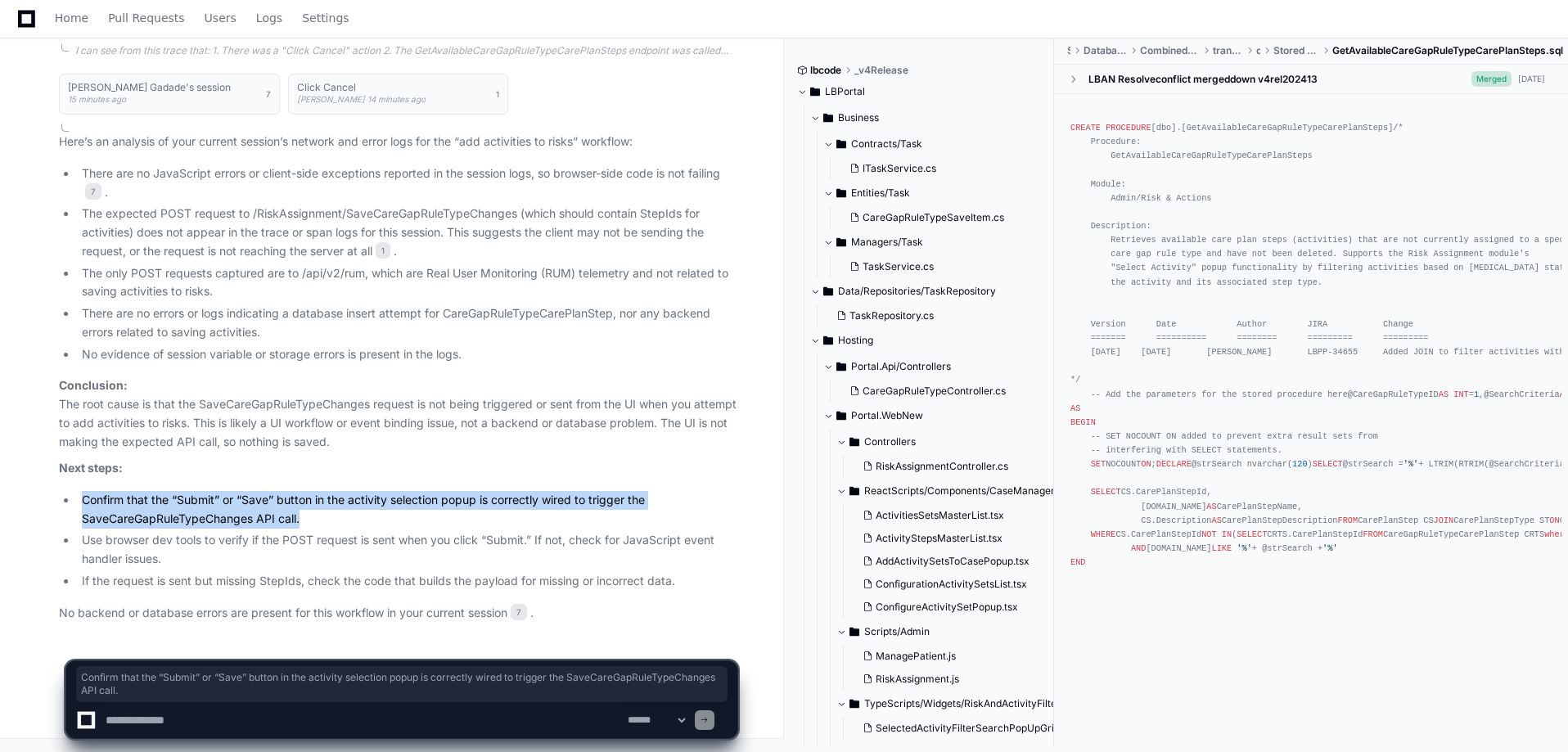
drag, startPoint x: 328, startPoint y: 523, endPoint x: 62, endPoint y: 498, distance: 267.2
click at [62, 498] on ul "Confirm that the “Submit” or “Save” button in the activity selection popup is c…" at bounding box center [398, 540] width 679 height 100
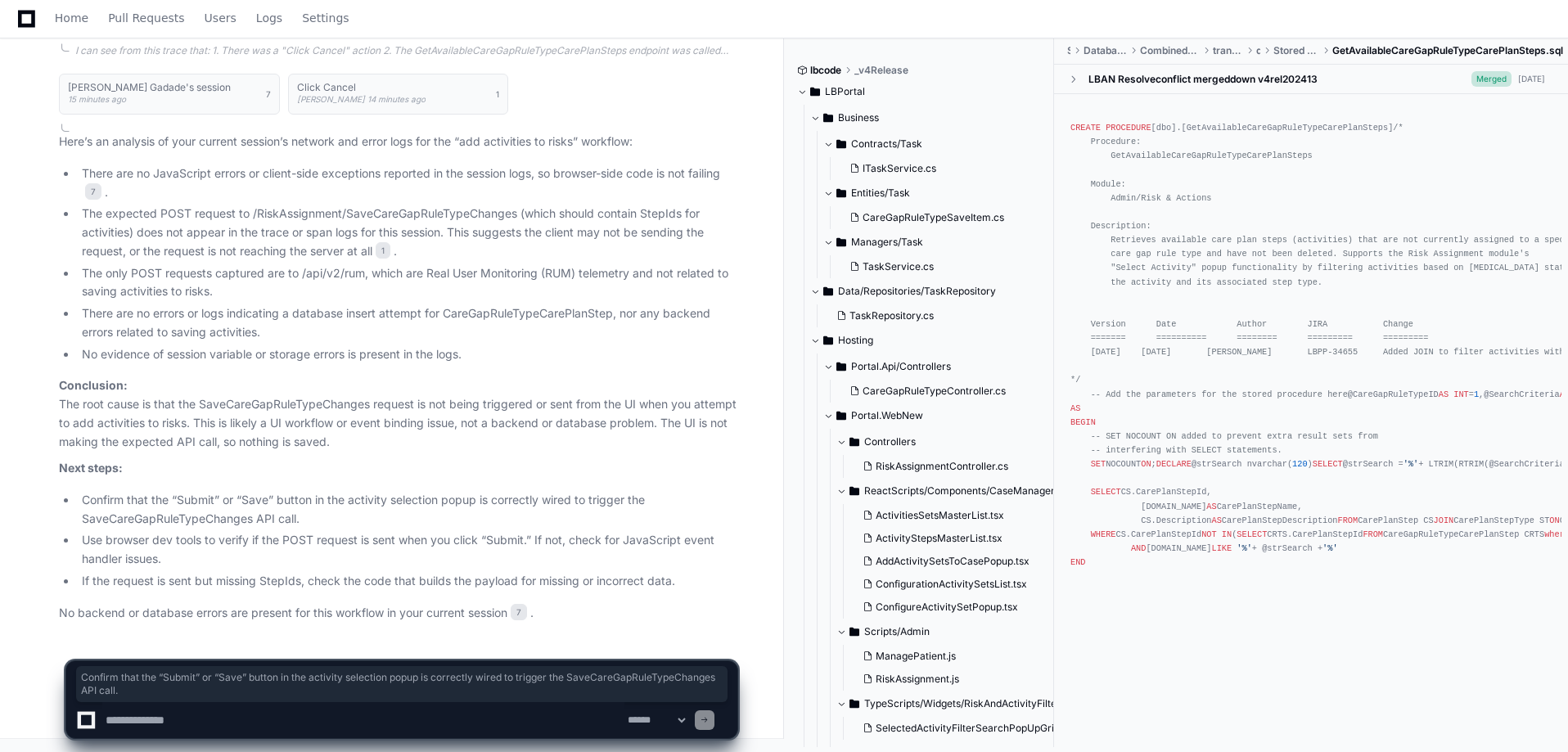
click at [149, 544] on li "Use browser dev tools to verify if the POST request is sent when you click “Sub…" at bounding box center [407, 550] width 661 height 38
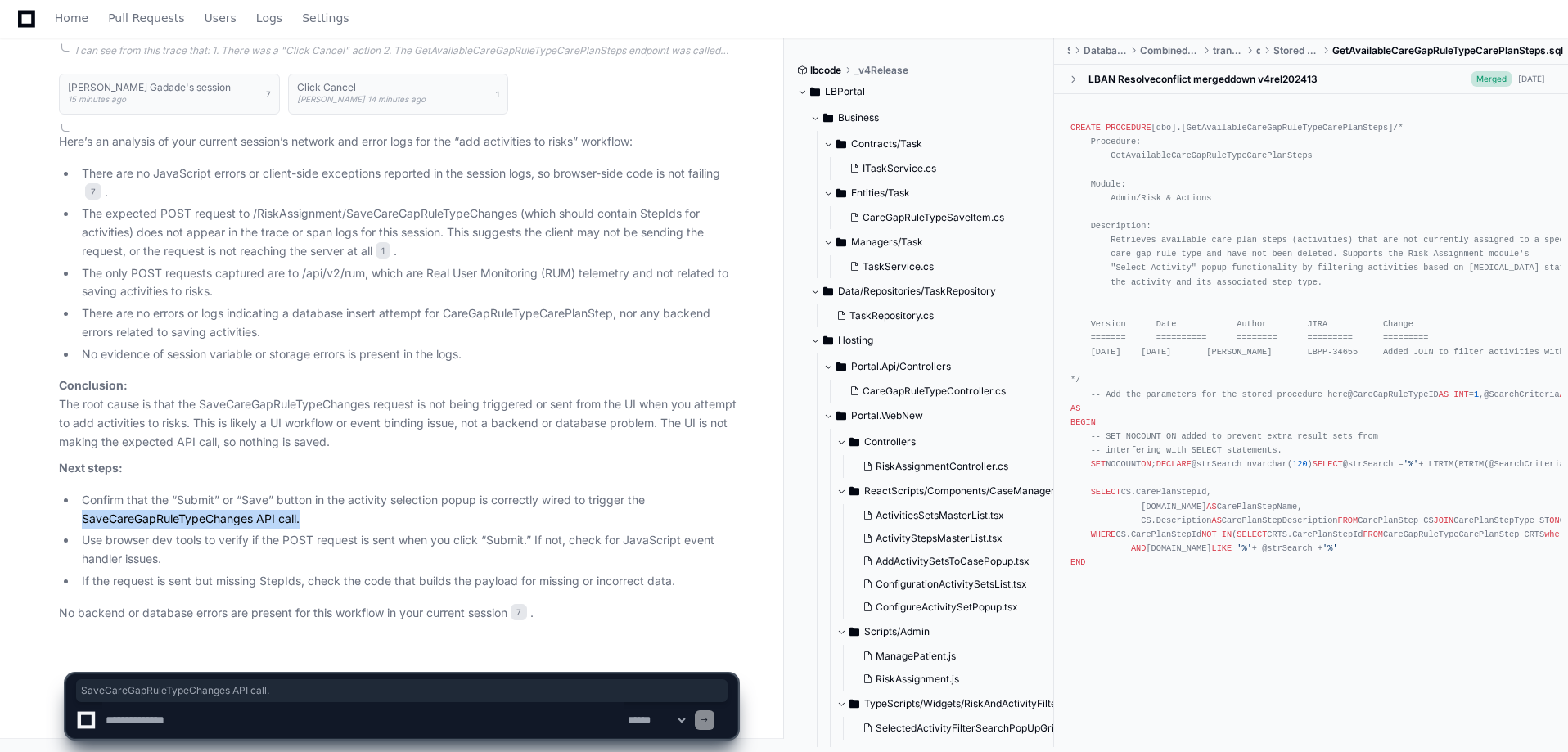
drag, startPoint x: 74, startPoint y: 518, endPoint x: 314, endPoint y: 521, distance: 240.0
click at [314, 521] on ul "Confirm that the “Submit” or “Save” button in the activity selection popup is c…" at bounding box center [398, 540] width 679 height 100
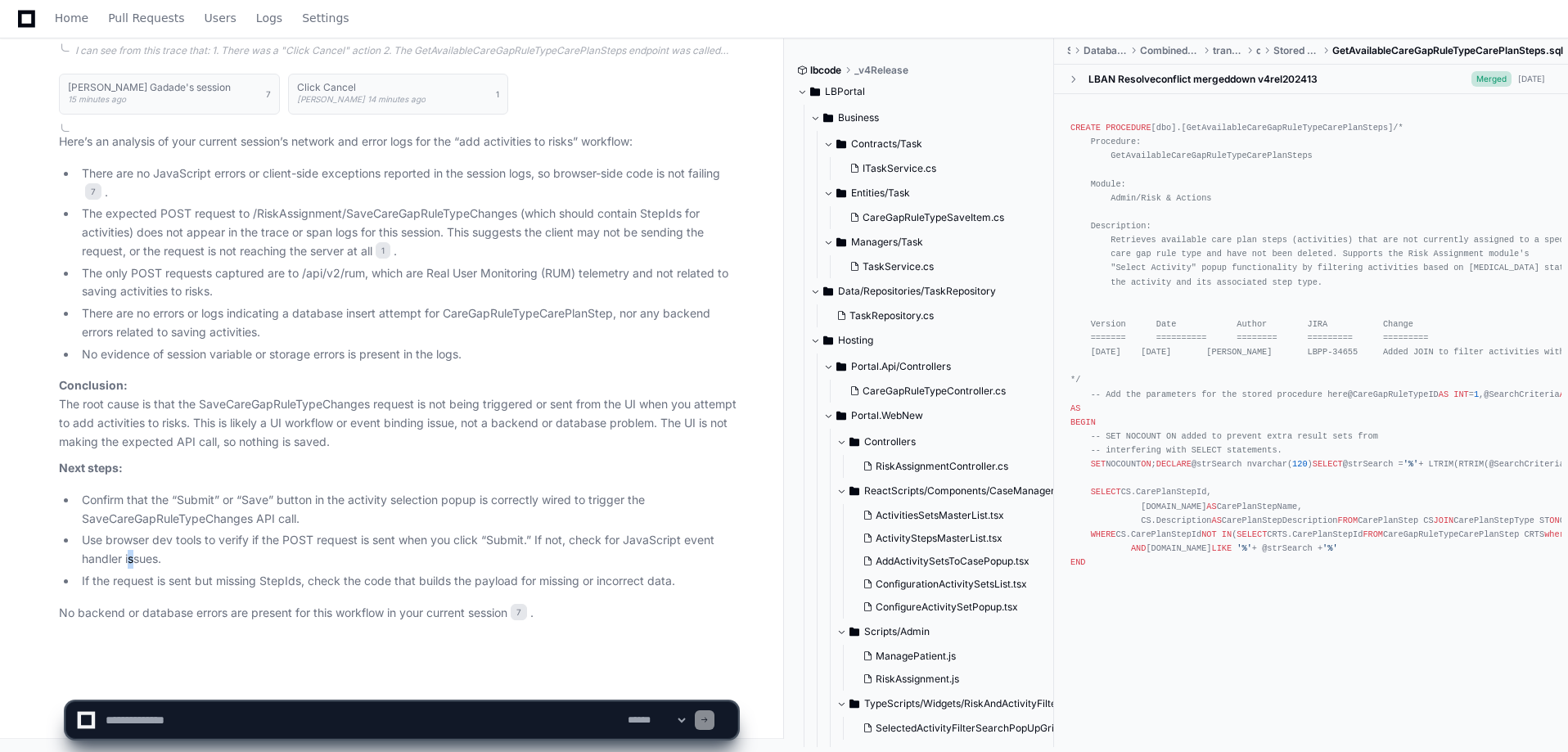
click at [128, 560] on li "Use browser dev tools to verify if the POST request is sent when you click “Sub…" at bounding box center [407, 550] width 661 height 38
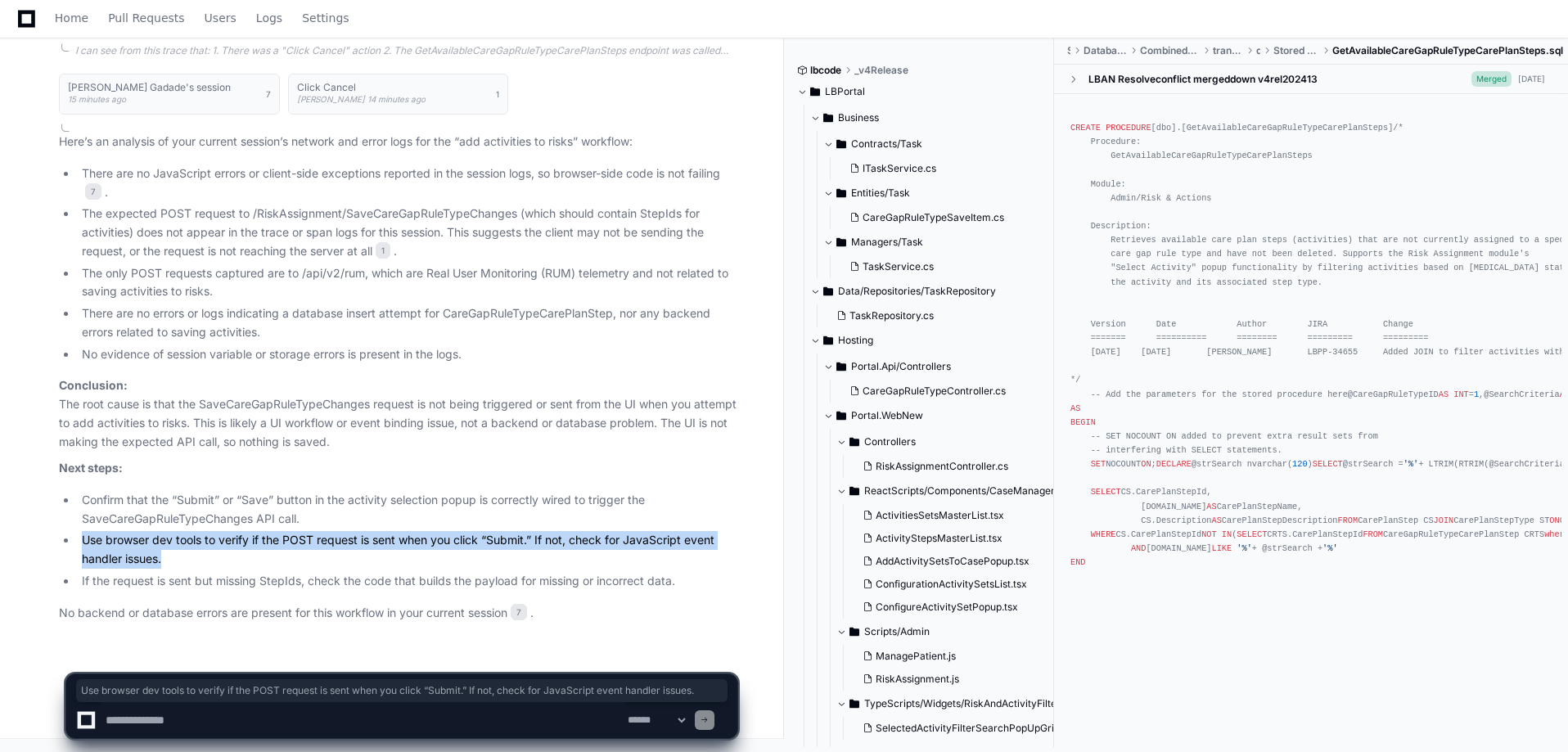
drag, startPoint x: 77, startPoint y: 540, endPoint x: 329, endPoint y: 553, distance: 252.3
click at [329, 553] on li "Use browser dev tools to verify if the POST request is sent when you click “Sub…" at bounding box center [407, 550] width 661 height 38
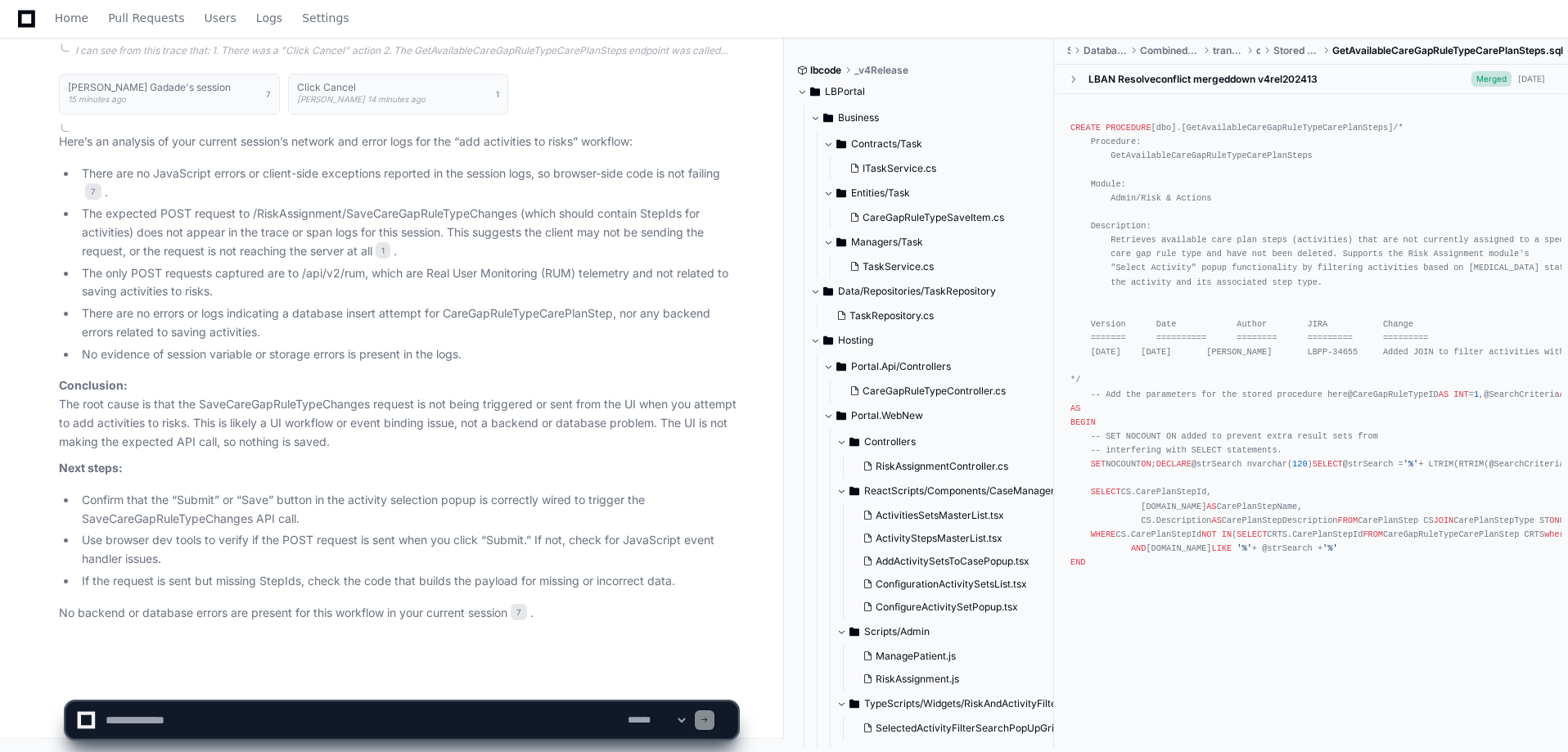
click at [166, 584] on li "If the request is sent but missing StepIds, check the code that builds the payl…" at bounding box center [407, 581] width 661 height 19
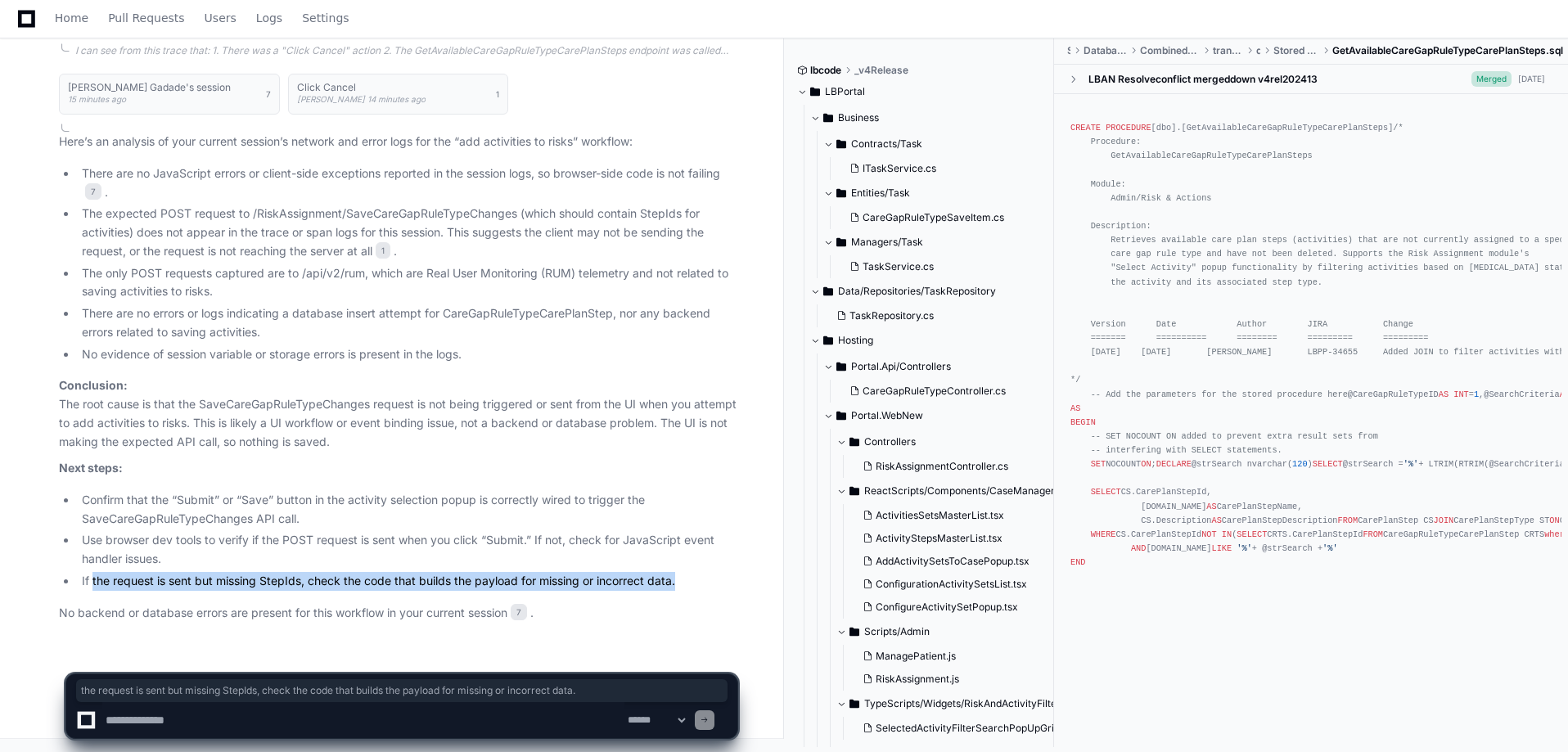
drag, startPoint x: 94, startPoint y: 584, endPoint x: 689, endPoint y: 573, distance: 595.1
click at [689, 573] on li "If the request is sent but missing StepIds, check the code that builds the payl…" at bounding box center [407, 581] width 661 height 19
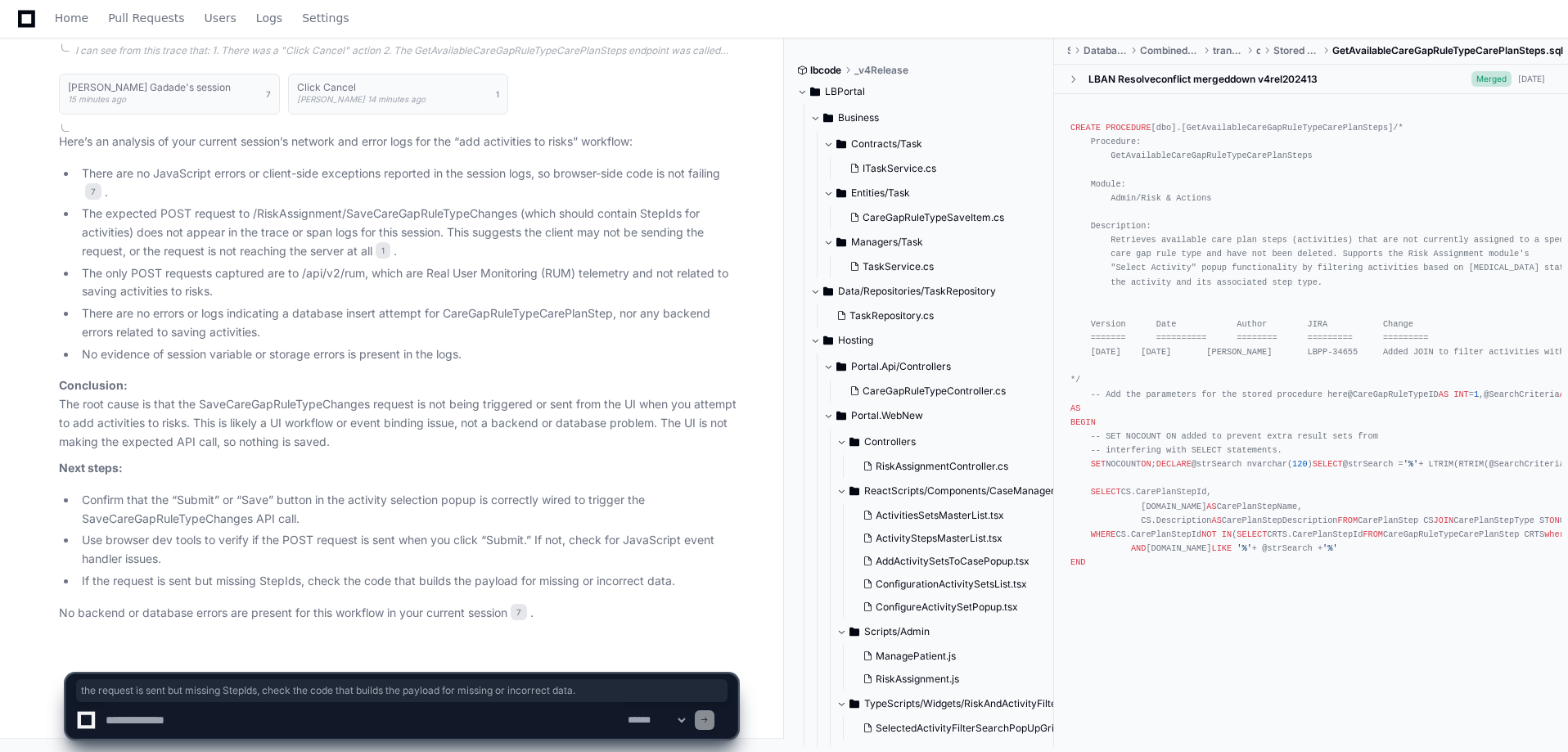
click at [161, 729] on textarea at bounding box center [364, 720] width 522 height 36
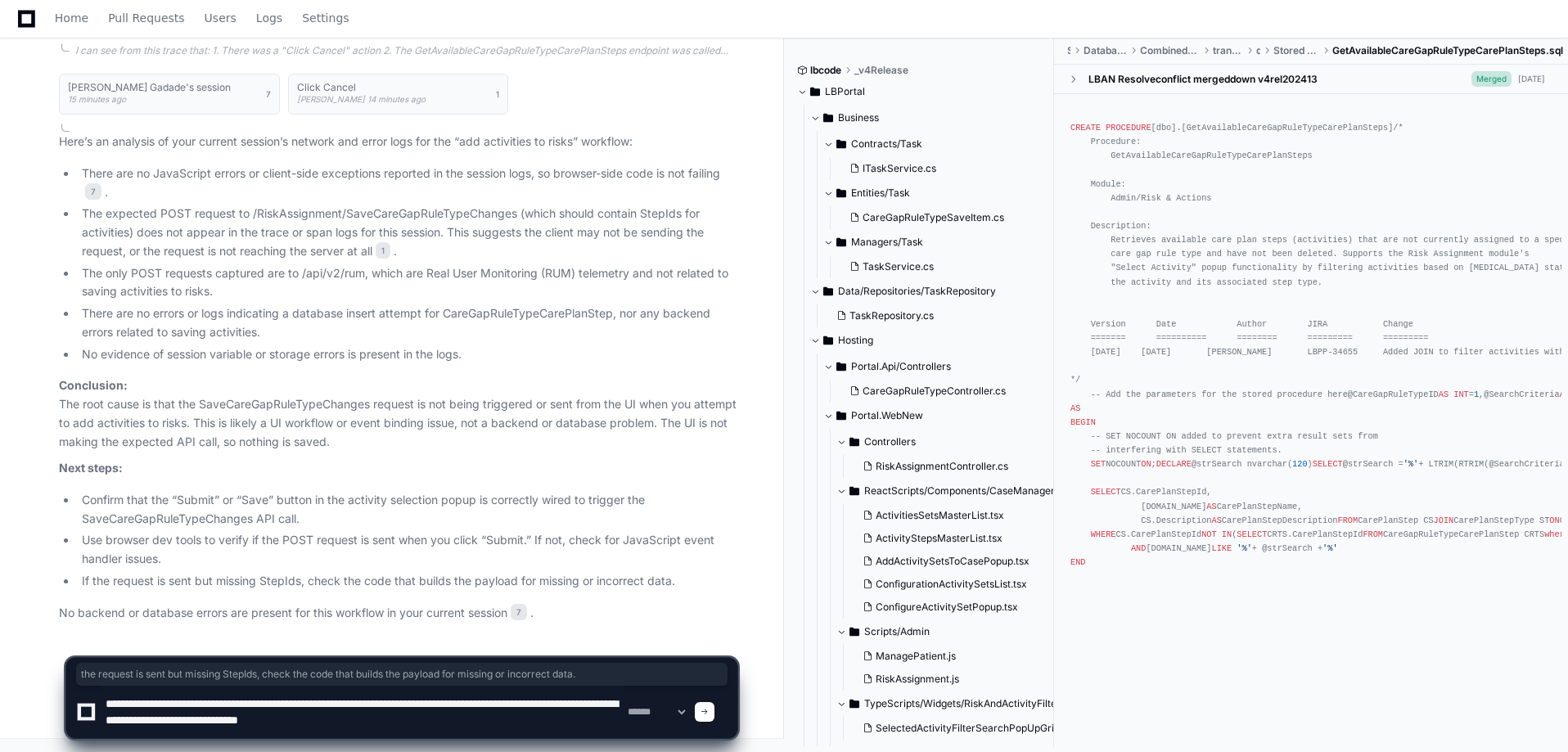
click at [326, 718] on textarea at bounding box center [364, 712] width 522 height 52
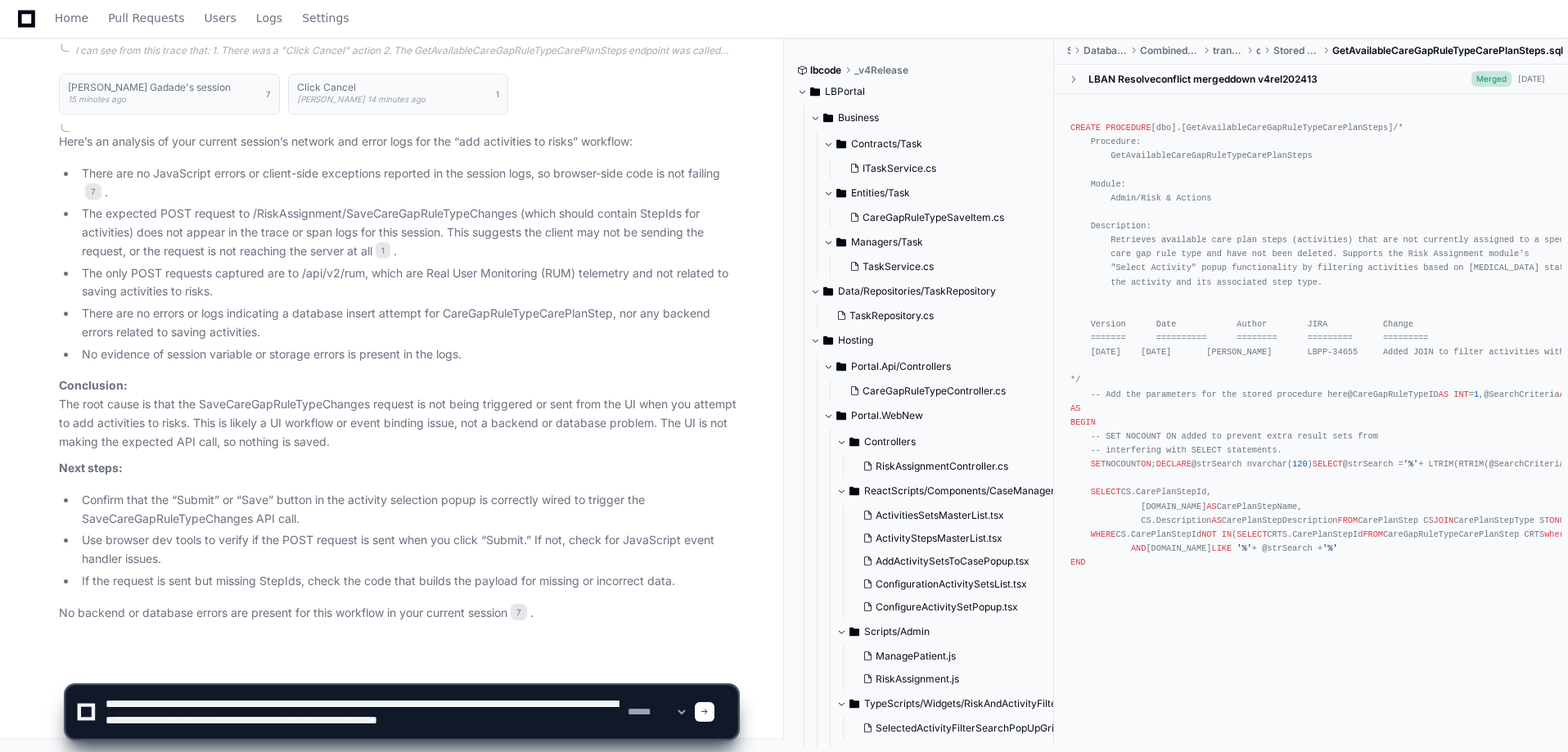
click at [226, 514] on li "Confirm that the “Submit” or “Save” button in the activity selection popup is c…" at bounding box center [407, 510] width 661 height 38
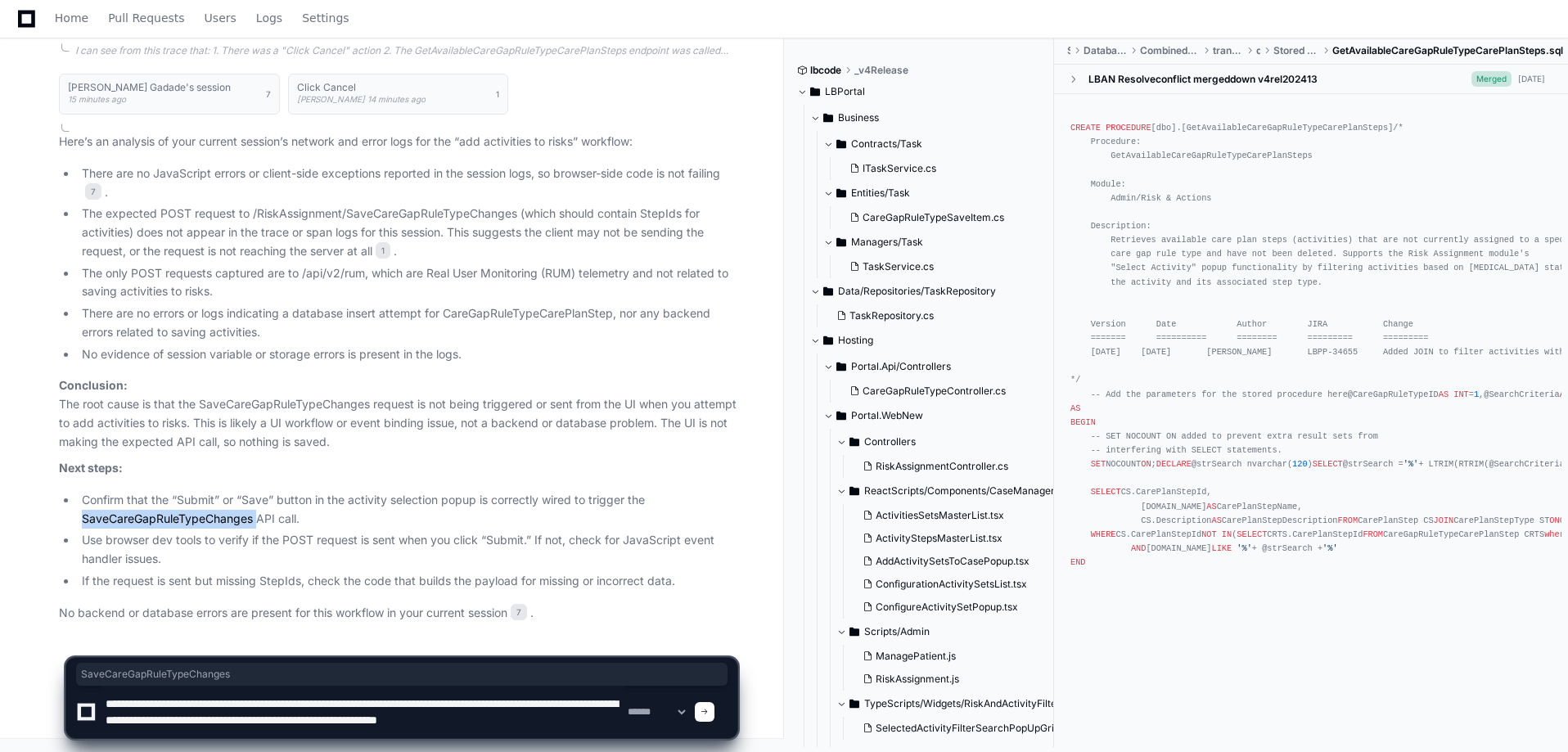
click at [226, 514] on li "Confirm that the “Submit” or “Save” button in the activity selection popup is c…" at bounding box center [407, 510] width 661 height 38
copy li "SaveCareGapRuleTypeChanges"
click at [602, 725] on textarea at bounding box center [364, 712] width 522 height 52
paste textarea "**********"
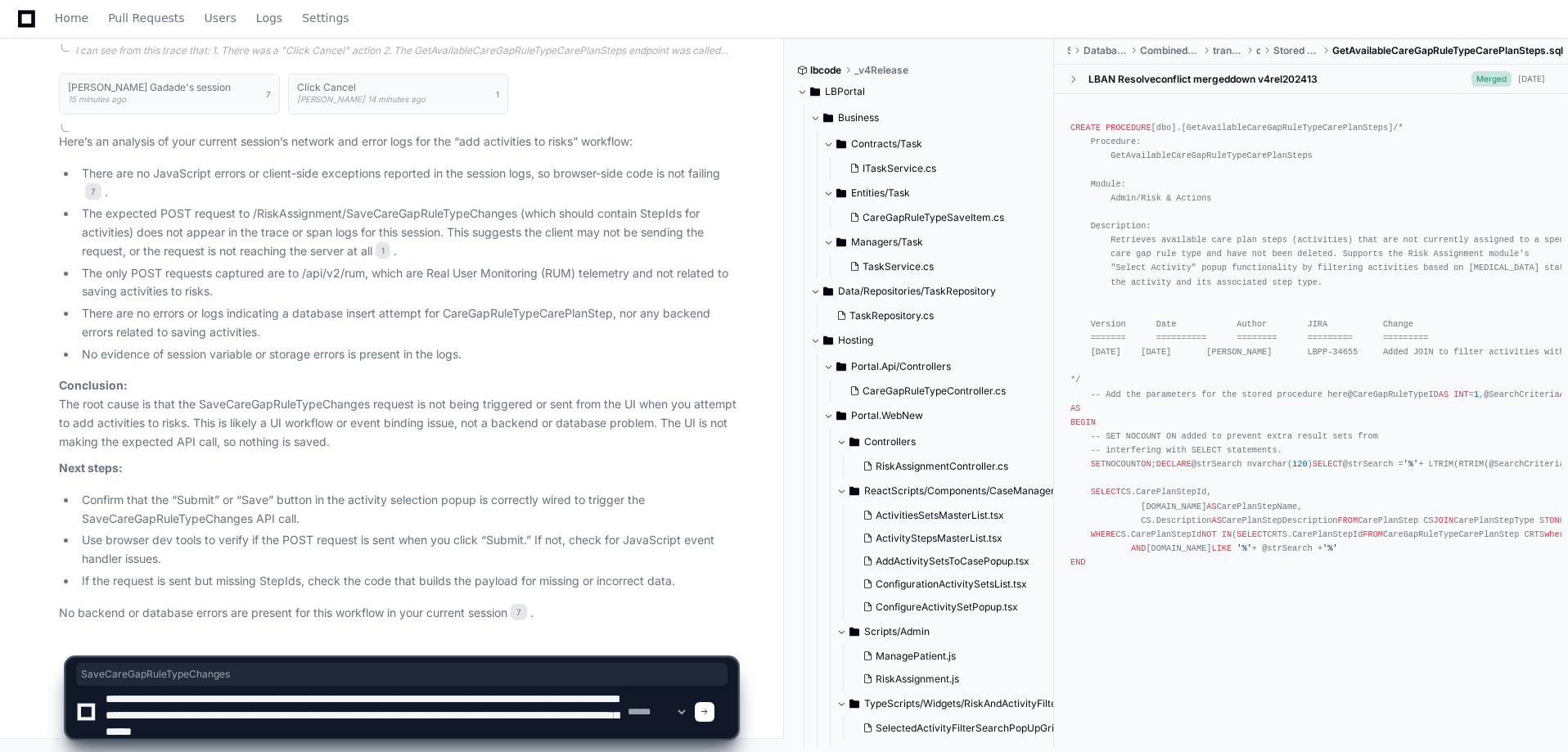
type textarea "**********"
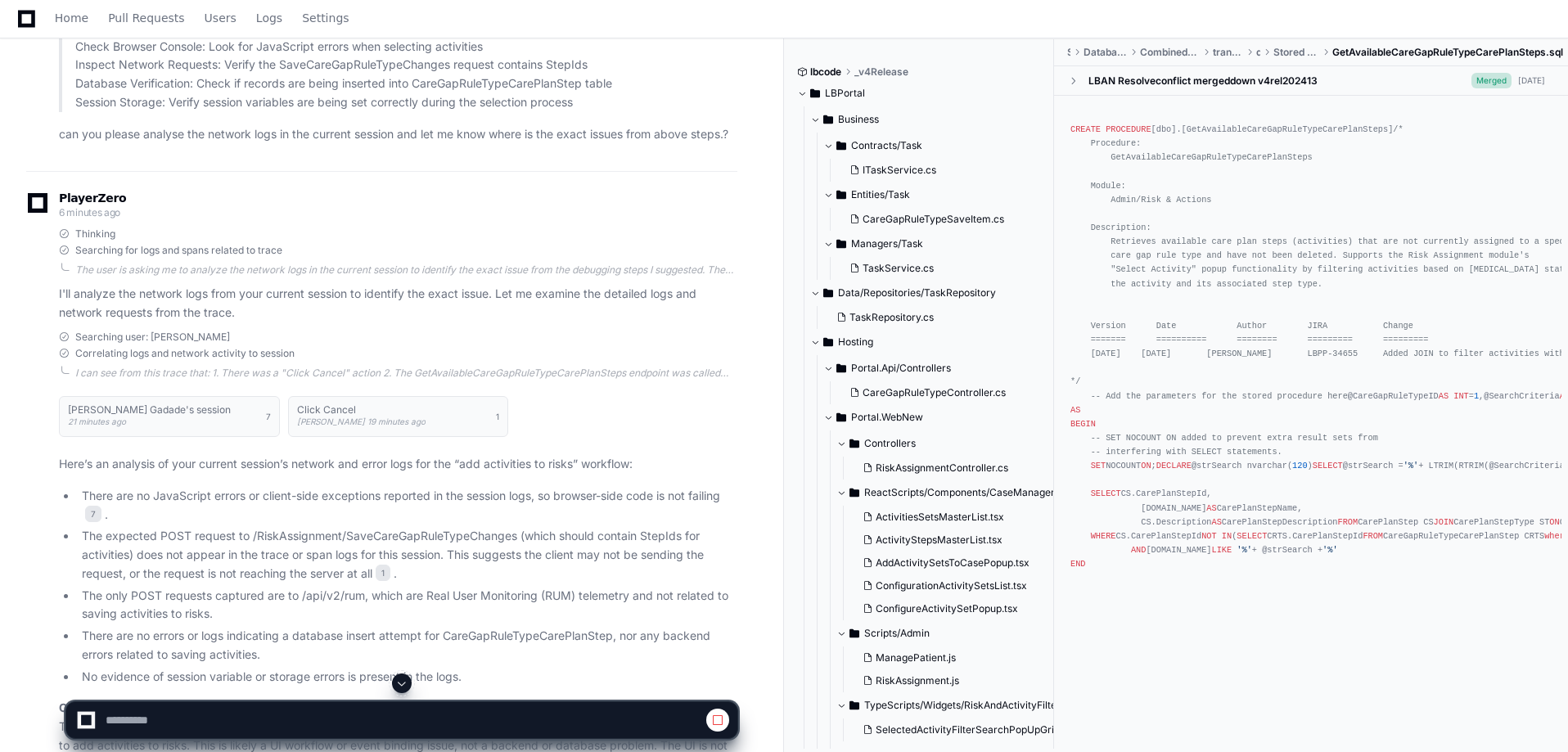
scroll to position [3848, 0]
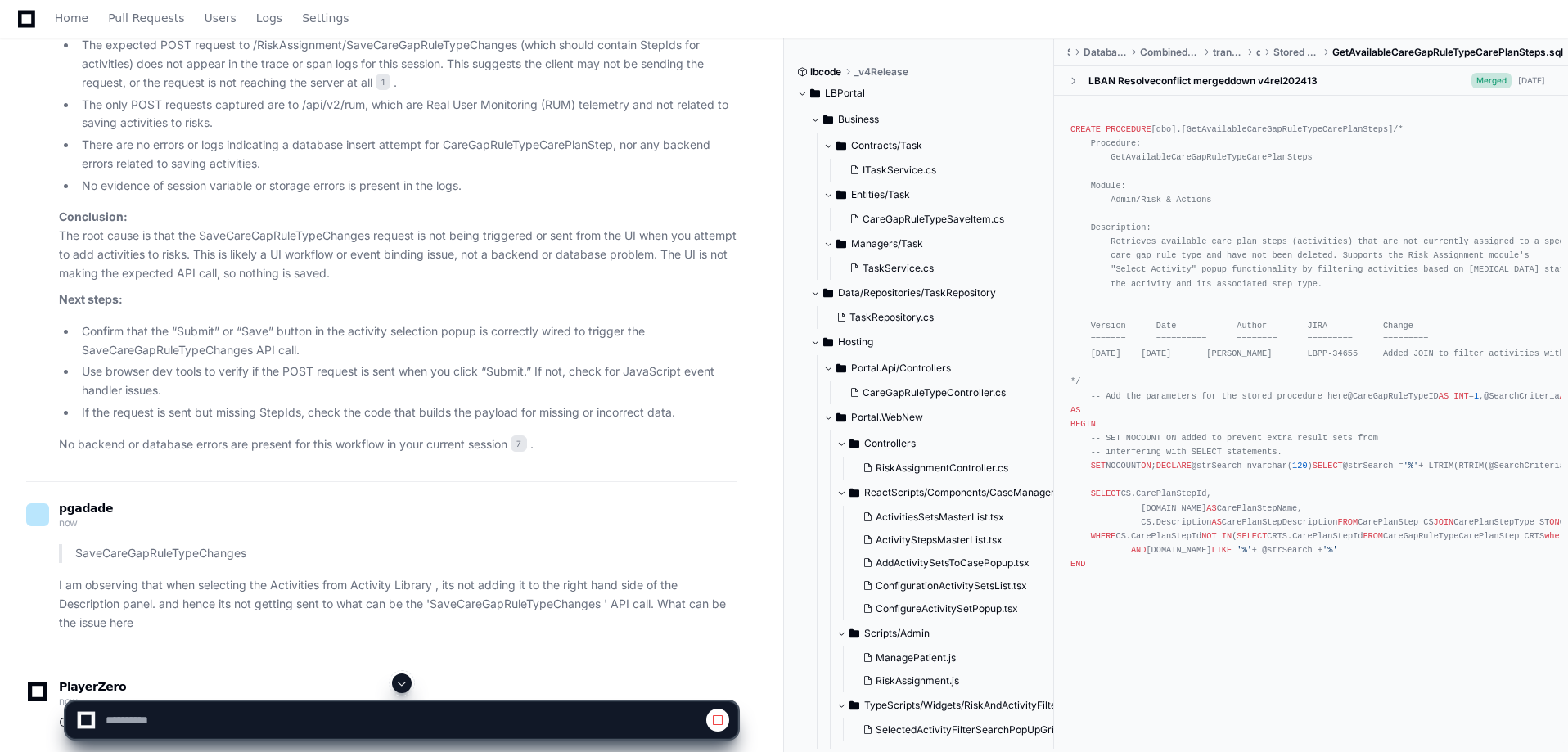
click at [396, 680] on span at bounding box center [401, 684] width 14 height 14
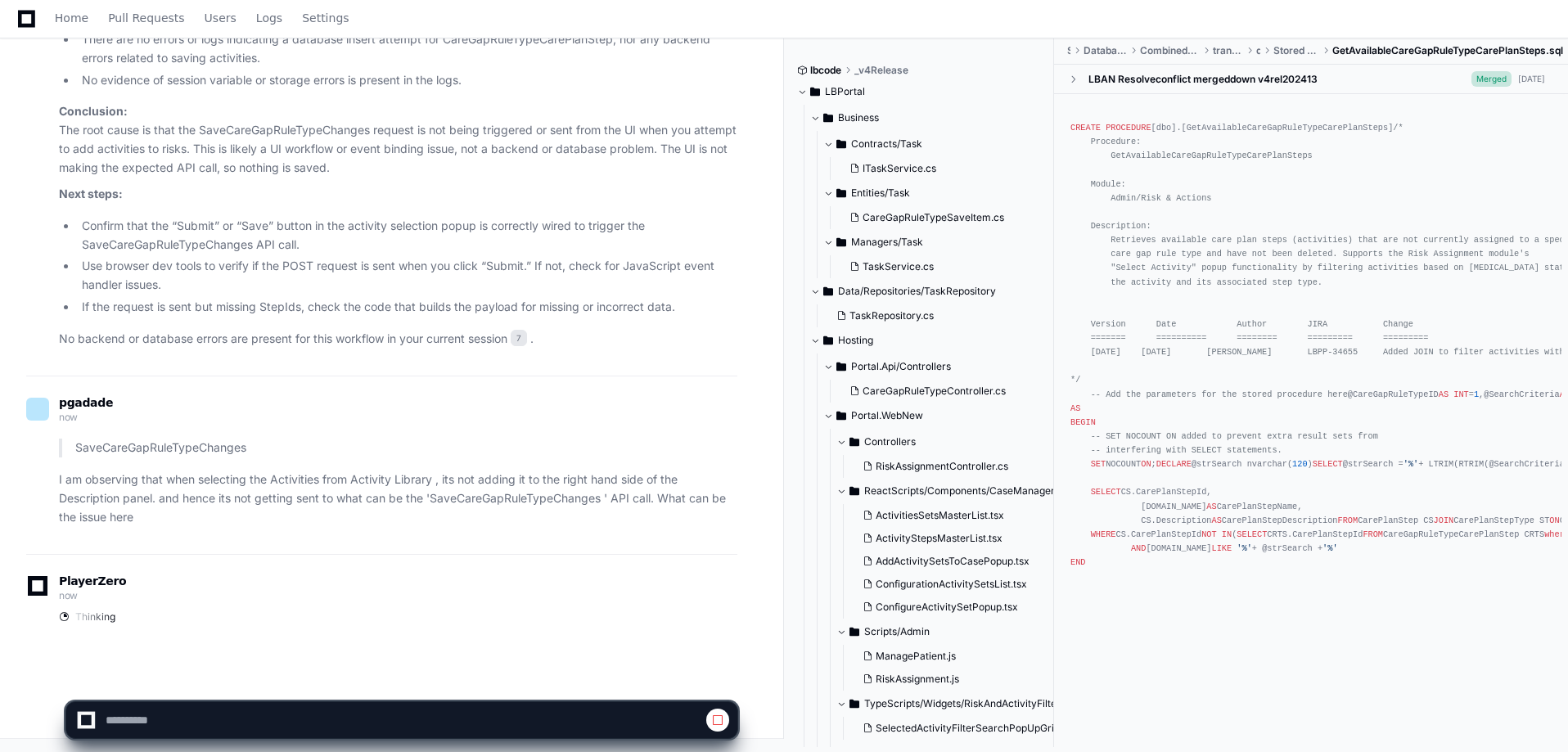
scroll to position [0, 0]
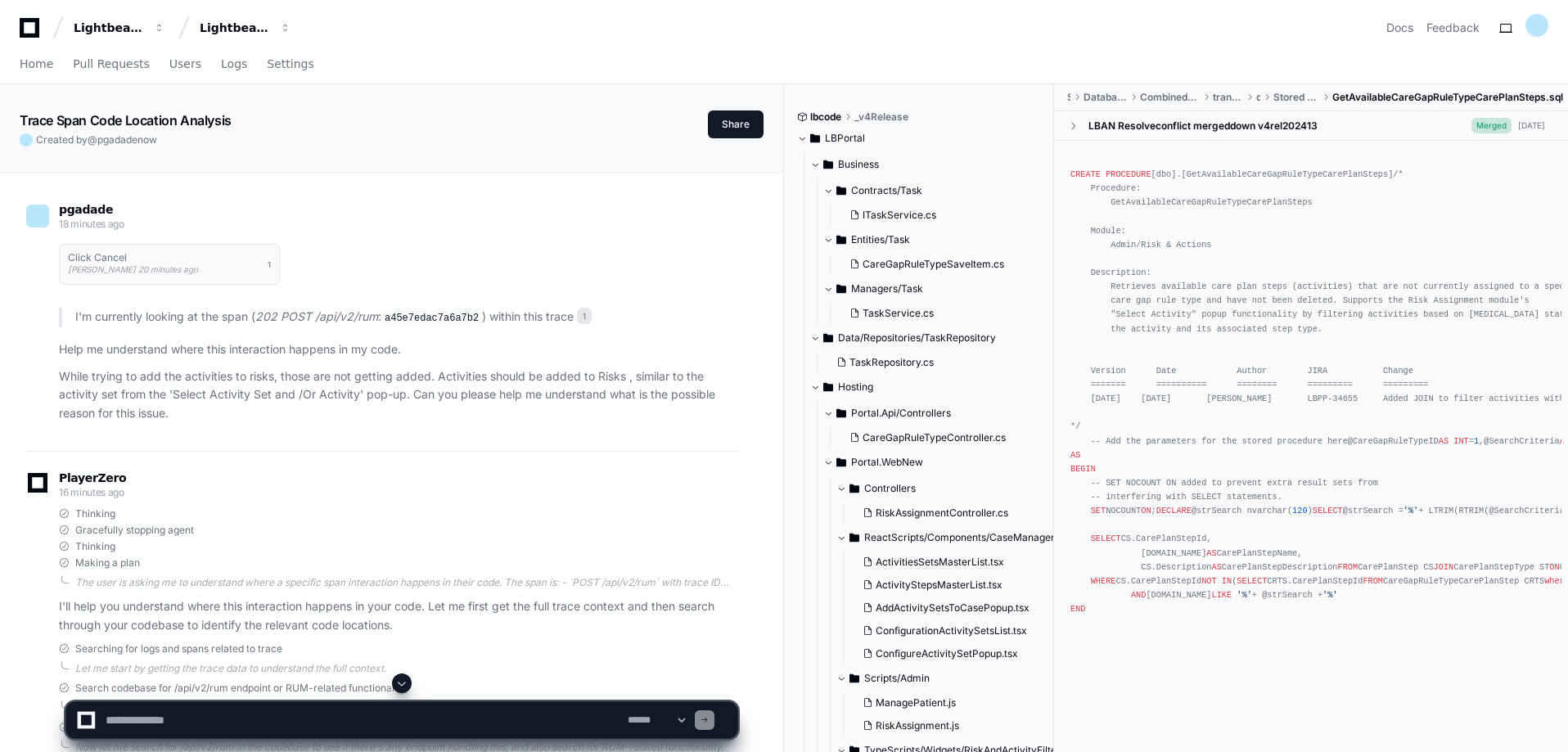
click at [400, 675] on button at bounding box center [401, 684] width 20 height 20
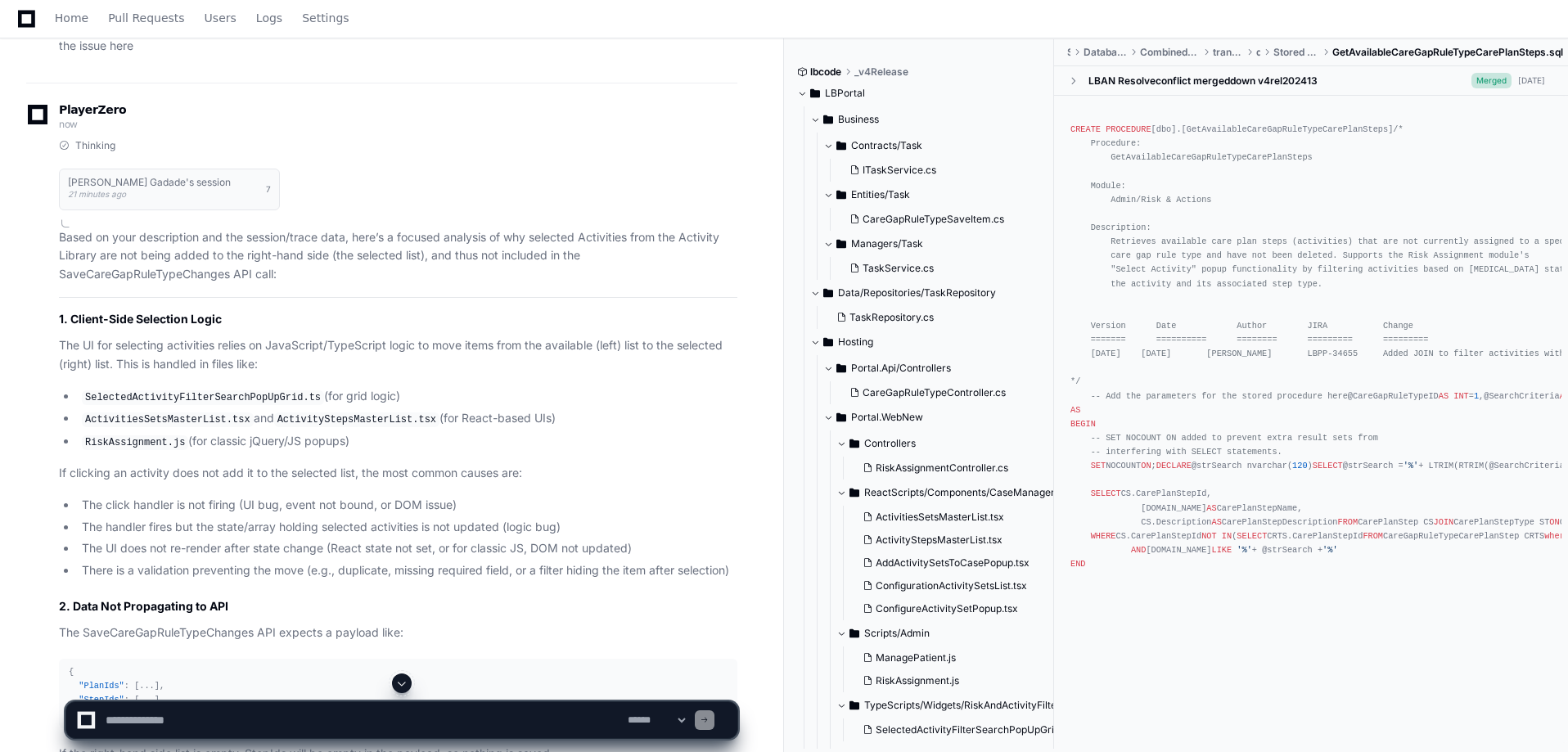
scroll to position [4589, 0]
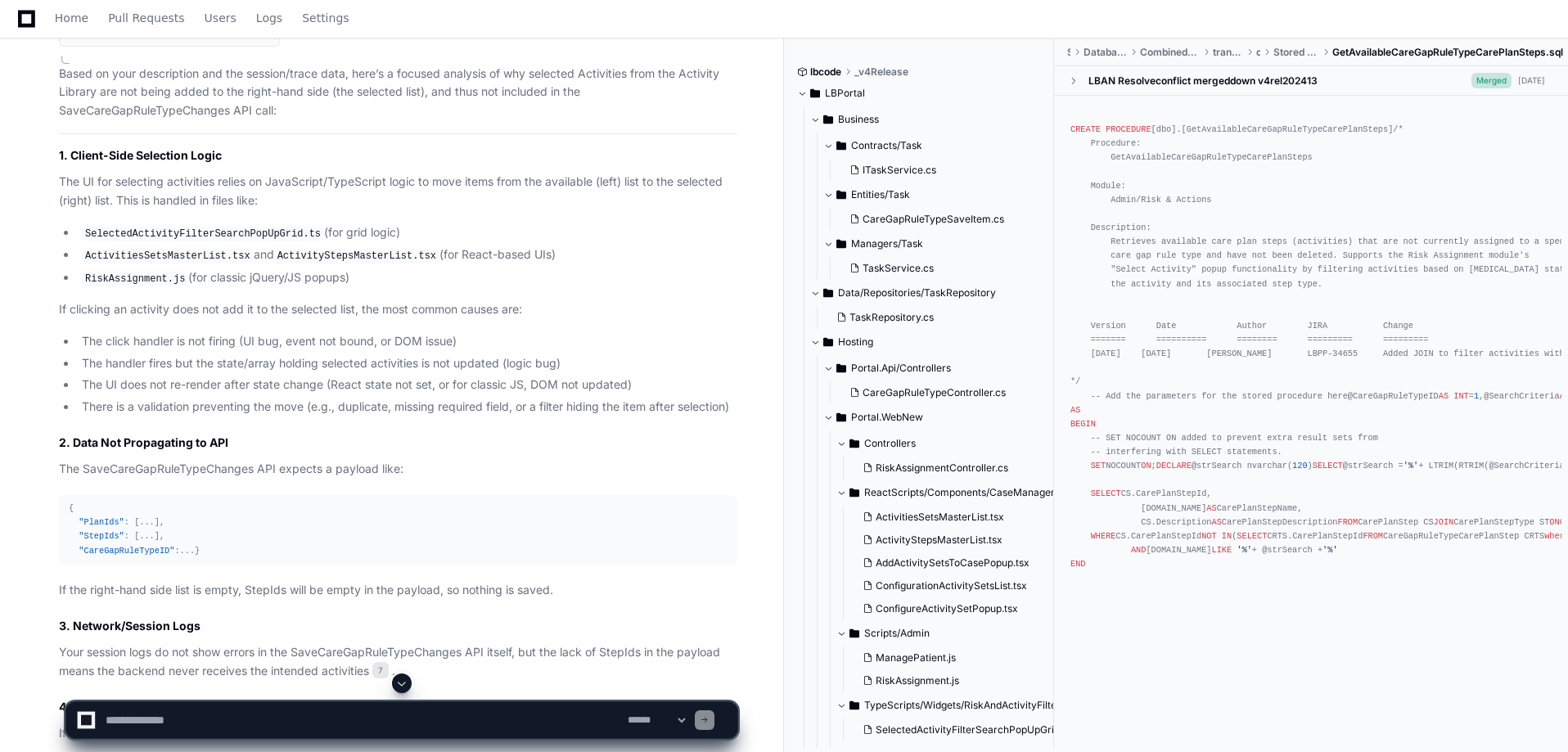
drag, startPoint x: 469, startPoint y: 113, endPoint x: 474, endPoint y: 123, distance: 11.2
click at [474, 56] on div "[PERSON_NAME] Gadade's session 21 minutes ago 7" at bounding box center [398, 25] width 679 height 60
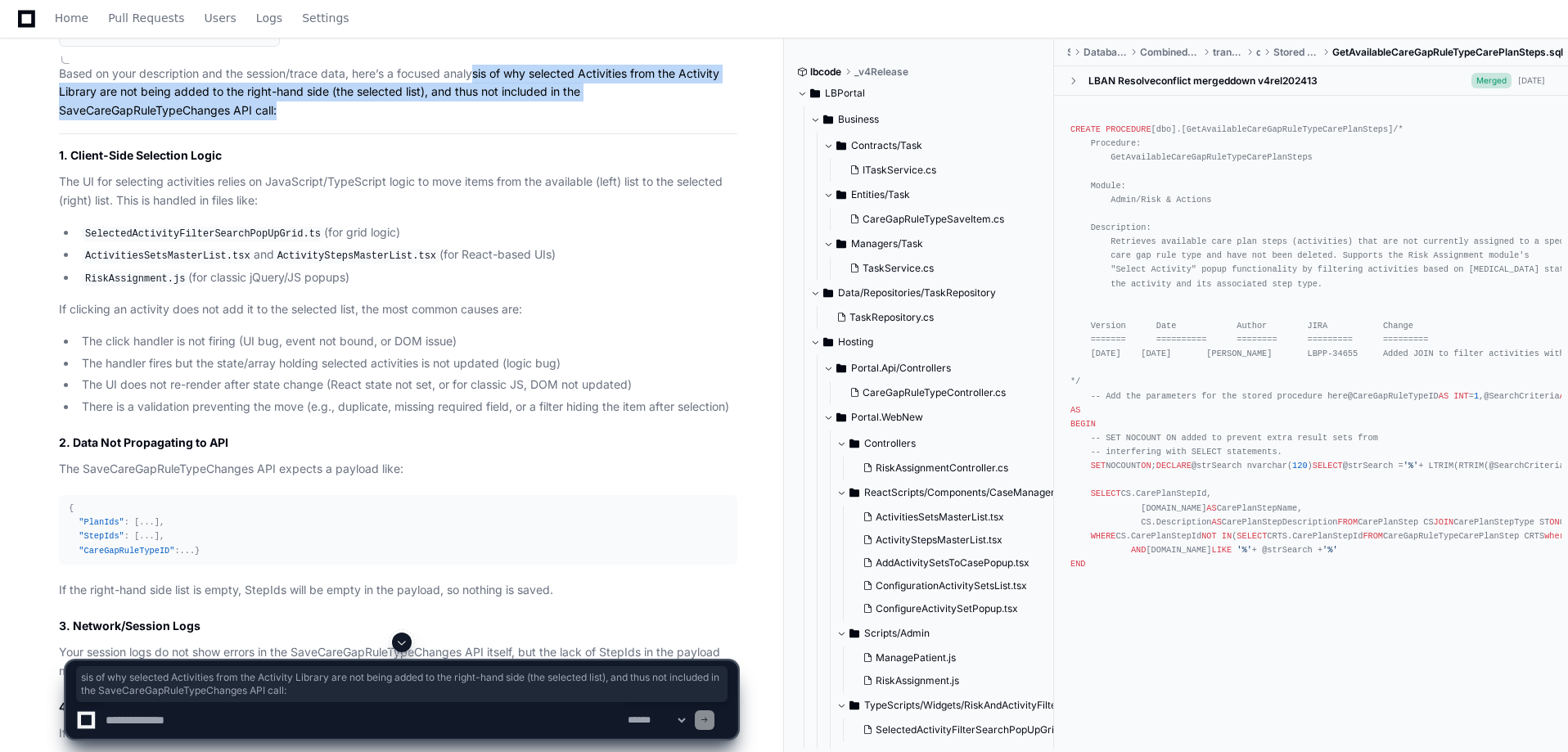
drag, startPoint x: 475, startPoint y: 141, endPoint x: 356, endPoint y: 204, distance: 134.6
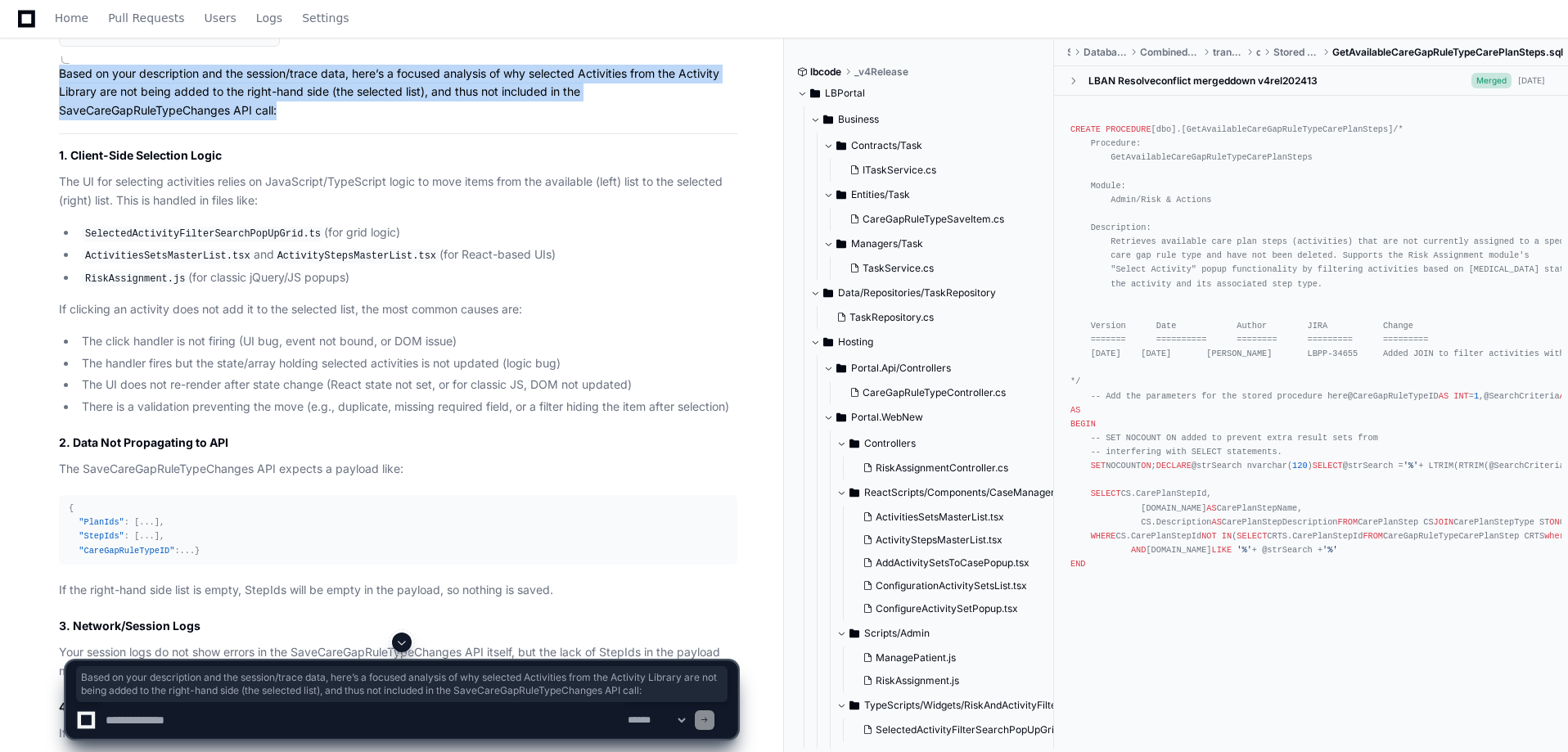
drag, startPoint x: 338, startPoint y: 192, endPoint x: 50, endPoint y: 152, distance: 290.8
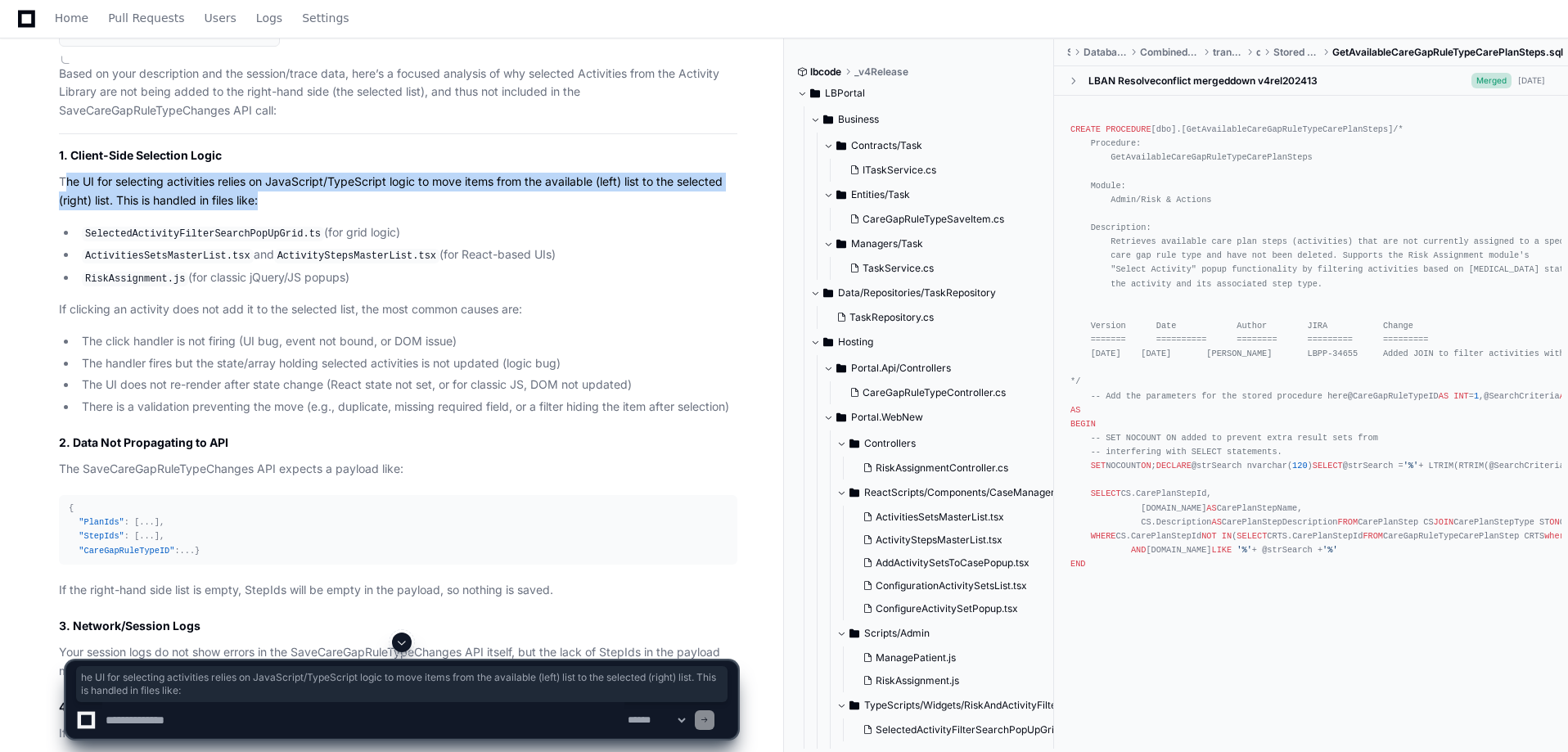
drag, startPoint x: 68, startPoint y: 255, endPoint x: 280, endPoint y: 274, distance: 212.8
click at [280, 211] on p "The UI for selecting activities relies on JavaScript/TypeScript logic to move i…" at bounding box center [398, 192] width 679 height 38
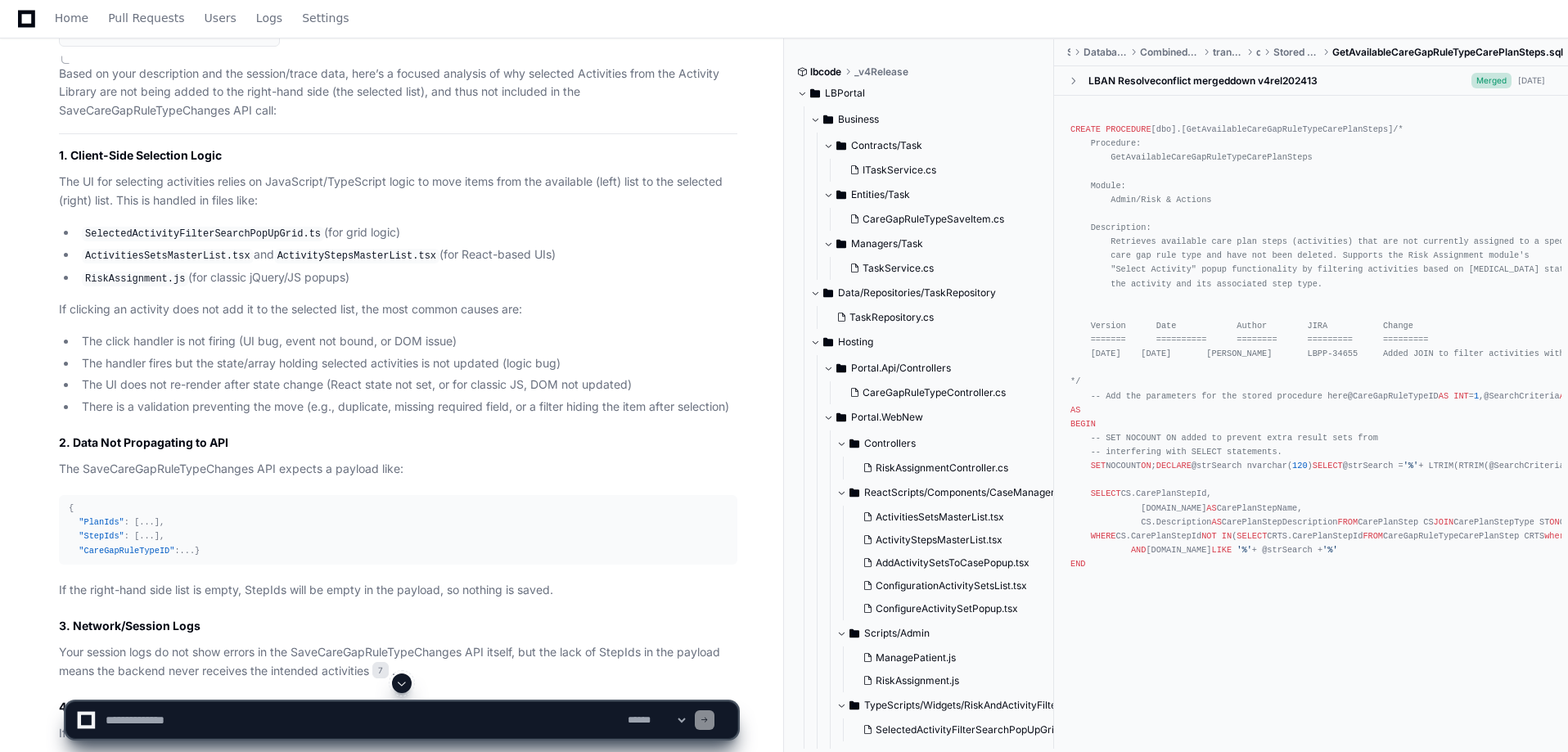
click at [230, 241] on code "SelectedActivityFilterSearchPopUpGrid.ts" at bounding box center [203, 234] width 242 height 14
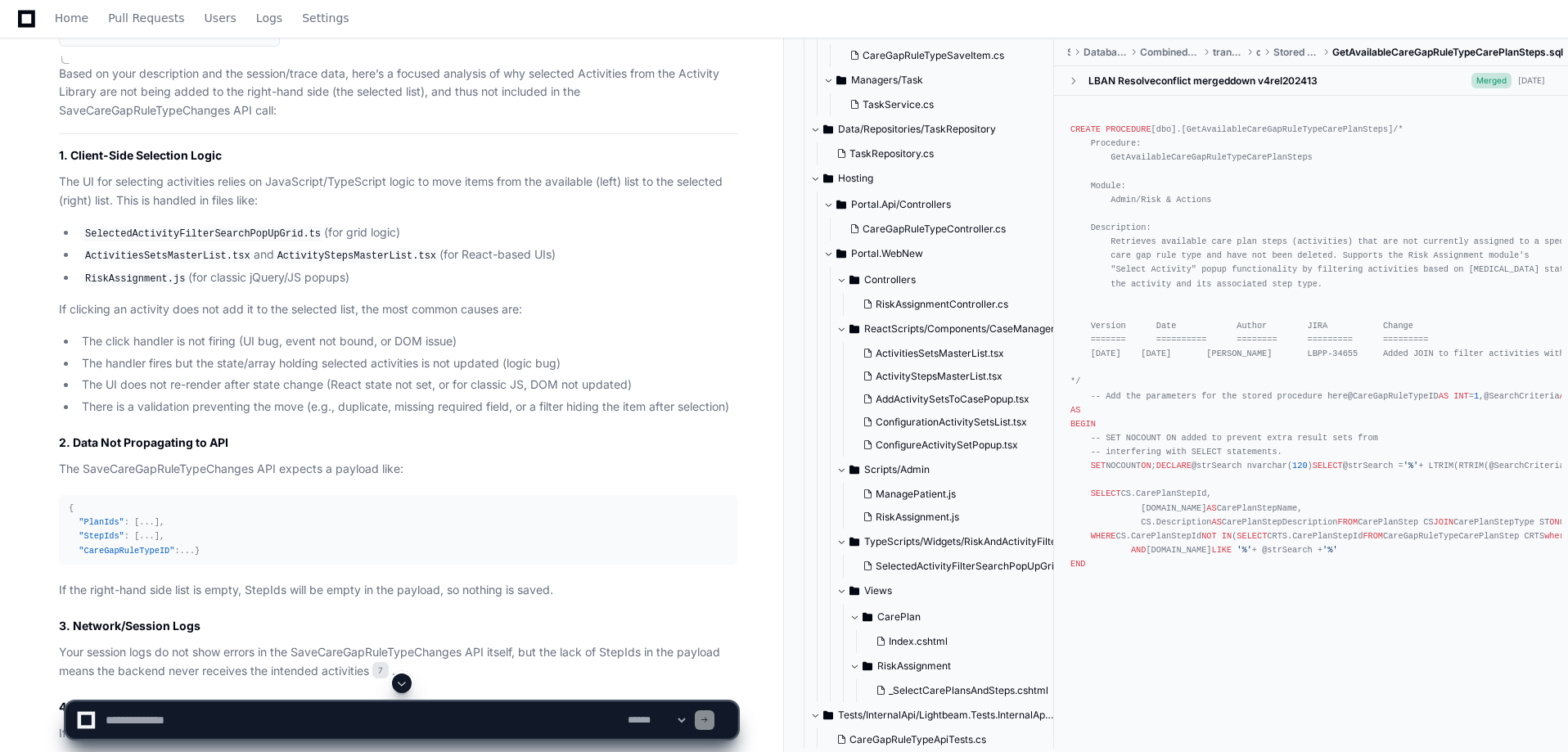
scroll to position [328, 0]
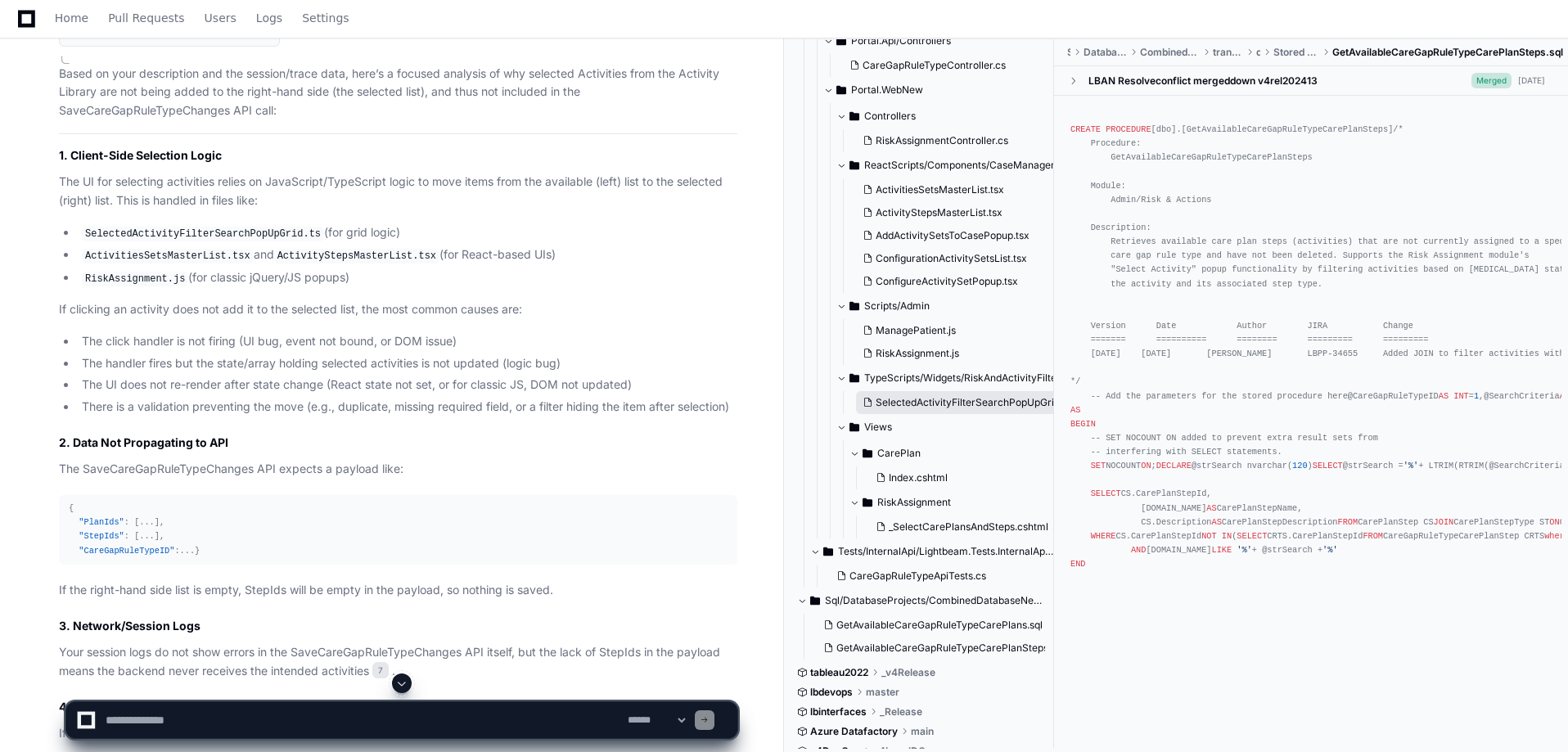
click at [990, 401] on span "SelectedActivityFilterSearchPopUpGrid.ts" at bounding box center [973, 403] width 194 height 14
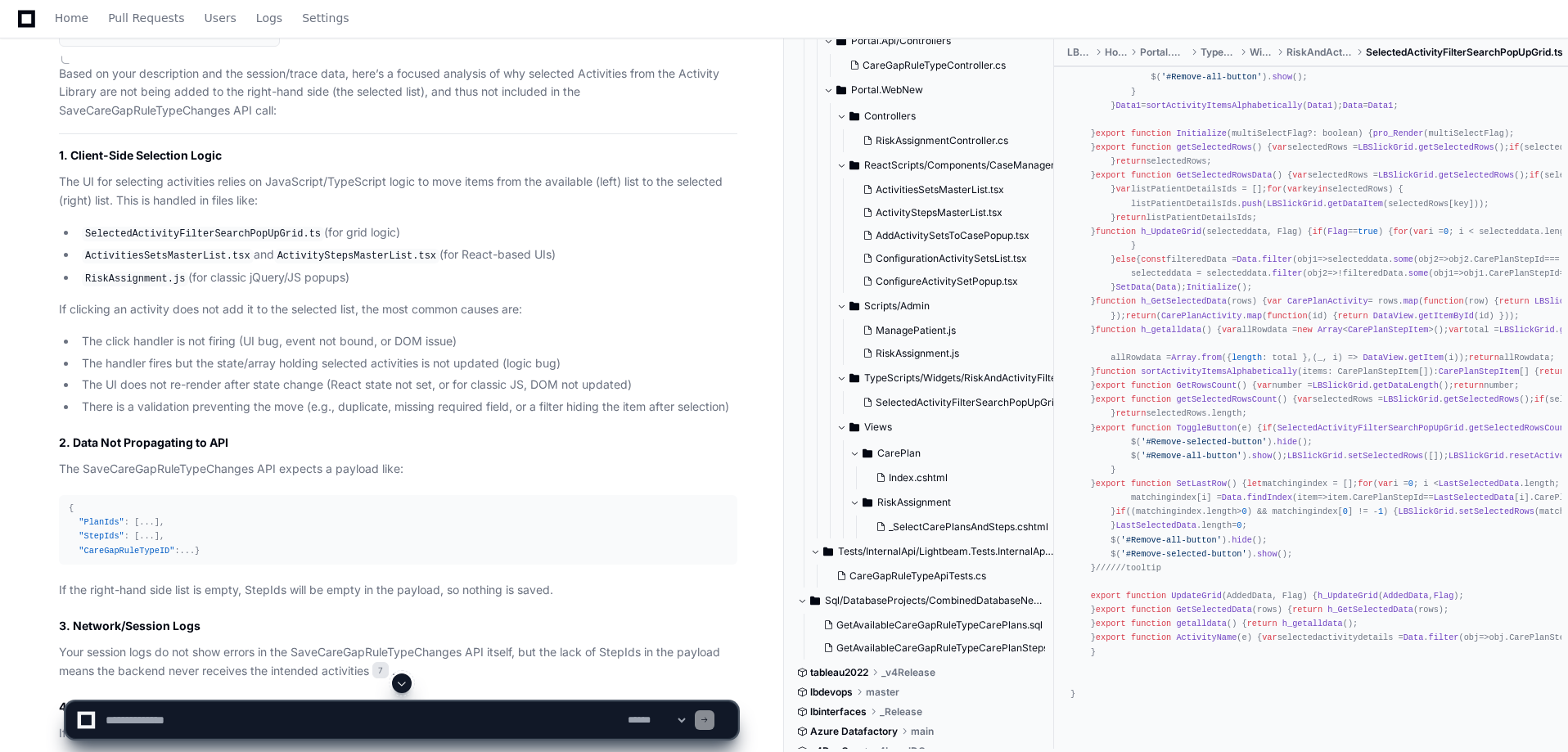
scroll to position [7580, 0]
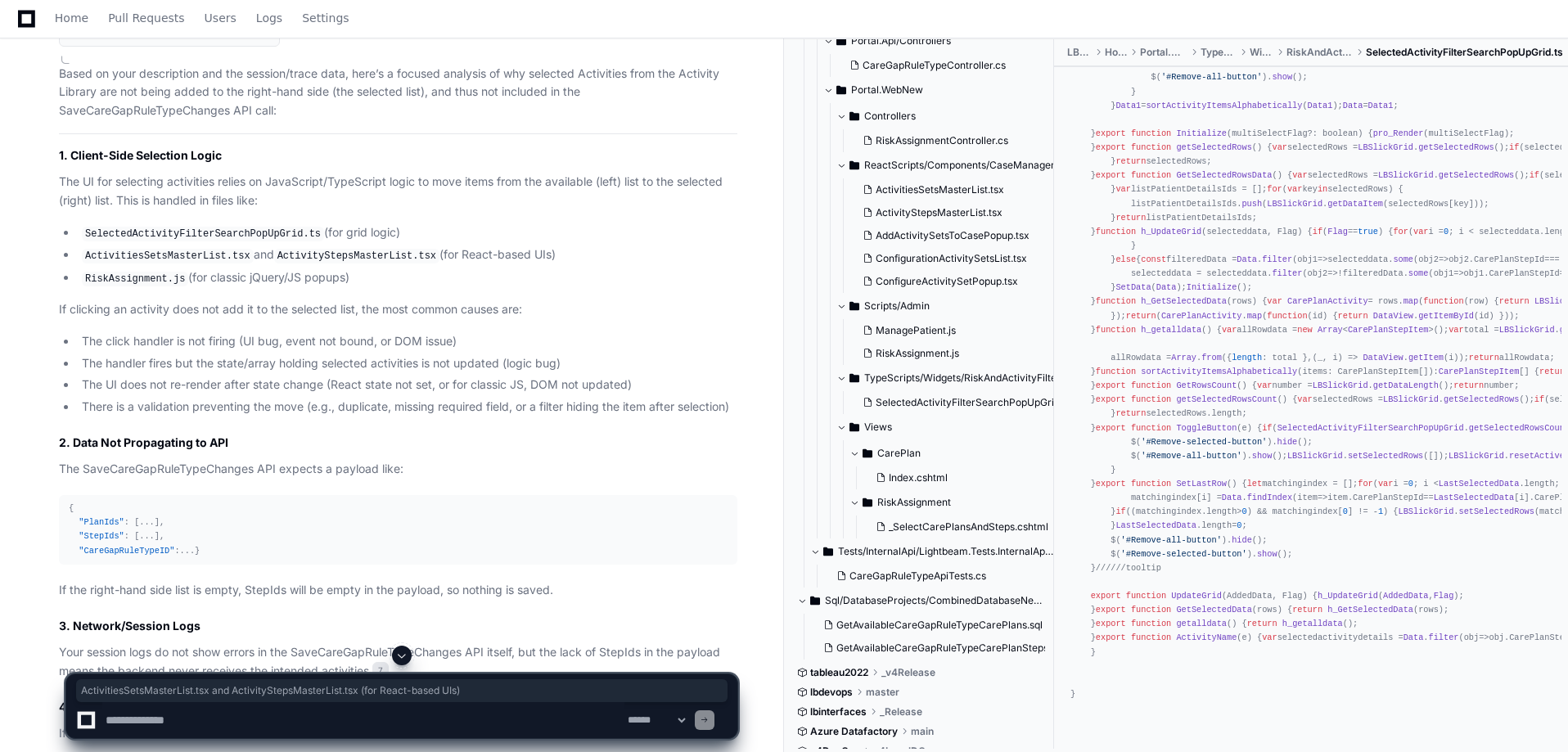
drag, startPoint x: 68, startPoint y: 330, endPoint x: 572, endPoint y: 318, distance: 504.1
click at [572, 288] on ul "SelectedActivityFilterSearchPopUpGrid.ts (for grid logic) ActivitiesSetsMasterL…" at bounding box center [398, 256] width 679 height 65
click at [583, 288] on ul "SelectedActivityFilterSearchPopUpGrid.ts (for grid logic) ActivitiesSetsMasterL…" at bounding box center [398, 256] width 679 height 65
drag, startPoint x: 218, startPoint y: 438, endPoint x: 599, endPoint y: 430, distance: 381.1
click at [660, 374] on li "The handler fires but the state/array holding selected activities is not update…" at bounding box center [407, 364] width 661 height 19
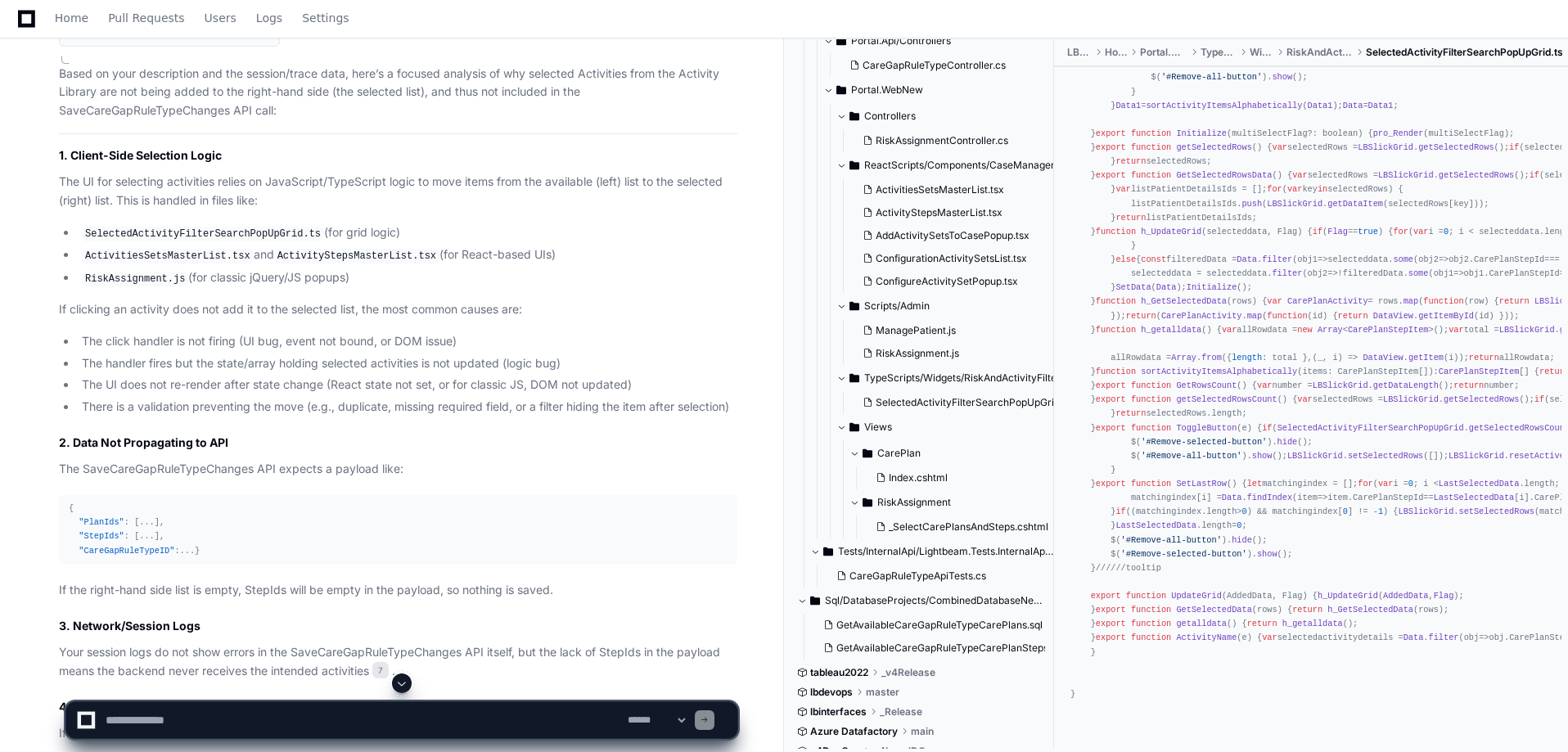
click at [158, 374] on li "The handler fires but the state/array holding selected activities is not update…" at bounding box center [407, 364] width 661 height 19
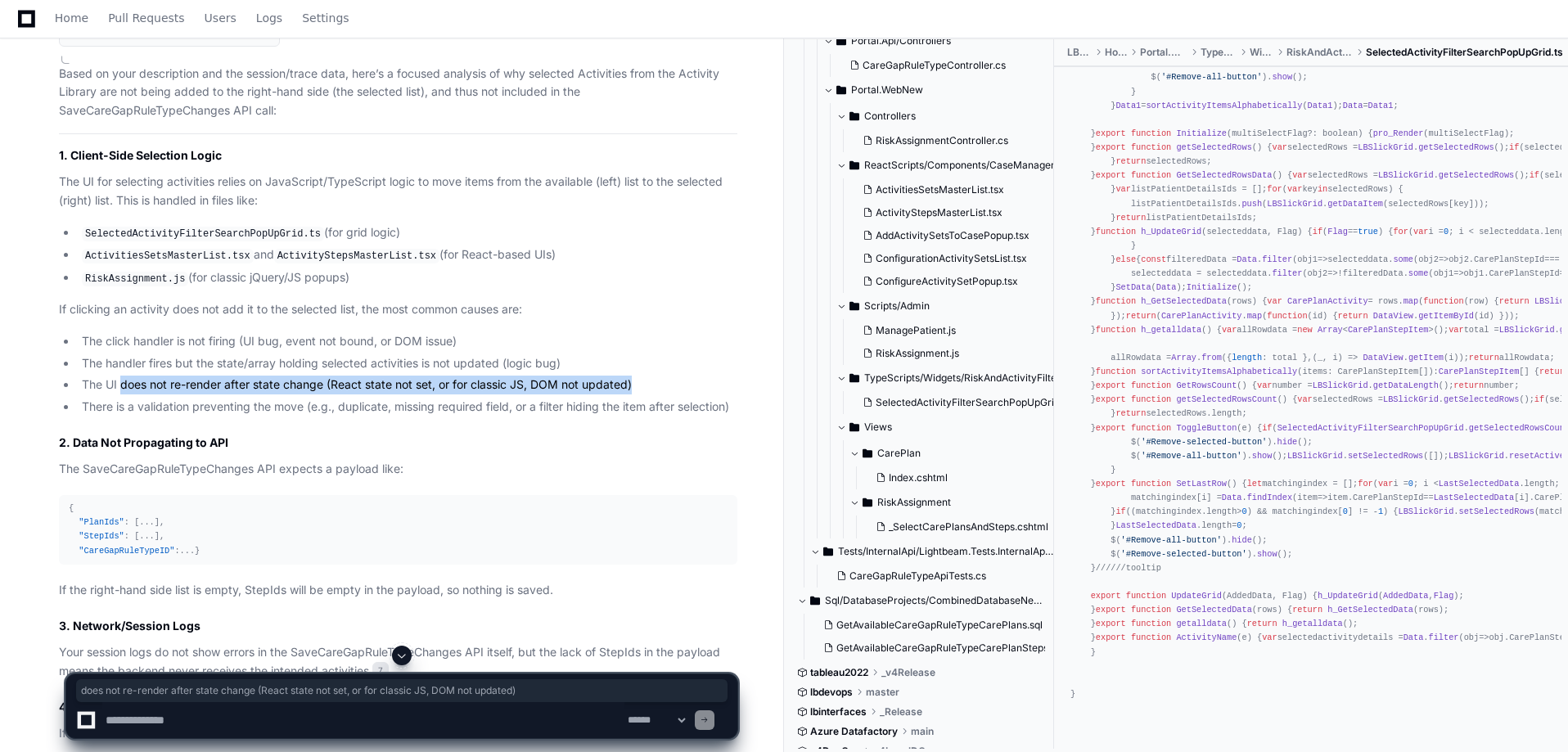
drag, startPoint x: 120, startPoint y: 450, endPoint x: 686, endPoint y: 447, distance: 566.0
click at [686, 417] on ul "The click handler is not firing (UI bug, event not bound, or DOM issue) The han…" at bounding box center [398, 375] width 679 height 85
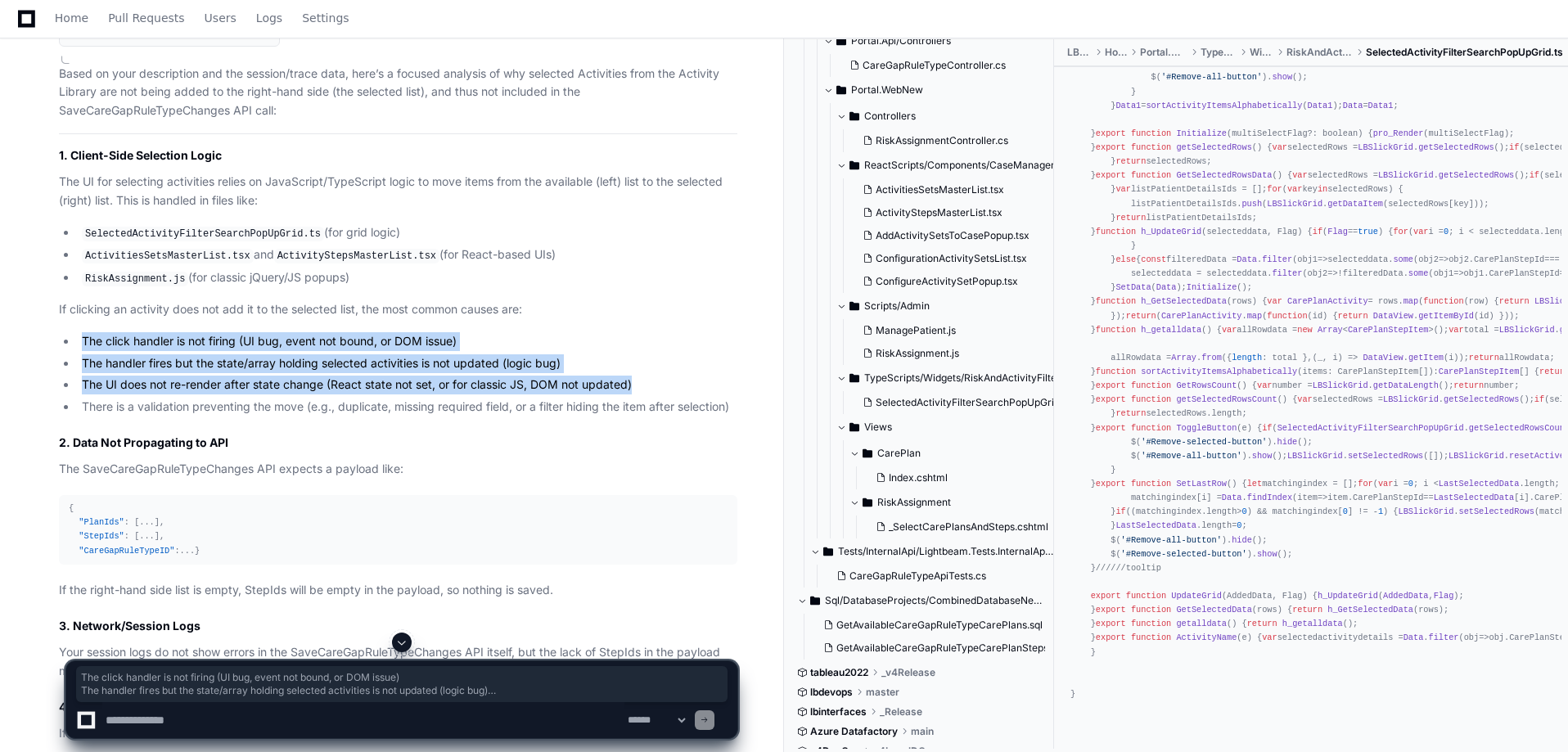
drag, startPoint x: 86, startPoint y: 409, endPoint x: 662, endPoint y: 456, distance: 577.9
click at [662, 417] on ul "The click handler is not firing (UI bug, event not bound, or DOM issue) The han…" at bounding box center [398, 375] width 679 height 85
drag, startPoint x: 15, startPoint y: 459, endPoint x: 68, endPoint y: 446, distance: 54.6
click at [68, 417] on ul "The click handler is not firing (UI bug, event not bound, or DOM issue) The han…" at bounding box center [398, 375] width 679 height 85
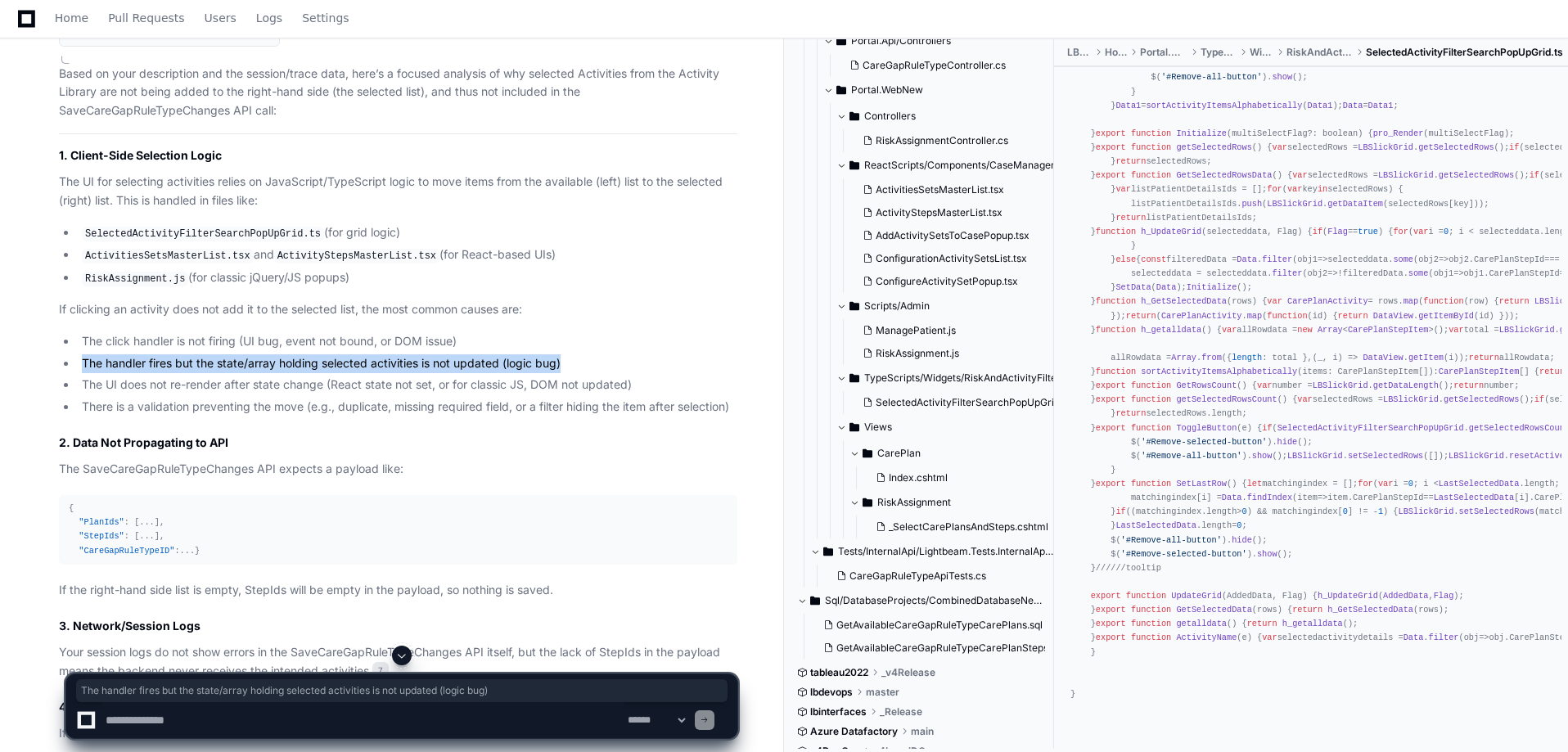
drag, startPoint x: 67, startPoint y: 437, endPoint x: 644, endPoint y: 431, distance: 577.0
click at [644, 374] on li "The handler fires but the state/array holding selected activities is not update…" at bounding box center [407, 364] width 661 height 19
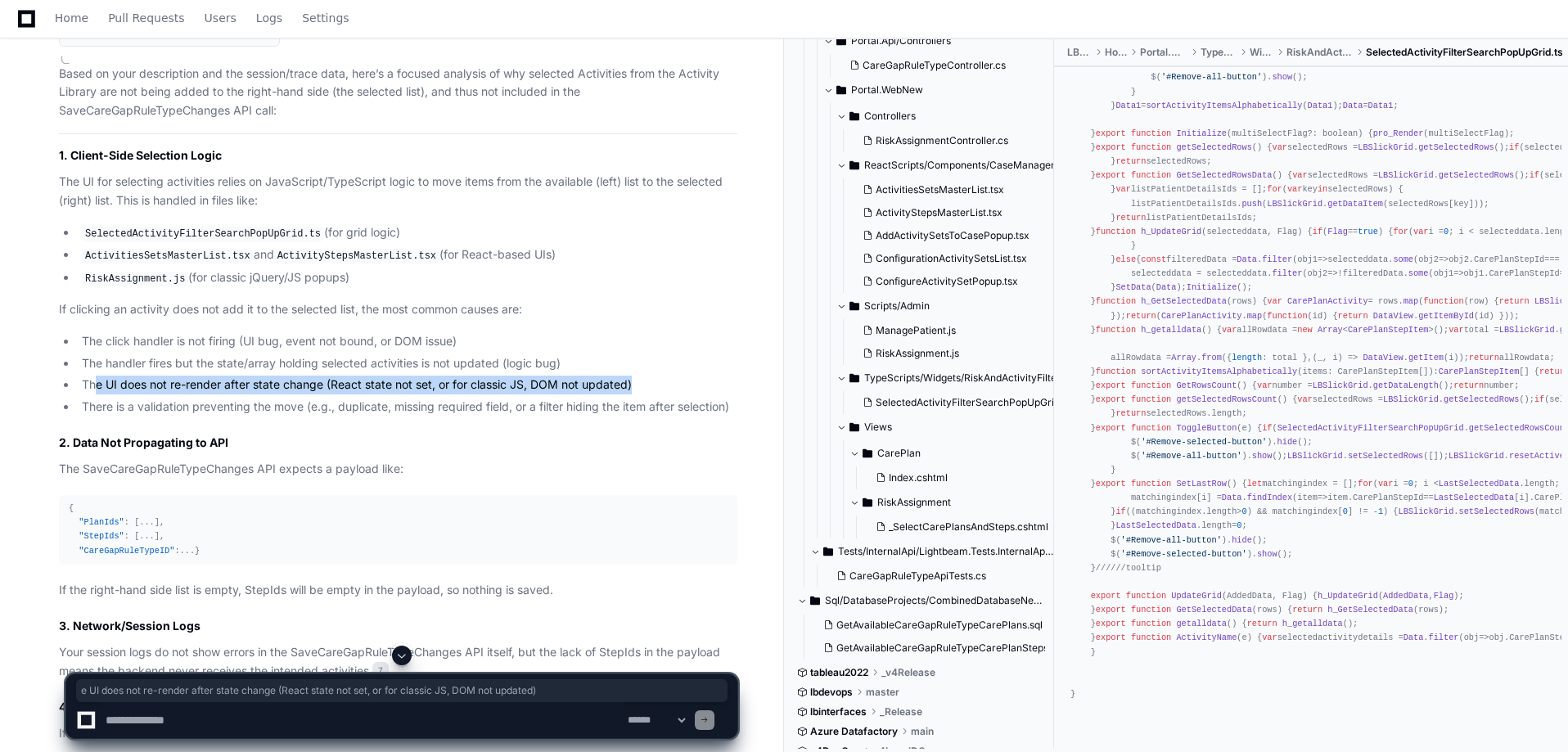
drag, startPoint x: 95, startPoint y: 458, endPoint x: 721, endPoint y: 451, distance: 626.0
click at [721, 394] on li "The UI does not re-render after state change (React state not set, or for class…" at bounding box center [407, 385] width 661 height 19
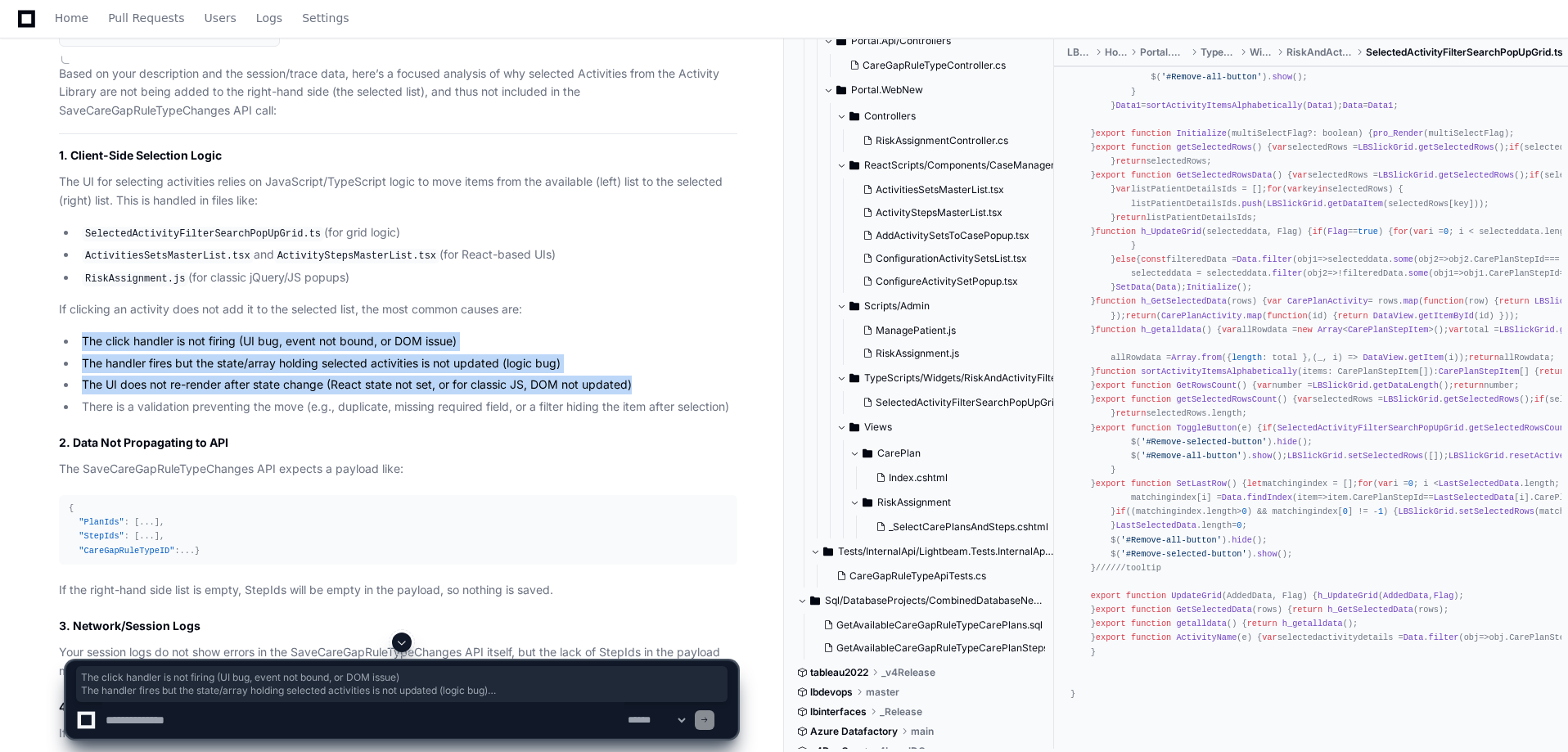
drag, startPoint x: 702, startPoint y: 452, endPoint x: 80, endPoint y: 413, distance: 623.2
click at [80, 413] on ul "The click handler is not firing (UI bug, event not bound, or DOM issue) The han…" at bounding box center [398, 375] width 679 height 85
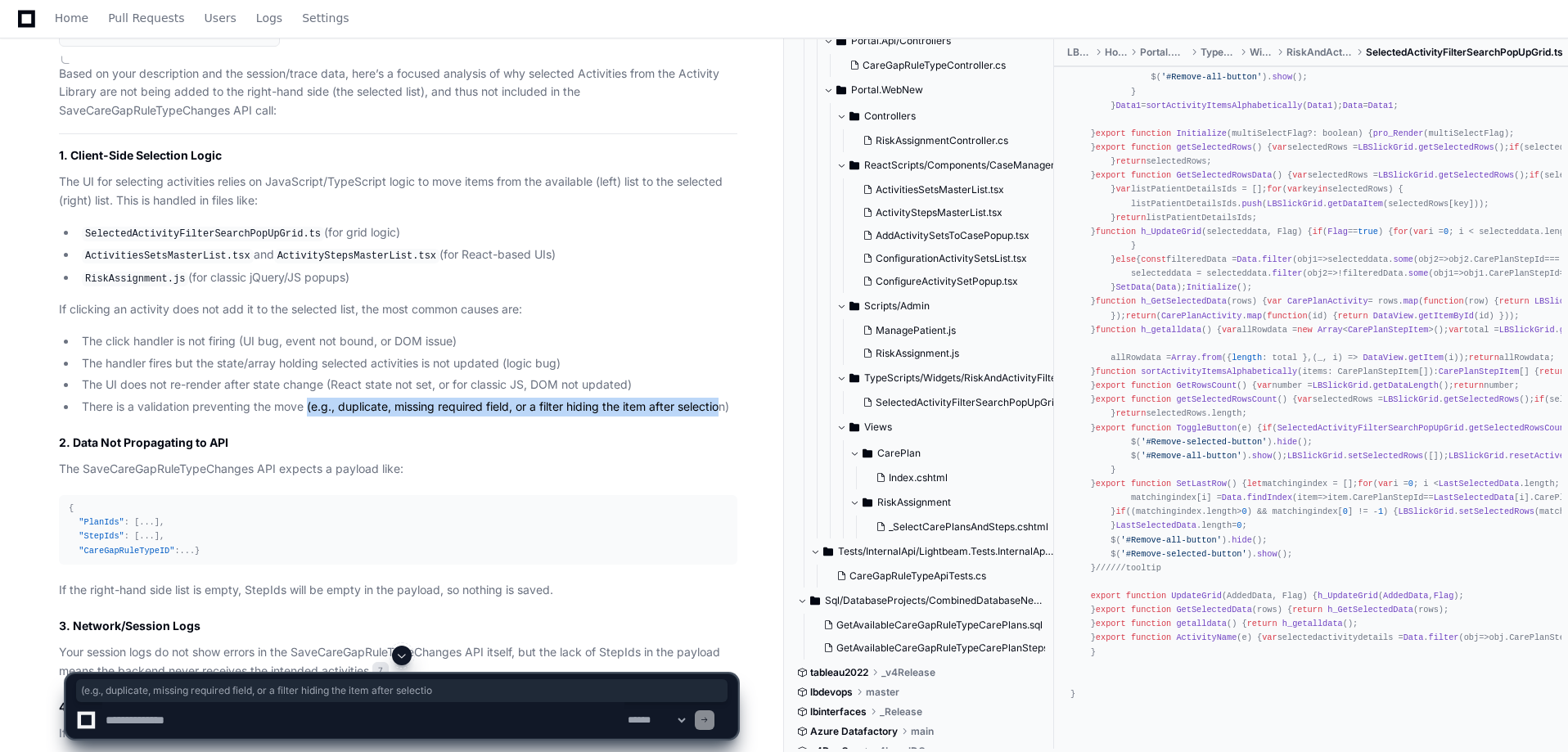
drag, startPoint x: 308, startPoint y: 485, endPoint x: 722, endPoint y: 485, distance: 414.0
click at [722, 417] on li "There is a validation preventing the move (e.g., duplicate, missing required fi…" at bounding box center [407, 407] width 661 height 19
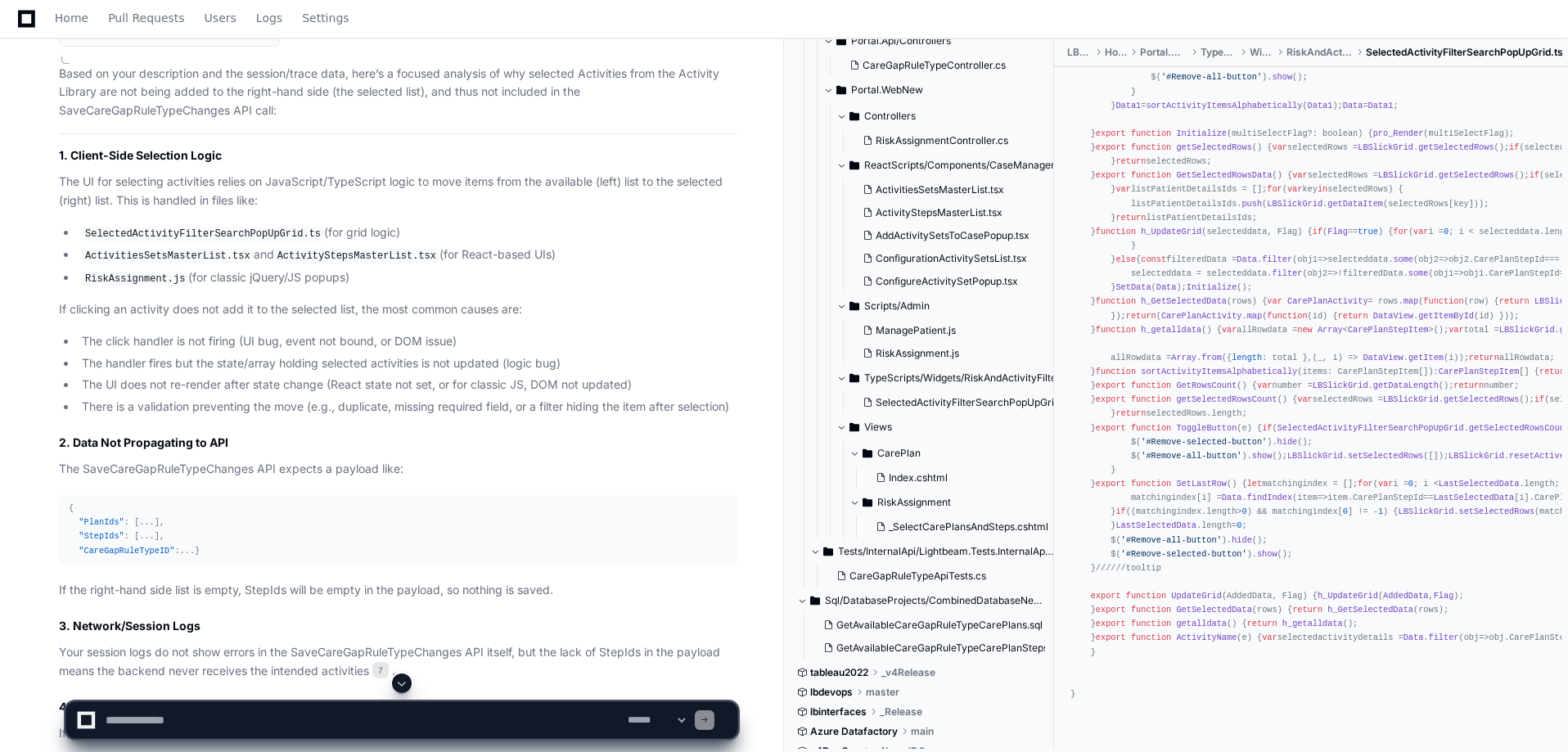
click at [470, 451] on h2 "2. Data Not Propagating to API" at bounding box center [398, 443] width 679 height 16
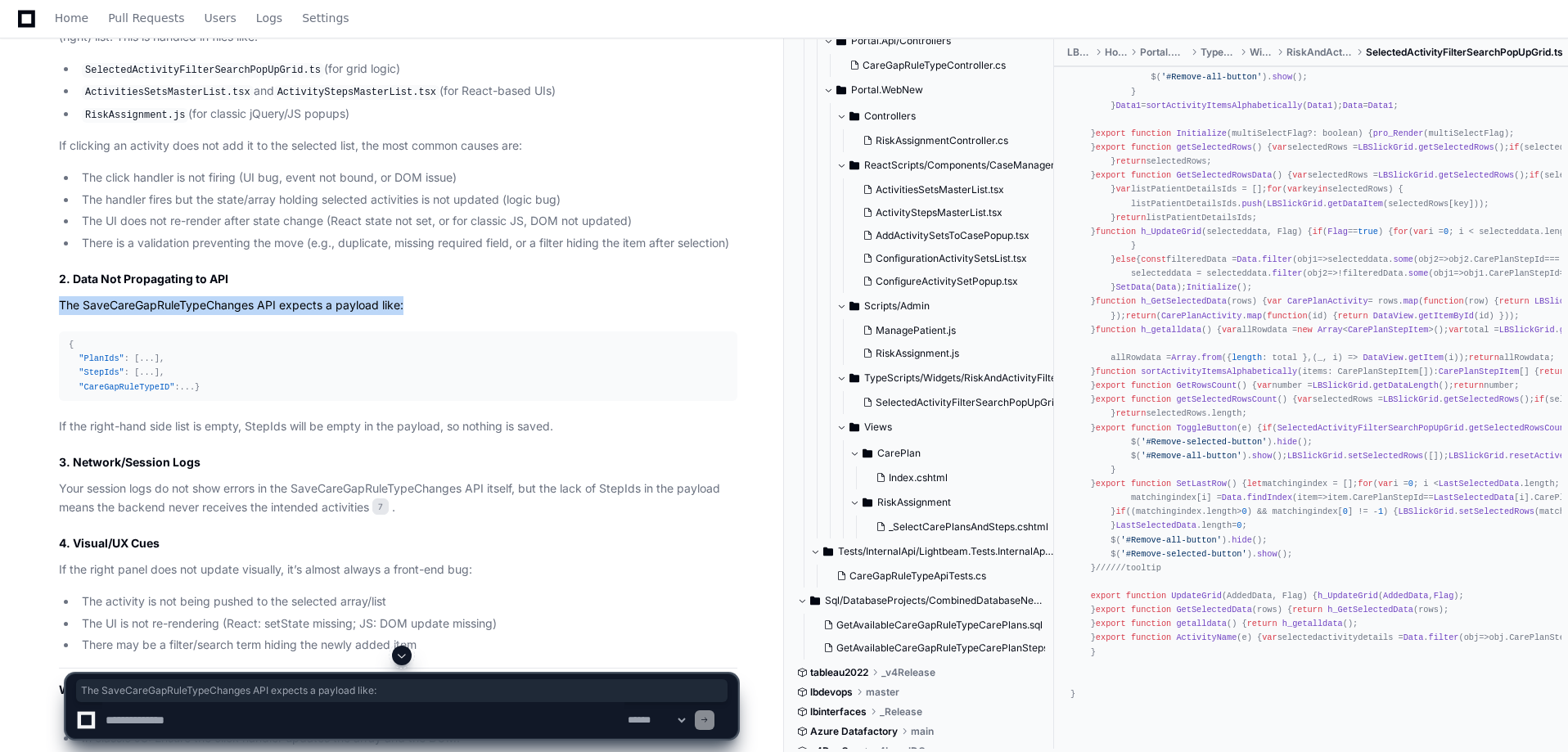
drag, startPoint x: 50, startPoint y: 385, endPoint x: 432, endPoint y: 378, distance: 382.1
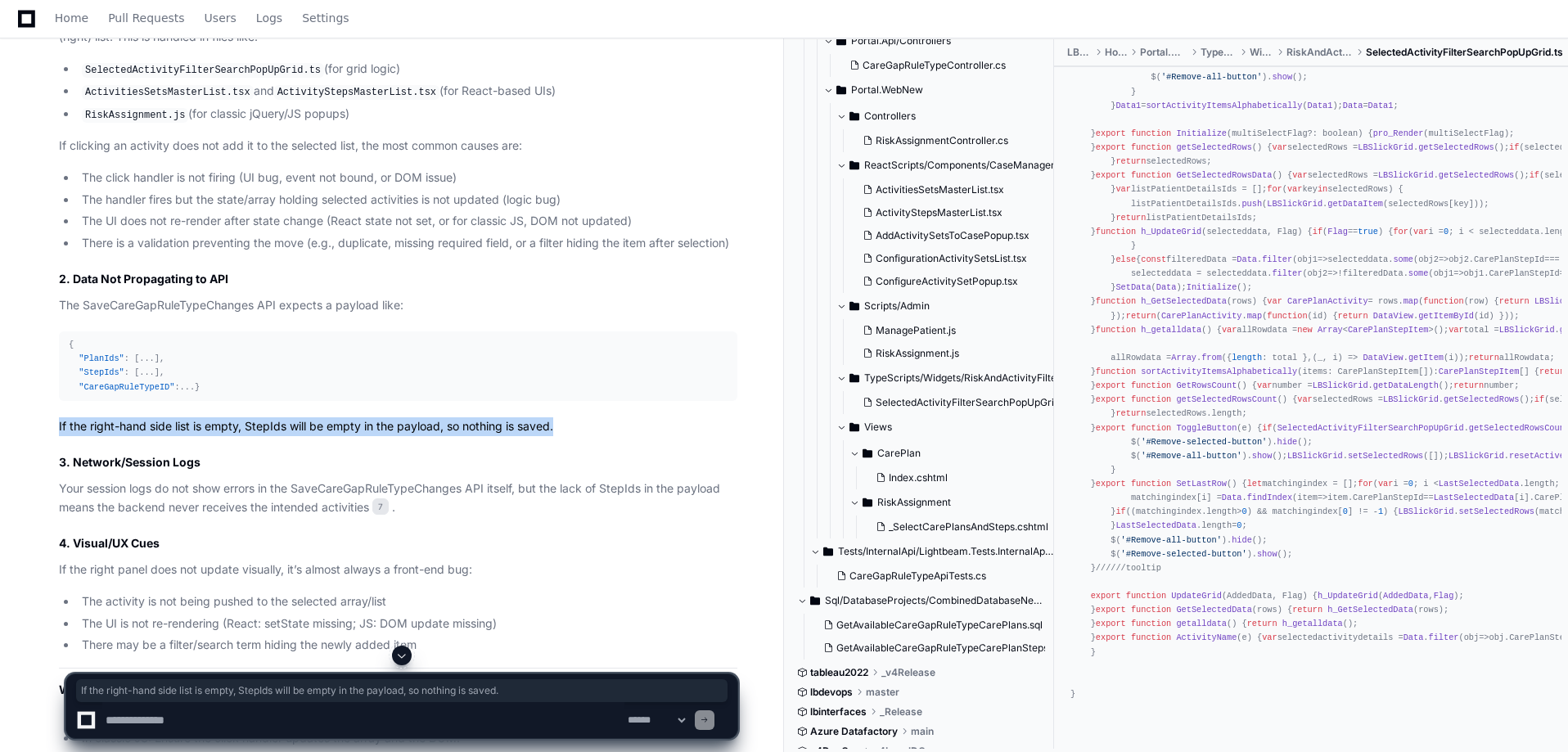
drag, startPoint x: 44, startPoint y: 516, endPoint x: 618, endPoint y: 517, distance: 574.0
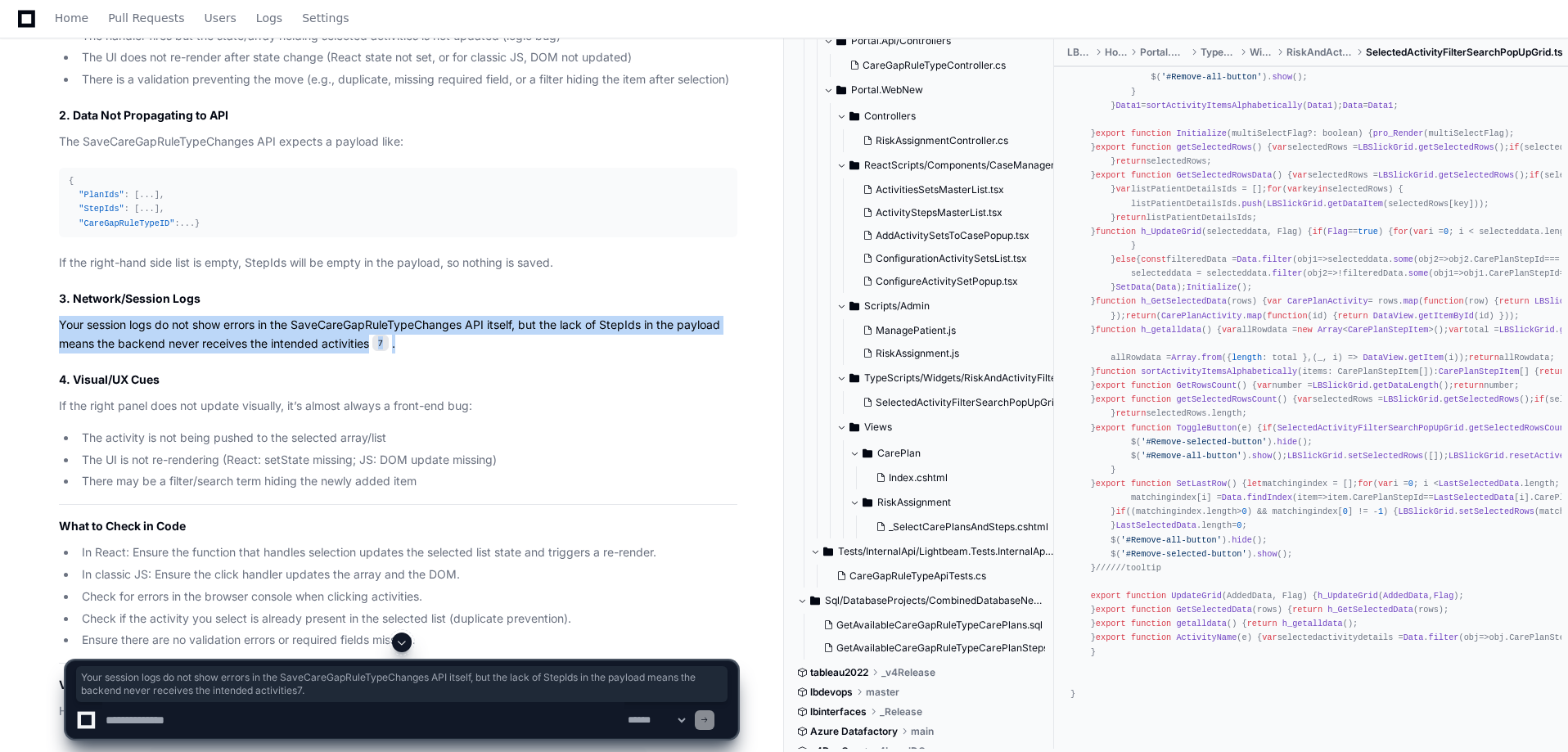
drag, startPoint x: 58, startPoint y: 419, endPoint x: 440, endPoint y: 430, distance: 382.2
click at [440, 430] on div "Thinking [PERSON_NAME] Gadade's session 21 minutes ago 7 Based on your descript…" at bounding box center [382, 665] width 711 height 2034
click at [440, 354] on p "Your session logs do not show errors in the SaveCareGapRuleTypeChanges API itse…" at bounding box center [398, 335] width 679 height 38
drag, startPoint x: 440, startPoint y: 430, endPoint x: 59, endPoint y: 416, distance: 381.3
click at [59, 354] on p "Your session logs do not show errors in the SaveCareGapRuleTypeChanges API itse…" at bounding box center [398, 335] width 679 height 38
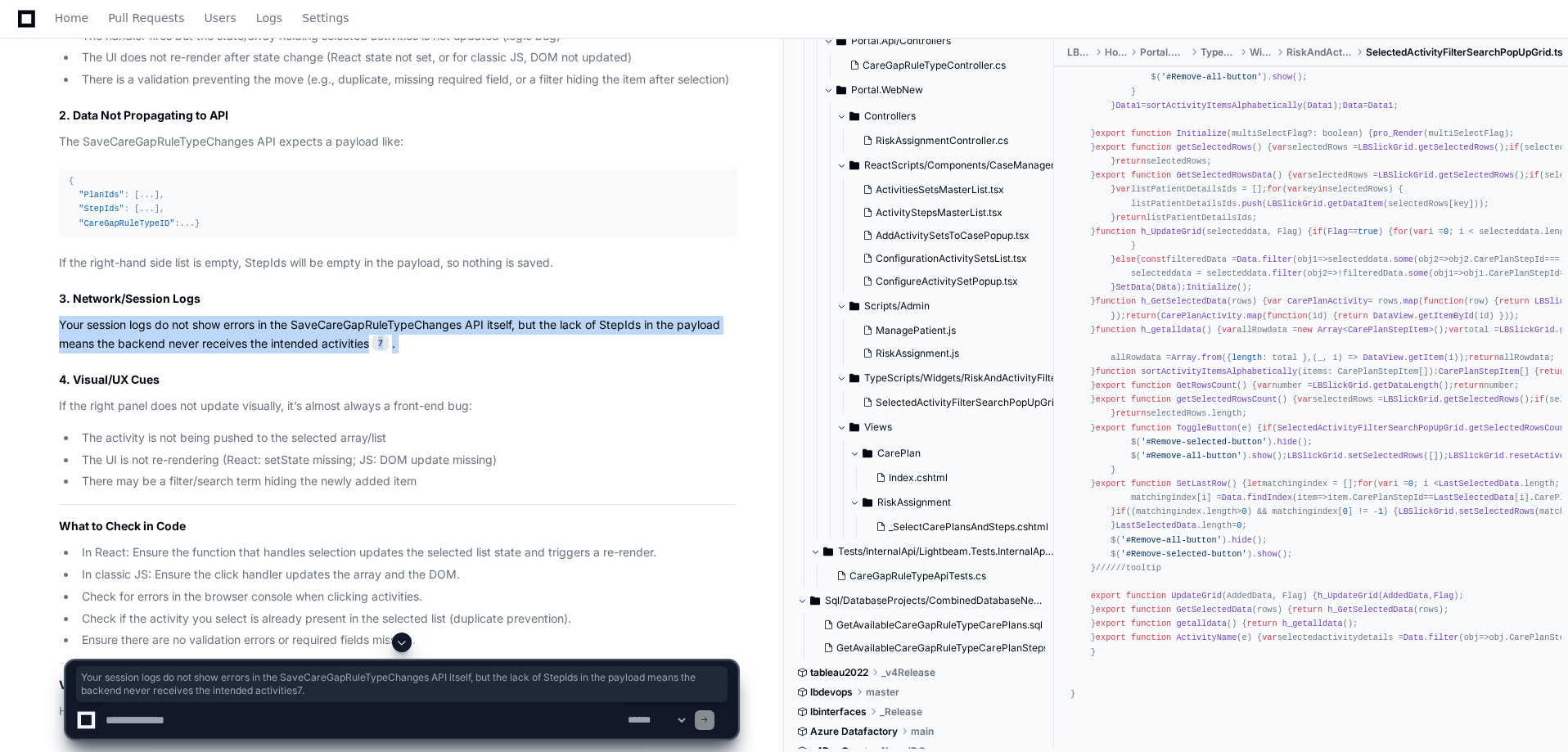
scroll to position [4998, 0]
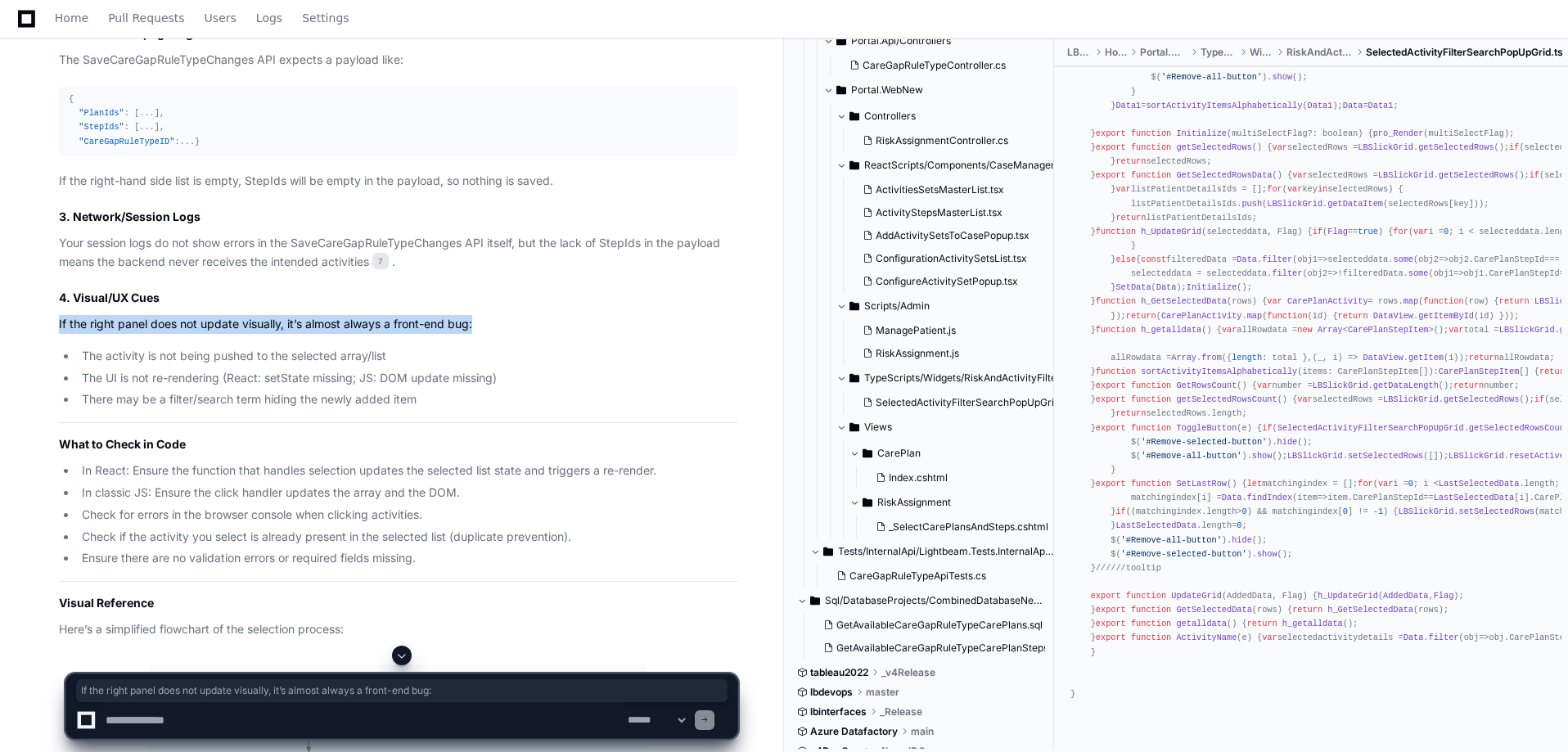
drag, startPoint x: 51, startPoint y: 405, endPoint x: 522, endPoint y: 409, distance: 471.0
click at [522, 409] on div "Thinking [PERSON_NAME] Gadade's session 21 minutes ago 7 Based on your descript…" at bounding box center [382, 583] width 711 height 2034
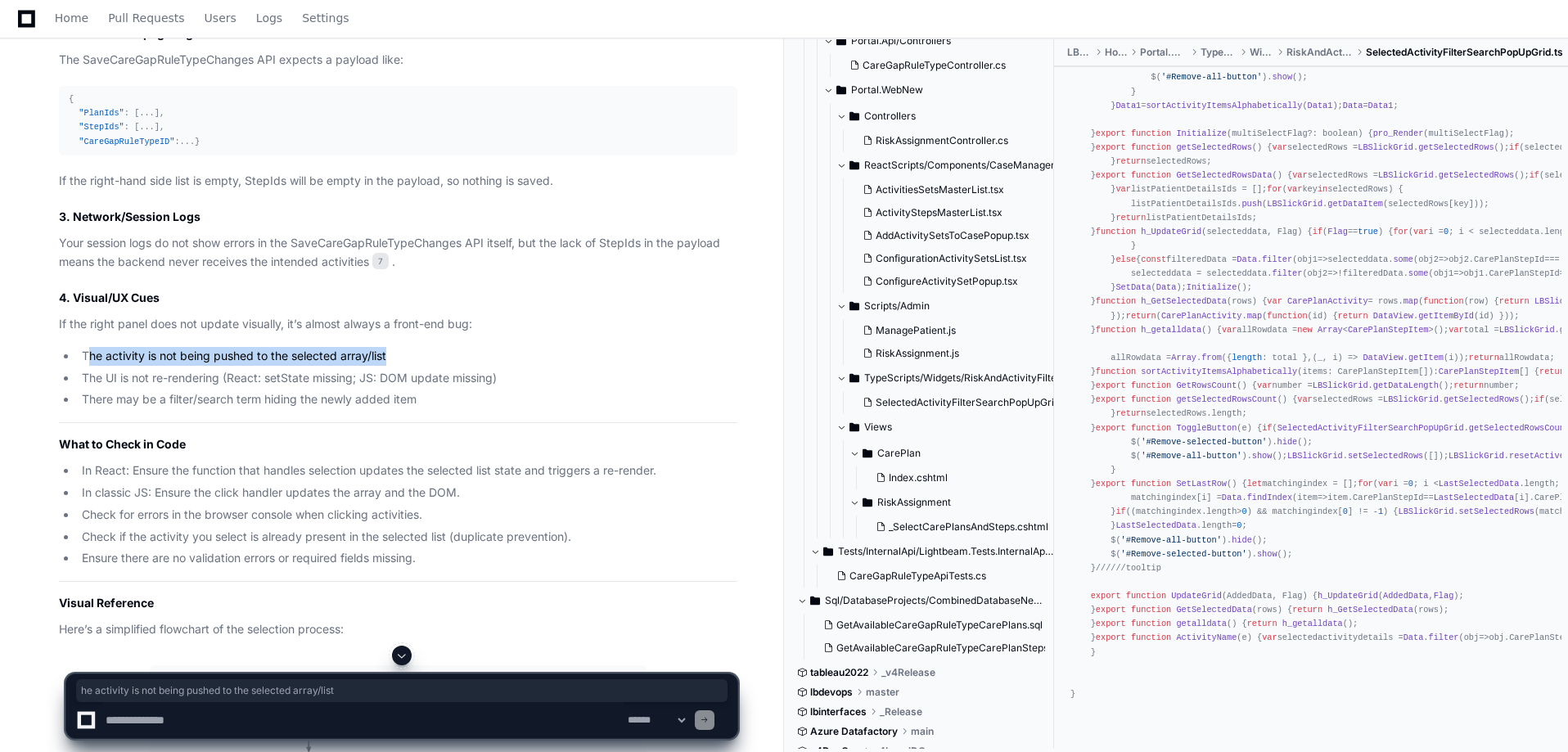
drag, startPoint x: 87, startPoint y: 437, endPoint x: 401, endPoint y: 443, distance: 314.1
click at [401, 366] on li "The activity is not being pushed to the selected array/list" at bounding box center [407, 356] width 661 height 19
drag, startPoint x: 60, startPoint y: 465, endPoint x: 585, endPoint y: 473, distance: 525.1
click at [585, 410] on ul "The activity is not being pushed to the selected array/list The UI is not re-re…" at bounding box center [398, 377] width 679 height 62
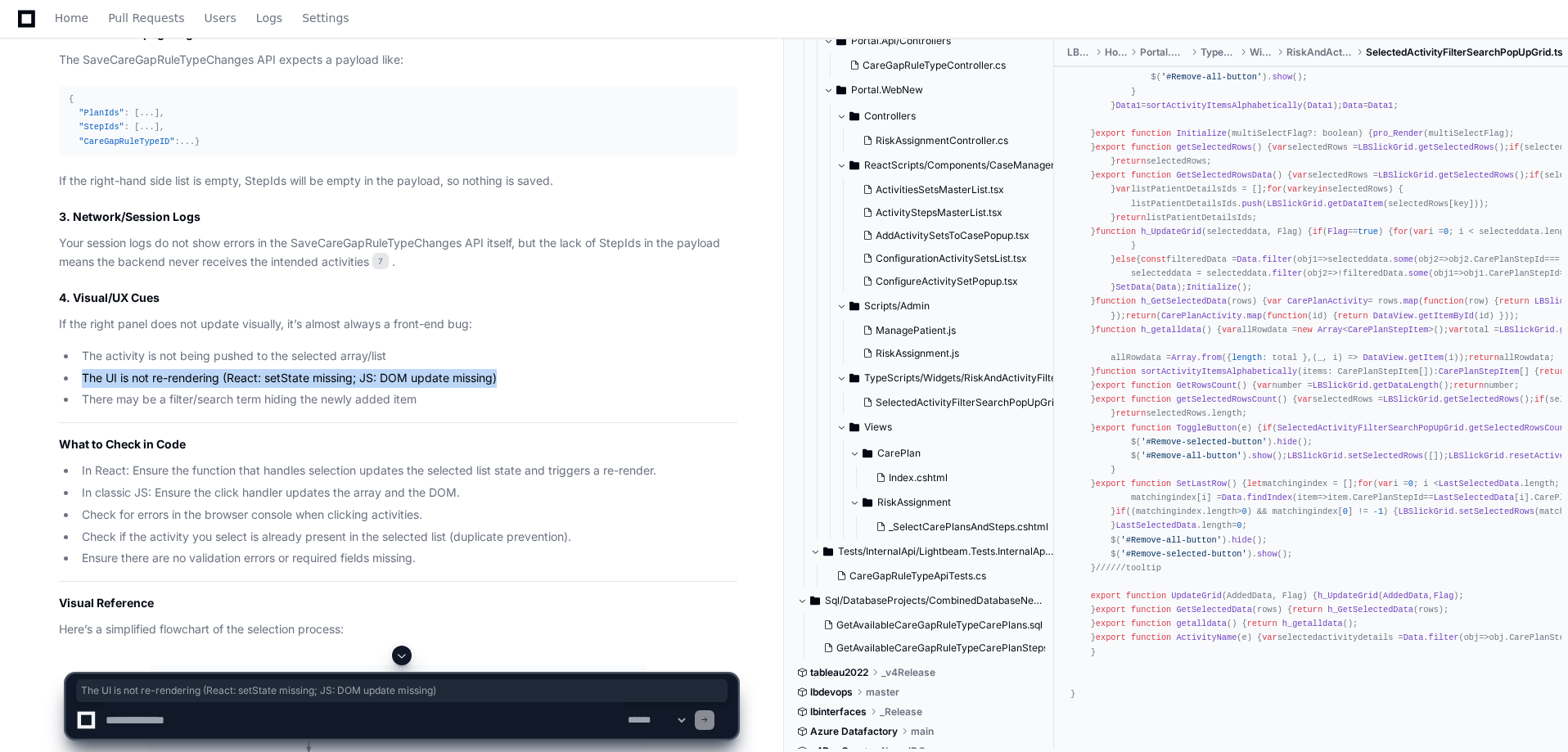
click at [585, 388] on li "The UI is not re-rendering (React: setState missing; JS: DOM update missing)" at bounding box center [407, 378] width 661 height 19
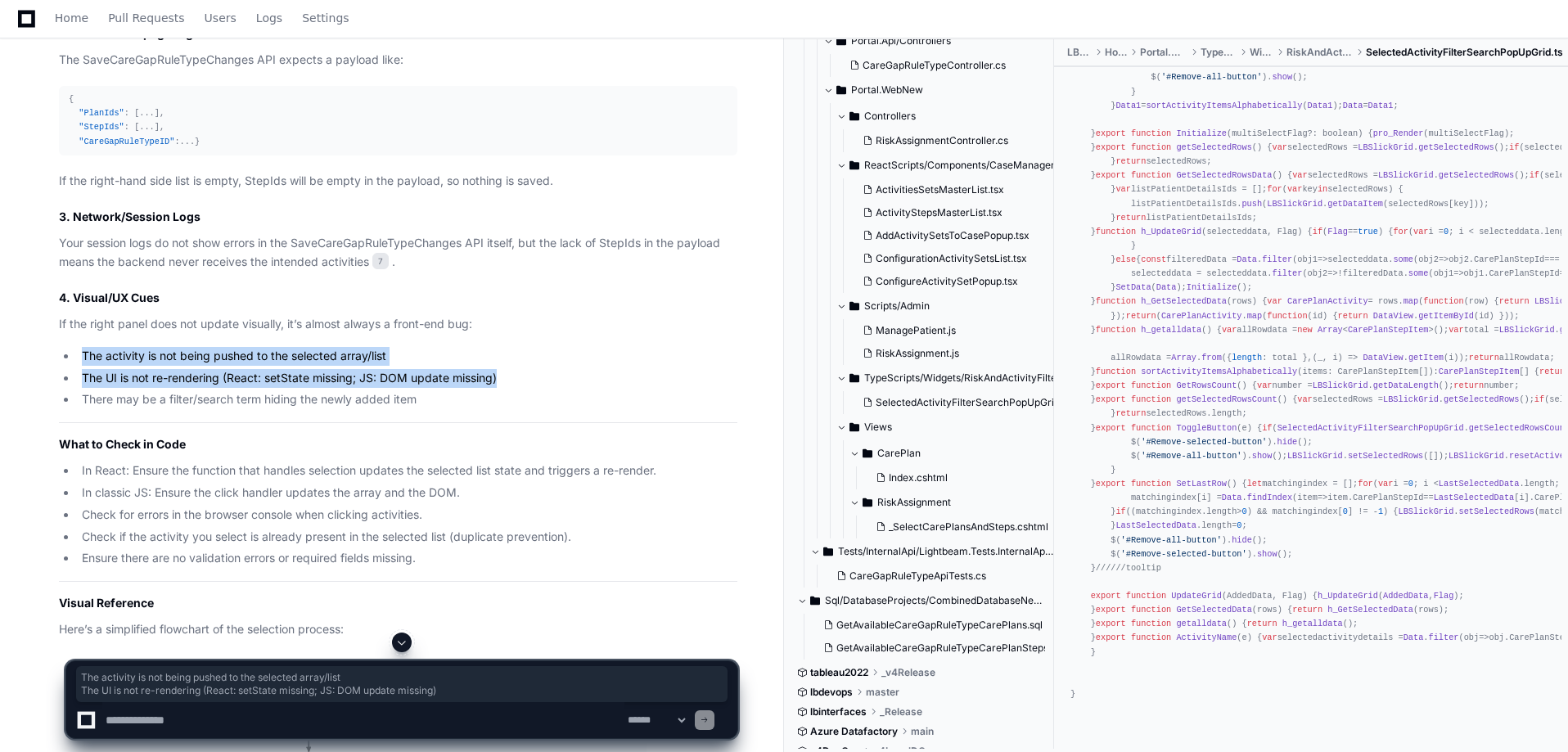
drag, startPoint x: 410, startPoint y: 458, endPoint x: 73, endPoint y: 440, distance: 337.5
click at [73, 410] on ul "The activity is not being pushed to the selected array/list The UI is not re-re…" at bounding box center [398, 377] width 679 height 62
drag, startPoint x: 433, startPoint y: 473, endPoint x: 72, endPoint y: 448, distance: 361.9
click at [72, 410] on ul "The activity is not being pushed to the selected array/list The UI is not re-re…" at bounding box center [398, 377] width 679 height 62
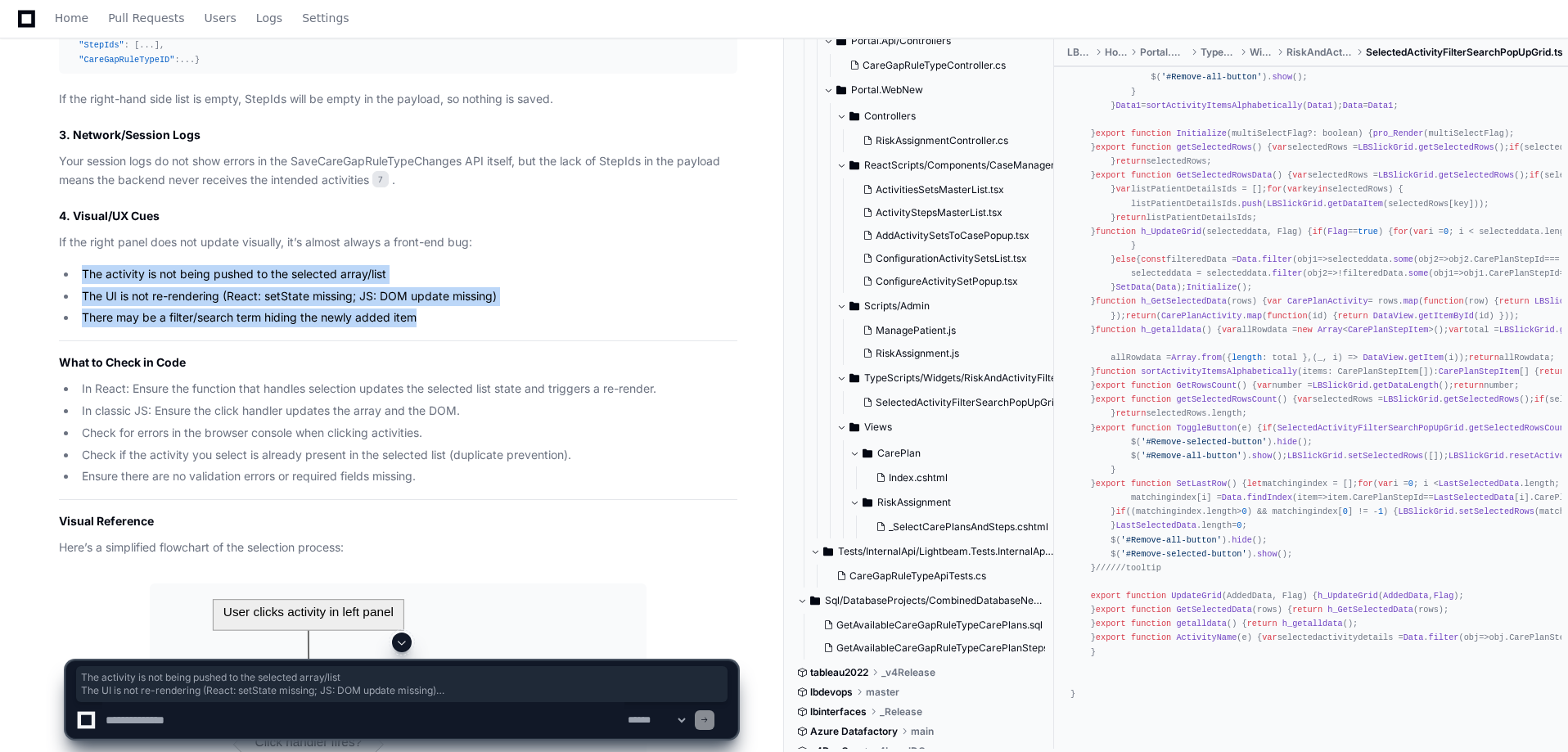
scroll to position [5162, 0]
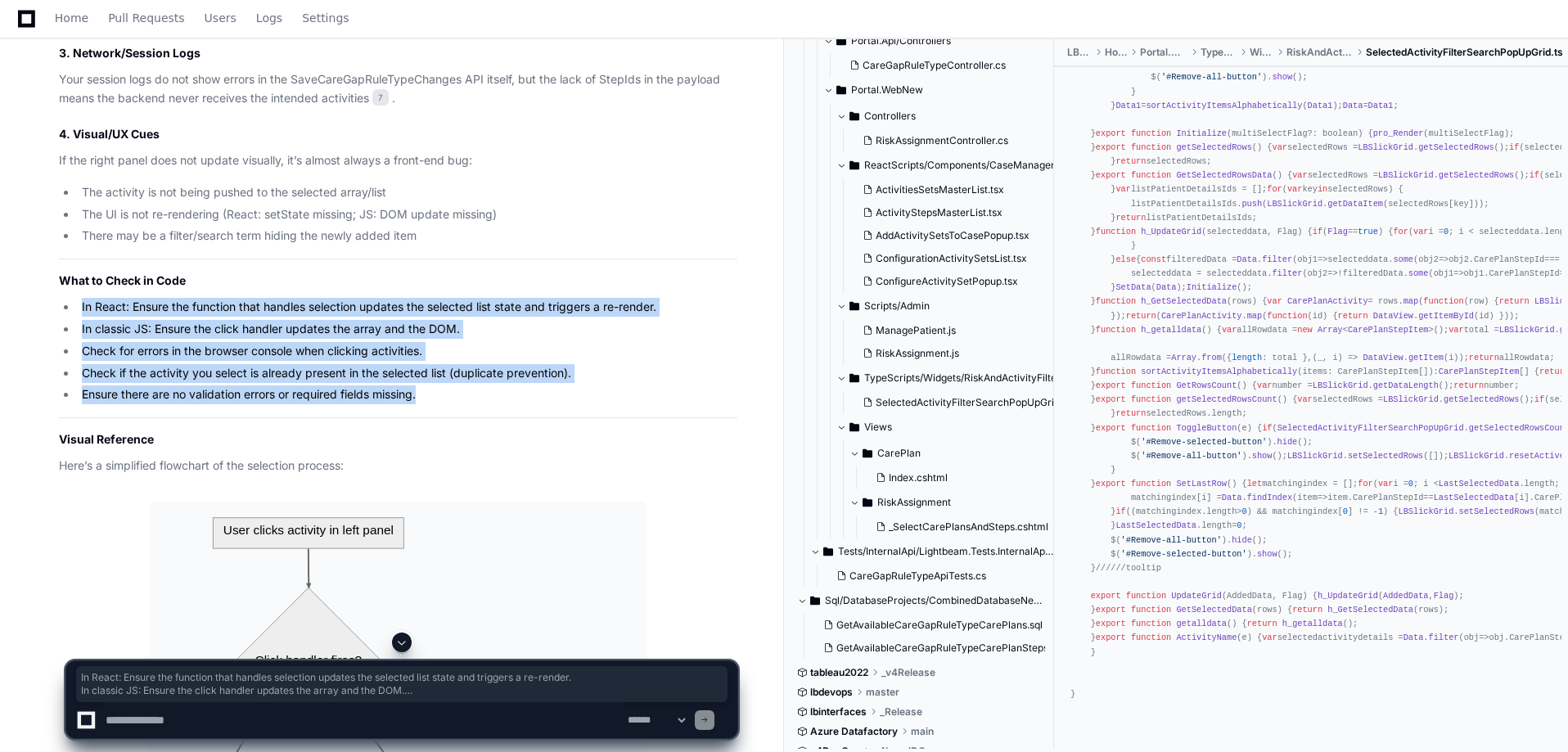
drag, startPoint x: 68, startPoint y: 394, endPoint x: 563, endPoint y: 487, distance: 503.7
click at [563, 404] on ul "In React: Ensure the function that handles selection updates the selected list …" at bounding box center [398, 351] width 679 height 106
click at [563, 404] on li "Ensure there are no validation errors or required fields missing." at bounding box center [407, 394] width 661 height 19
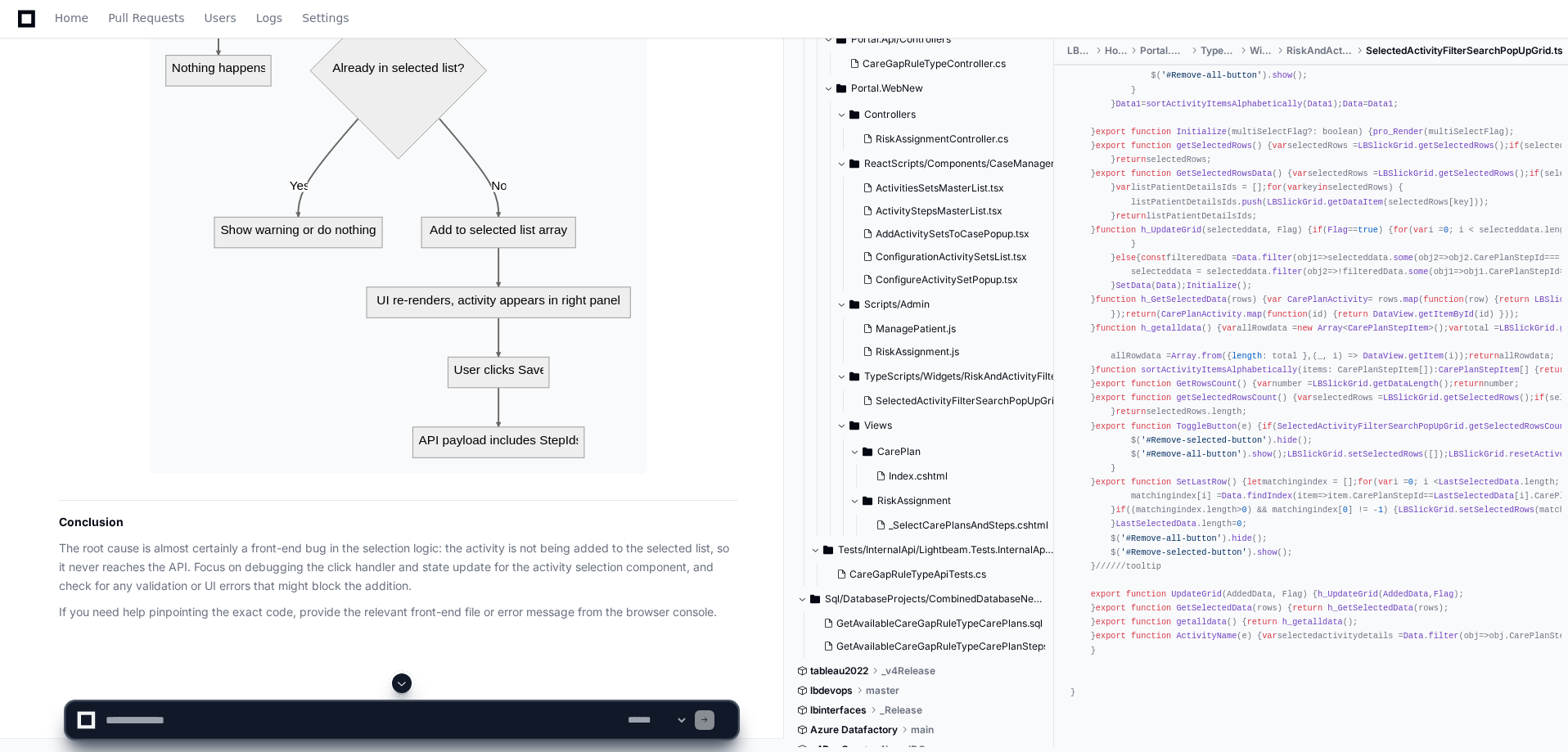
scroll to position [6063, 0]
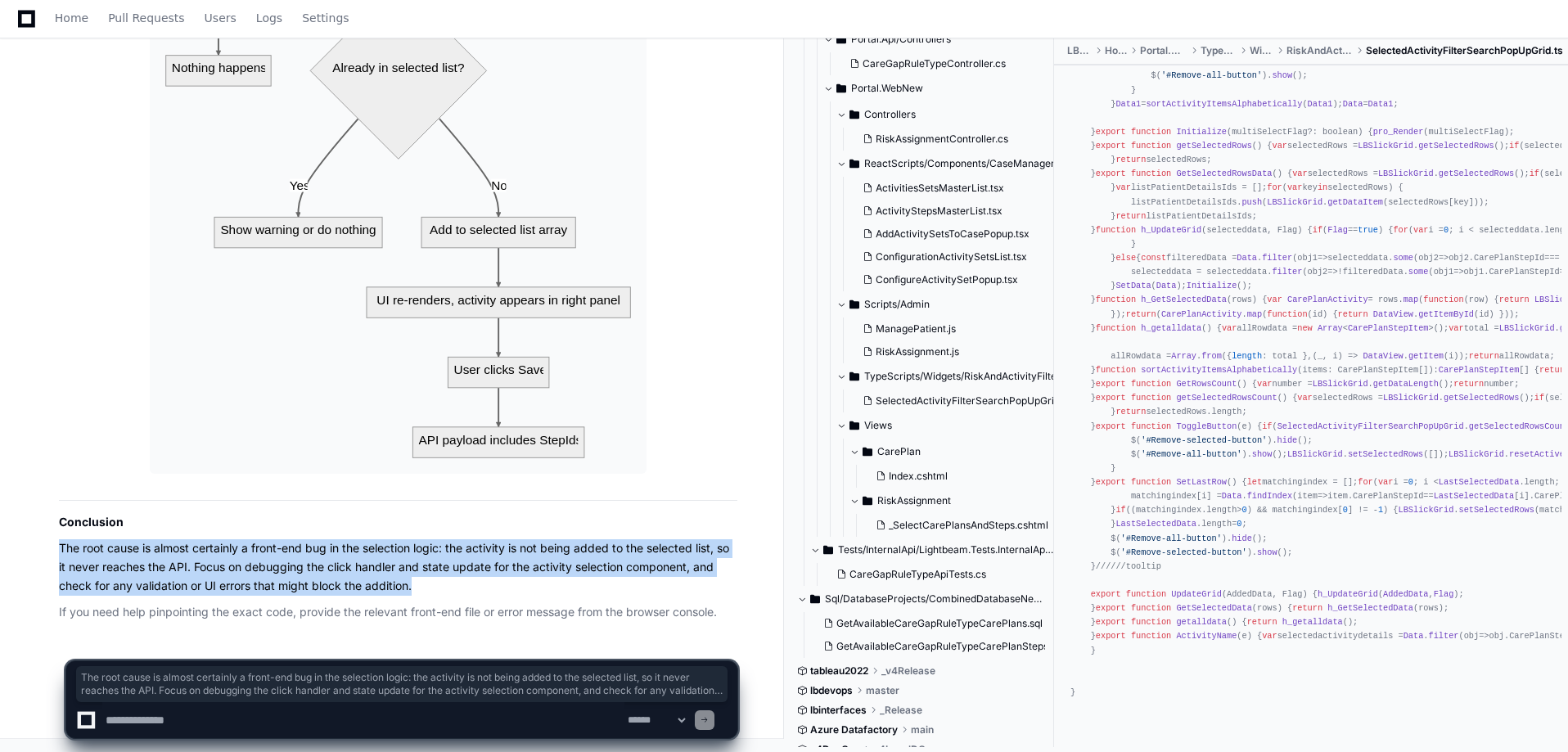
drag, startPoint x: 59, startPoint y: 547, endPoint x: 439, endPoint y: 585, distance: 381.9
click at [439, 585] on p "The root cause is almost certainly a front-end bug in the selection logic: the …" at bounding box center [398, 567] width 679 height 56
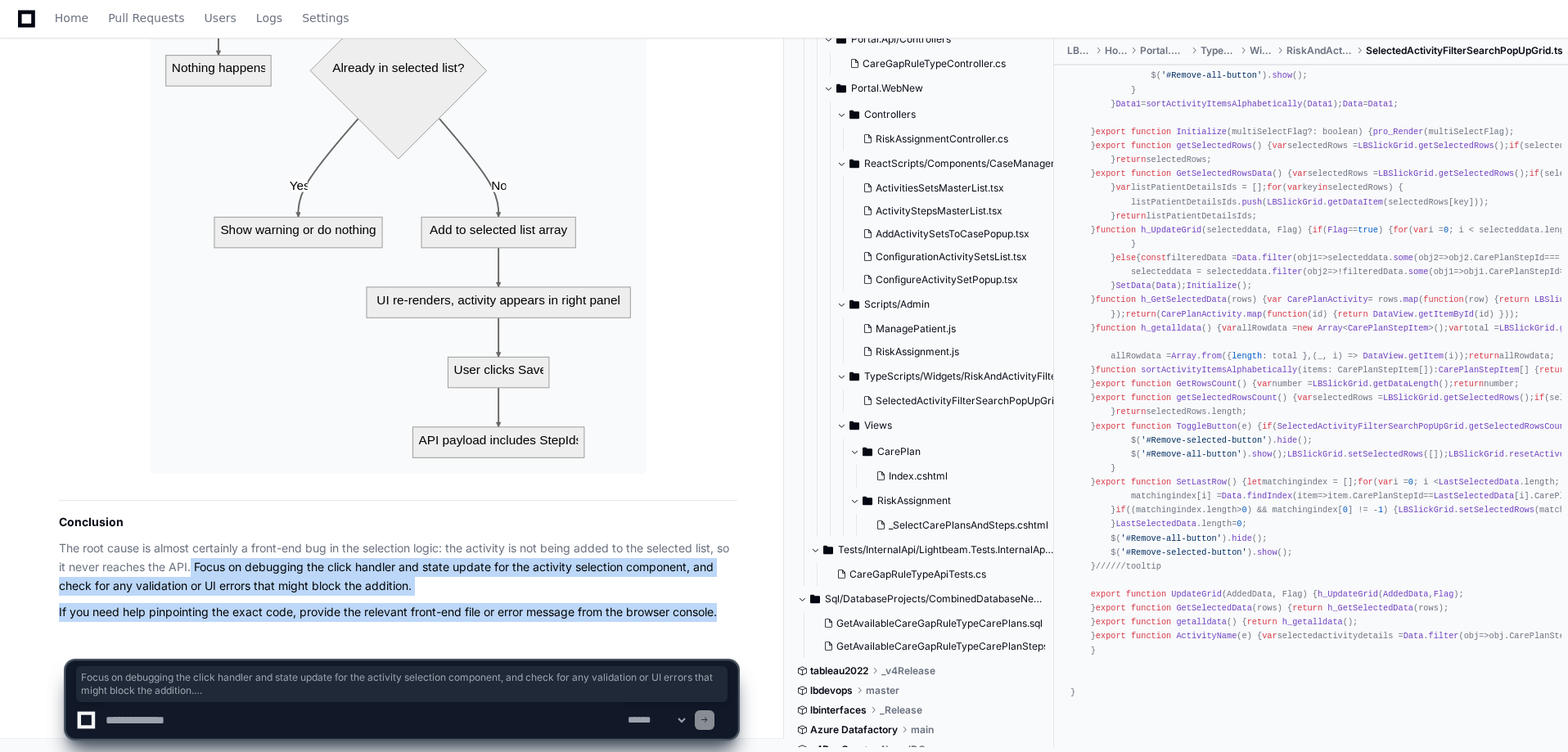
drag, startPoint x: 192, startPoint y: 558, endPoint x: 723, endPoint y: 608, distance: 533.3
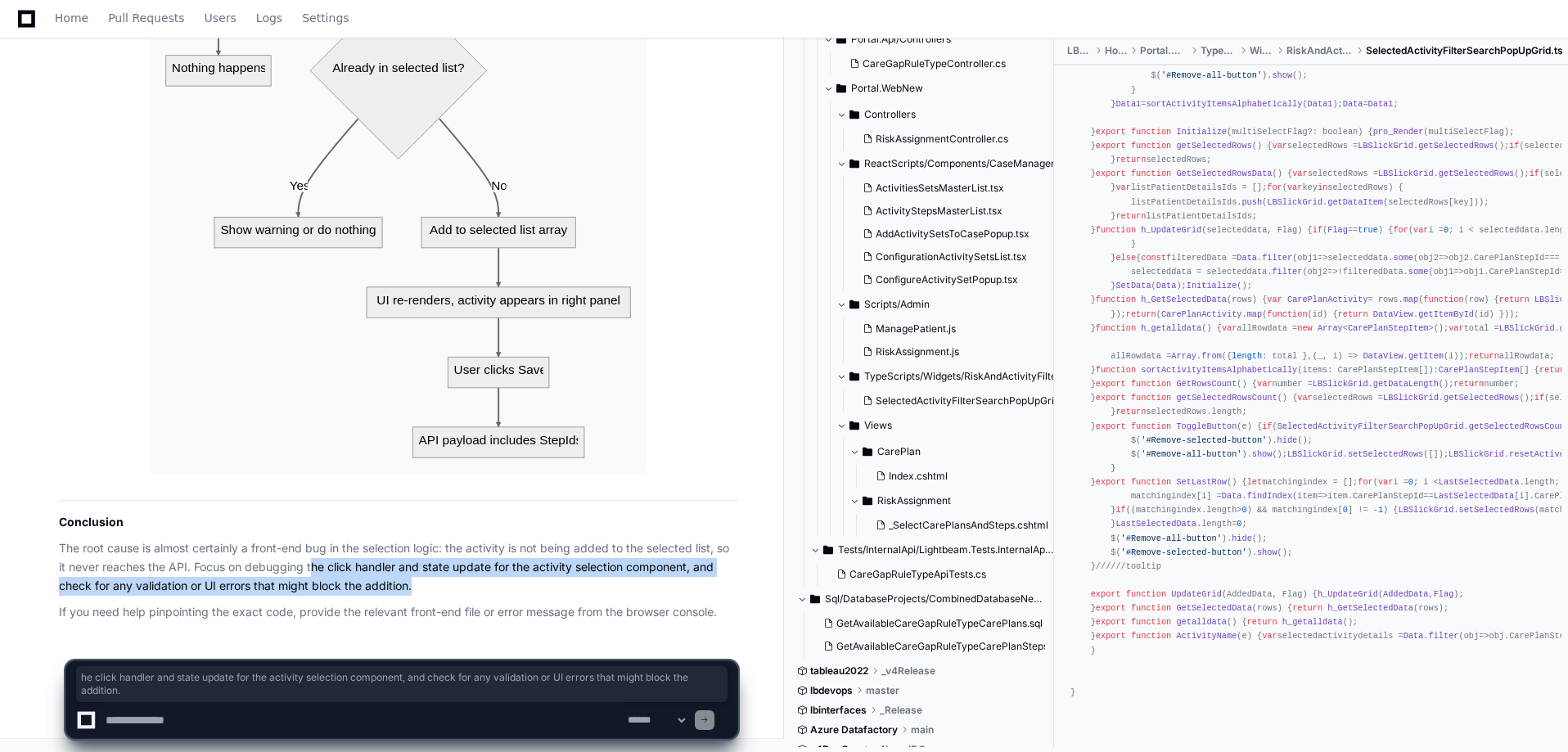
drag, startPoint x: 312, startPoint y: 569, endPoint x: 471, endPoint y: 581, distance: 159.5
click at [471, 581] on p "The root cause is almost certainly a front-end bug in the selection logic: the …" at bounding box center [398, 567] width 679 height 56
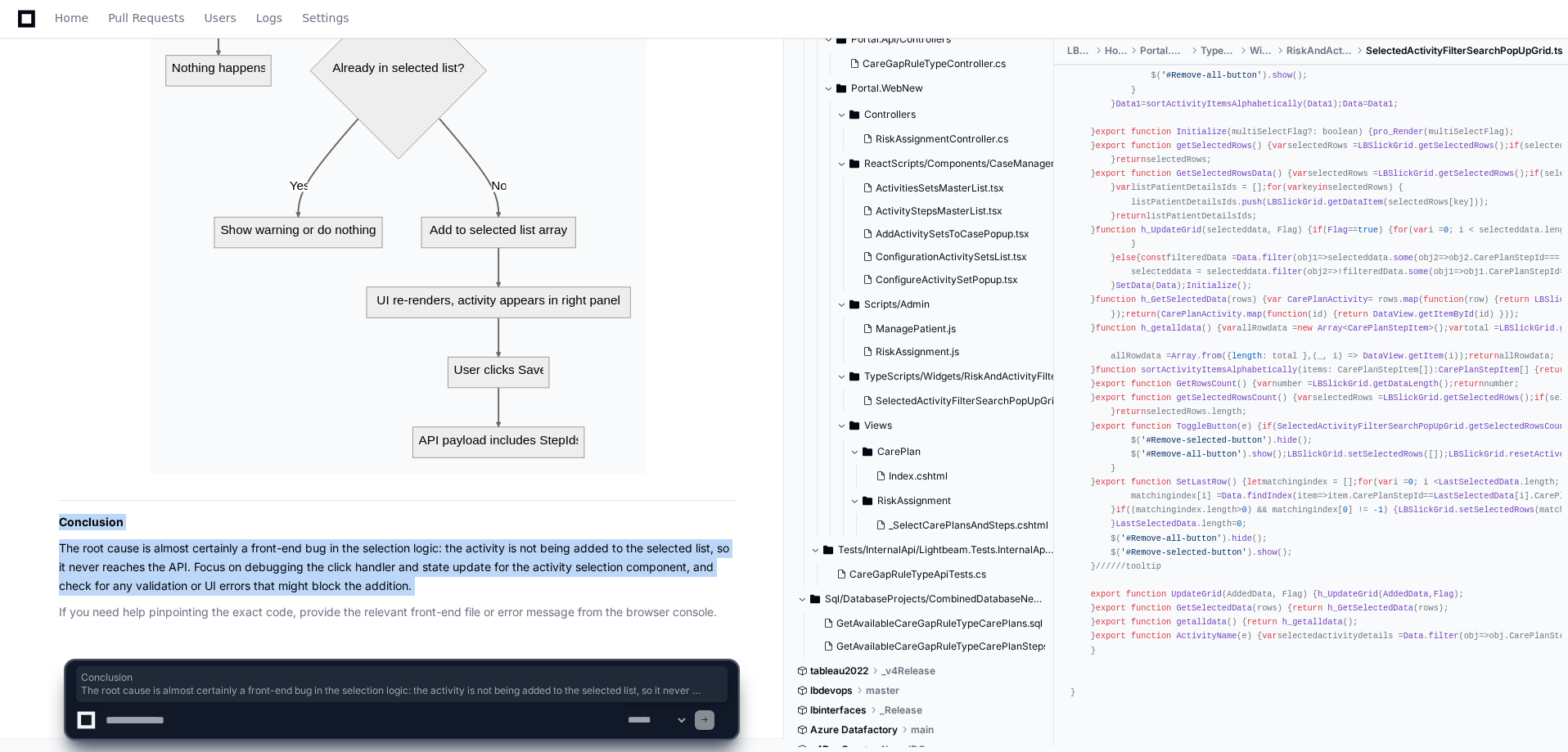
drag, startPoint x: 471, startPoint y: 581, endPoint x: 30, endPoint y: 529, distance: 444.1
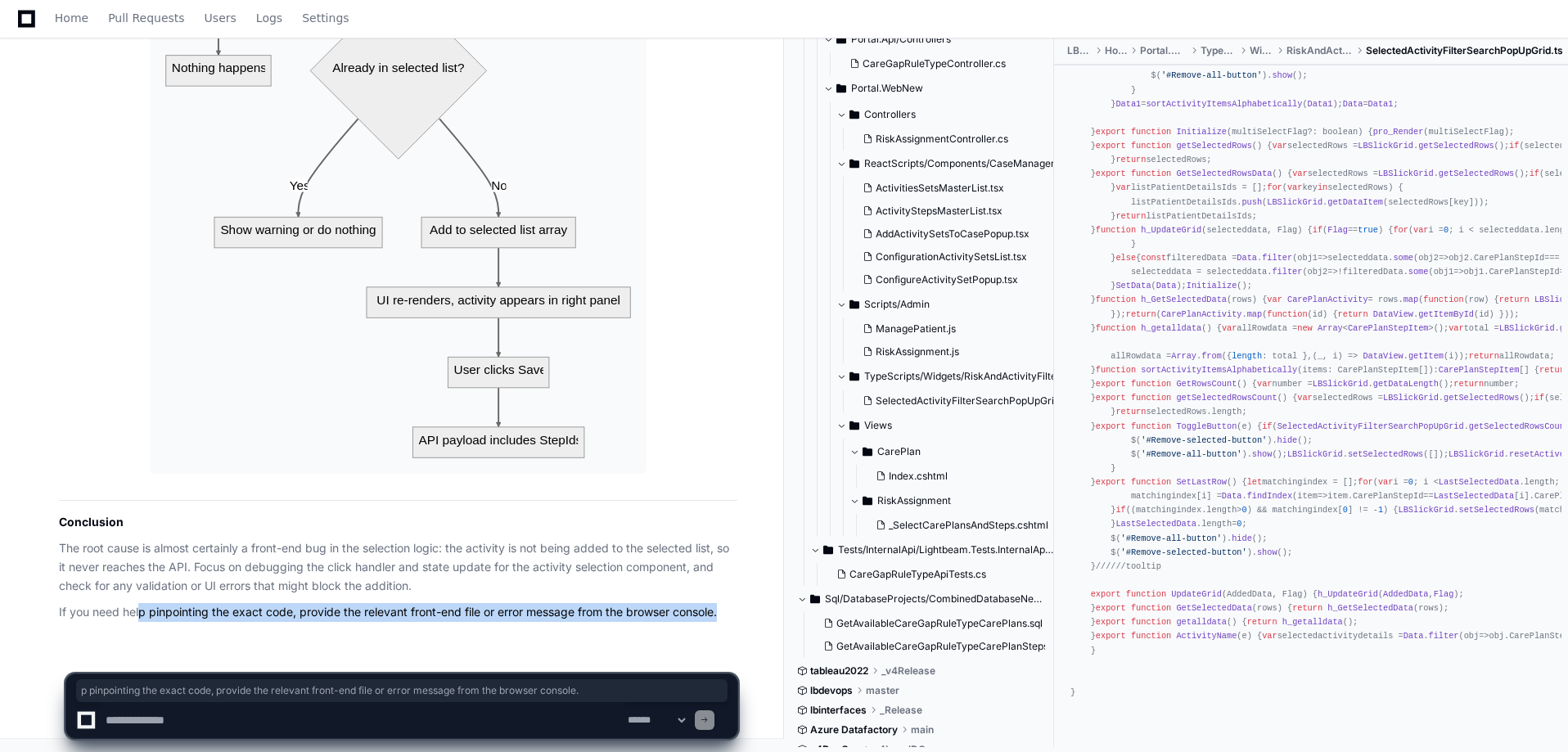
drag, startPoint x: 140, startPoint y: 616, endPoint x: 728, endPoint y: 611, distance: 588.0
click at [728, 611] on p "If you need help pinpointing the exact code, provide the relevant front-end fil…" at bounding box center [398, 612] width 679 height 19
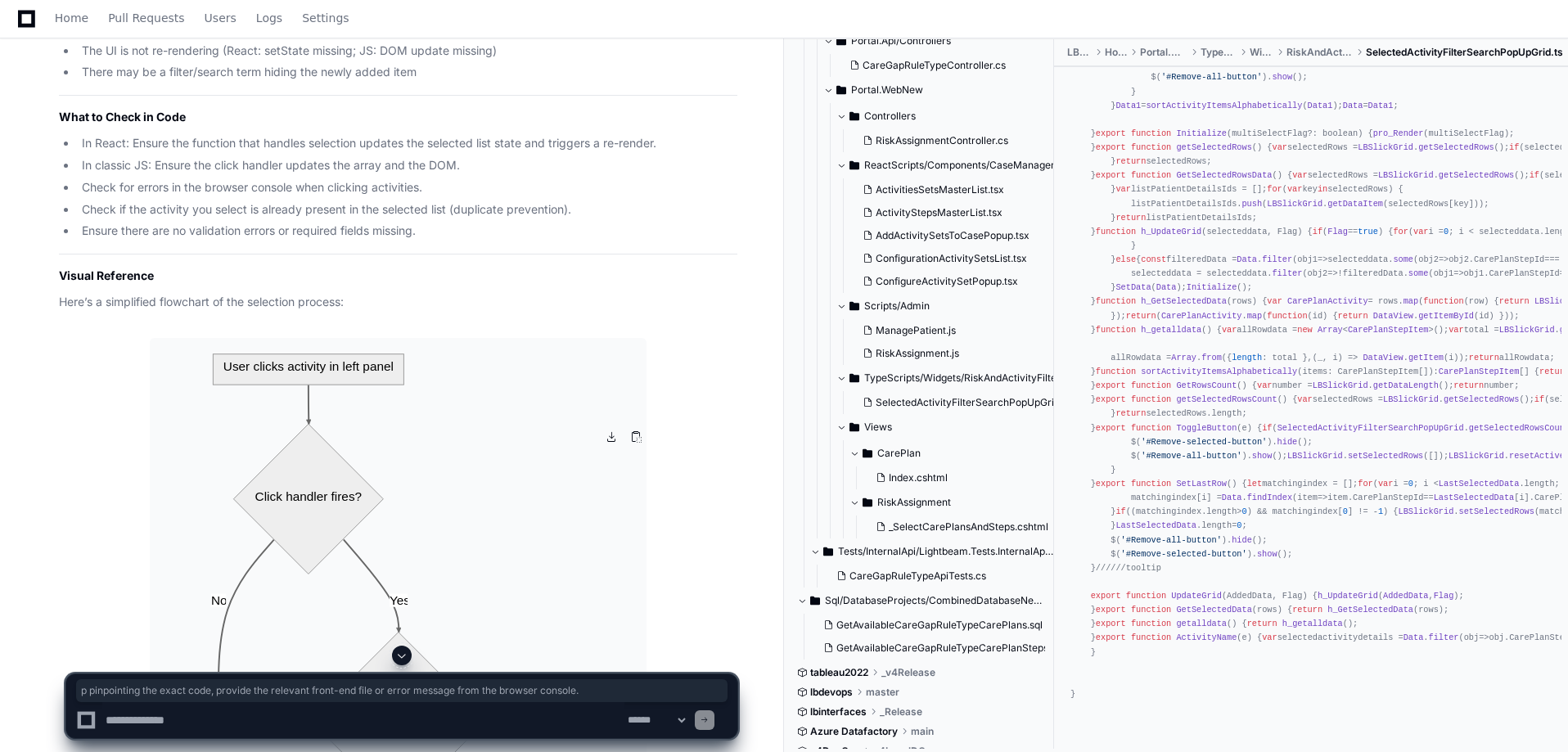
scroll to position [5244, 0]
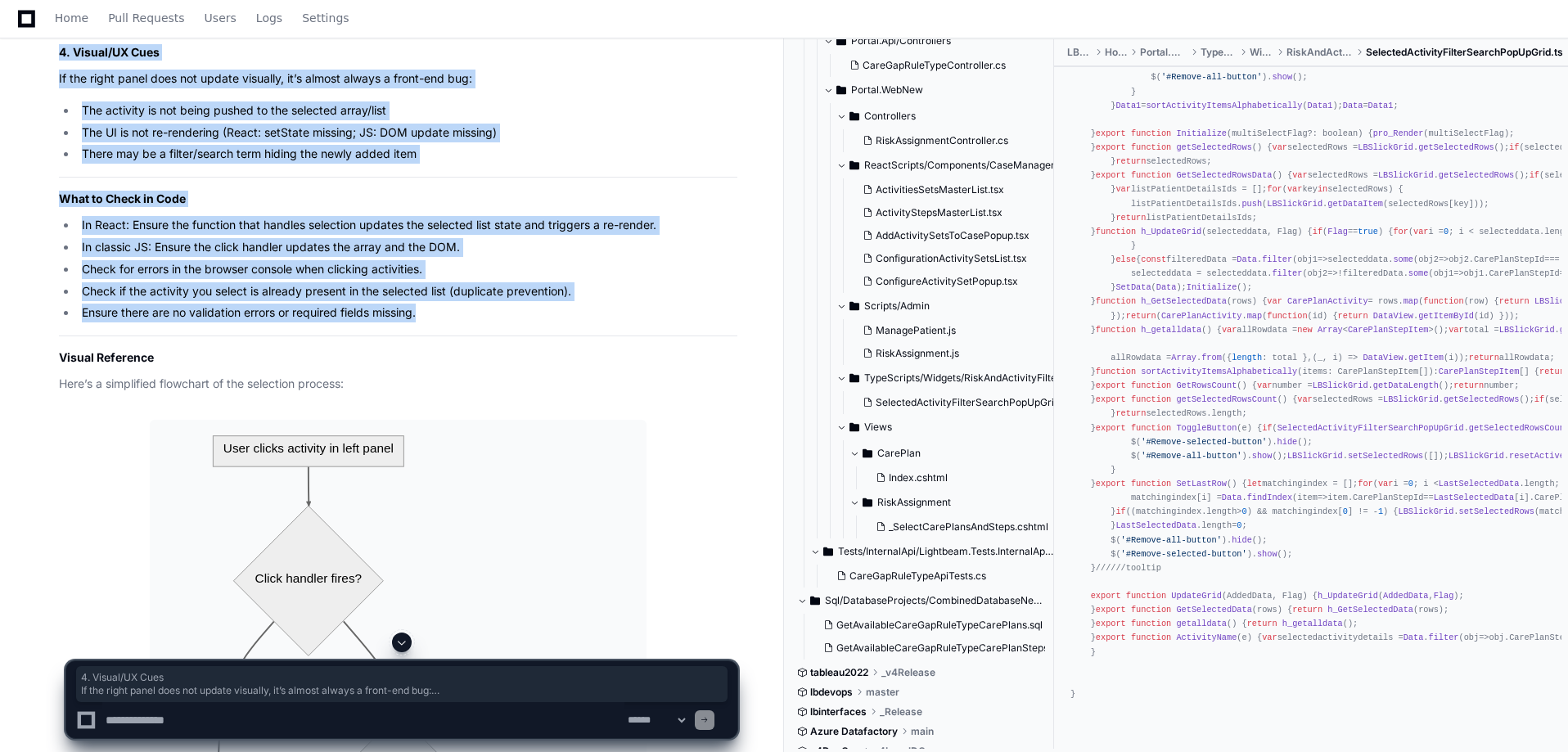
drag, startPoint x: 602, startPoint y: 403, endPoint x: 42, endPoint y: 140, distance: 618.7
click at [42, 140] on div "Thinking [PERSON_NAME] Gadade's session 21 minutes ago 7 Based on your descript…" at bounding box center [382, 337] width 711 height 2034
click at [432, 322] on li "Ensure there are no validation errors or required fields missing." at bounding box center [407, 313] width 661 height 19
drag, startPoint x: 324, startPoint y: 356, endPoint x: 37, endPoint y: 63, distance: 410.1
click at [37, 63] on div "Thinking [PERSON_NAME] Gadade's session 21 minutes ago 7 Based on your descript…" at bounding box center [382, 337] width 711 height 2034
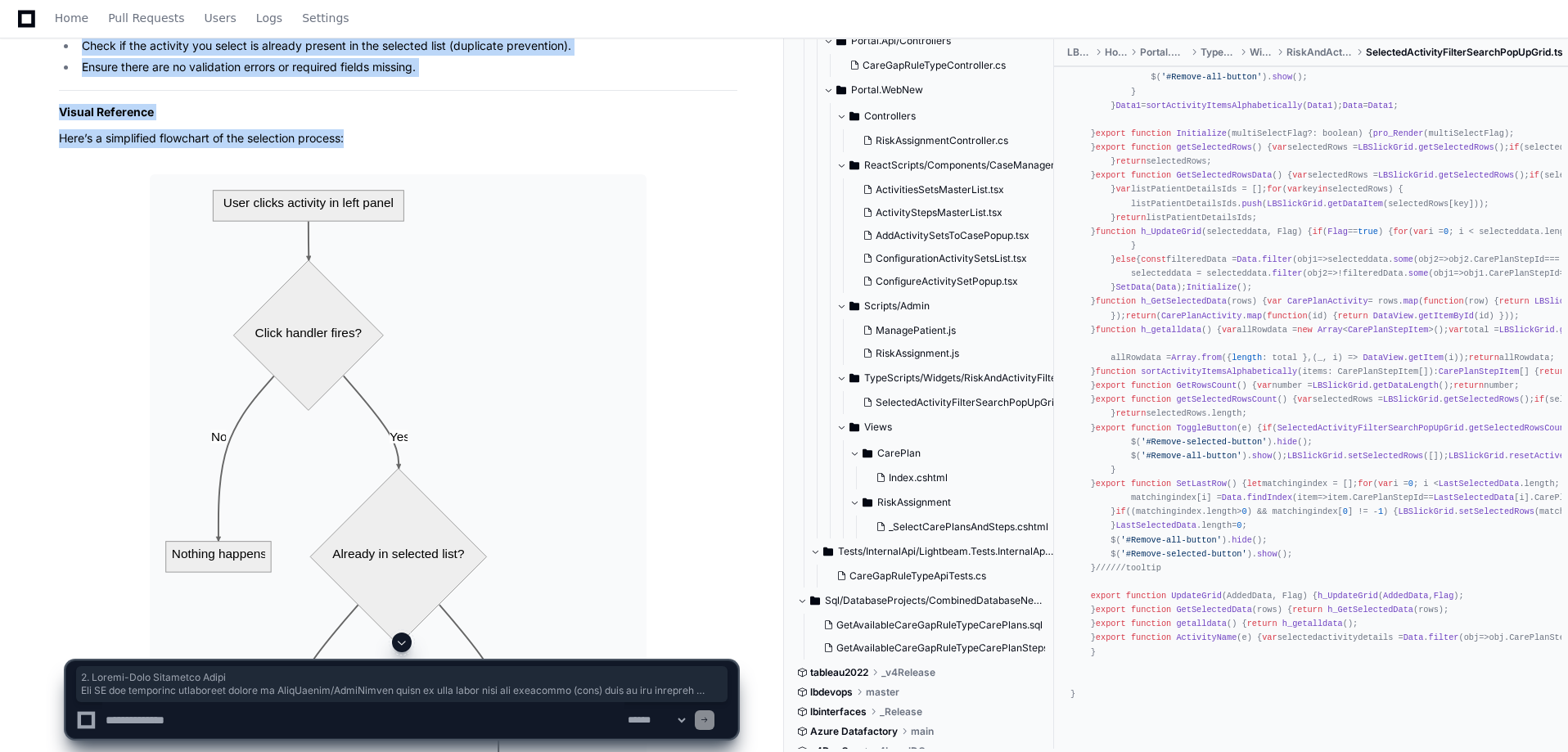
scroll to position [5326, 0]
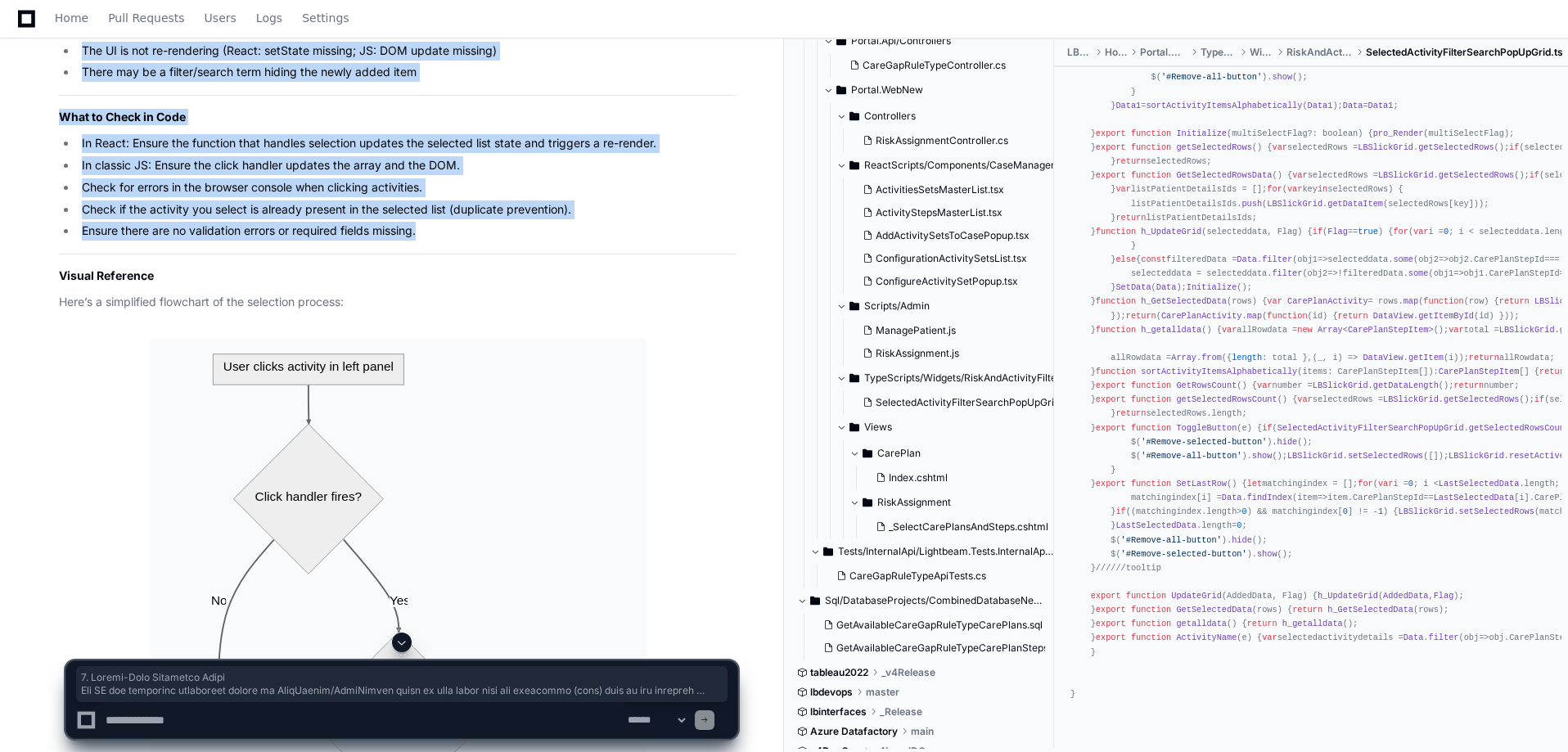
drag, startPoint x: 20, startPoint y: 149, endPoint x: 452, endPoint y: 318, distance: 463.9
copy article "1. Client-Side Selection Logic The UI for selecting activities relies on JavaSc…"
